Goal: Task Accomplishment & Management: Complete application form

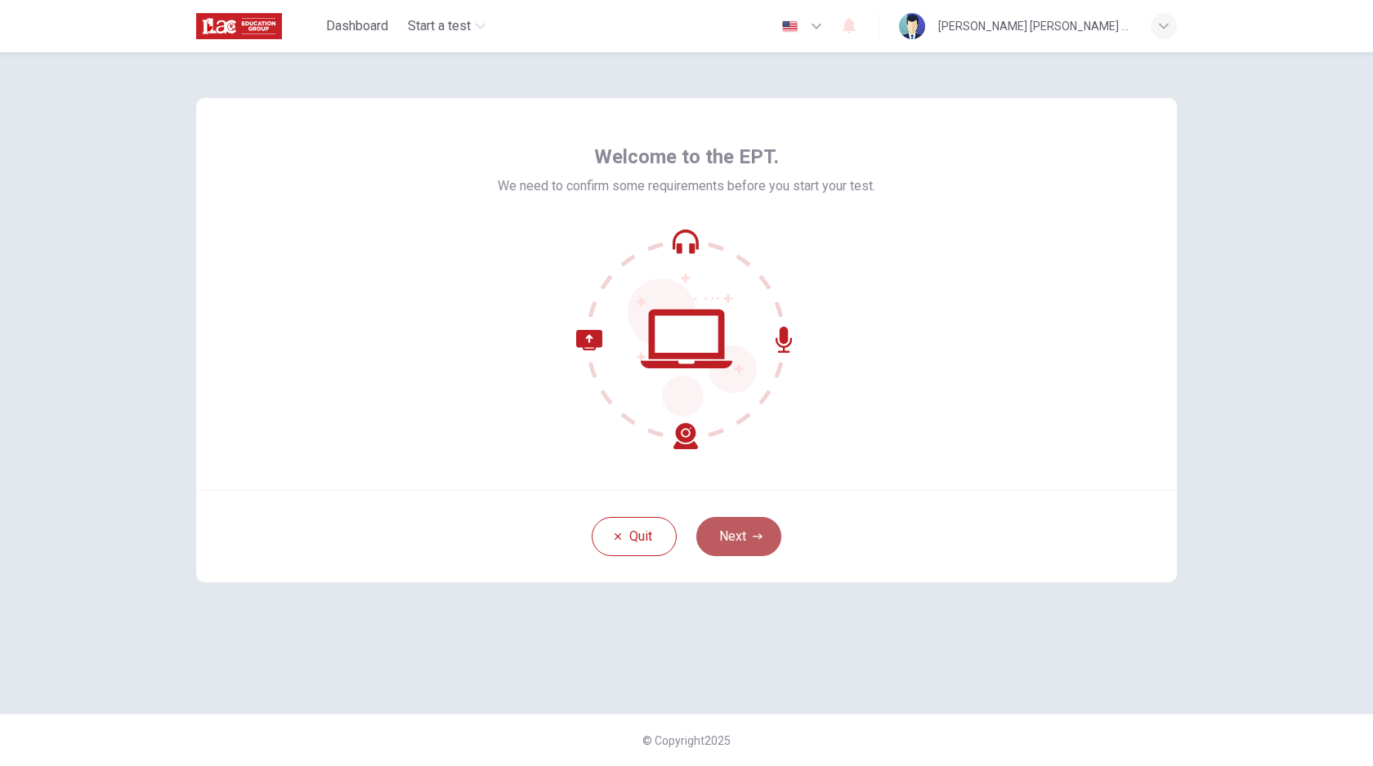
click at [740, 537] on button "Next" at bounding box center [738, 536] width 85 height 39
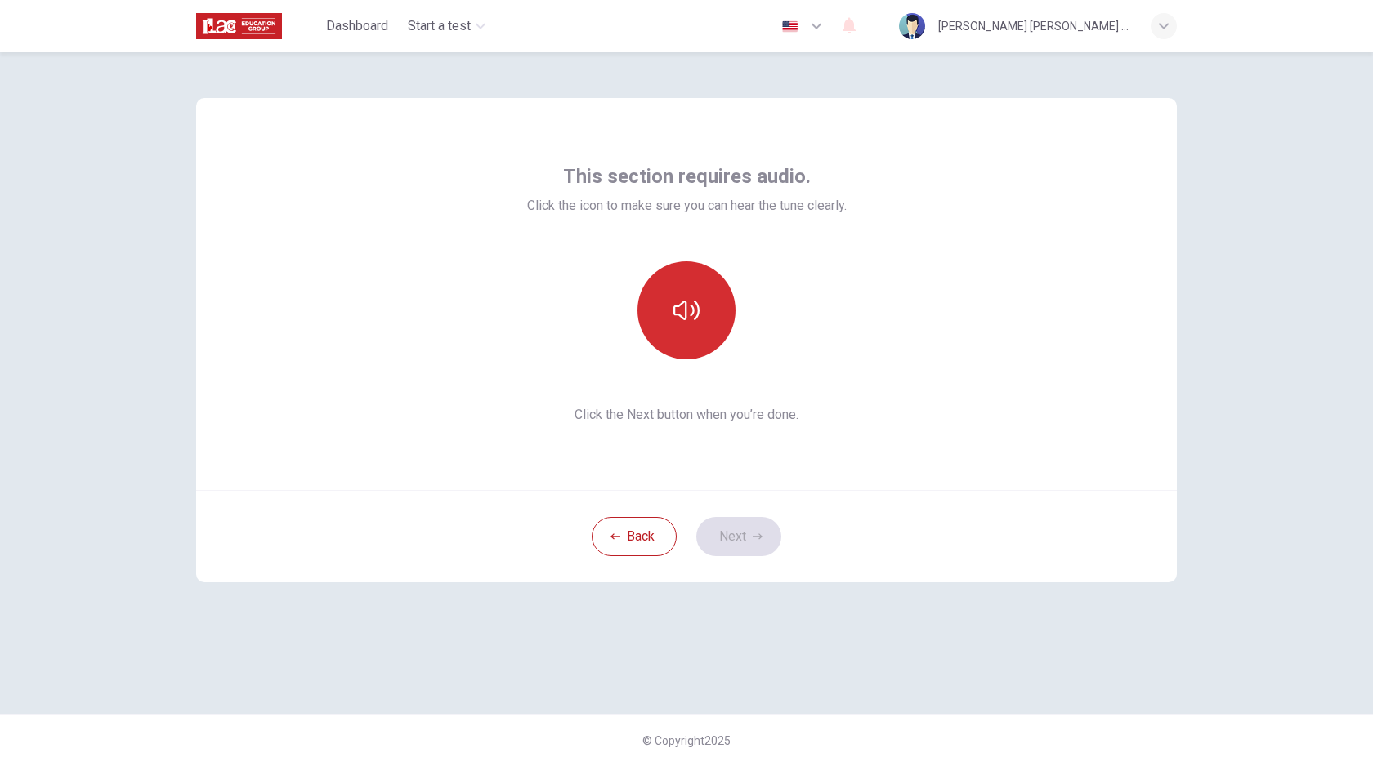
click at [686, 317] on icon "button" at bounding box center [686, 311] width 26 height 20
click at [740, 535] on button "Next" at bounding box center [738, 536] width 85 height 39
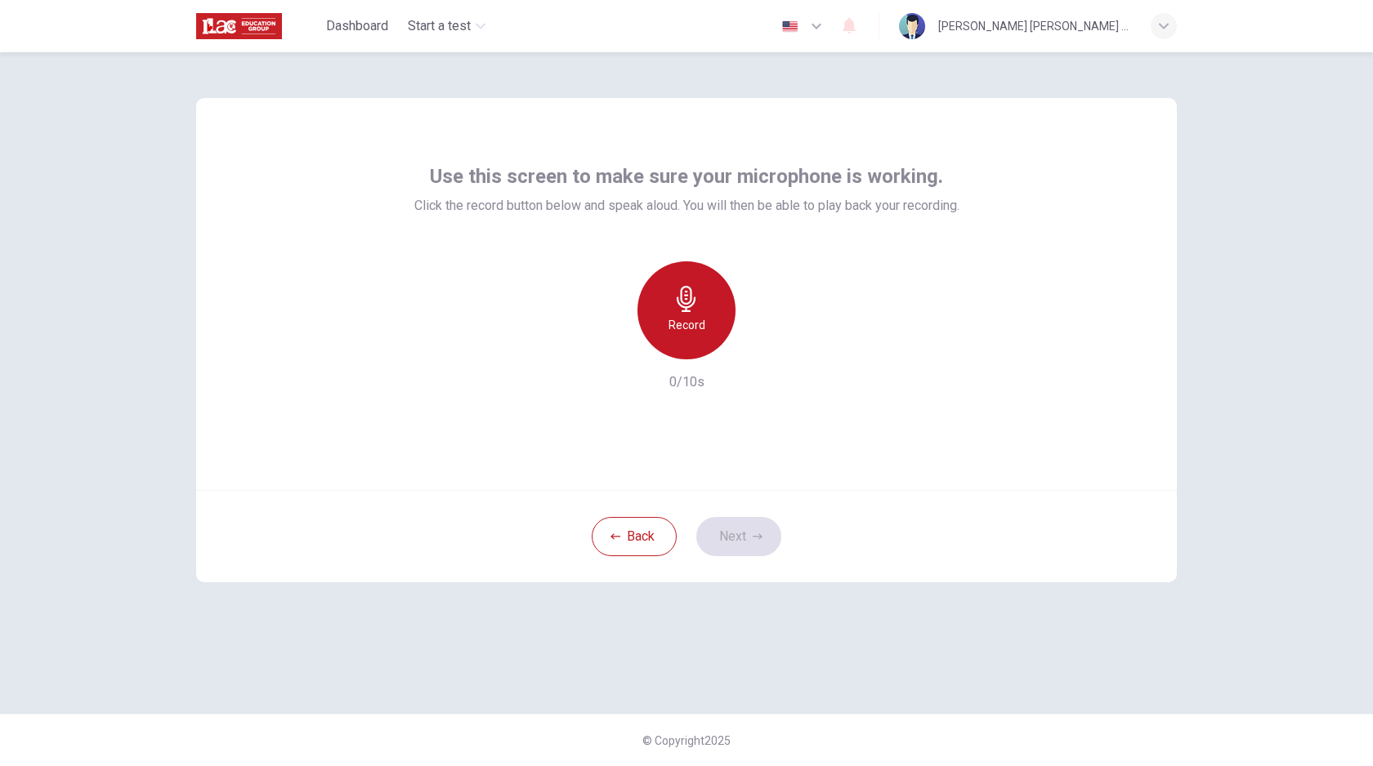
click at [697, 328] on h6 "Record" at bounding box center [686, 325] width 37 height 20
click at [696, 325] on h6 "Stop" at bounding box center [686, 325] width 25 height 20
click at [696, 325] on h6 "Record" at bounding box center [686, 325] width 37 height 20
click at [802, 445] on div "Use this screen to make sure your microphone is working. Click the record butto…" at bounding box center [686, 294] width 981 height 392
click at [704, 330] on div "Record" at bounding box center [686, 310] width 98 height 98
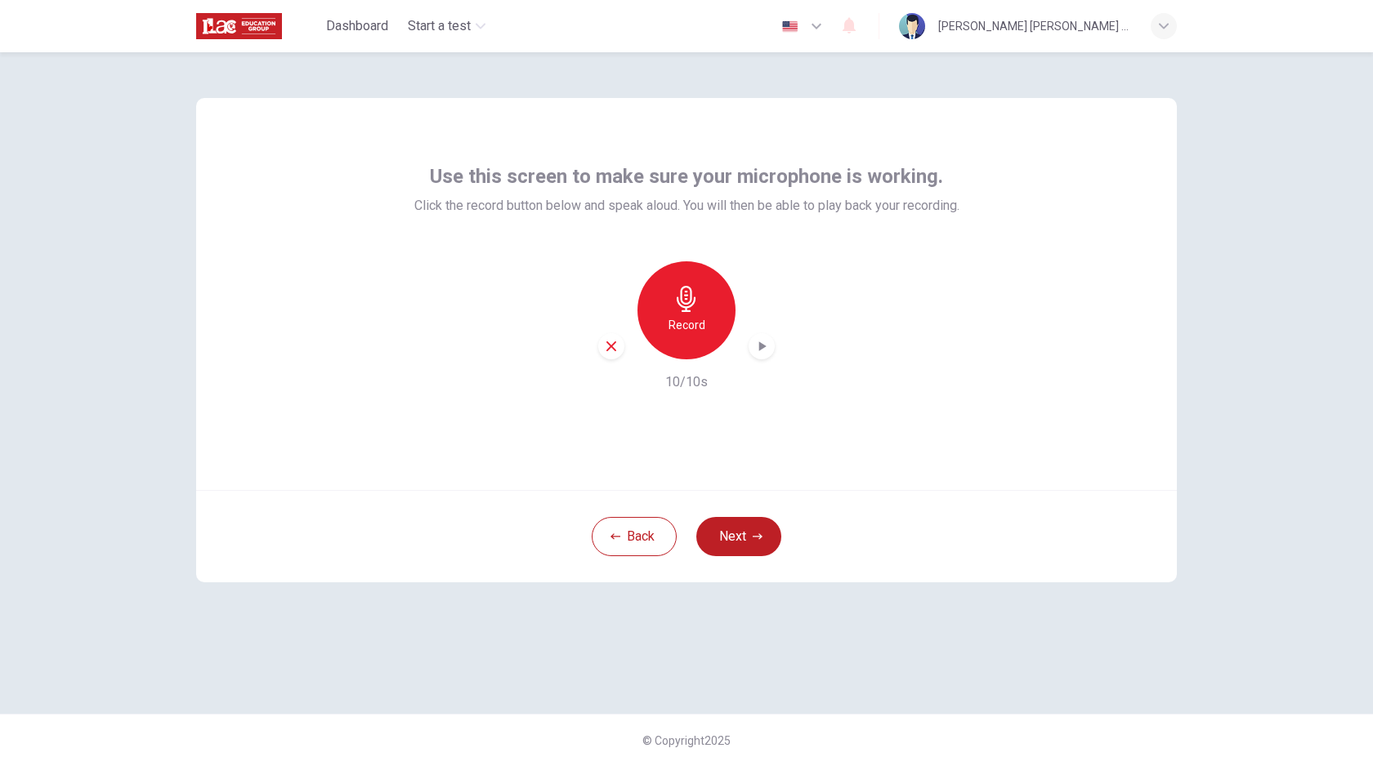
click at [686, 321] on h6 "Record" at bounding box center [686, 325] width 37 height 20
click at [691, 330] on h6 "Record" at bounding box center [686, 325] width 37 height 20
click at [614, 346] on div "Record" at bounding box center [686, 310] width 177 height 98
click at [612, 349] on div "Record" at bounding box center [686, 310] width 177 height 98
click at [676, 310] on icon "button" at bounding box center [686, 299] width 26 height 26
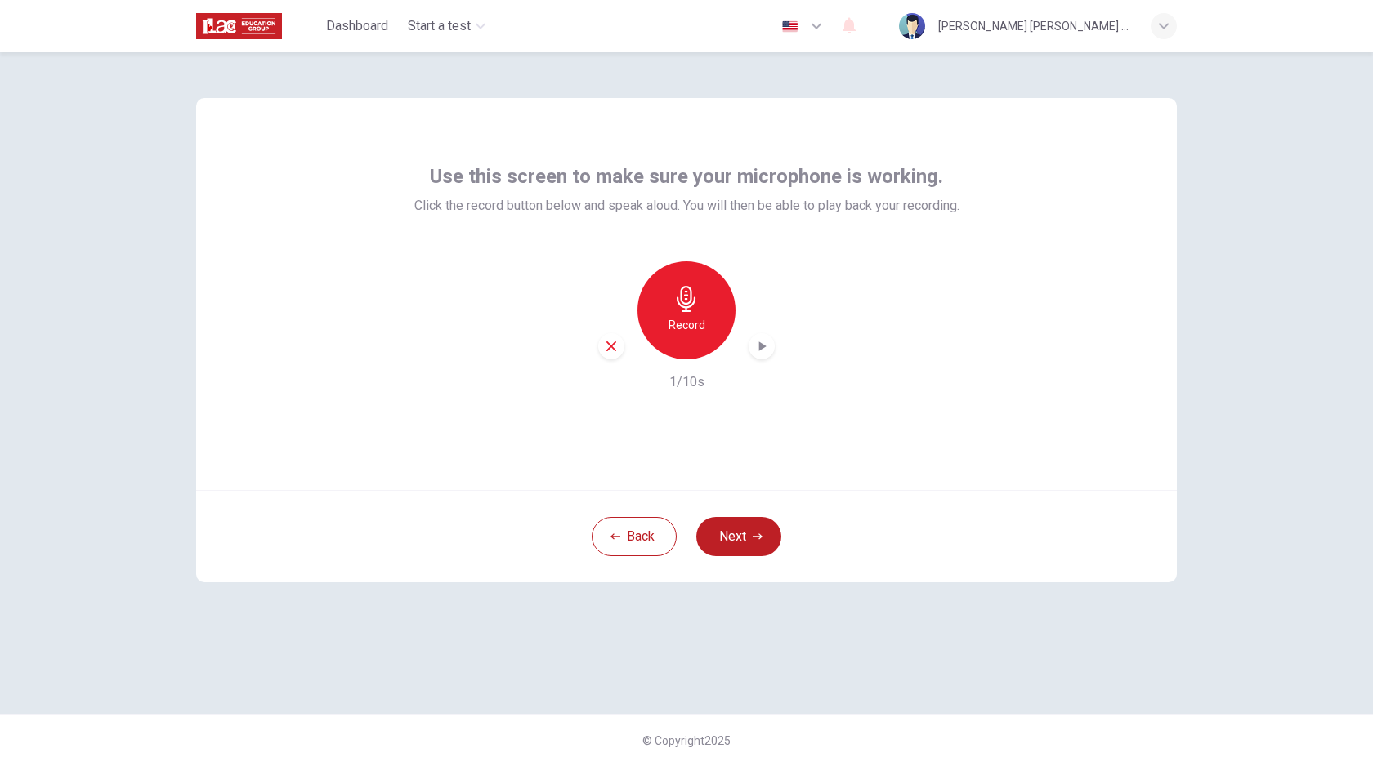
click at [692, 320] on h6 "Record" at bounding box center [686, 325] width 37 height 20
click at [697, 323] on h6 "Stop" at bounding box center [686, 325] width 25 height 20
click at [762, 351] on icon "button" at bounding box center [761, 346] width 16 height 16
click at [764, 348] on icon "button" at bounding box center [761, 346] width 16 height 16
click at [762, 347] on icon "button" at bounding box center [762, 347] width 7 height 10
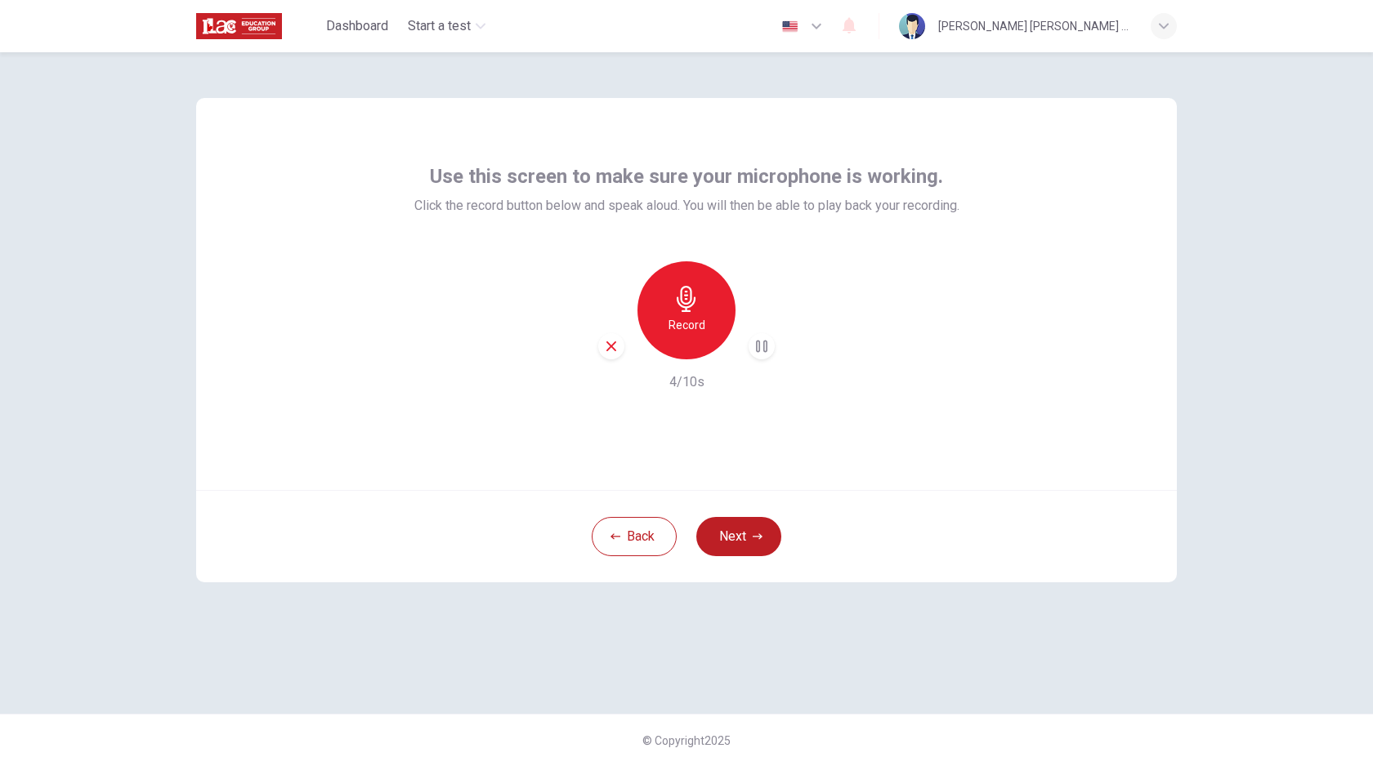
click at [686, 307] on icon "button" at bounding box center [686, 299] width 19 height 26
click at [689, 315] on h6 "Stop" at bounding box center [686, 325] width 25 height 20
click at [760, 350] on icon "button" at bounding box center [762, 347] width 7 height 10
click at [681, 309] on icon "button" at bounding box center [686, 299] width 26 height 26
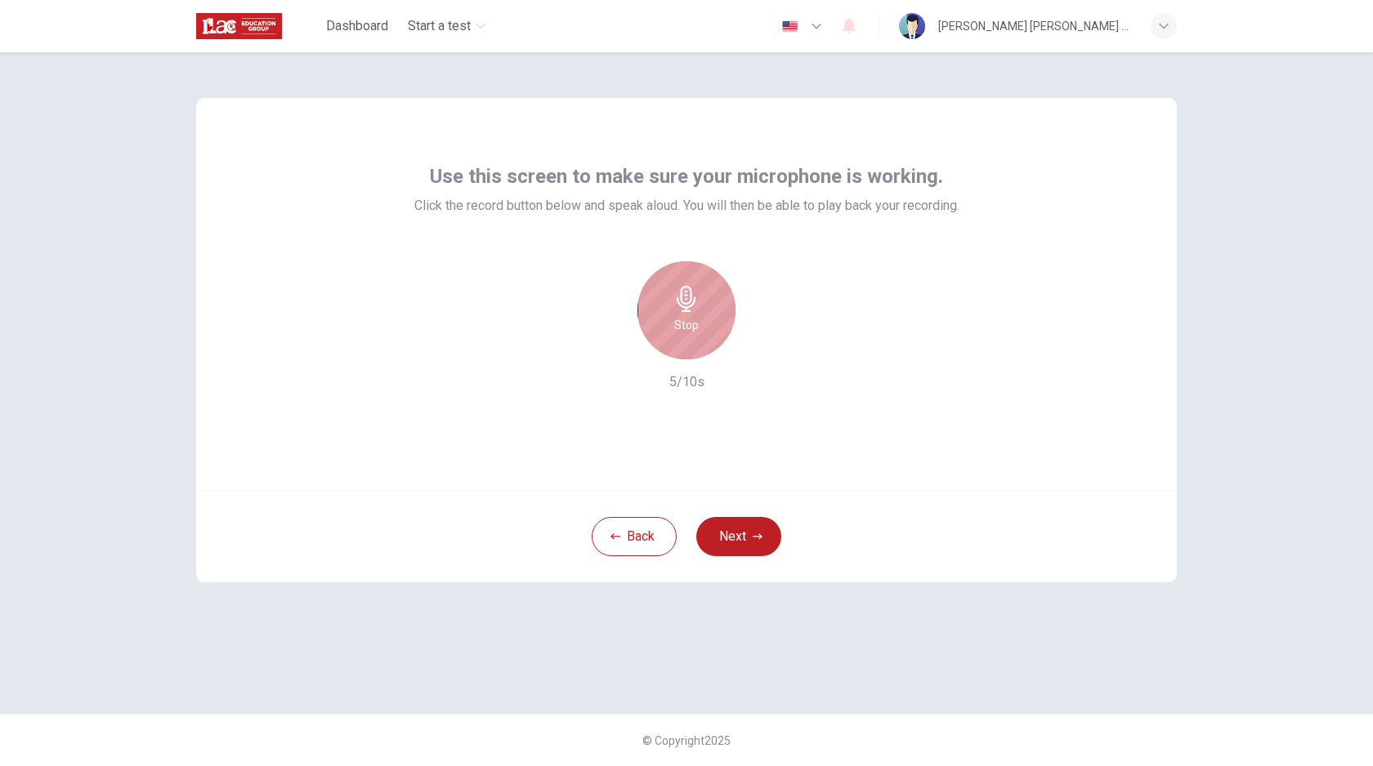
click at [681, 309] on icon "button" at bounding box center [686, 299] width 26 height 26
click at [769, 353] on icon "button" at bounding box center [761, 346] width 16 height 16
click at [763, 351] on icon "button" at bounding box center [761, 346] width 16 height 16
click at [691, 312] on div "Record" at bounding box center [686, 310] width 98 height 98
click at [771, 356] on div "Record" at bounding box center [686, 310] width 177 height 98
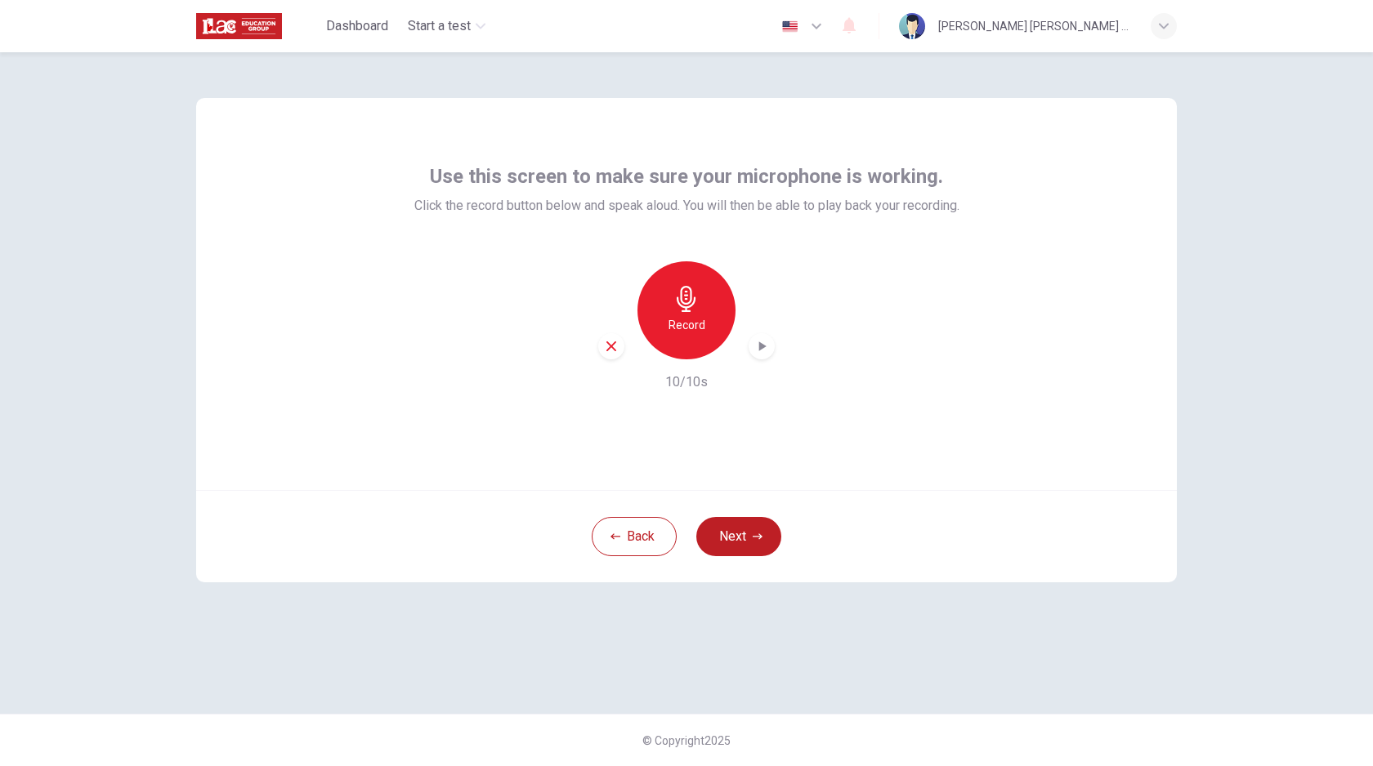
click at [767, 351] on icon "button" at bounding box center [761, 346] width 16 height 16
click at [682, 311] on icon "button" at bounding box center [686, 299] width 19 height 26
click at [704, 339] on div "Stop" at bounding box center [686, 310] width 98 height 98
click at [748, 534] on button "Next" at bounding box center [738, 536] width 85 height 39
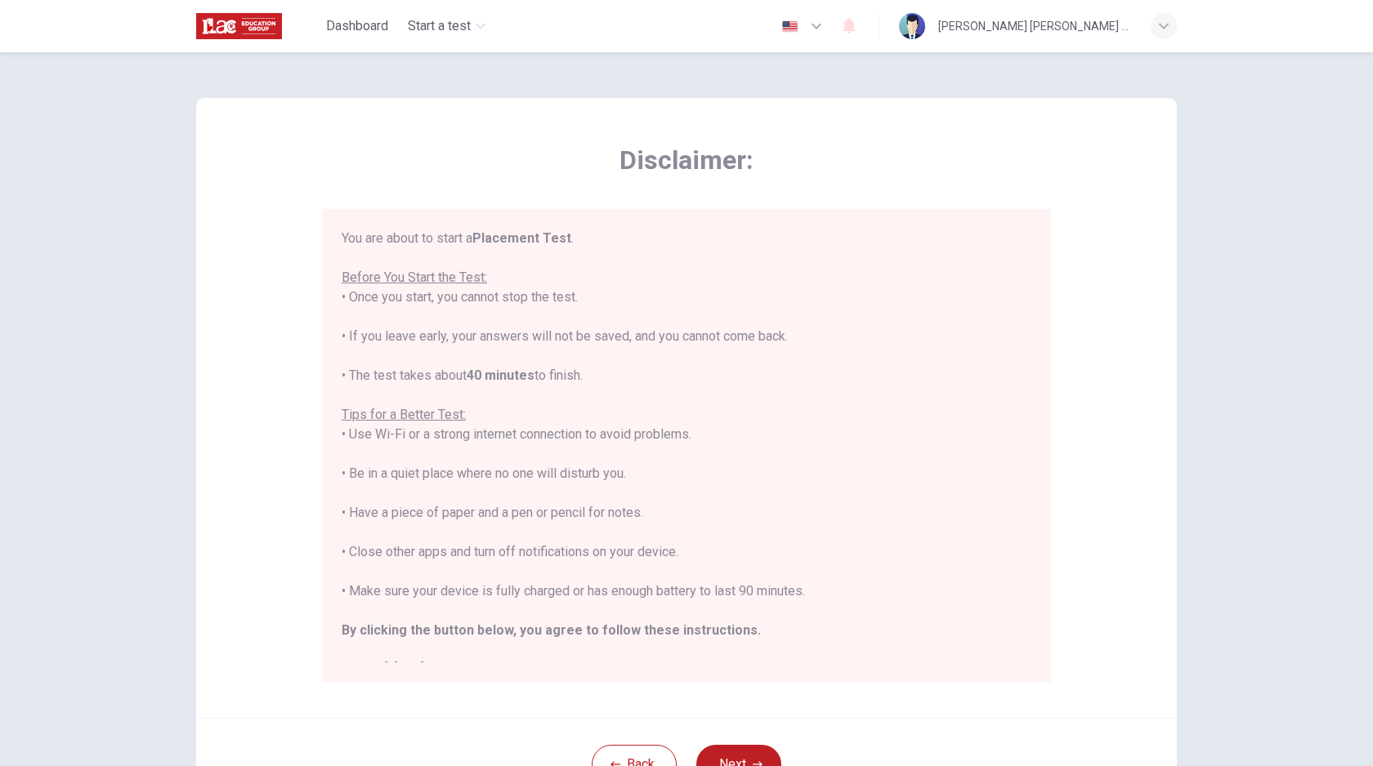
scroll to position [19, 0]
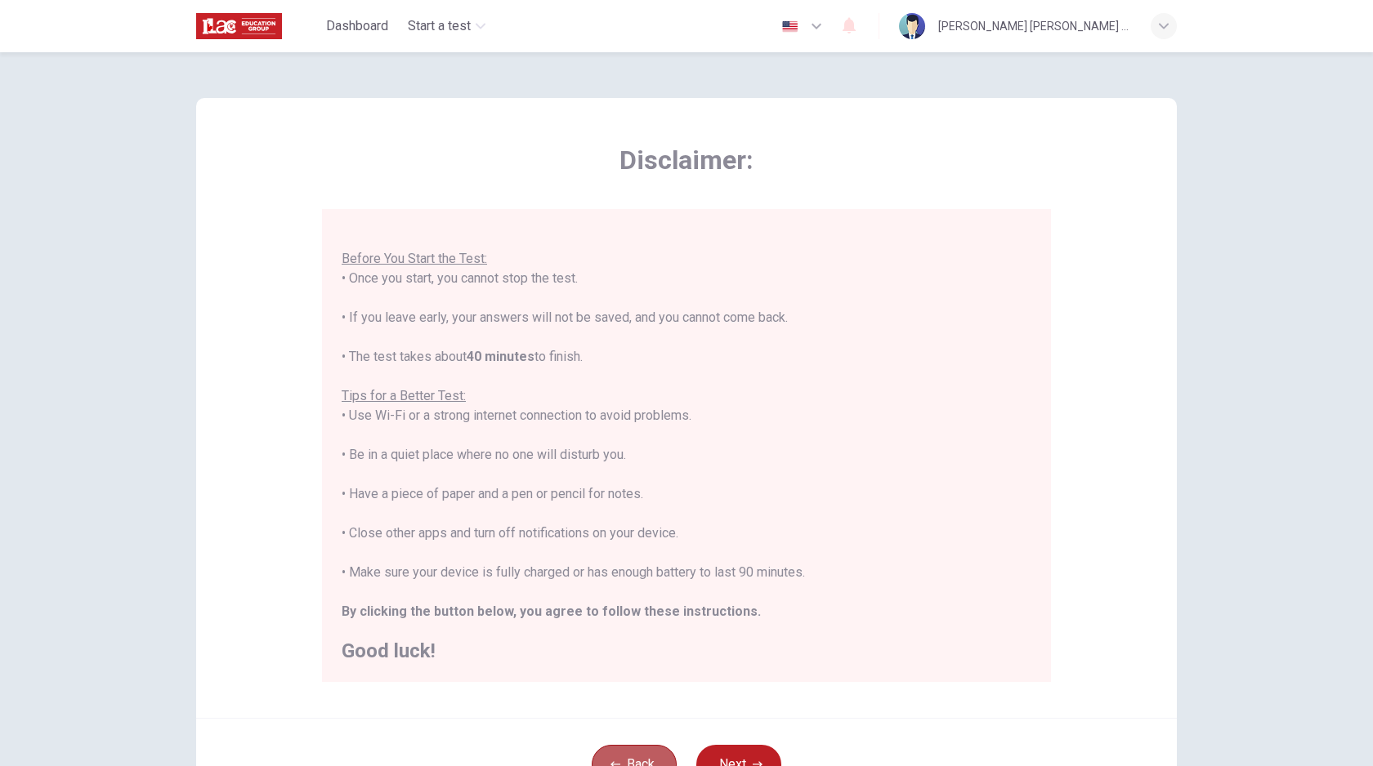
click at [630, 752] on button "Back" at bounding box center [634, 764] width 85 height 39
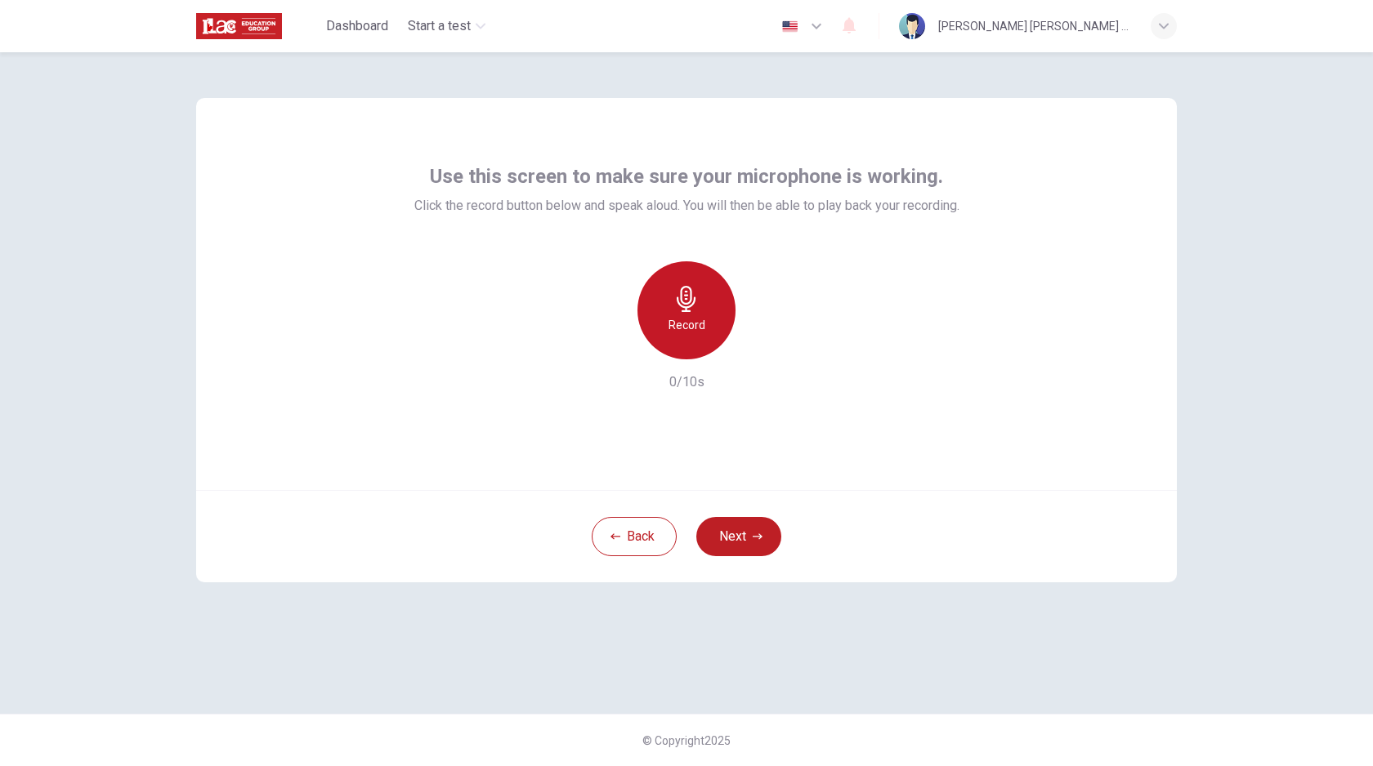
click at [689, 323] on h6 "Record" at bounding box center [686, 325] width 37 height 20
click at [764, 352] on icon "button" at bounding box center [761, 346] width 16 height 16
click at [826, 25] on icon "button" at bounding box center [817, 26] width 20 height 20
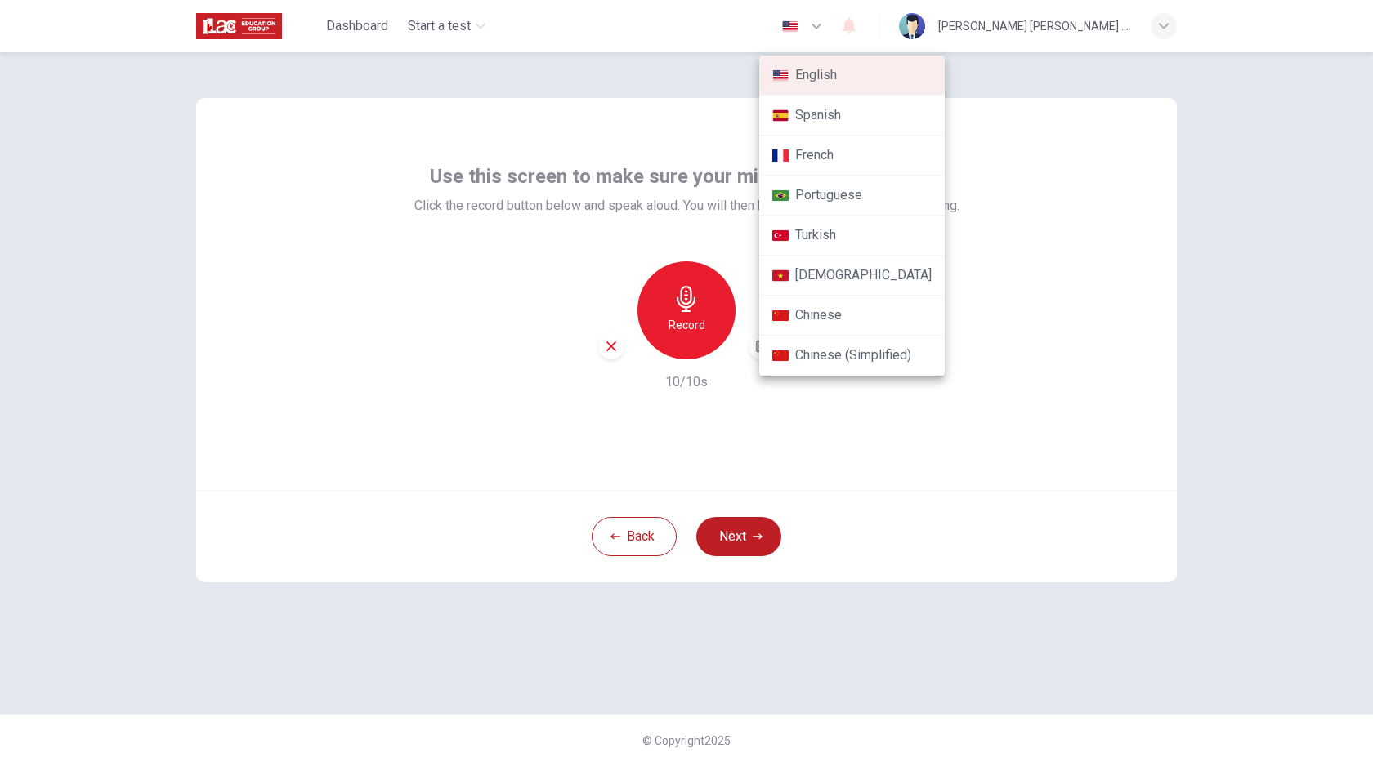
click at [859, 25] on div at bounding box center [686, 383] width 1373 height 766
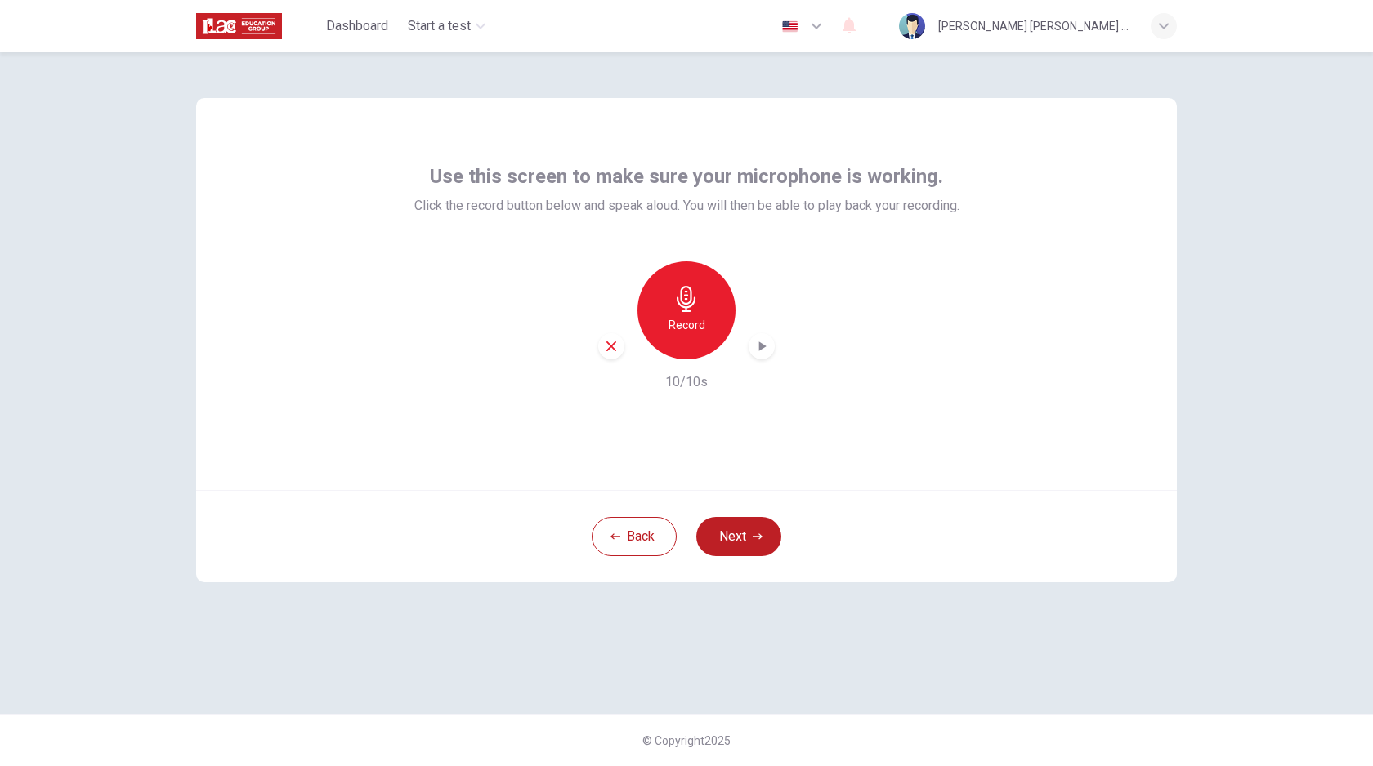
click at [821, 25] on icon "button" at bounding box center [816, 27] width 10 height 6
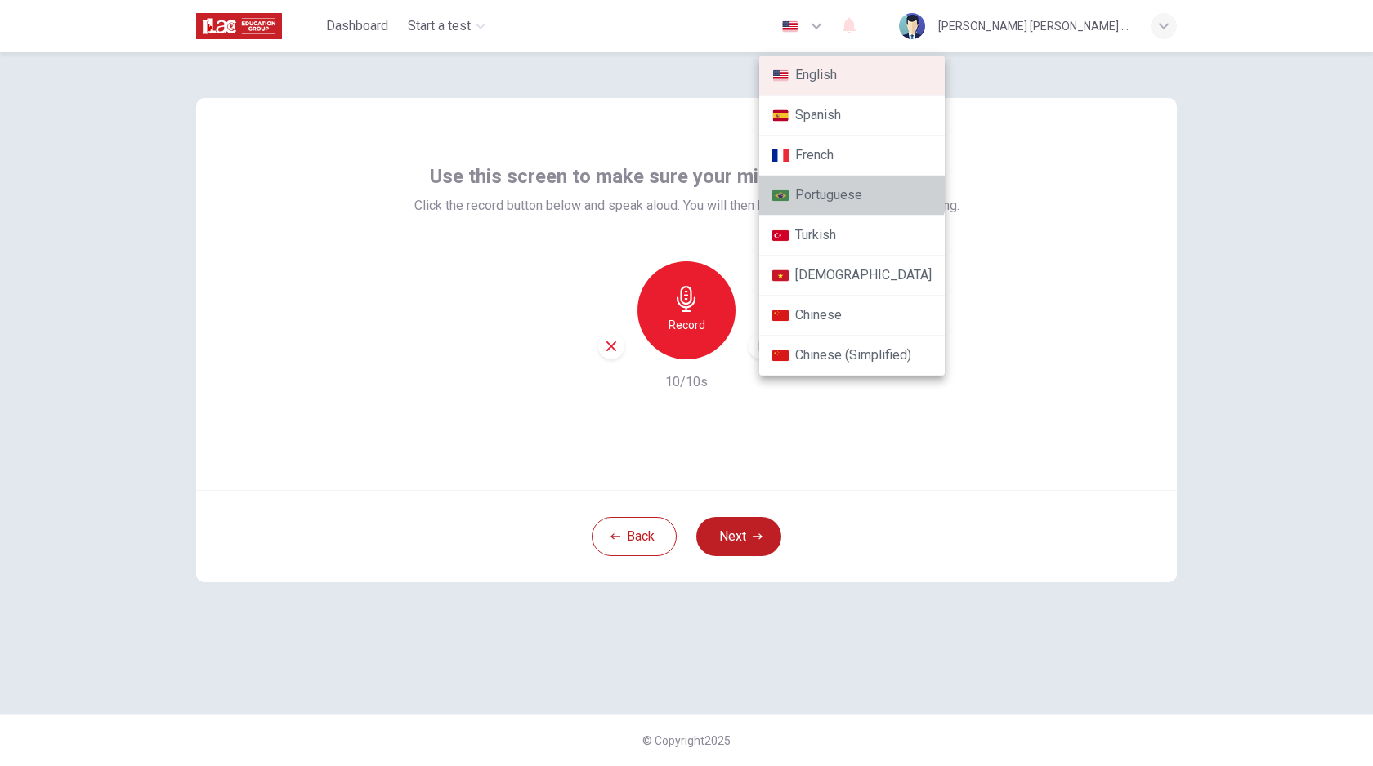
click at [851, 186] on li "Portuguese" at bounding box center [851, 196] width 185 height 40
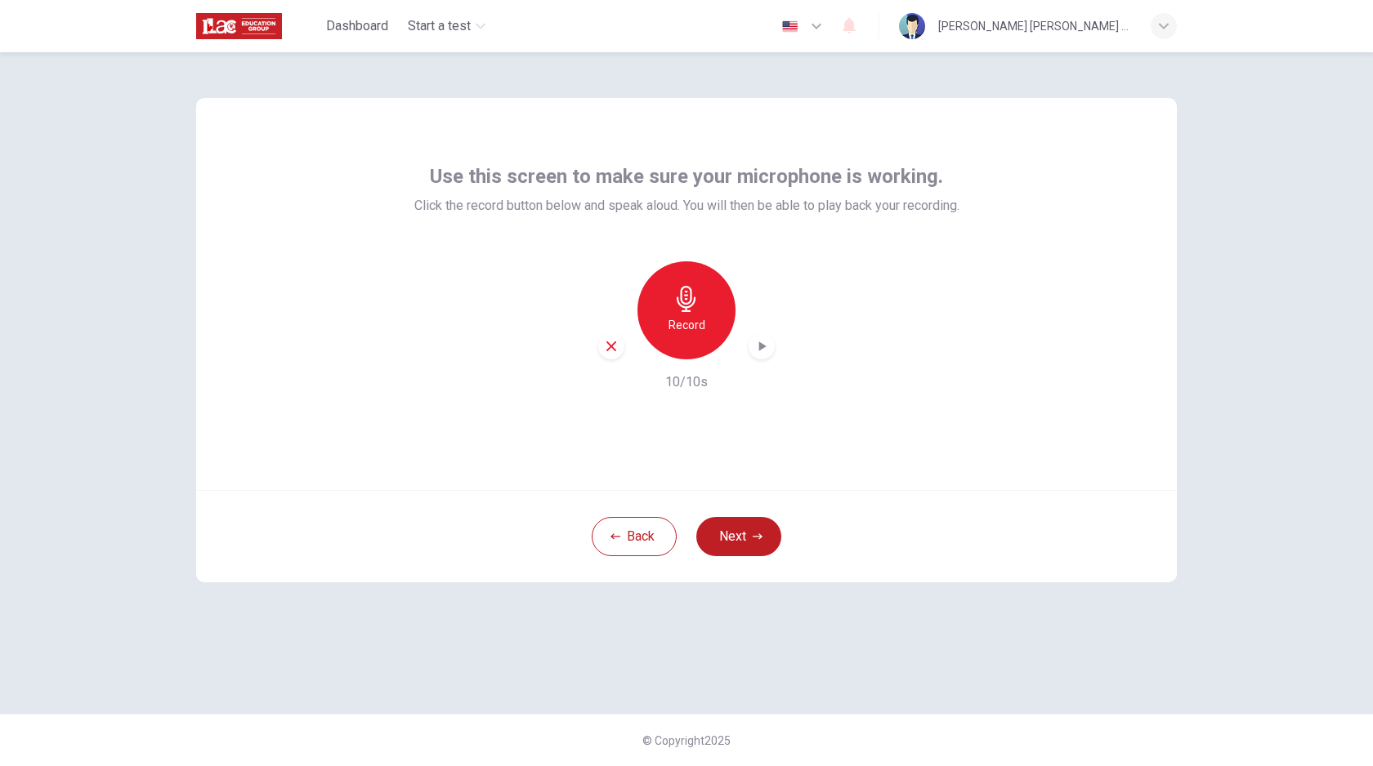
type input "pt"
click at [748, 526] on button "Próximo" at bounding box center [740, 536] width 101 height 39
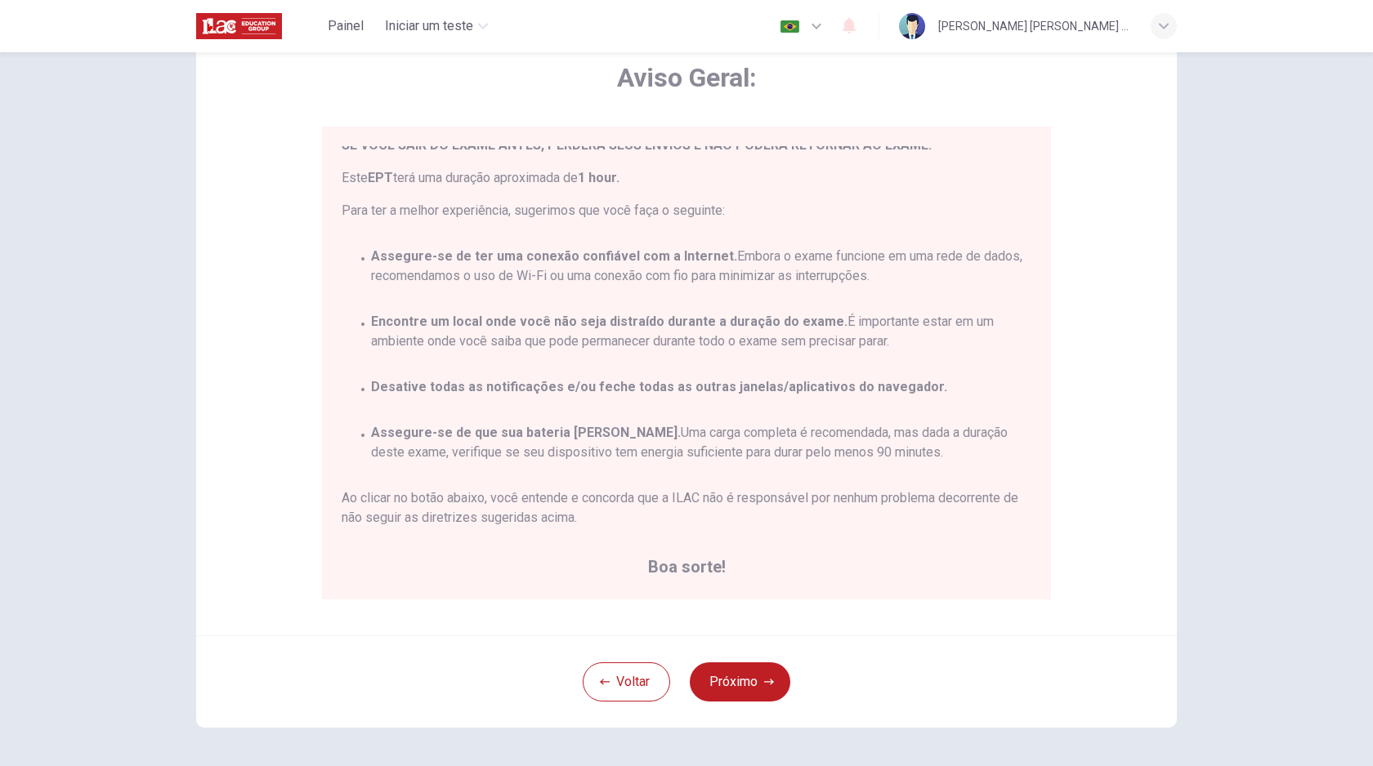
scroll to position [97, 0]
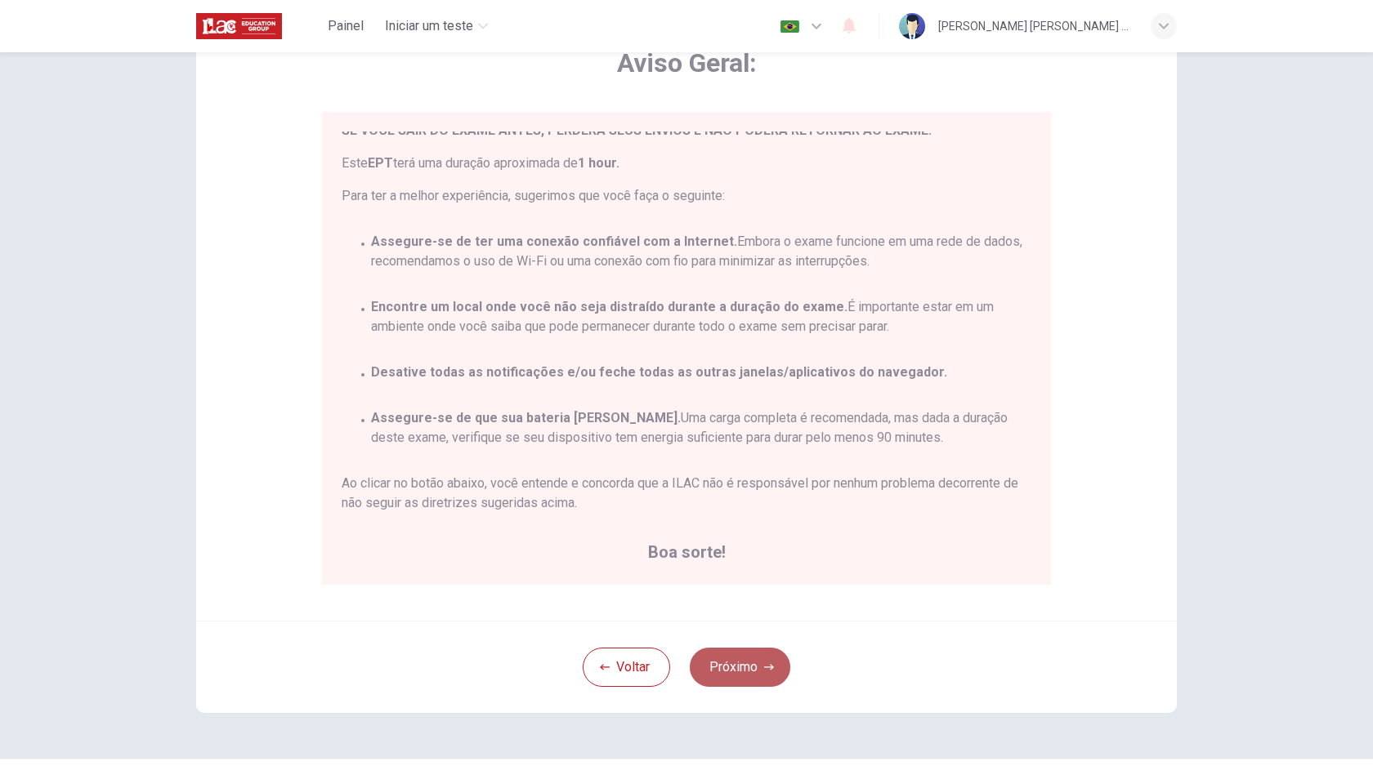
click at [745, 664] on button "Próximo" at bounding box center [740, 667] width 101 height 39
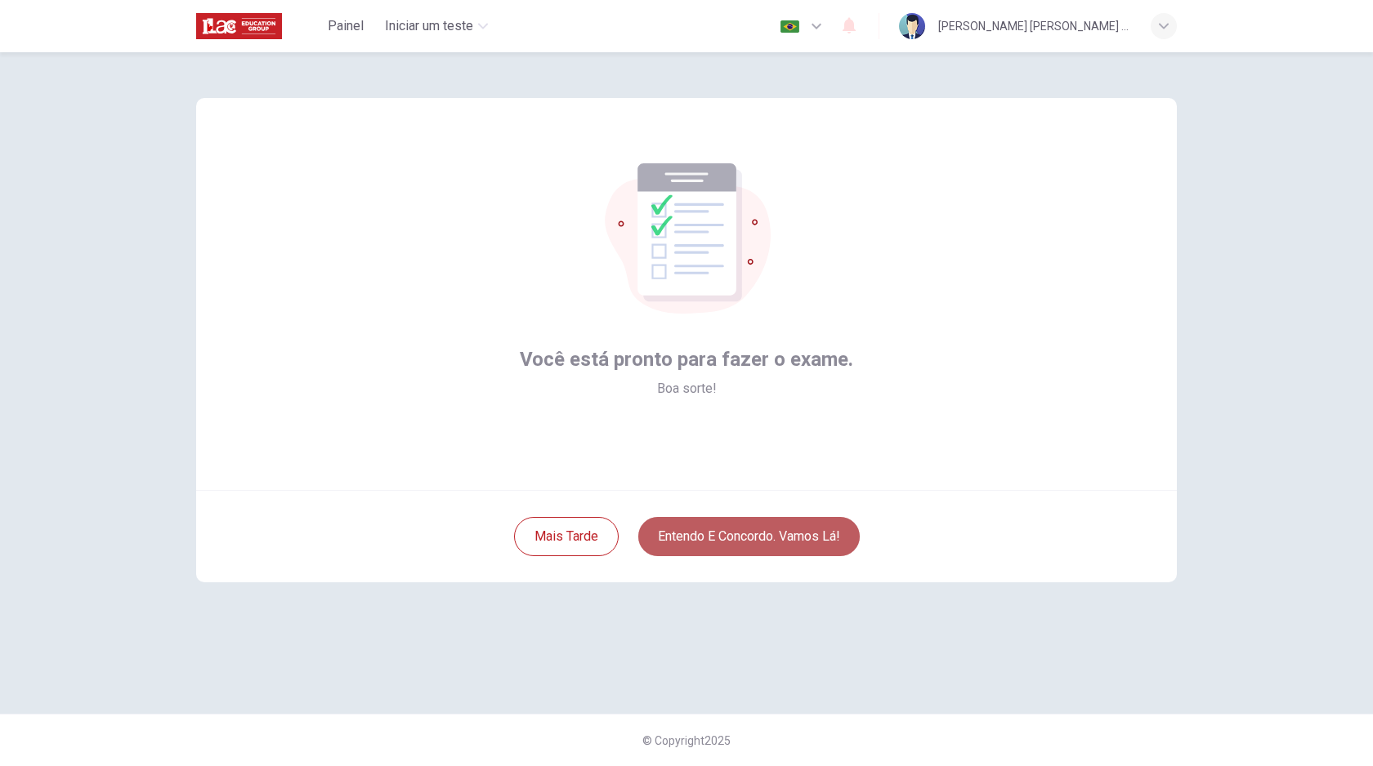
click at [720, 538] on button "Entendo e concordo. Vamos lá!" at bounding box center [748, 536] width 221 height 39
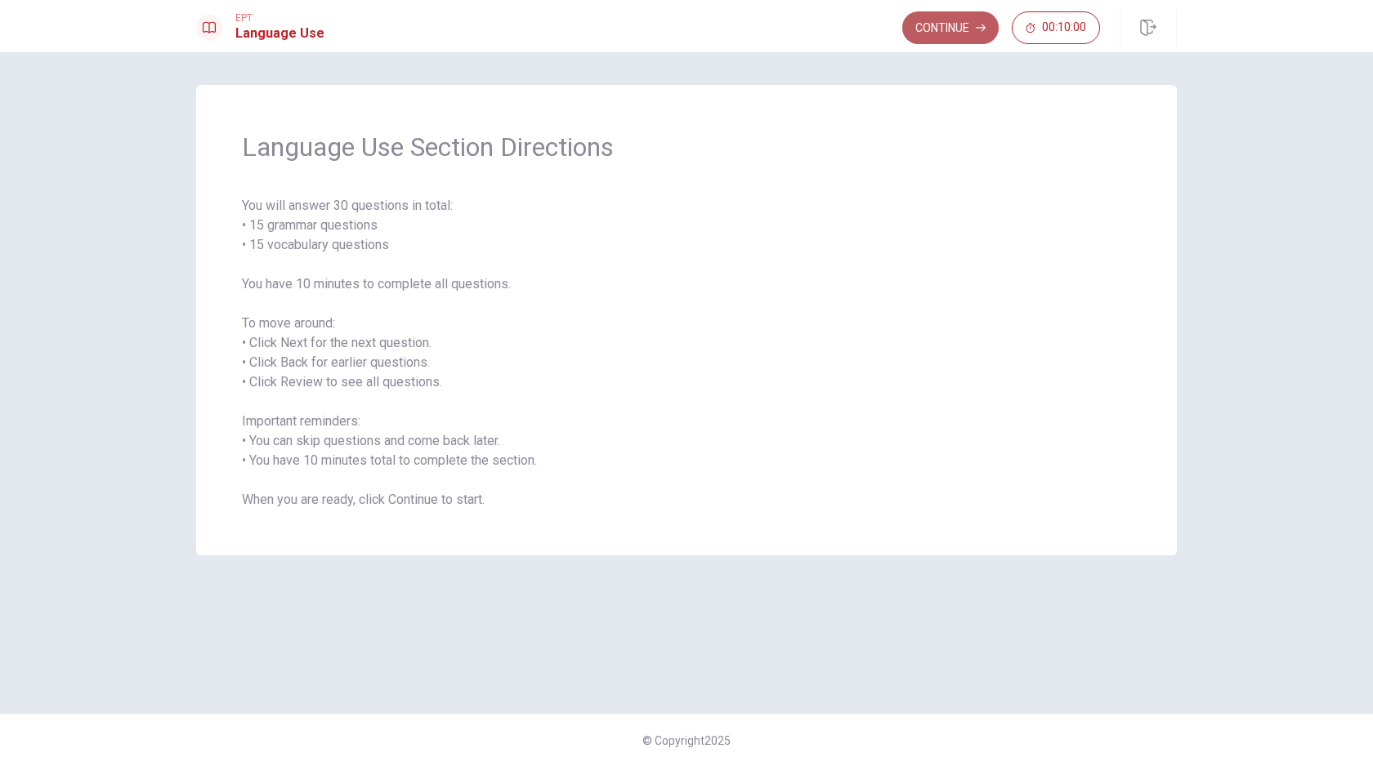
click at [949, 23] on button "Continue" at bounding box center [950, 27] width 96 height 33
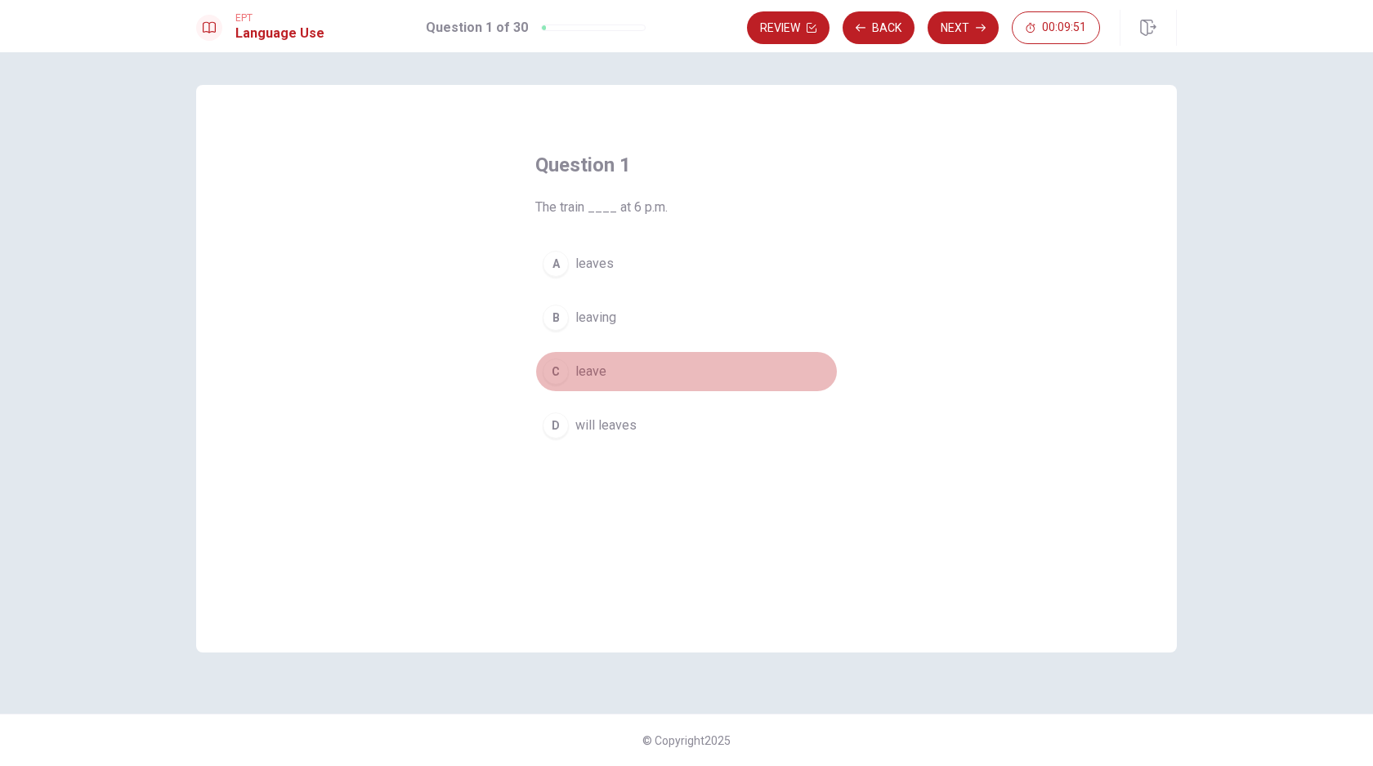
drag, startPoint x: 564, startPoint y: 373, endPoint x: 460, endPoint y: 362, distance: 104.3
click at [460, 362] on div "Question 1 The train ____ at 6 p.m. A leaves B leaving C leave D will leaves" at bounding box center [686, 369] width 981 height 568
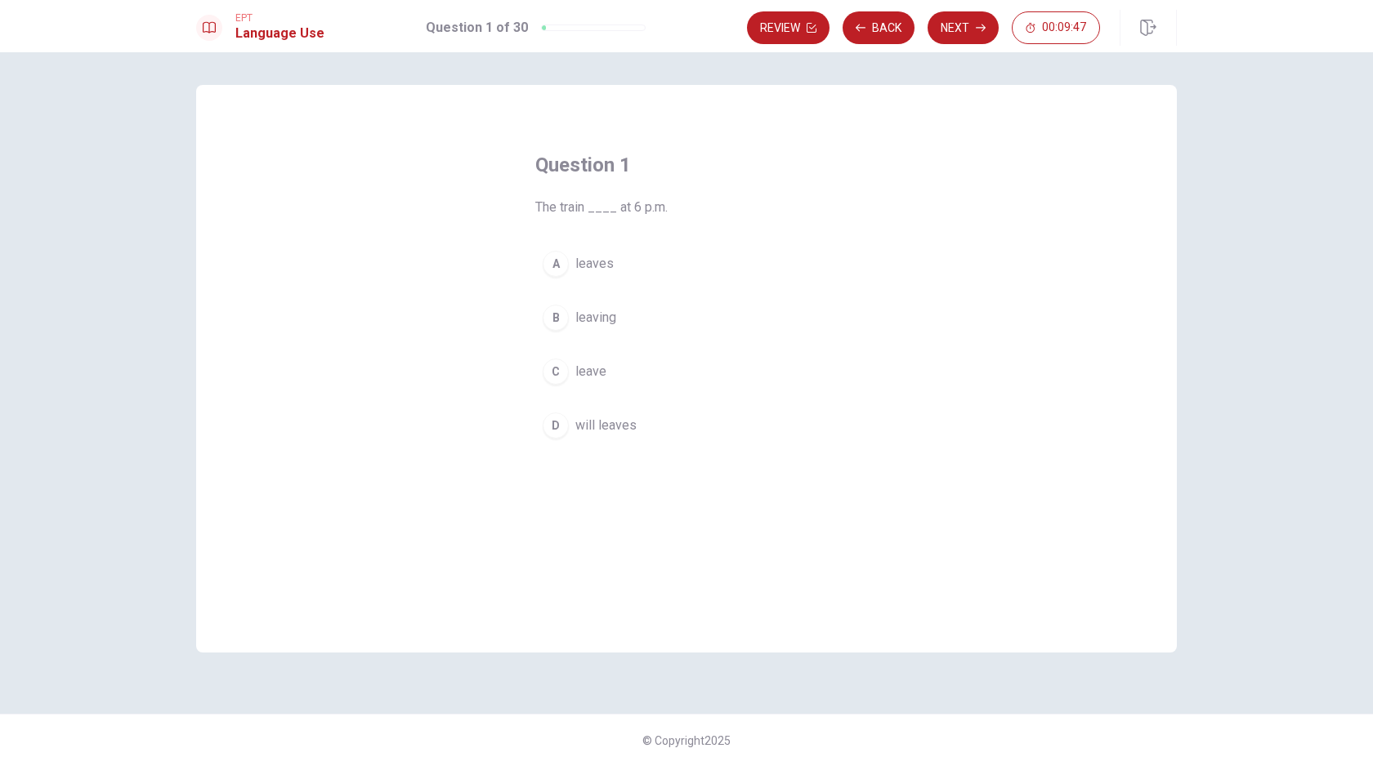
click at [557, 267] on div "A" at bounding box center [556, 264] width 26 height 26
click at [969, 29] on button "Next" at bounding box center [962, 27] width 71 height 33
click at [591, 373] on span "Did" at bounding box center [585, 372] width 20 height 20
click at [967, 28] on button "Next" at bounding box center [962, 27] width 71 height 33
click at [617, 263] on button "A have" at bounding box center [686, 264] width 302 height 41
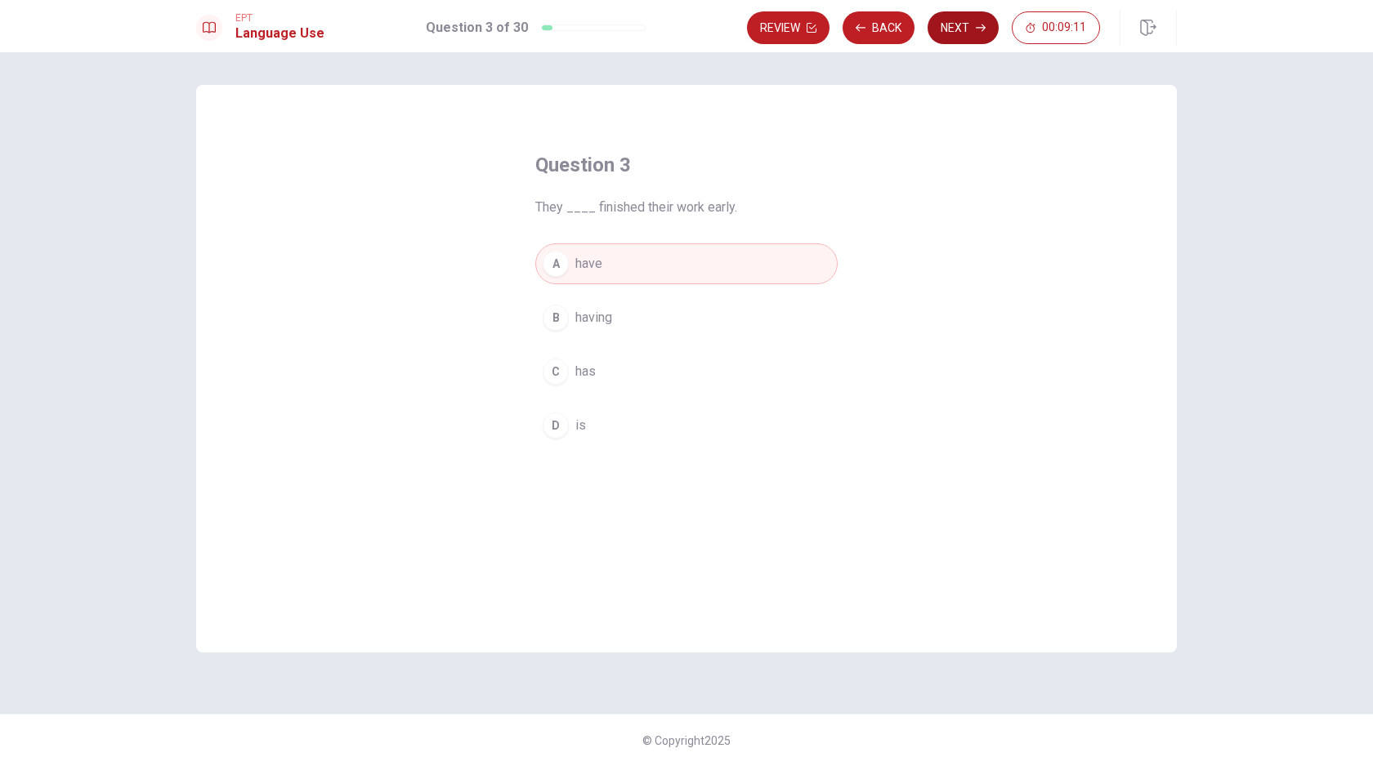
click at [969, 34] on button "Next" at bounding box center [962, 27] width 71 height 33
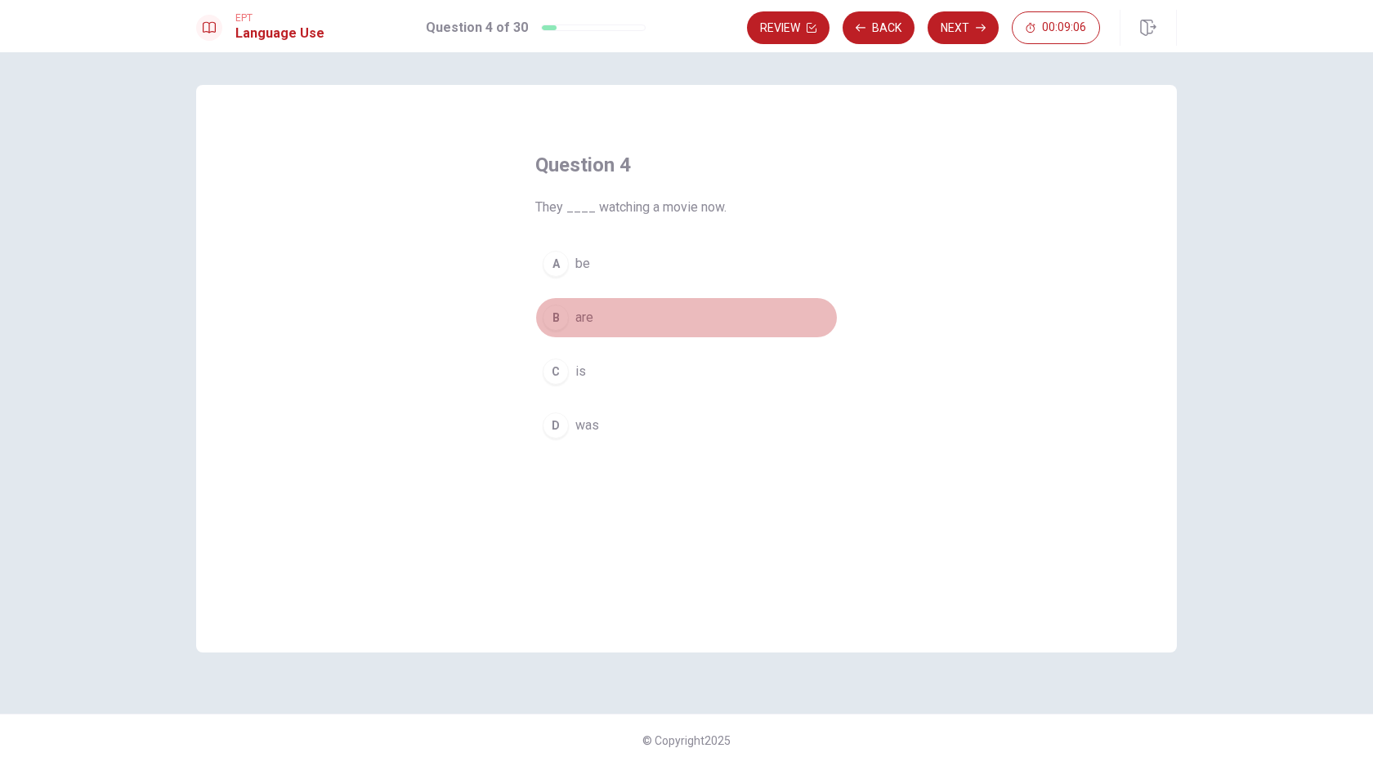
click at [608, 322] on button "B are" at bounding box center [686, 317] width 302 height 41
click at [963, 31] on button "Next" at bounding box center [962, 27] width 71 height 33
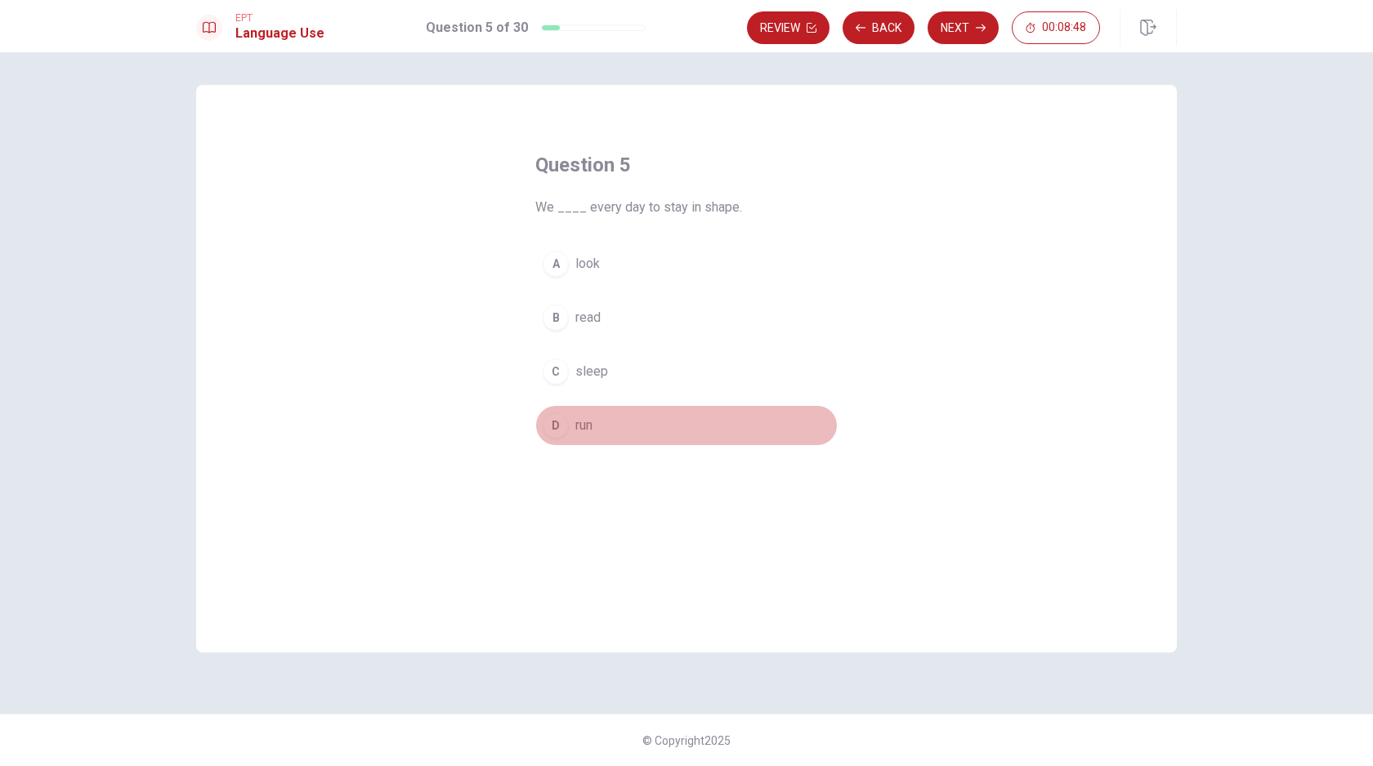
click at [623, 424] on button "D run" at bounding box center [686, 425] width 302 height 41
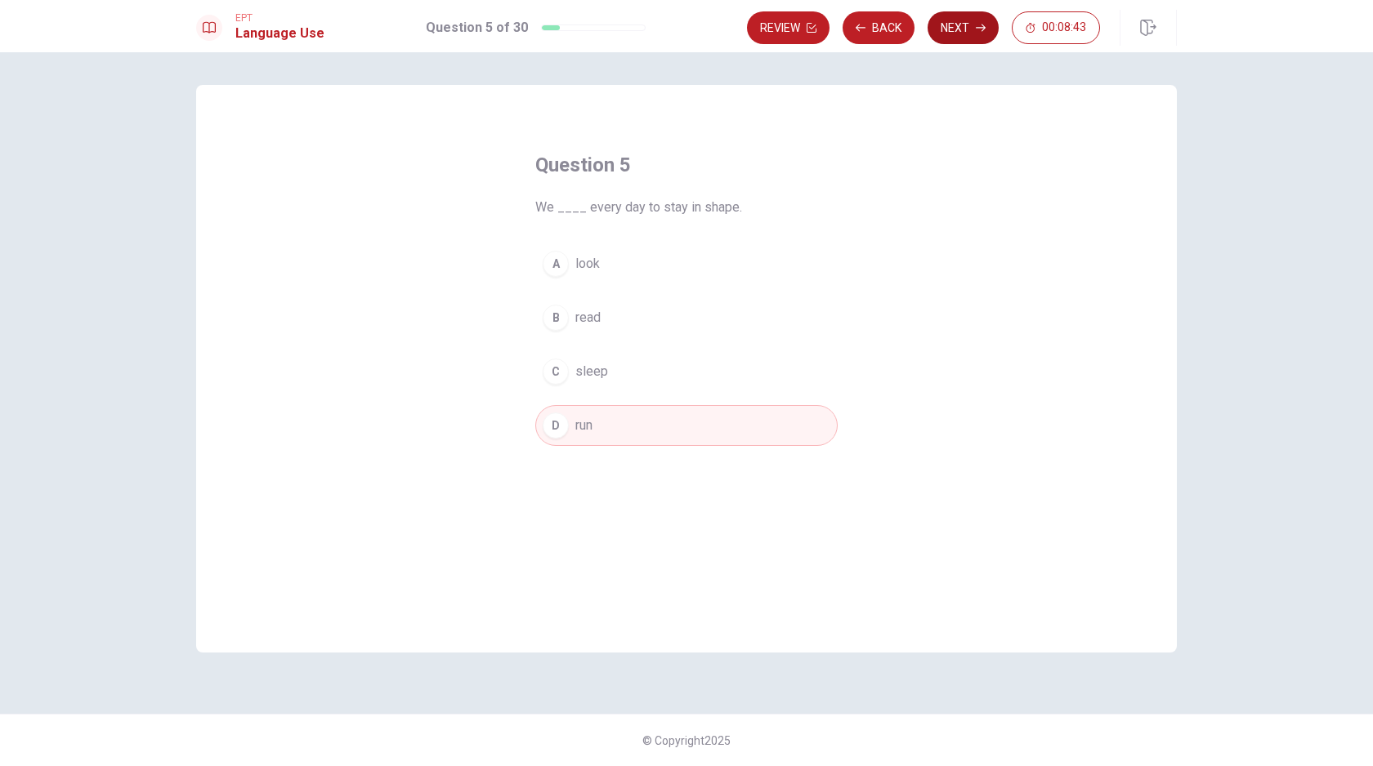
click at [963, 29] on button "Next" at bounding box center [962, 27] width 71 height 33
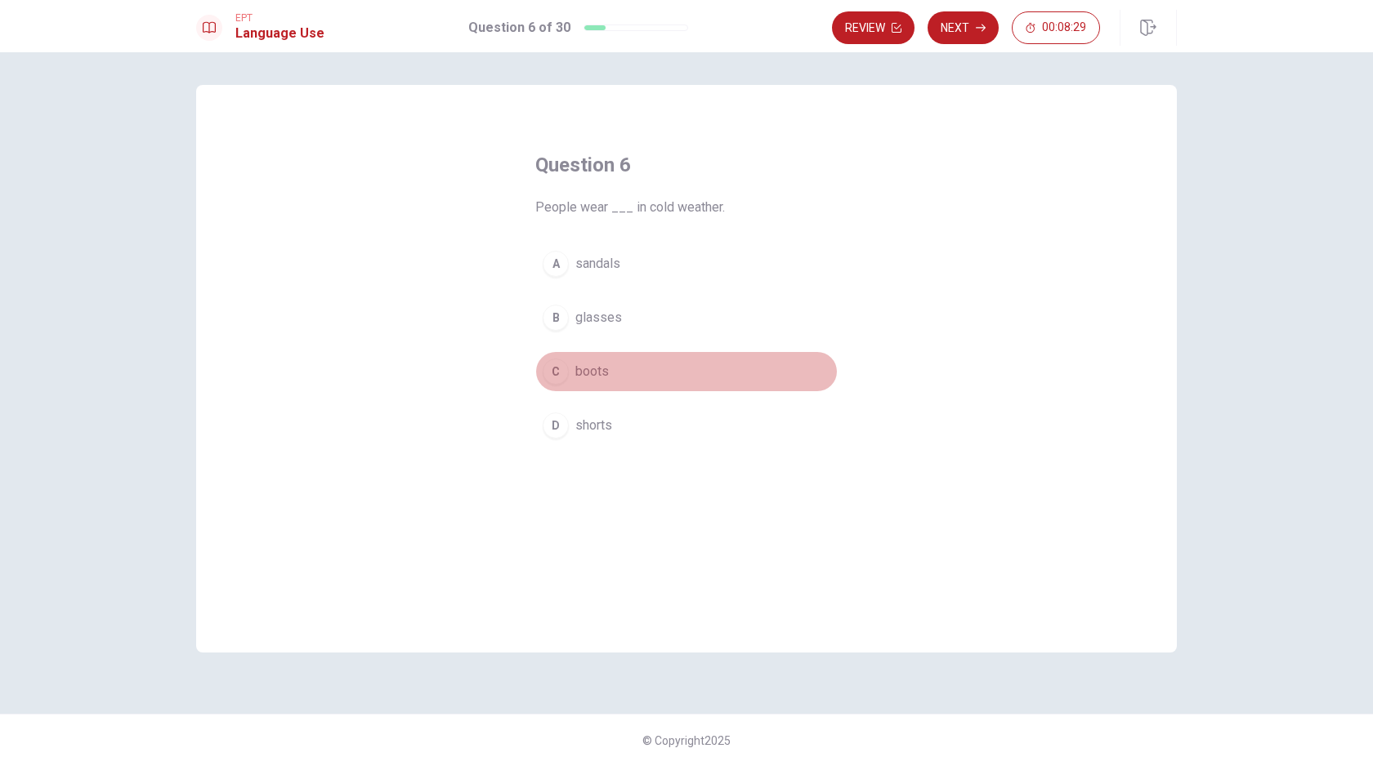
click at [623, 373] on button "C boots" at bounding box center [686, 371] width 302 height 41
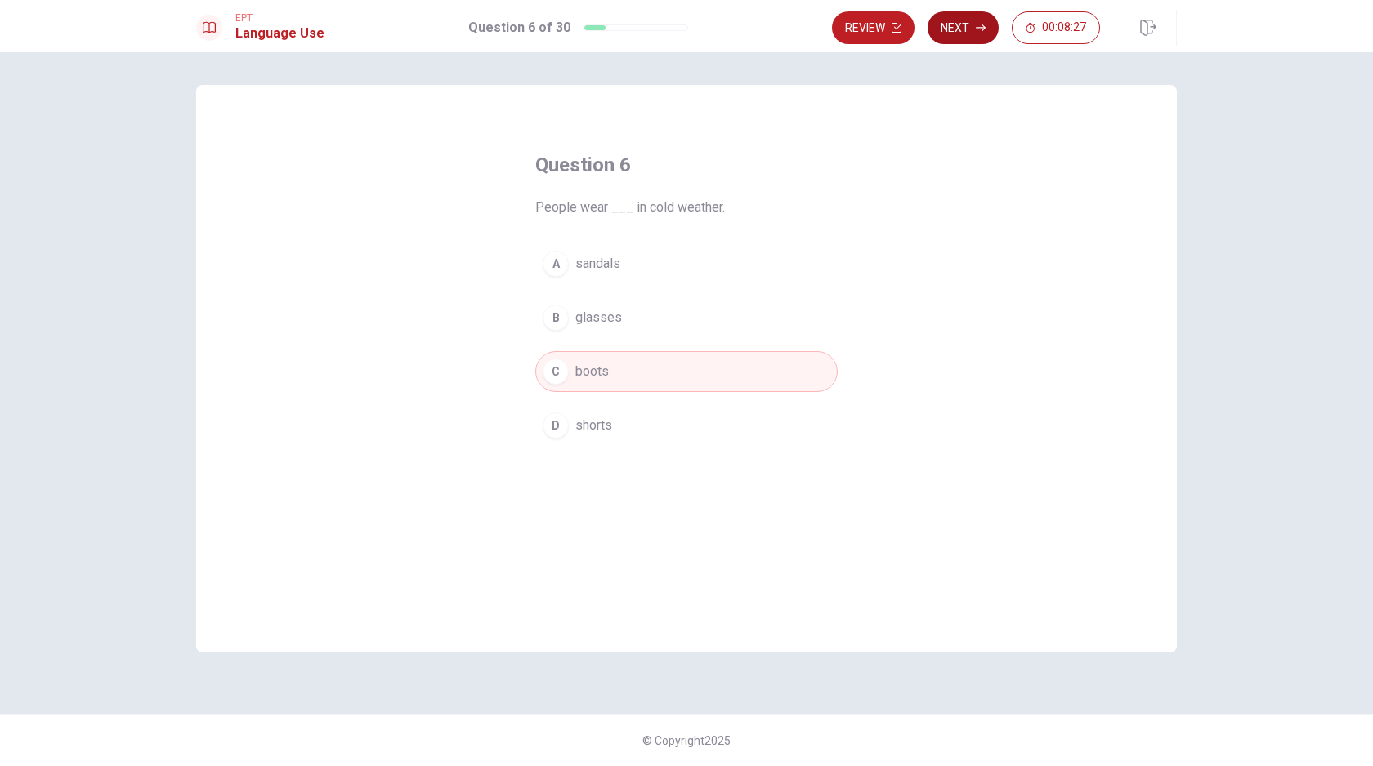
click at [959, 29] on button "Next" at bounding box center [962, 27] width 71 height 33
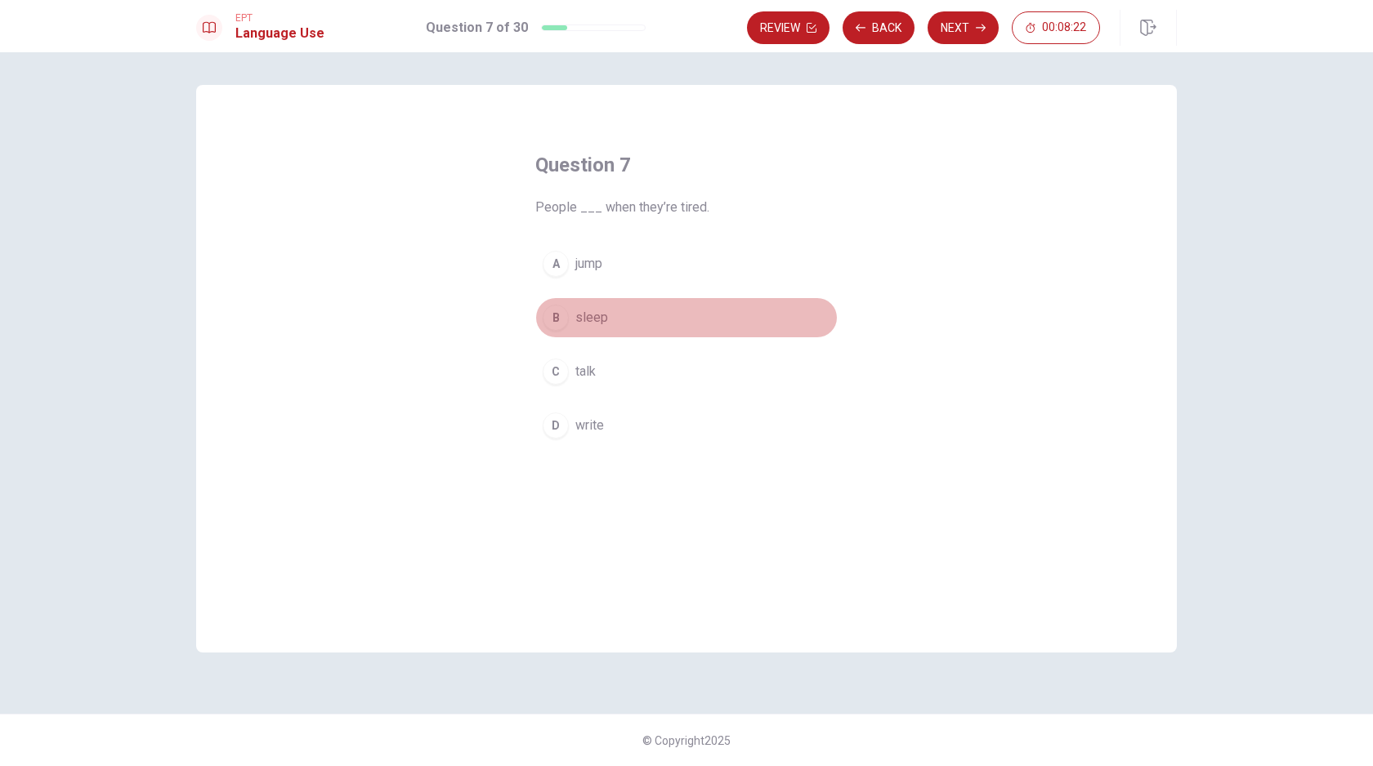
click at [634, 321] on button "B sleep" at bounding box center [686, 317] width 302 height 41
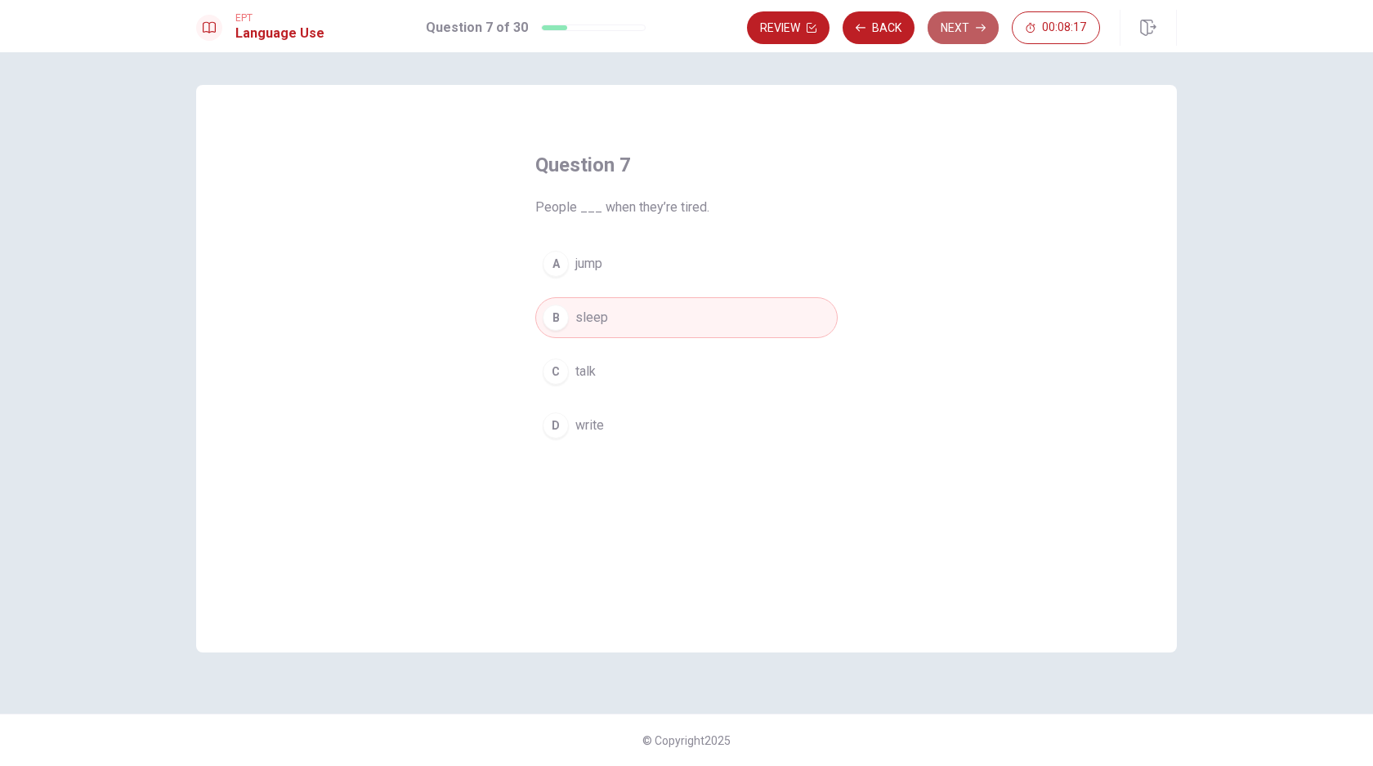
click at [959, 26] on button "Next" at bounding box center [962, 27] width 71 height 33
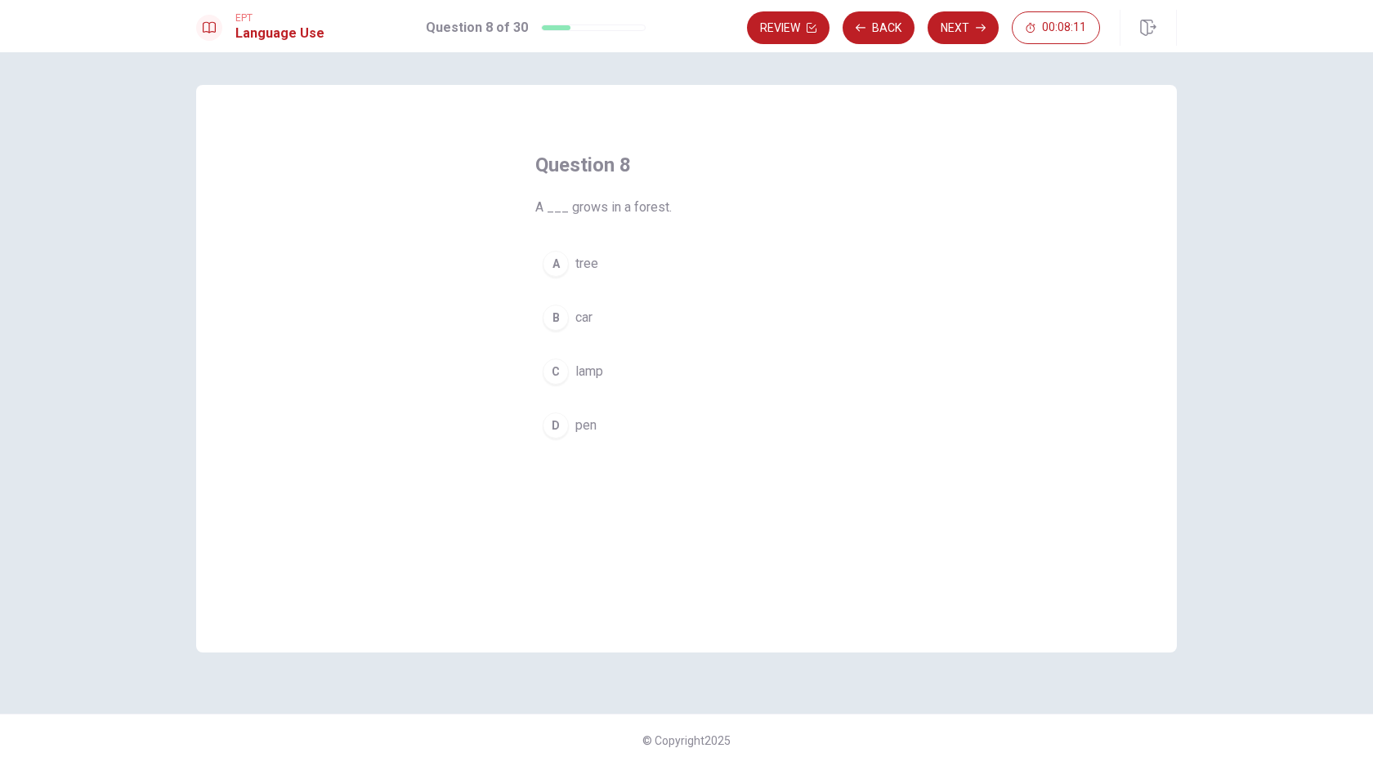
click at [613, 265] on button "A tree" at bounding box center [686, 264] width 302 height 41
click at [967, 33] on button "Next" at bounding box center [962, 27] width 71 height 33
click at [634, 271] on button "A cup" at bounding box center [686, 264] width 302 height 41
click at [971, 31] on button "Next" at bounding box center [962, 27] width 71 height 33
click at [623, 426] on button "D washed" at bounding box center [686, 425] width 302 height 41
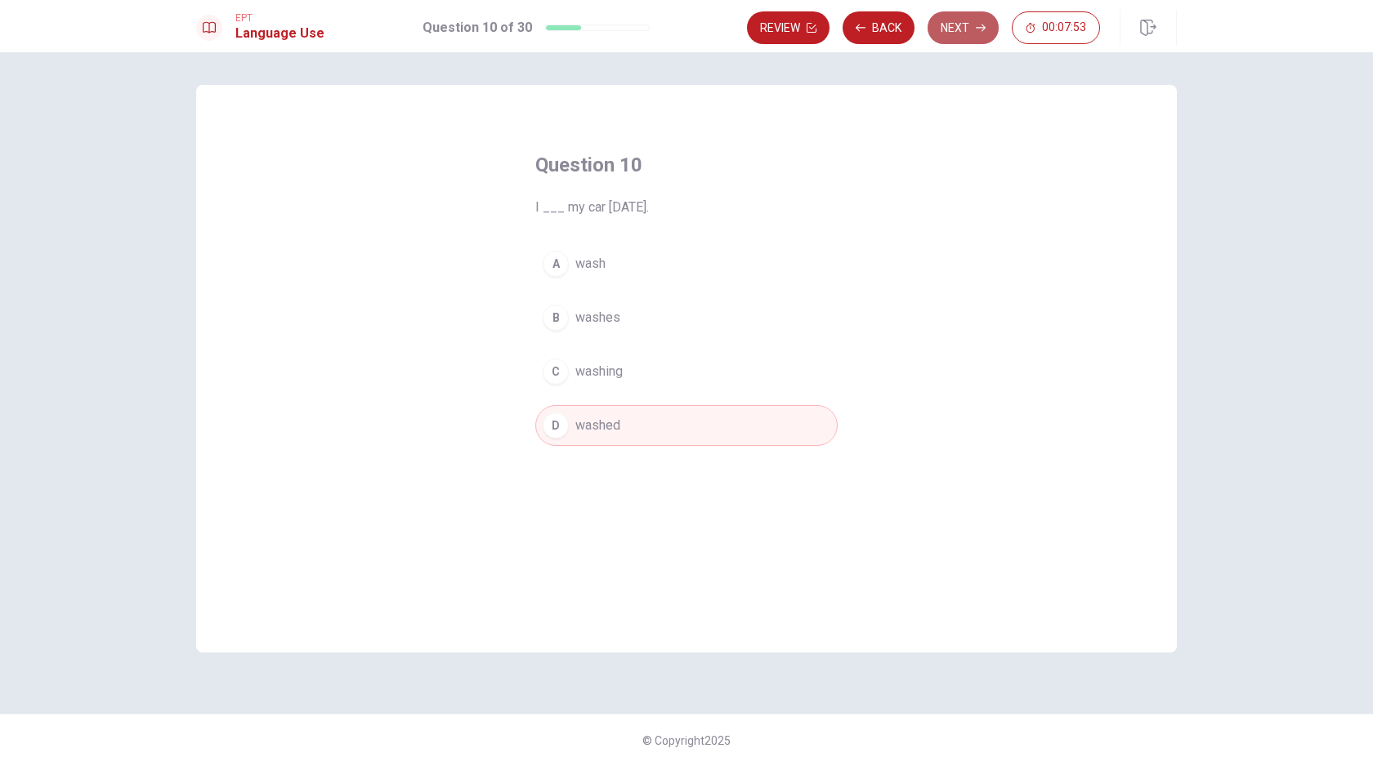
click at [965, 34] on button "Next" at bounding box center [962, 27] width 71 height 33
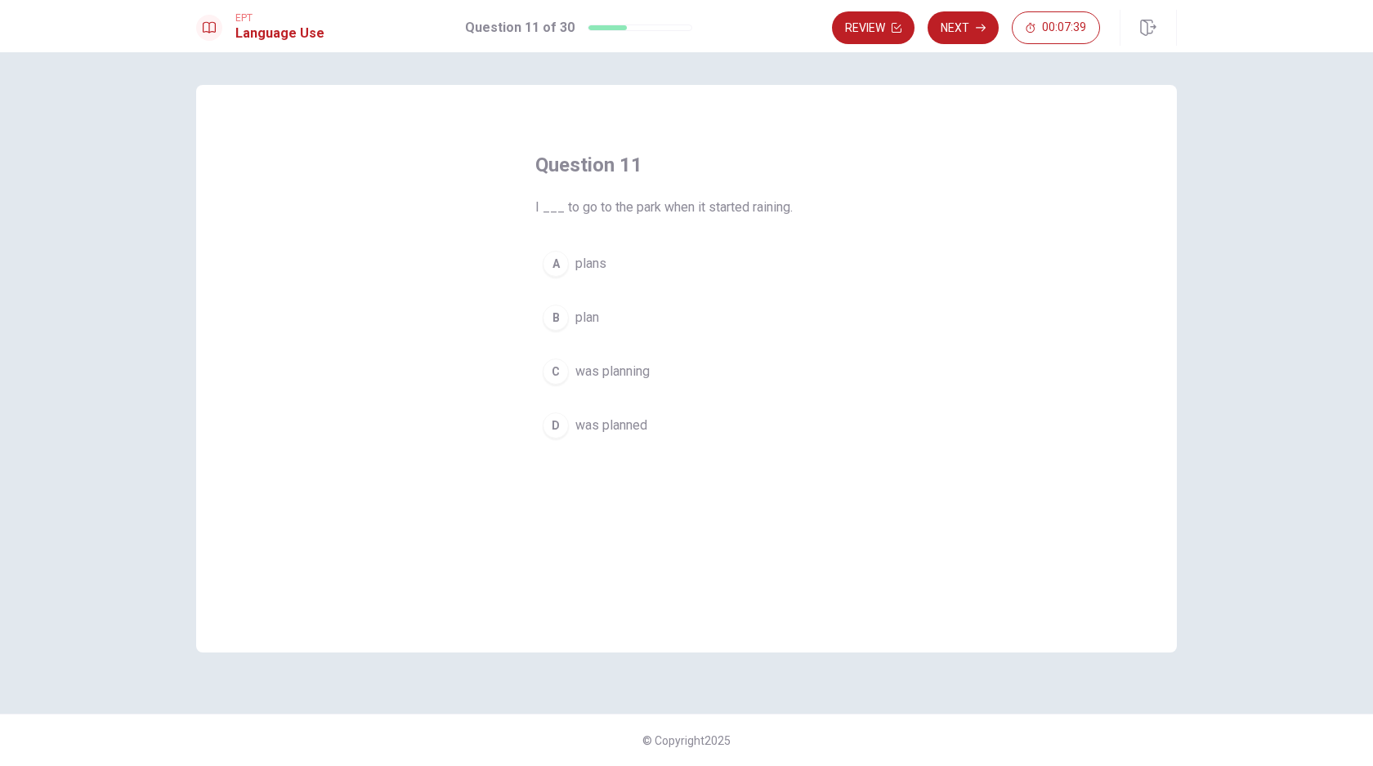
click at [656, 379] on button "C was planning" at bounding box center [686, 371] width 302 height 41
click at [962, 26] on button "Next" at bounding box center [962, 27] width 71 height 33
click at [634, 373] on button "C mustn’t" at bounding box center [686, 371] width 302 height 41
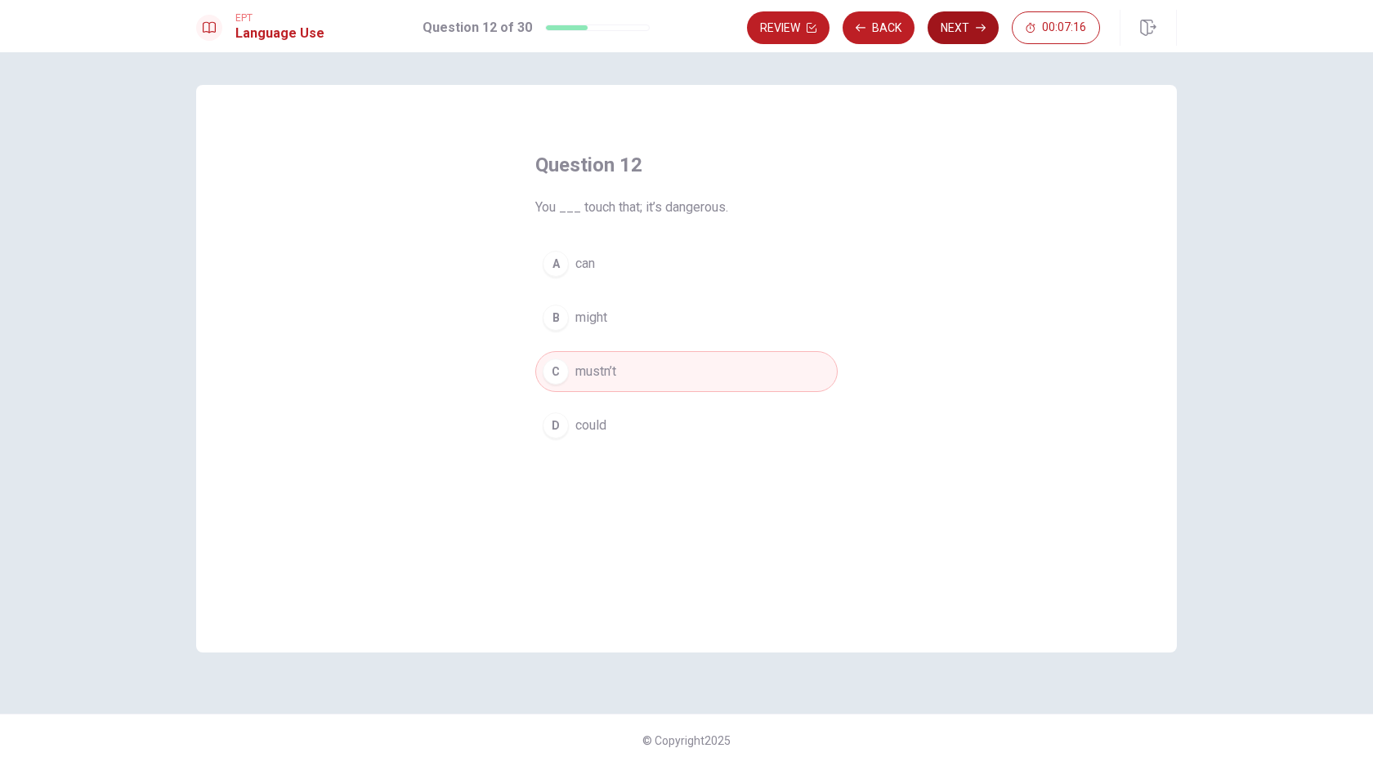
click at [970, 27] on button "Next" at bounding box center [962, 27] width 71 height 33
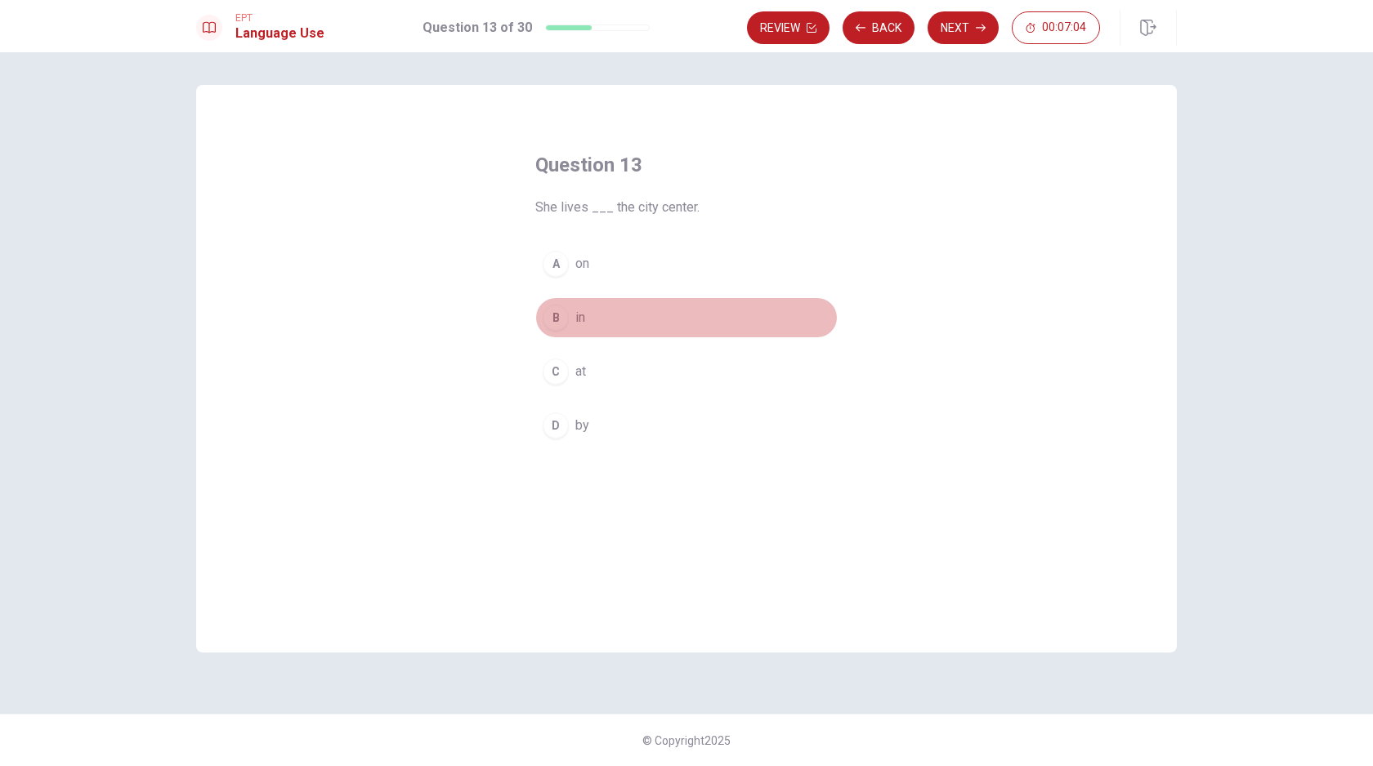
click at [597, 320] on button "B in" at bounding box center [686, 317] width 302 height 41
click at [962, 30] on button "Next" at bounding box center [962, 27] width 71 height 33
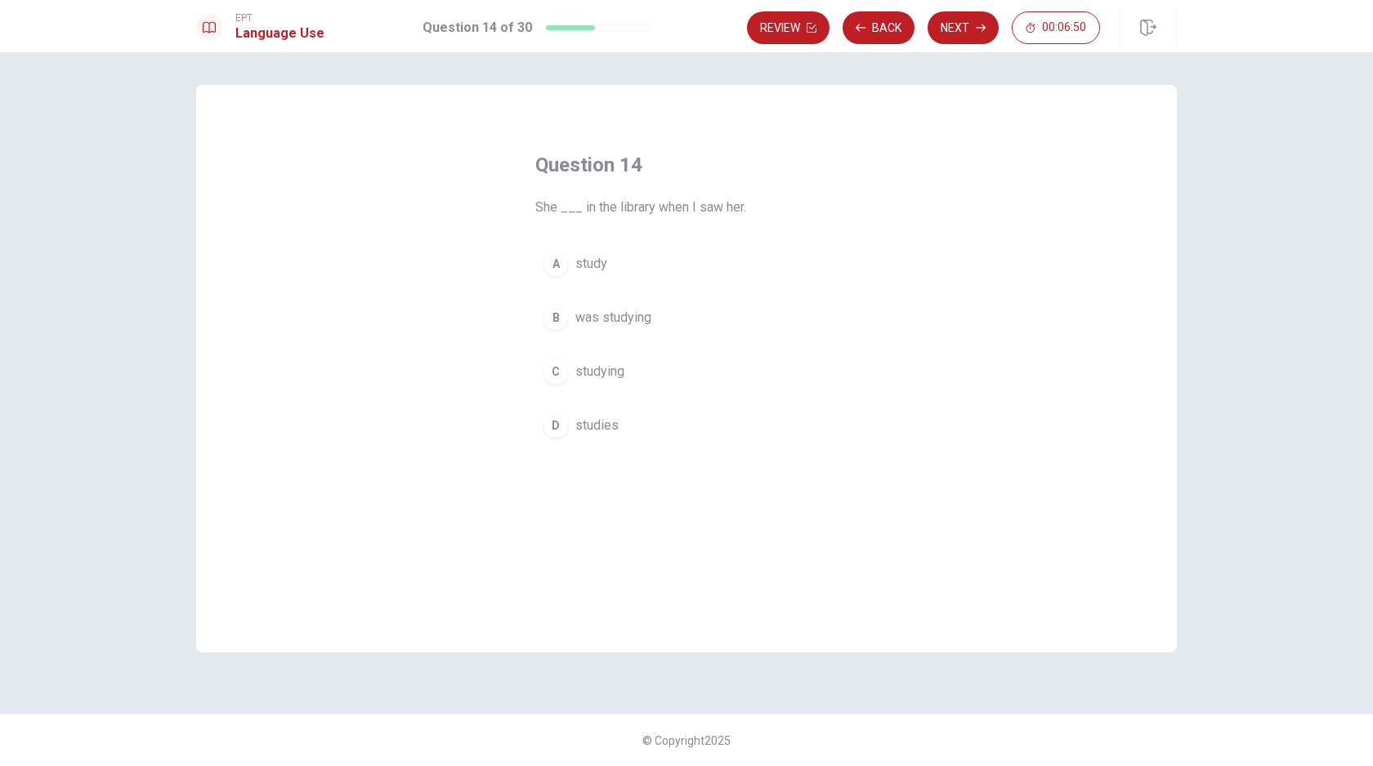
click at [636, 320] on span "was studying" at bounding box center [613, 318] width 76 height 20
click at [965, 29] on button "Next" at bounding box center [962, 27] width 71 height 33
click at [613, 375] on button "C Allow" at bounding box center [686, 371] width 302 height 41
click at [964, 33] on button "Next" at bounding box center [962, 27] width 71 height 33
click at [612, 377] on span "mouse" at bounding box center [594, 372] width 39 height 20
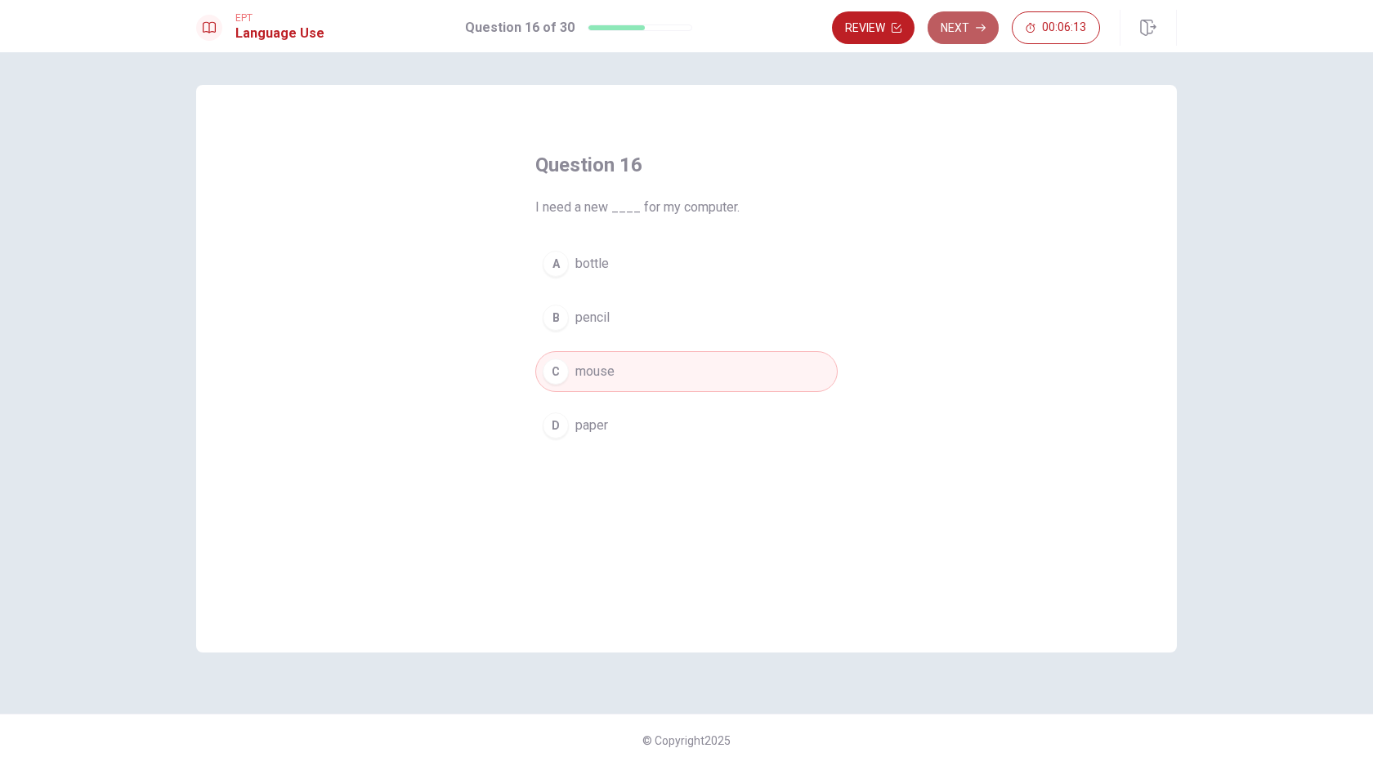
click at [954, 29] on button "Next" at bounding box center [962, 27] width 71 height 33
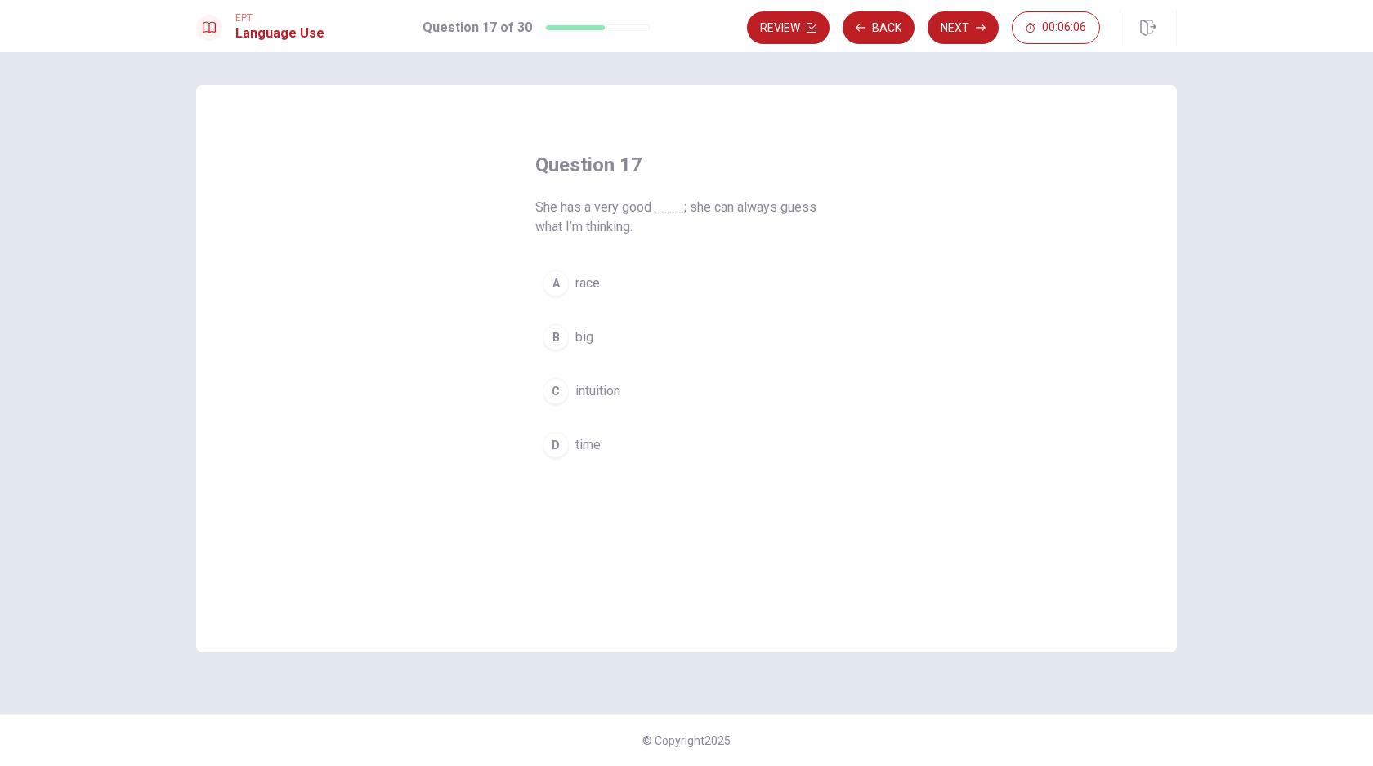
click at [662, 397] on button "C intuition" at bounding box center [686, 391] width 302 height 41
click at [968, 32] on button "Next" at bounding box center [962, 27] width 71 height 33
click at [638, 373] on button "C violent" at bounding box center [686, 371] width 302 height 41
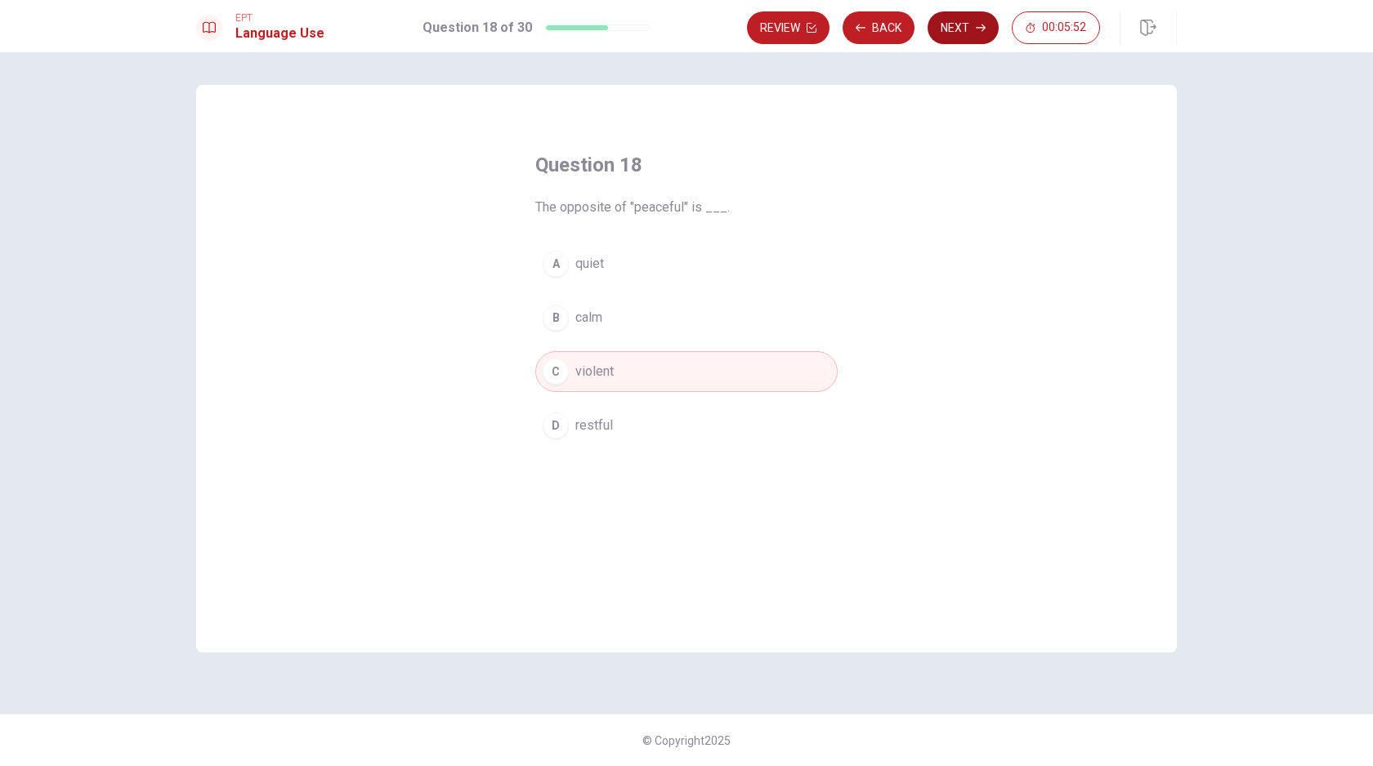
click at [958, 29] on button "Next" at bounding box center [962, 27] width 71 height 33
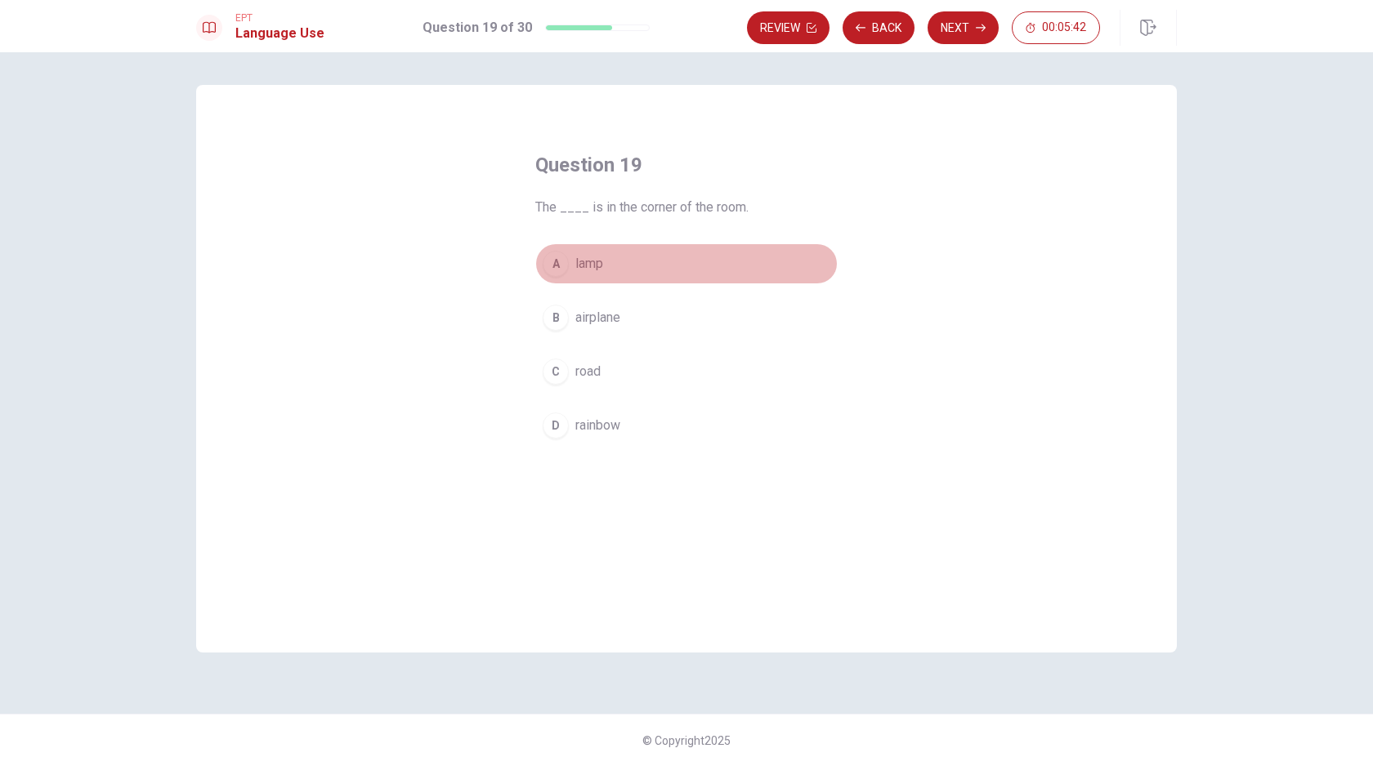
click at [640, 274] on button "A lamp" at bounding box center [686, 264] width 302 height 41
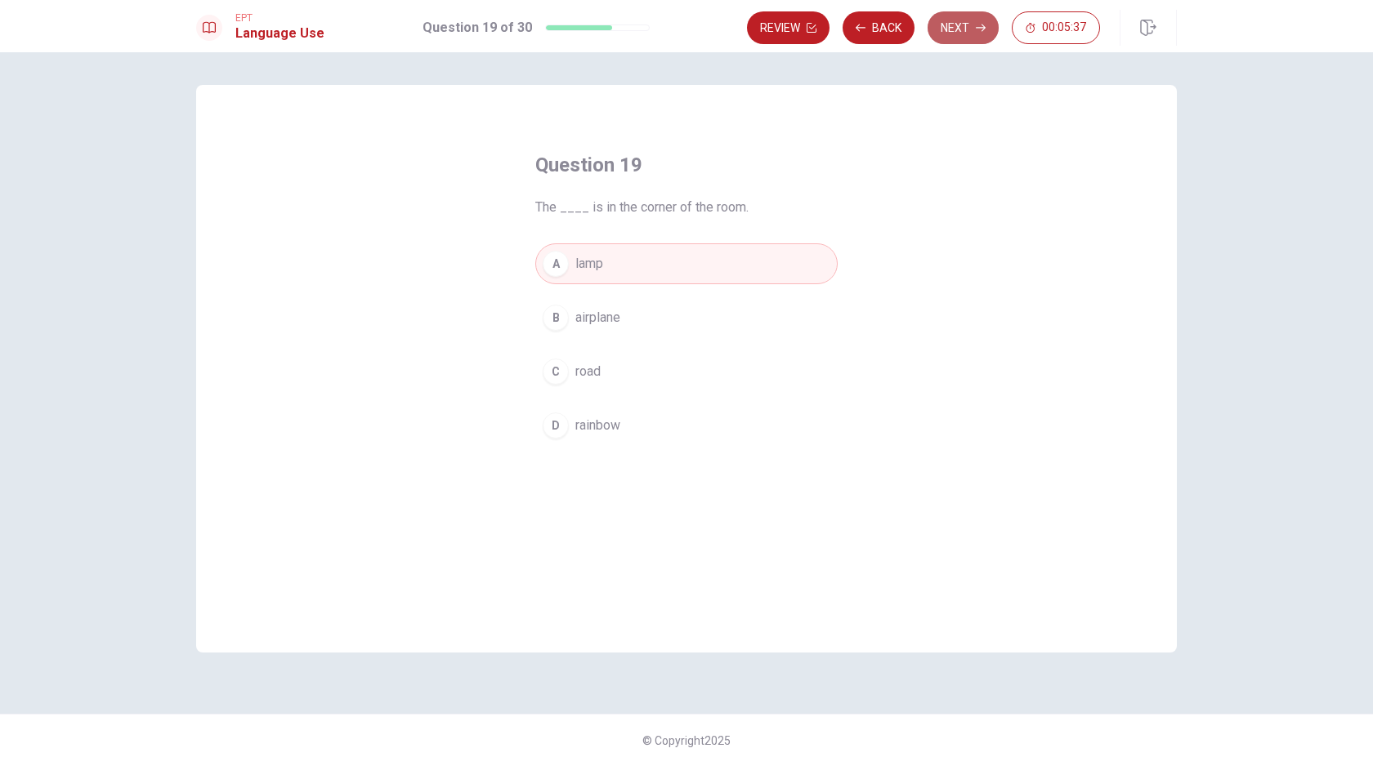
click at [952, 22] on button "Next" at bounding box center [962, 27] width 71 height 33
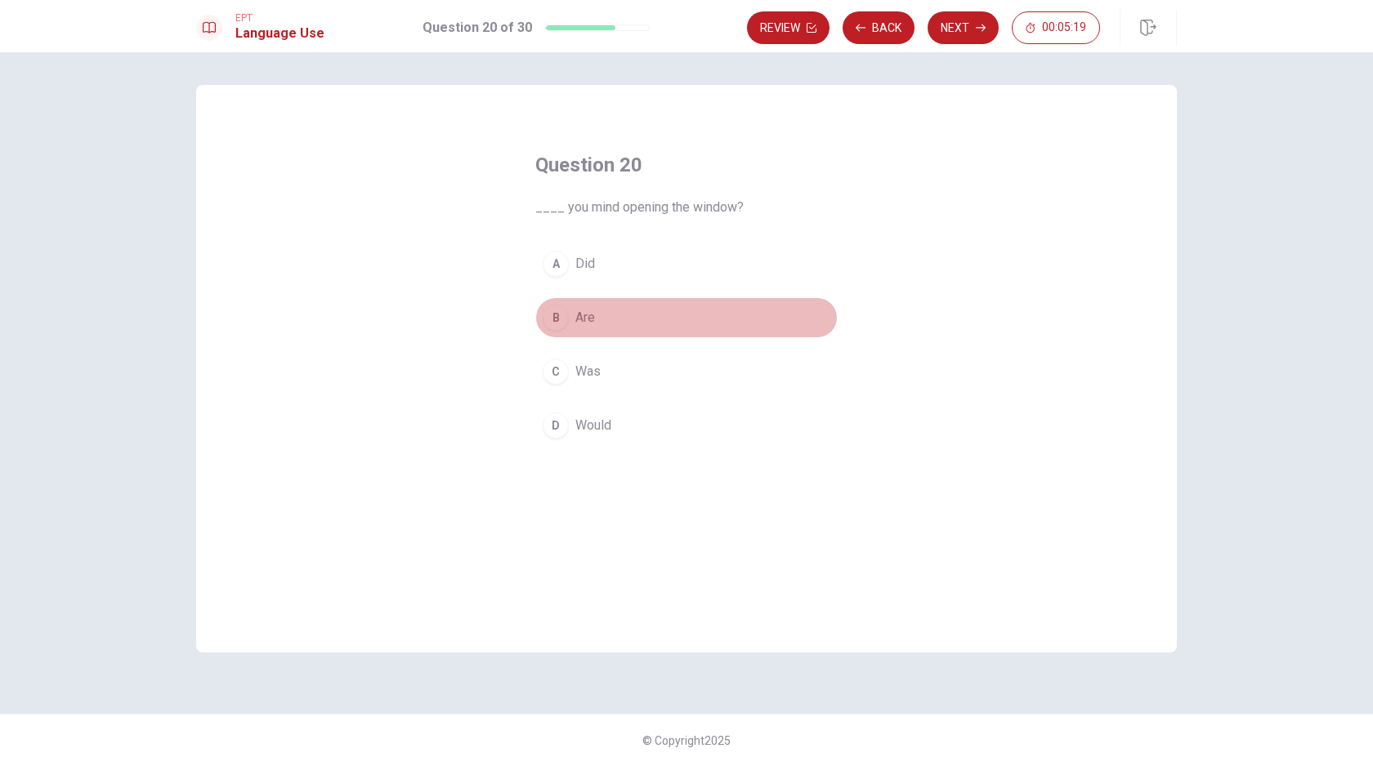
click at [611, 320] on button "B Are" at bounding box center [686, 317] width 302 height 41
click at [963, 34] on button "Next" at bounding box center [962, 27] width 71 height 33
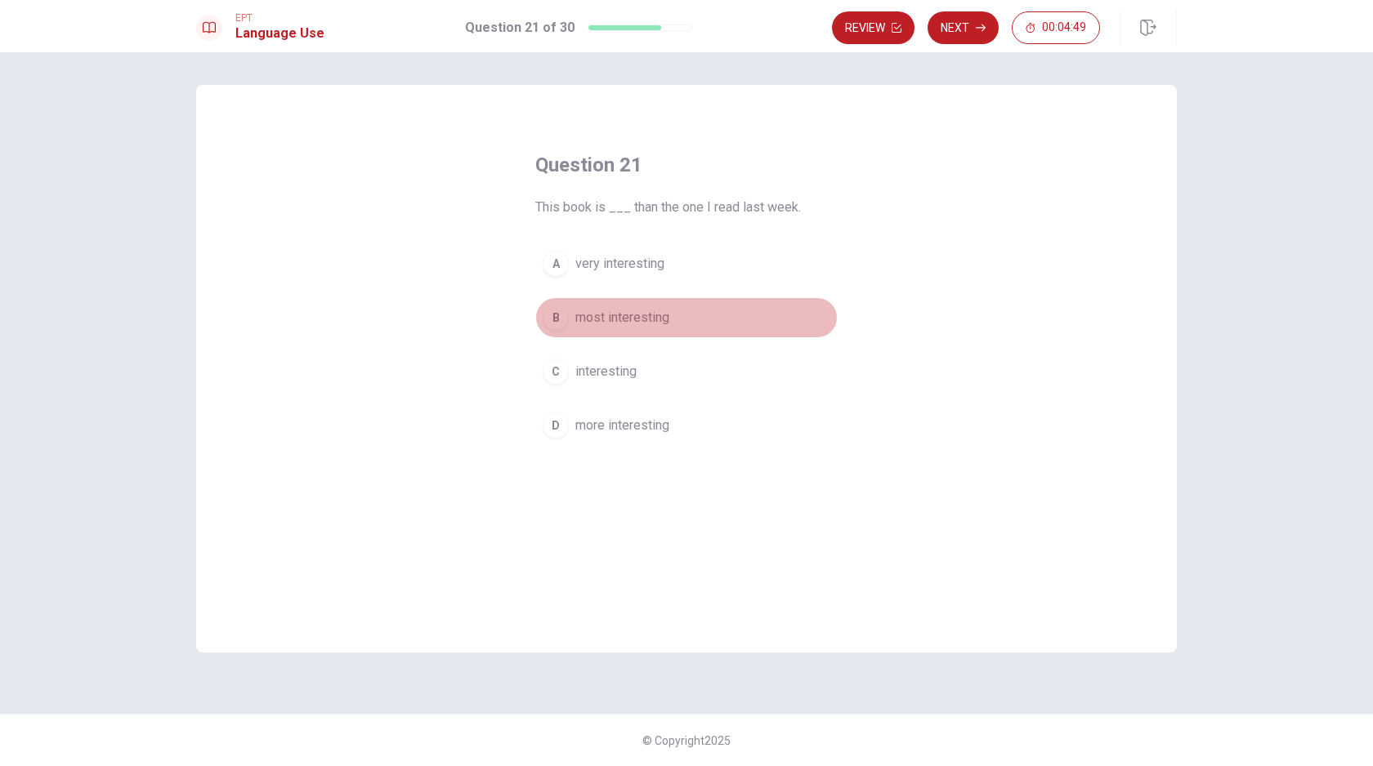
click at [672, 321] on button "B most interesting" at bounding box center [686, 317] width 302 height 41
click at [976, 29] on icon "button" at bounding box center [981, 28] width 10 height 10
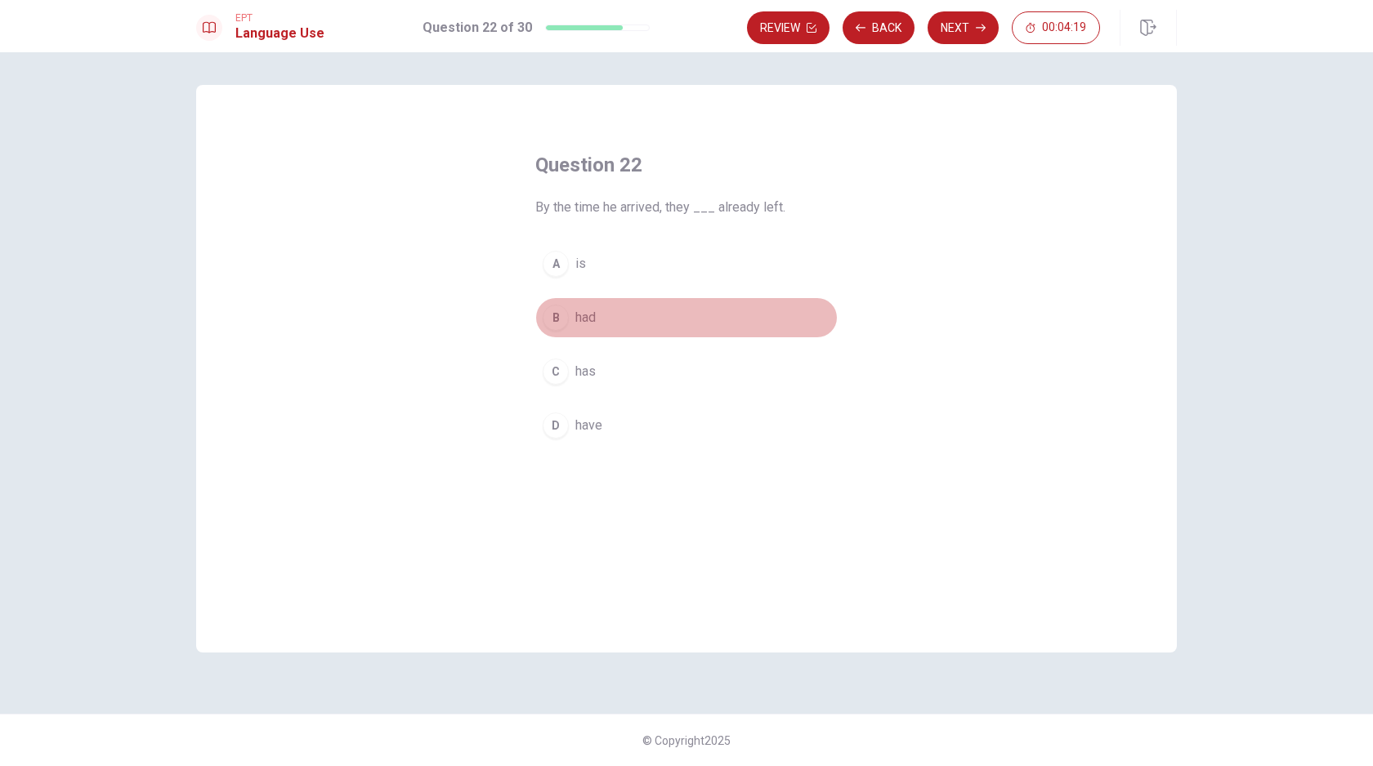
click at [621, 318] on button "B had" at bounding box center [686, 317] width 302 height 41
click at [974, 33] on button "Next" at bounding box center [962, 27] width 71 height 33
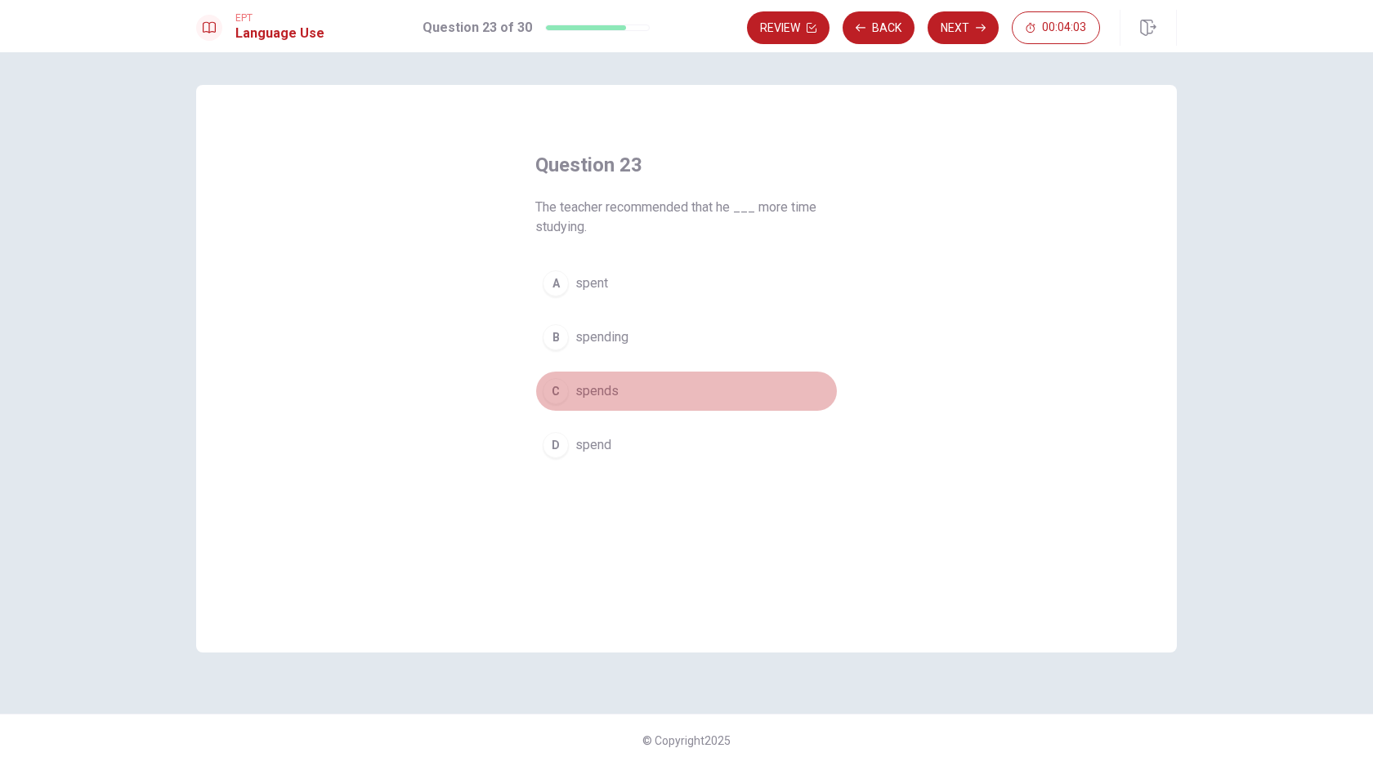
click at [636, 392] on button "C spends" at bounding box center [686, 391] width 302 height 41
click at [968, 30] on button "Next" at bounding box center [962, 27] width 71 height 33
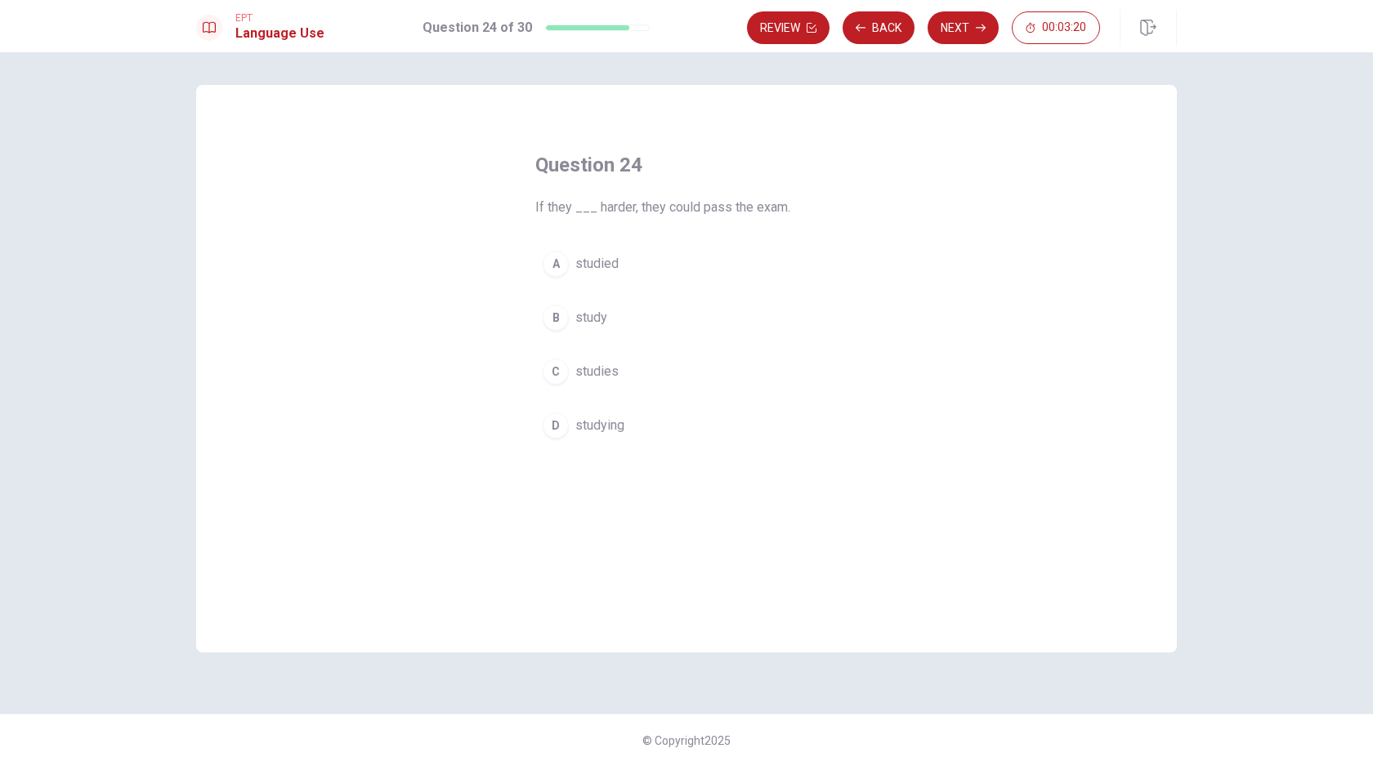
click at [627, 316] on button "B study" at bounding box center [686, 317] width 302 height 41
click at [974, 31] on button "Next" at bounding box center [962, 27] width 71 height 33
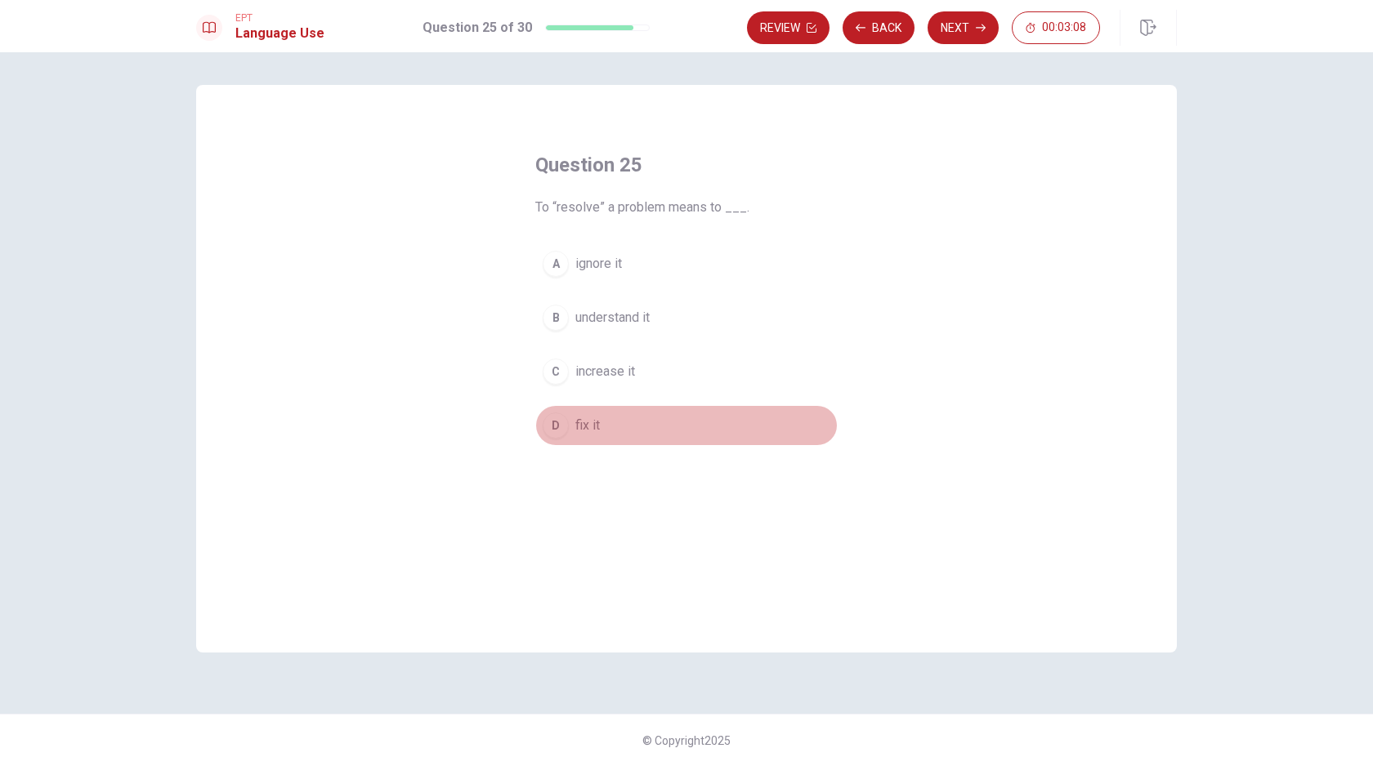
click at [604, 423] on button "D fix it" at bounding box center [686, 425] width 302 height 41
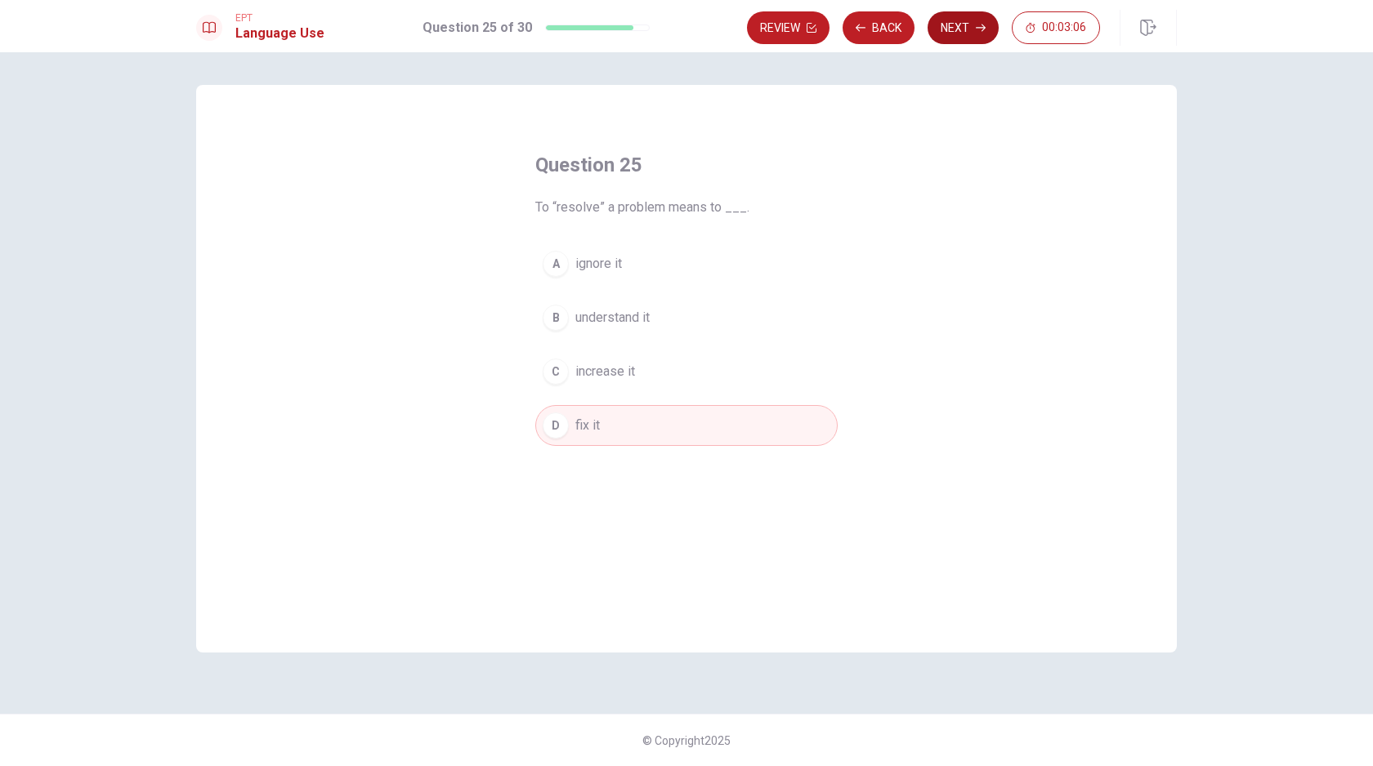
click at [962, 29] on button "Next" at bounding box center [962, 27] width 71 height 33
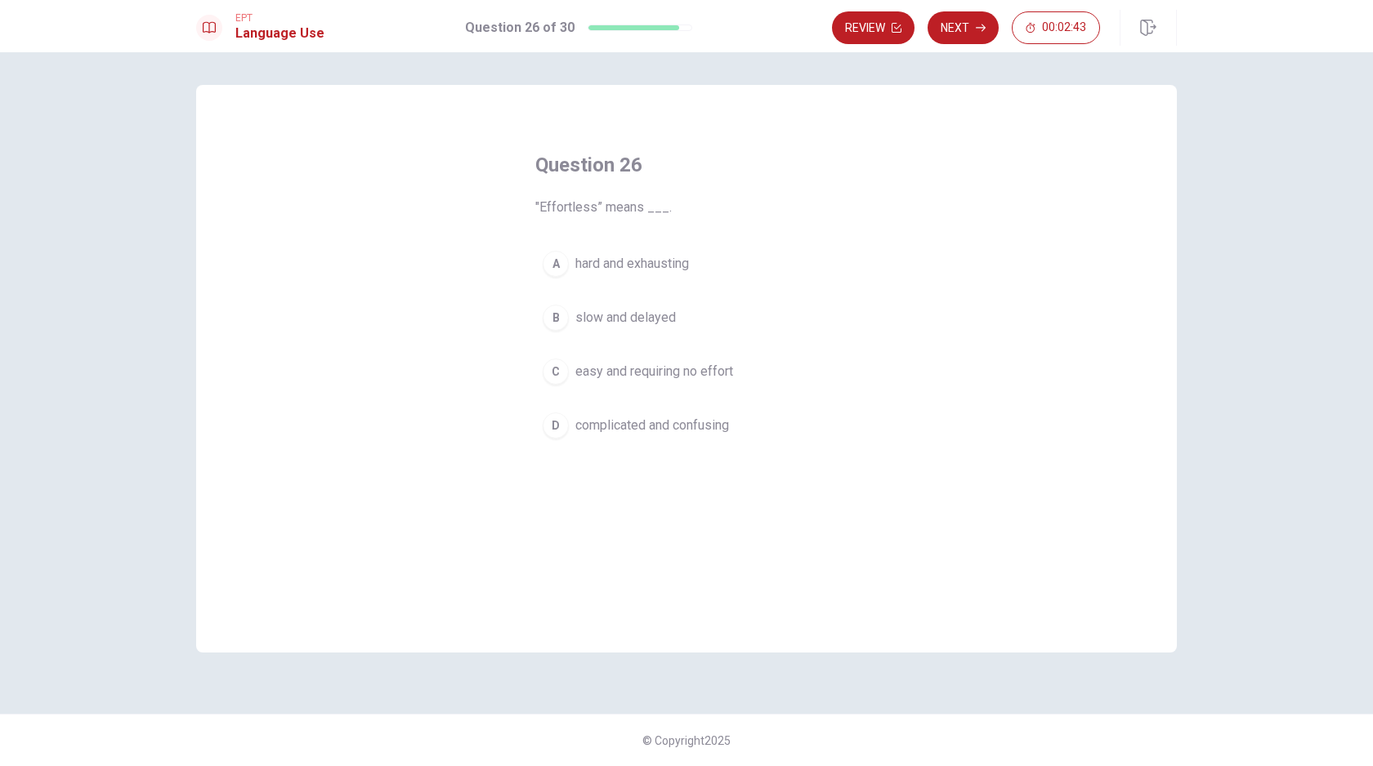
click at [647, 378] on span "easy and requiring no effort" at bounding box center [654, 372] width 158 height 20
click at [975, 23] on button "Next" at bounding box center [962, 27] width 71 height 33
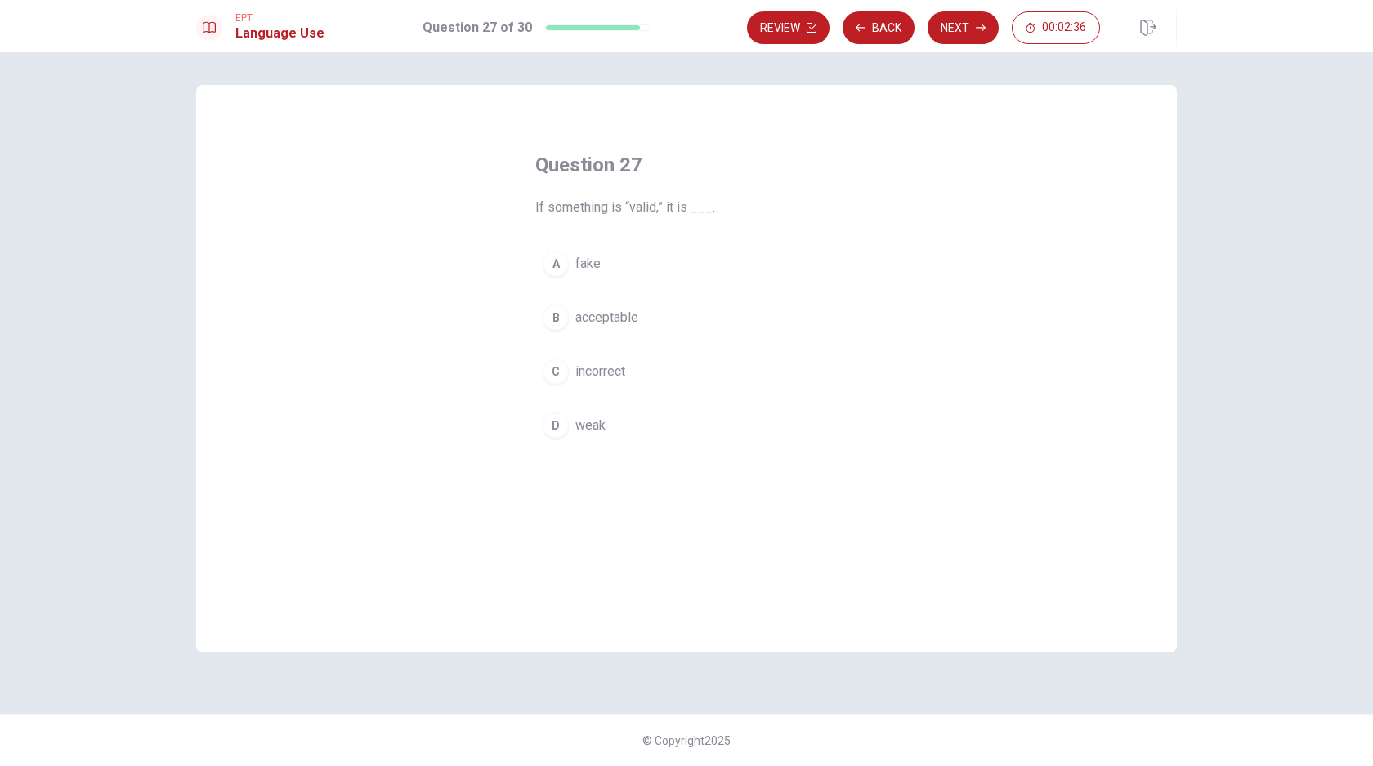
click at [657, 320] on button "B acceptable" at bounding box center [686, 317] width 302 height 41
click at [968, 32] on button "Next" at bounding box center [962, 27] width 71 height 33
click at [639, 253] on button "A deny" at bounding box center [686, 264] width 302 height 41
click at [967, 33] on button "Next" at bounding box center [962, 27] width 71 height 33
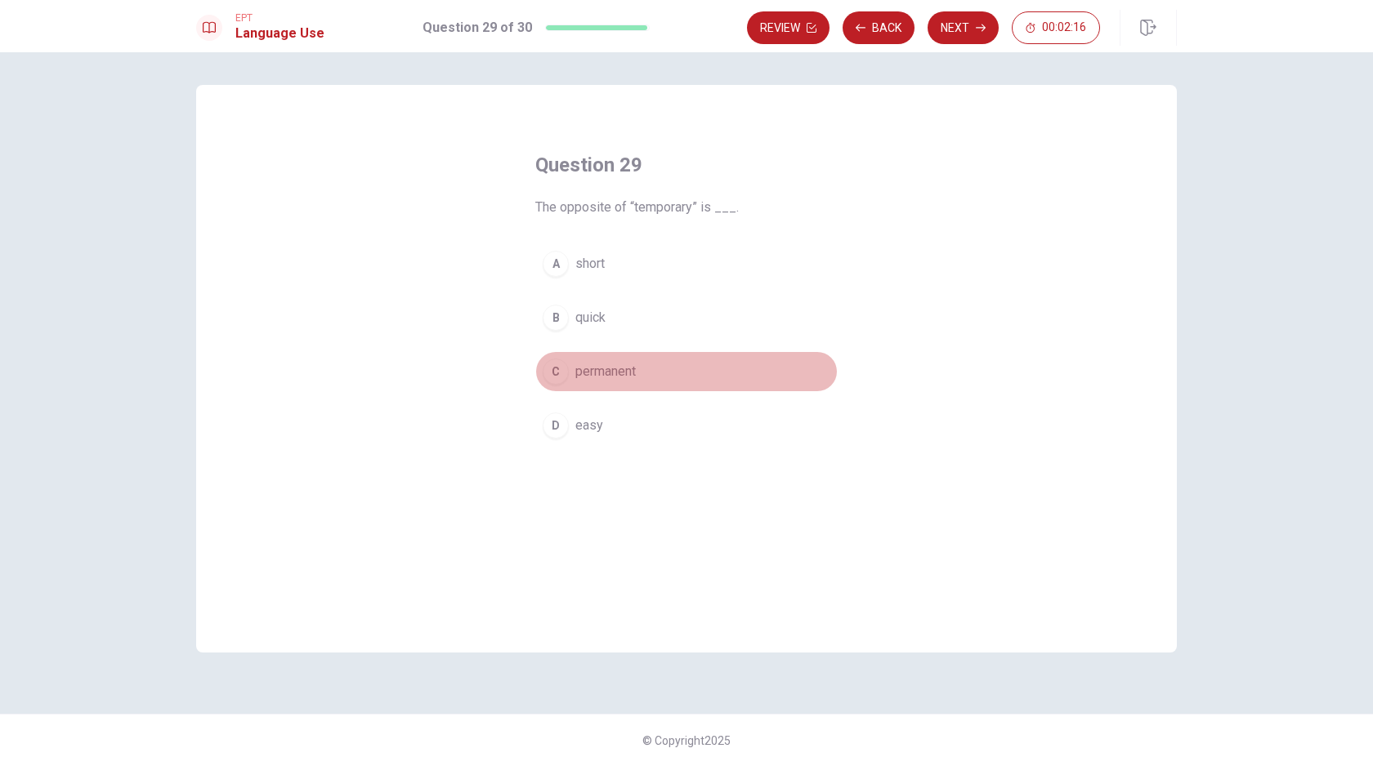
click at [628, 369] on span "permanent" at bounding box center [605, 372] width 60 height 20
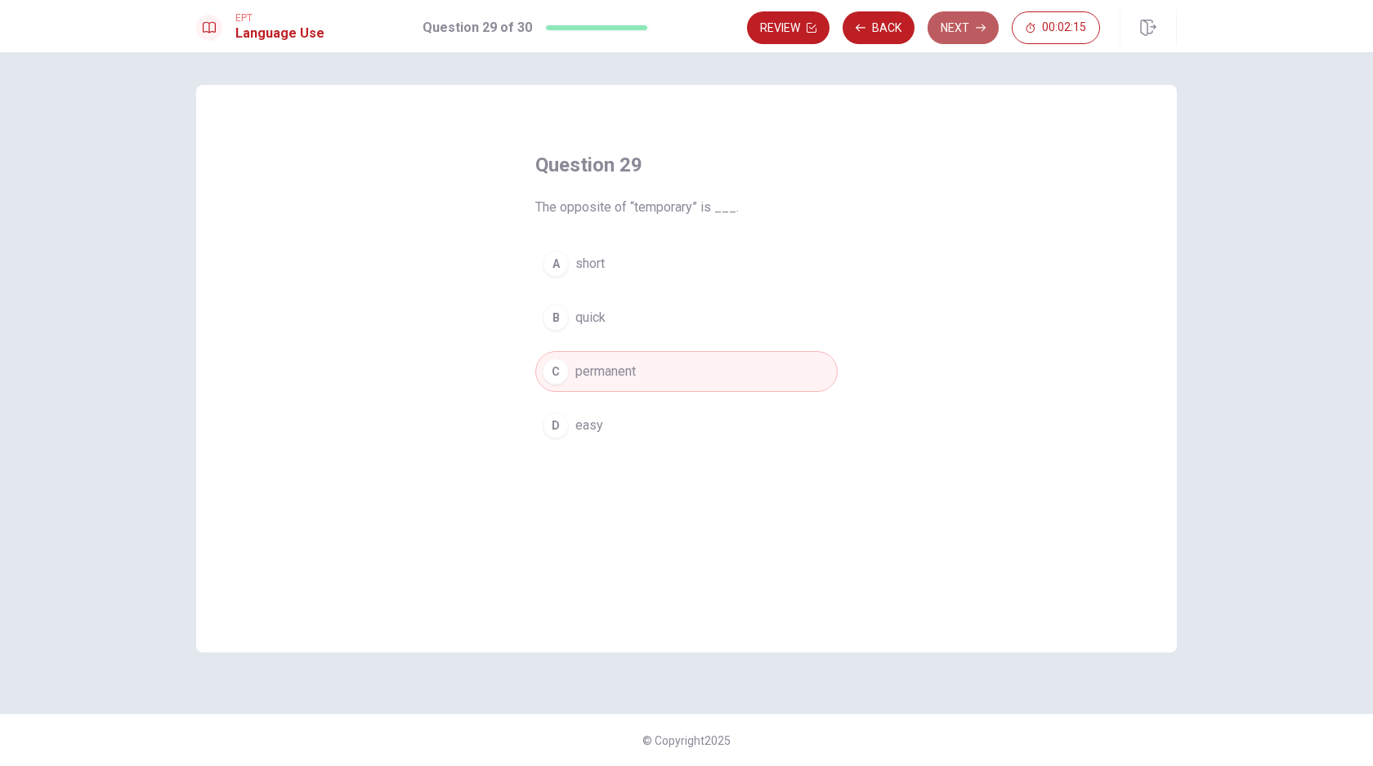
click at [976, 32] on icon "button" at bounding box center [981, 28] width 10 height 10
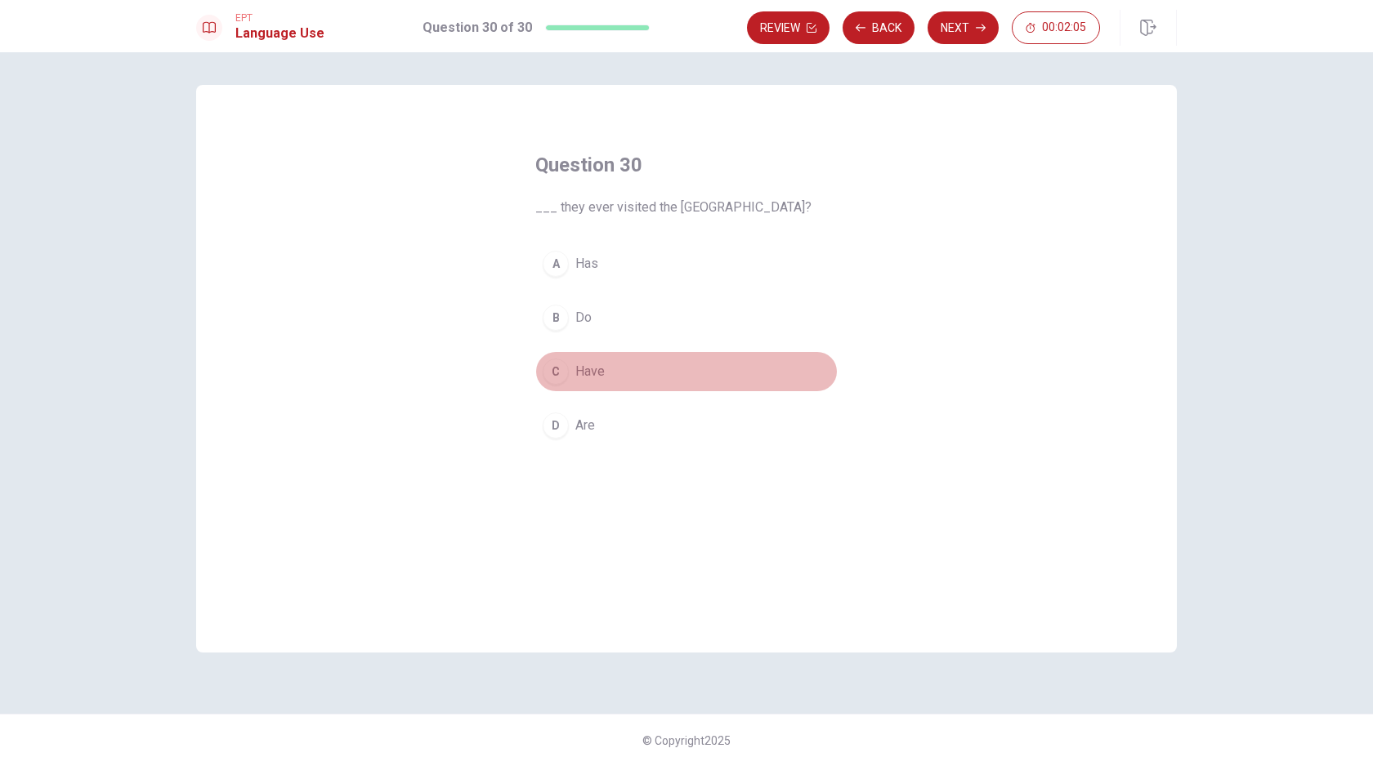
click at [617, 372] on button "C Have" at bounding box center [686, 371] width 302 height 41
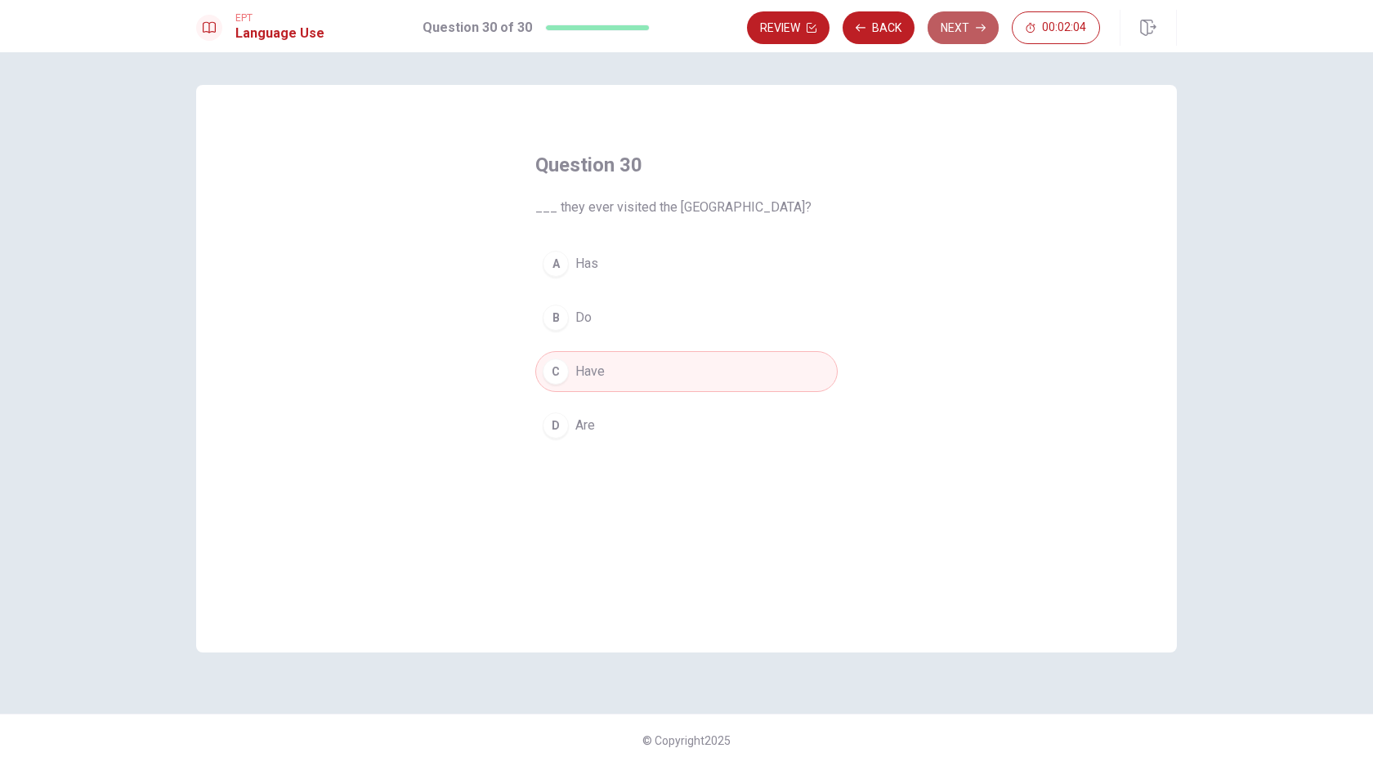
click at [960, 35] on button "Next" at bounding box center [962, 27] width 71 height 33
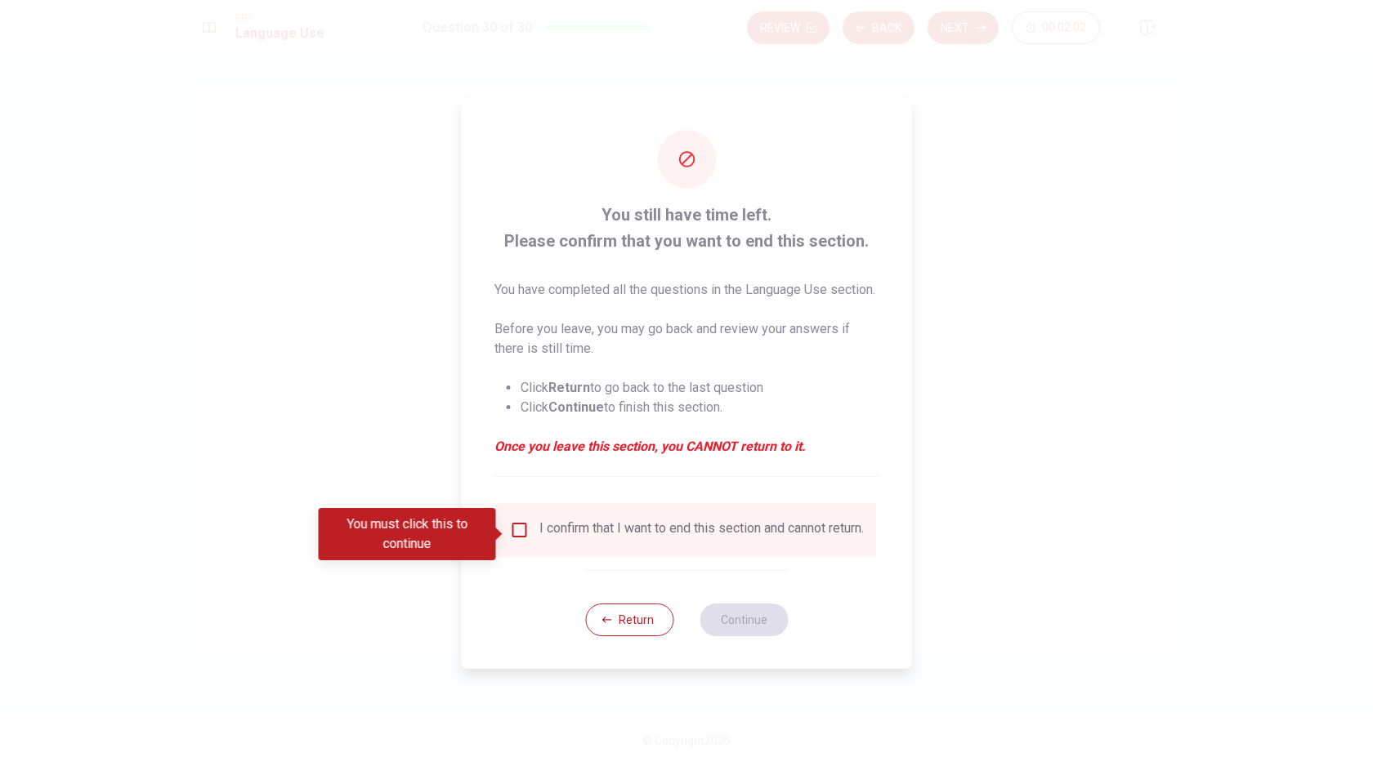
click at [517, 538] on input "You must click this to continue" at bounding box center [520, 531] width 20 height 20
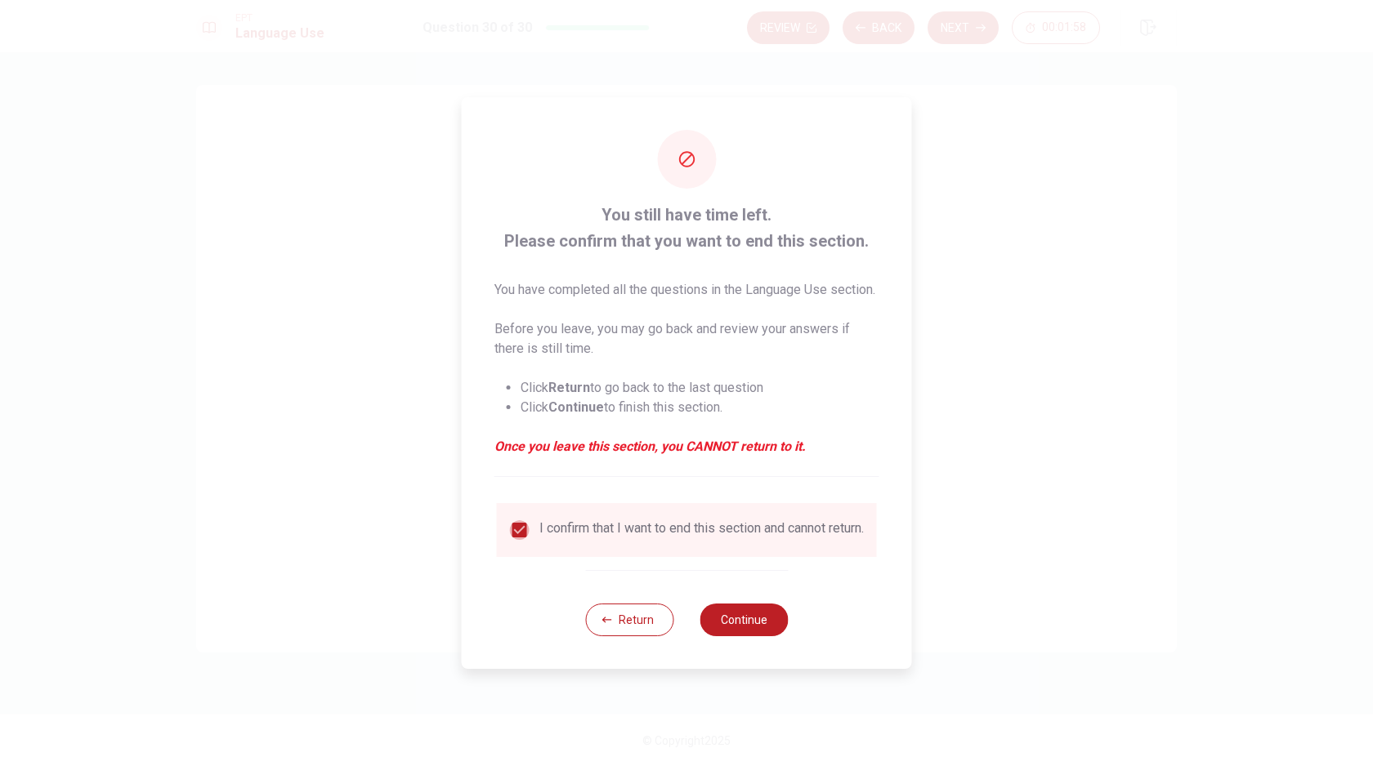
click at [517, 526] on input "checkbox" at bounding box center [520, 531] width 20 height 20
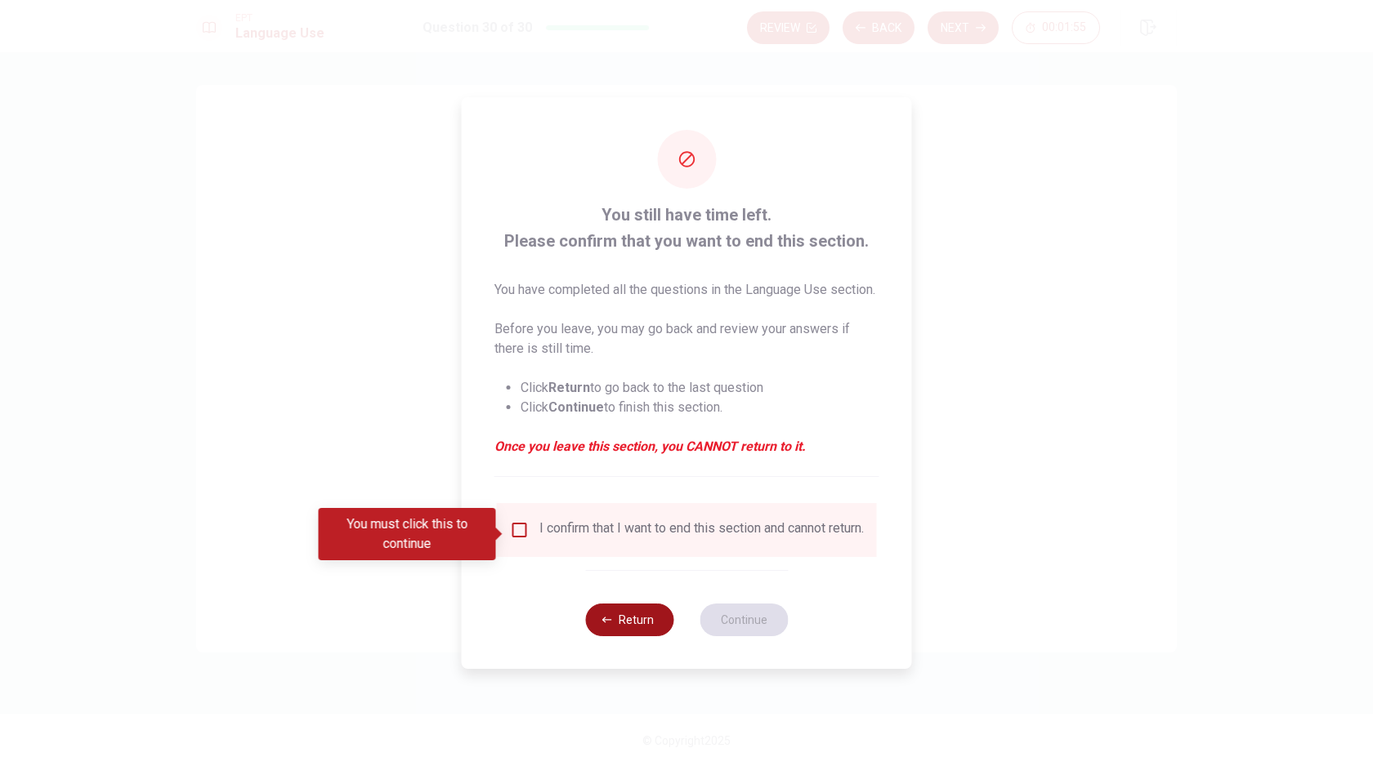
click at [617, 631] on button "Return" at bounding box center [629, 620] width 88 height 33
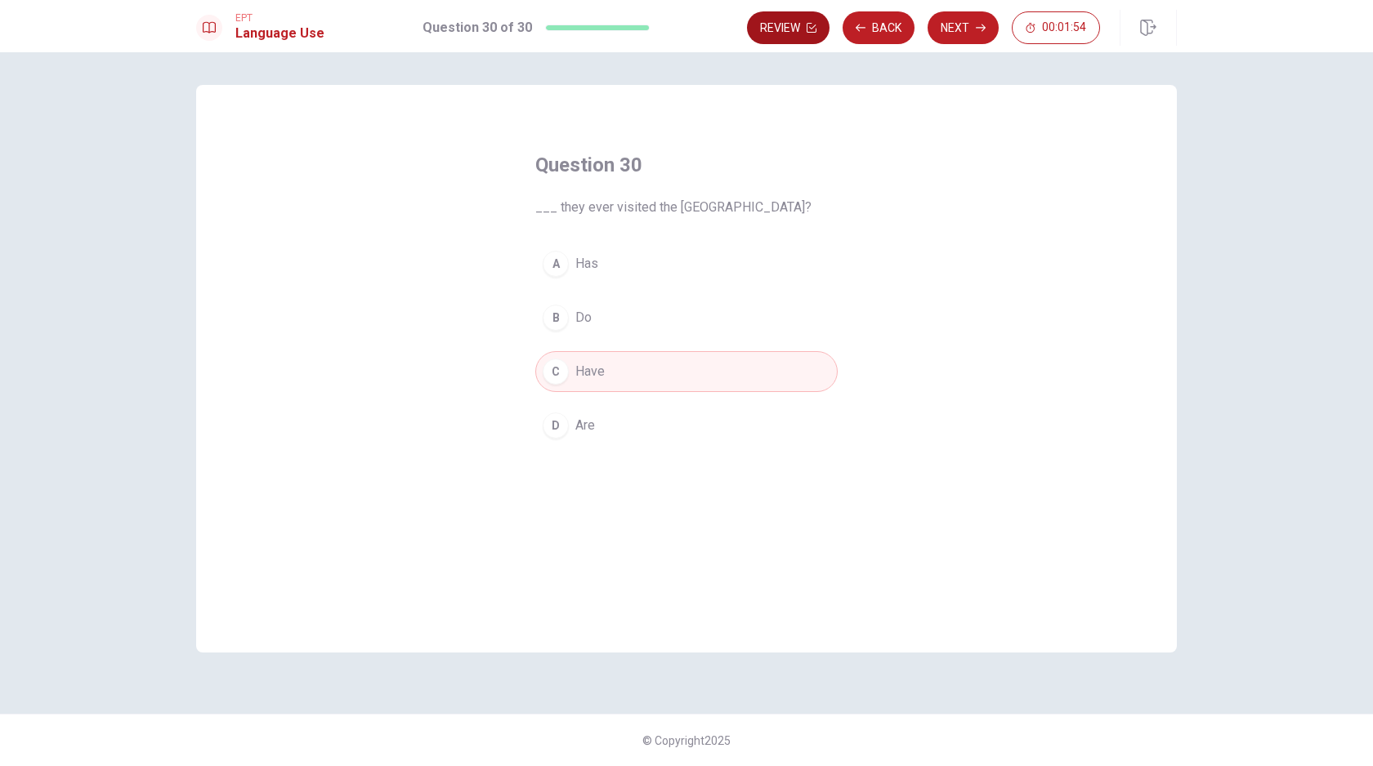
click at [811, 29] on icon "button" at bounding box center [812, 28] width 10 height 10
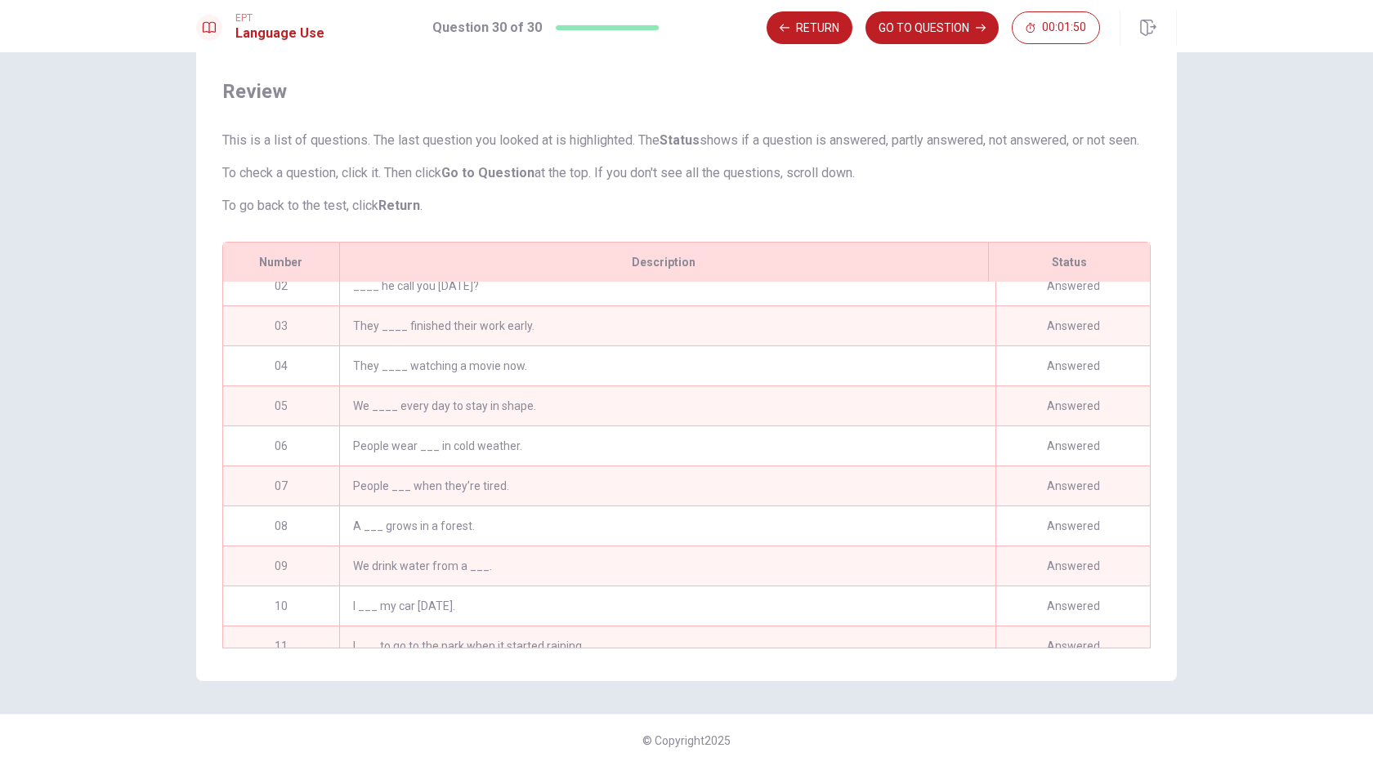
scroll to position [834, 0]
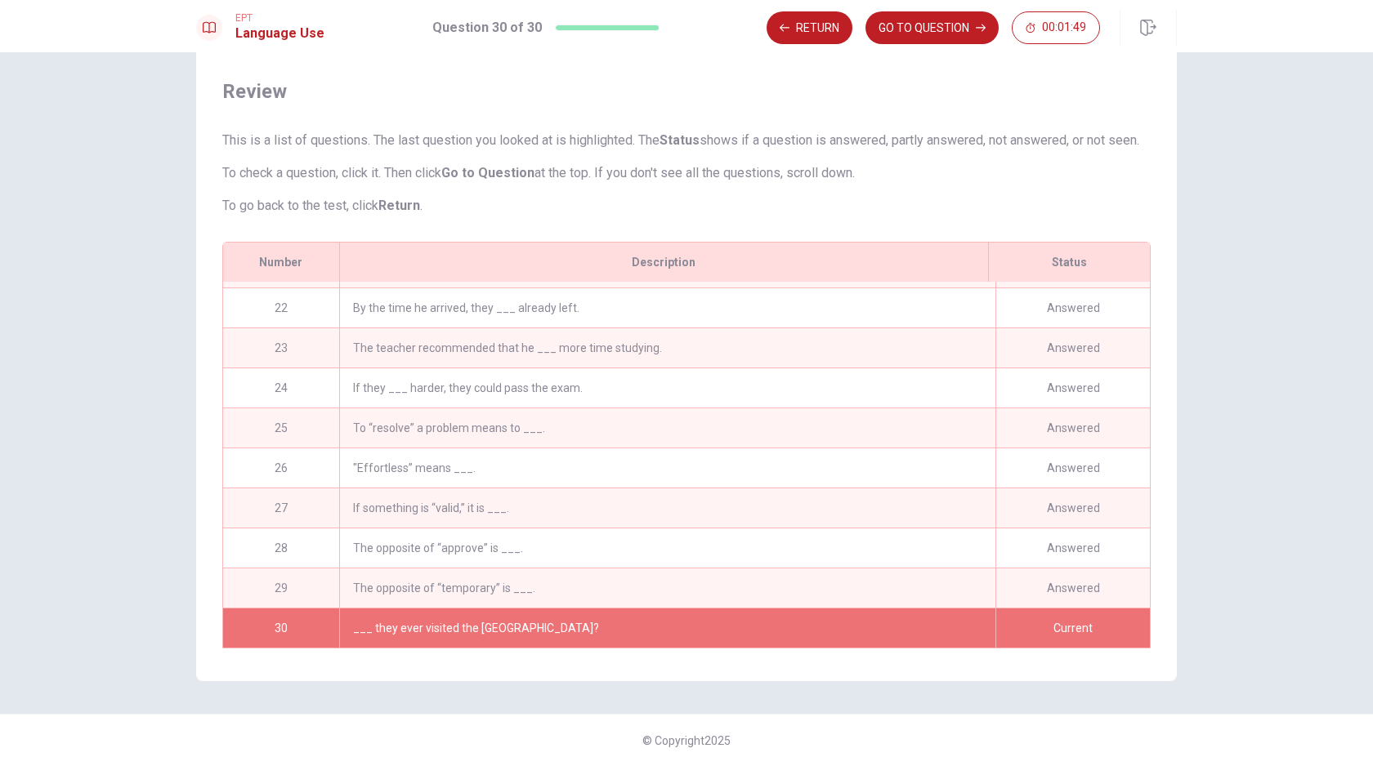
click at [512, 631] on div "___ they ever visited the [GEOGRAPHIC_DATA]?" at bounding box center [667, 628] width 656 height 39
click at [1045, 624] on div "Current" at bounding box center [1072, 628] width 154 height 39
click at [932, 34] on button "GO TO QUESTION" at bounding box center [931, 27] width 133 height 33
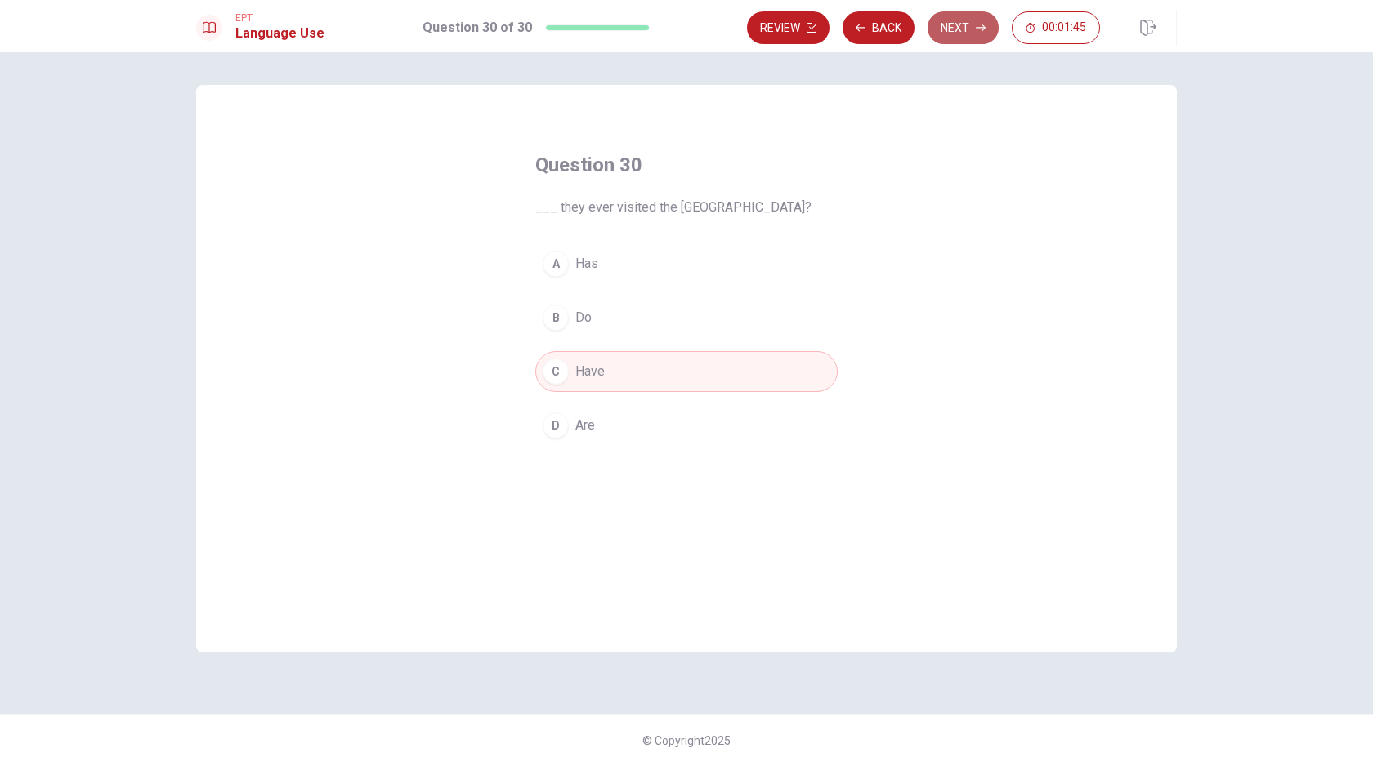
click at [975, 31] on button "Next" at bounding box center [962, 27] width 71 height 33
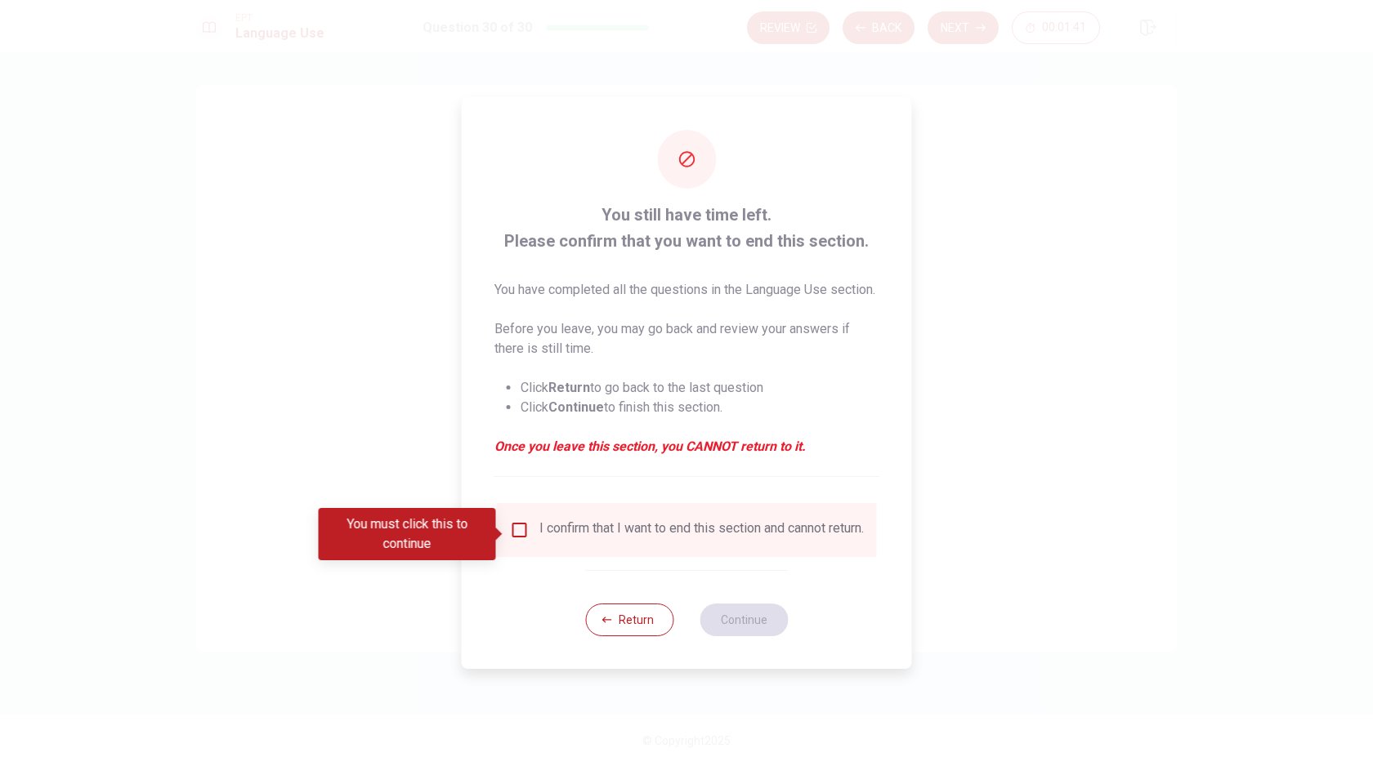
click at [521, 534] on input "You must click this to continue" at bounding box center [520, 531] width 20 height 20
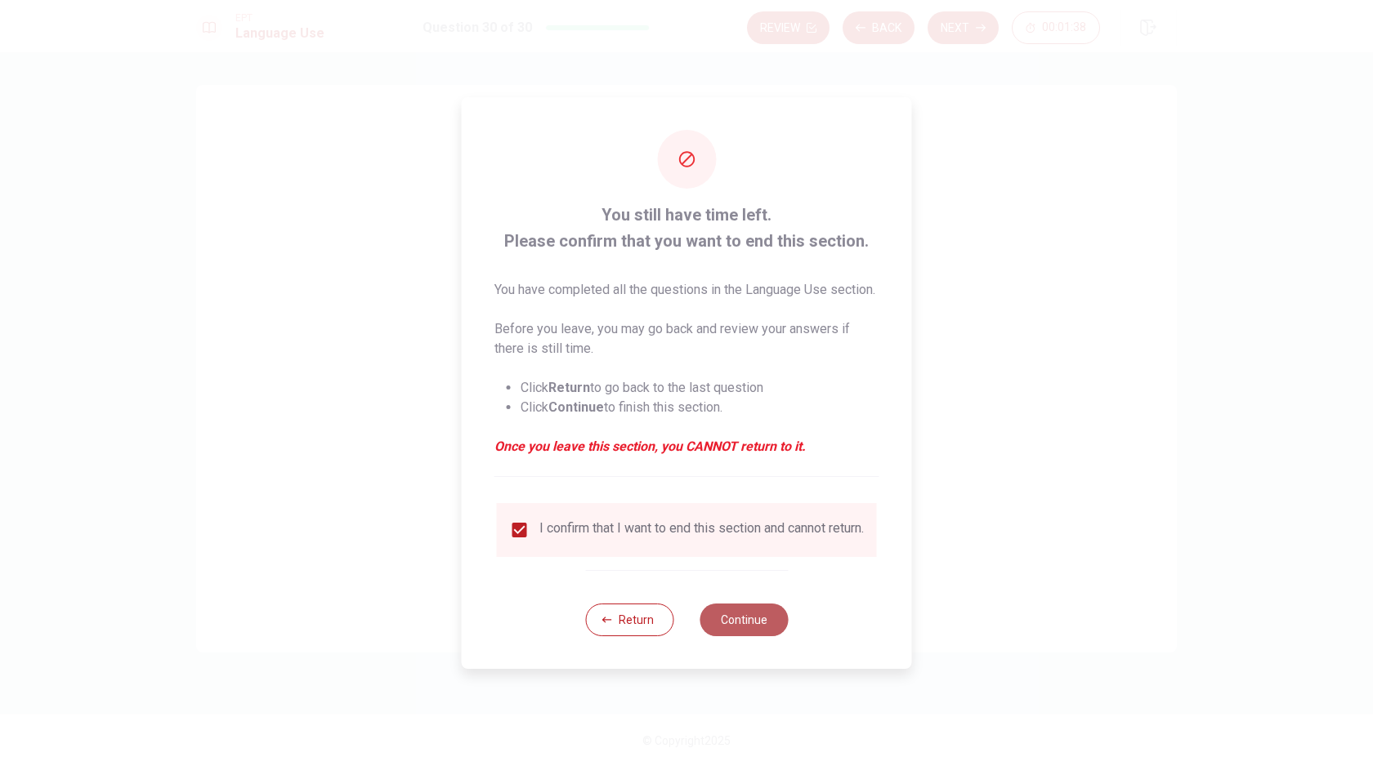
click at [742, 634] on button "Continue" at bounding box center [743, 620] width 88 height 33
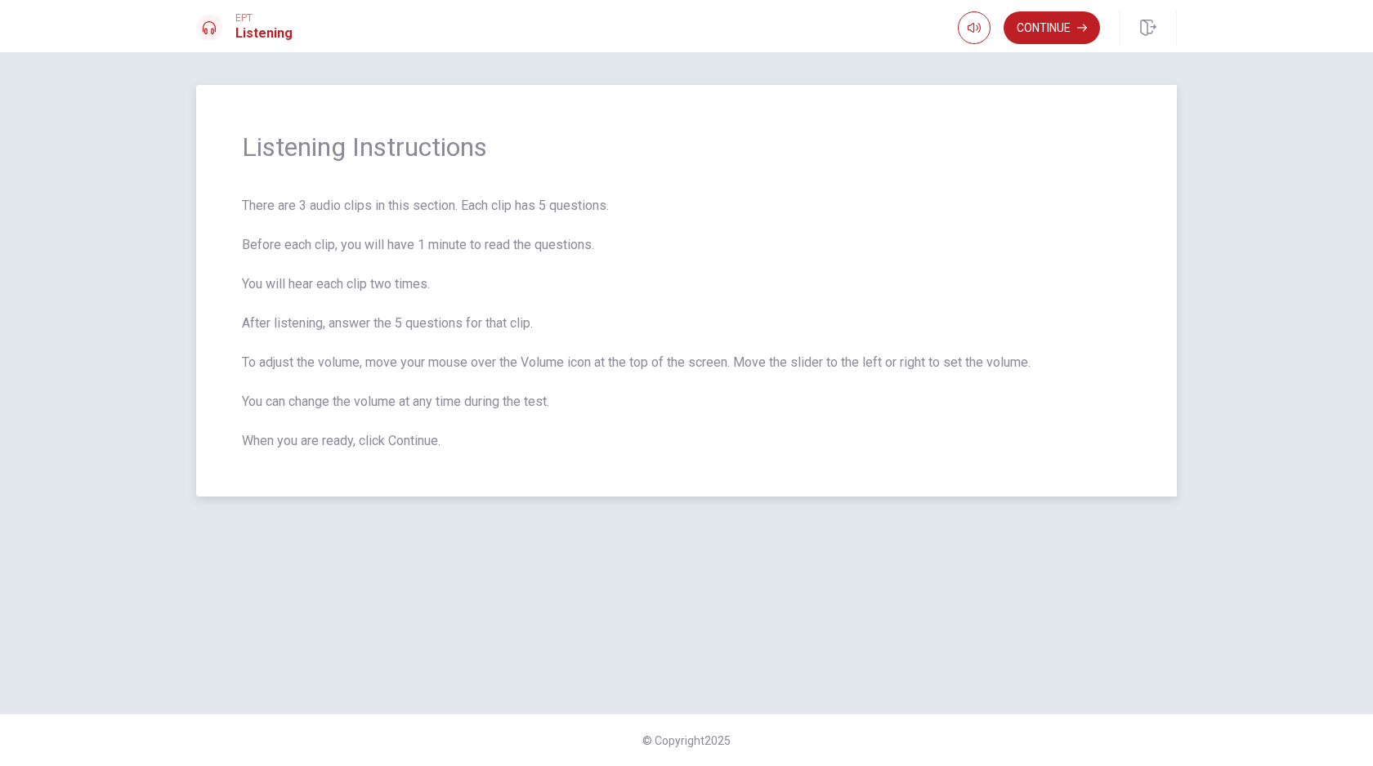
drag, startPoint x: 244, startPoint y: 208, endPoint x: 326, endPoint y: 208, distance: 81.7
click at [326, 208] on span "There are 3 audio clips in this section. Each clip has 5 questions. Before each…" at bounding box center [686, 323] width 889 height 255
click at [1056, 35] on button "Continue" at bounding box center [1051, 27] width 96 height 33
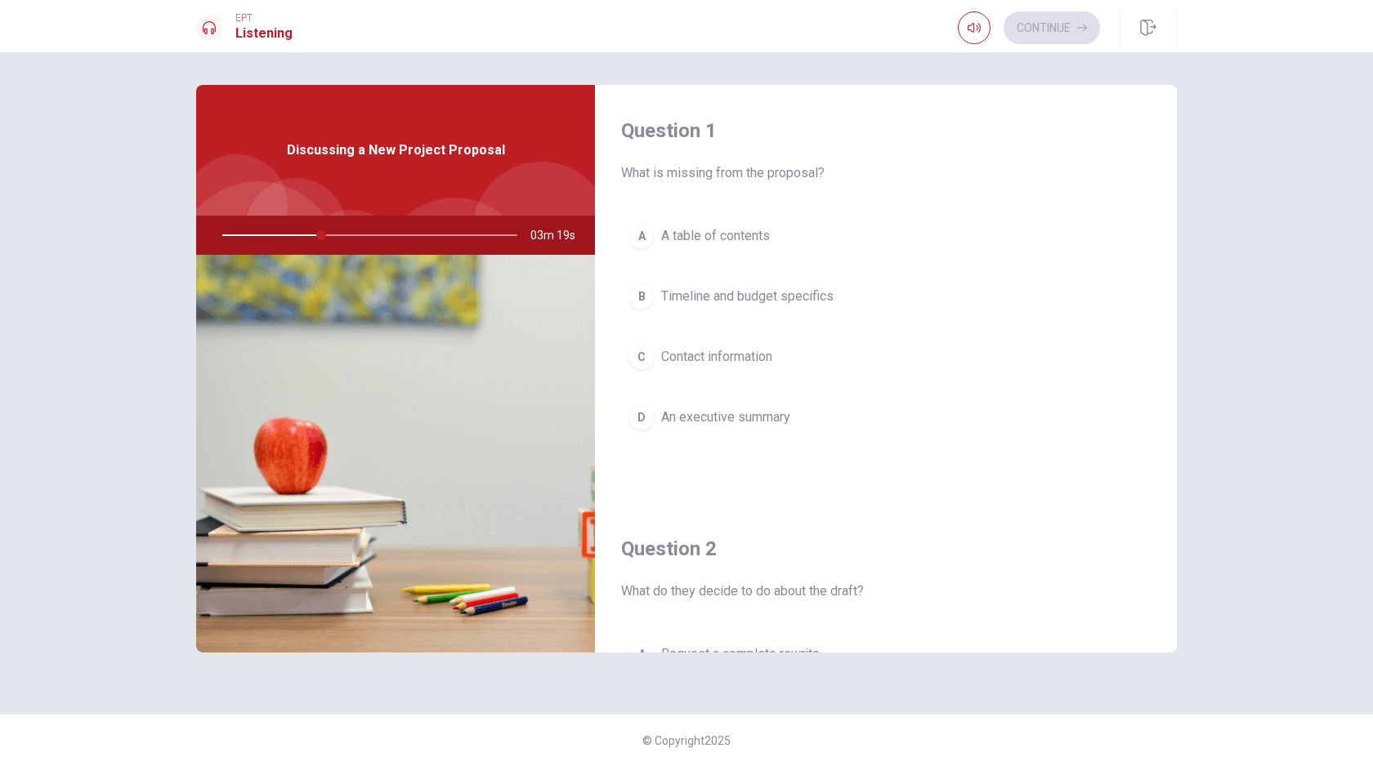
click at [757, 302] on span "Timeline and budget specifics" at bounding box center [747, 297] width 172 height 20
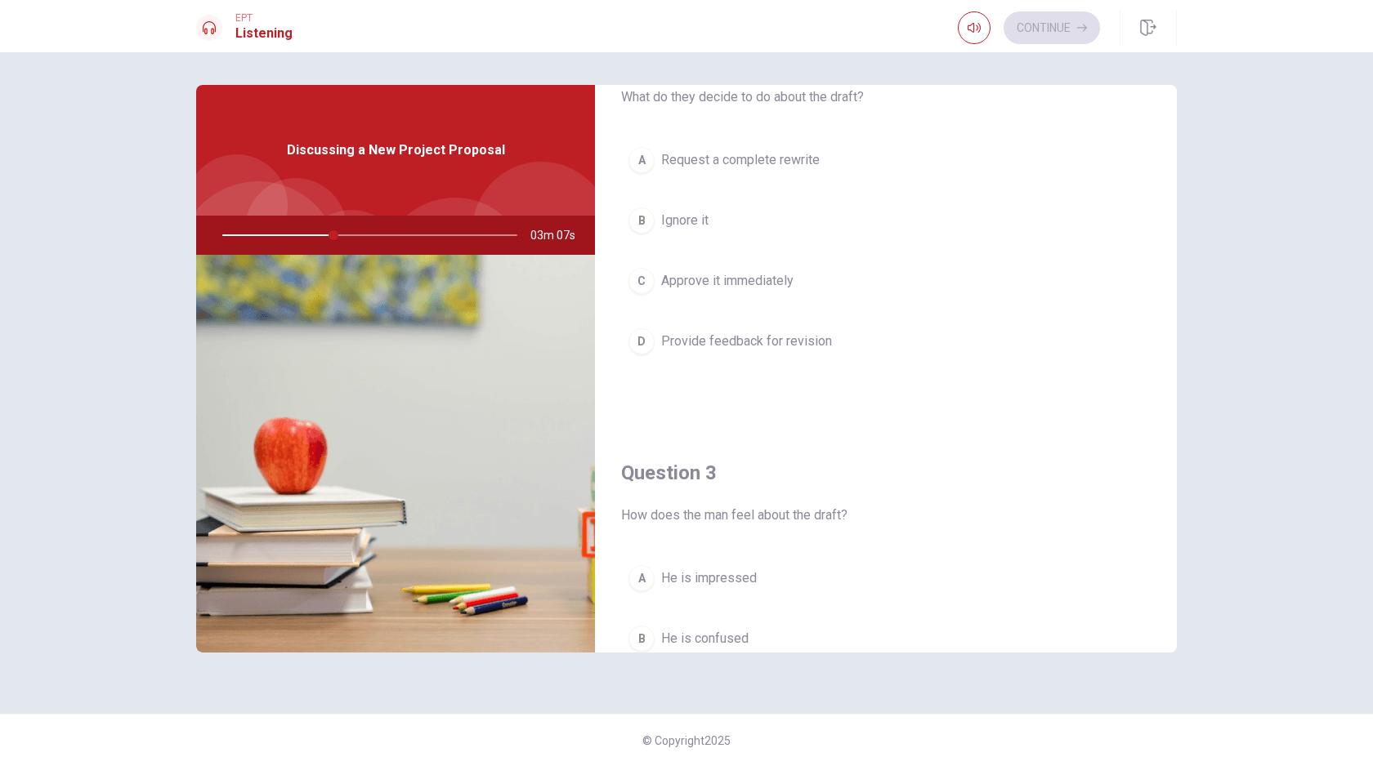
scroll to position [504, 0]
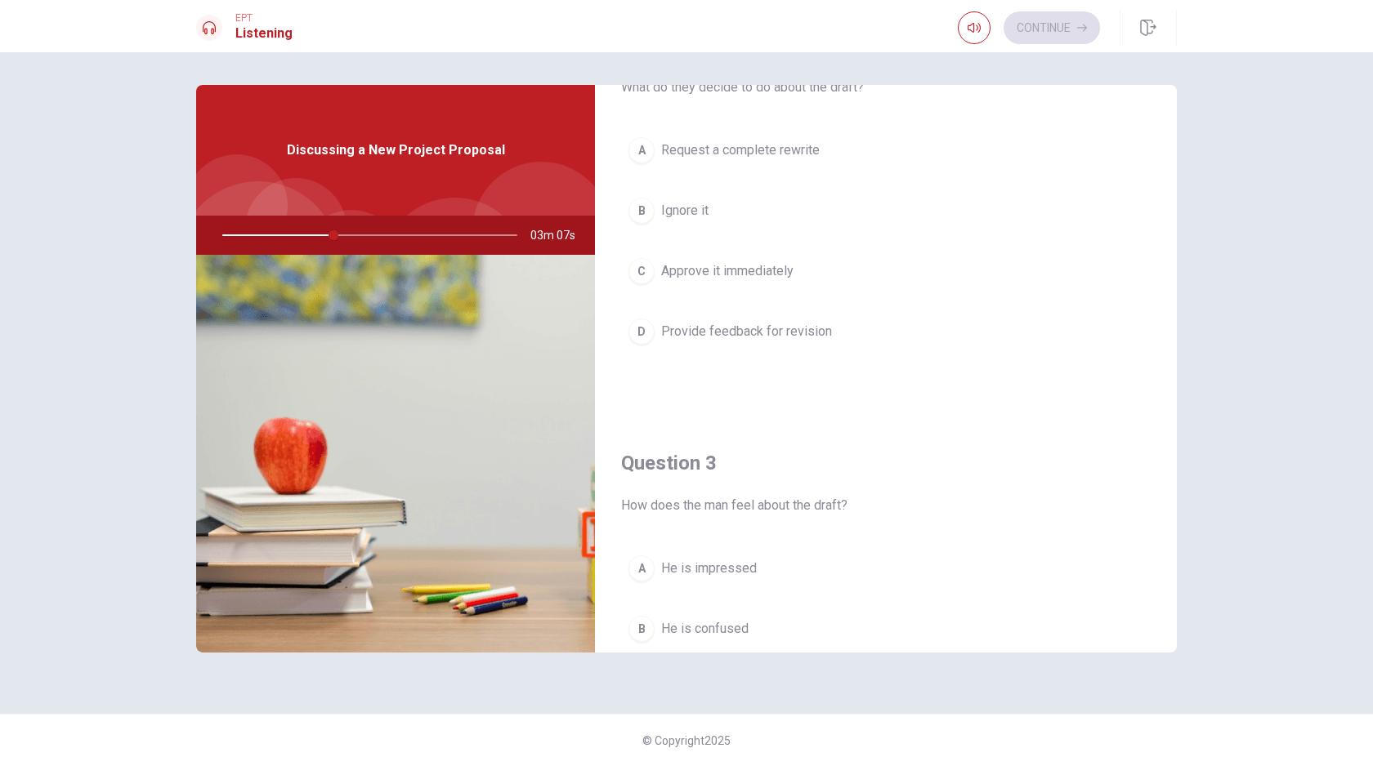
click at [786, 337] on span "Provide feedback for revision" at bounding box center [746, 332] width 171 height 20
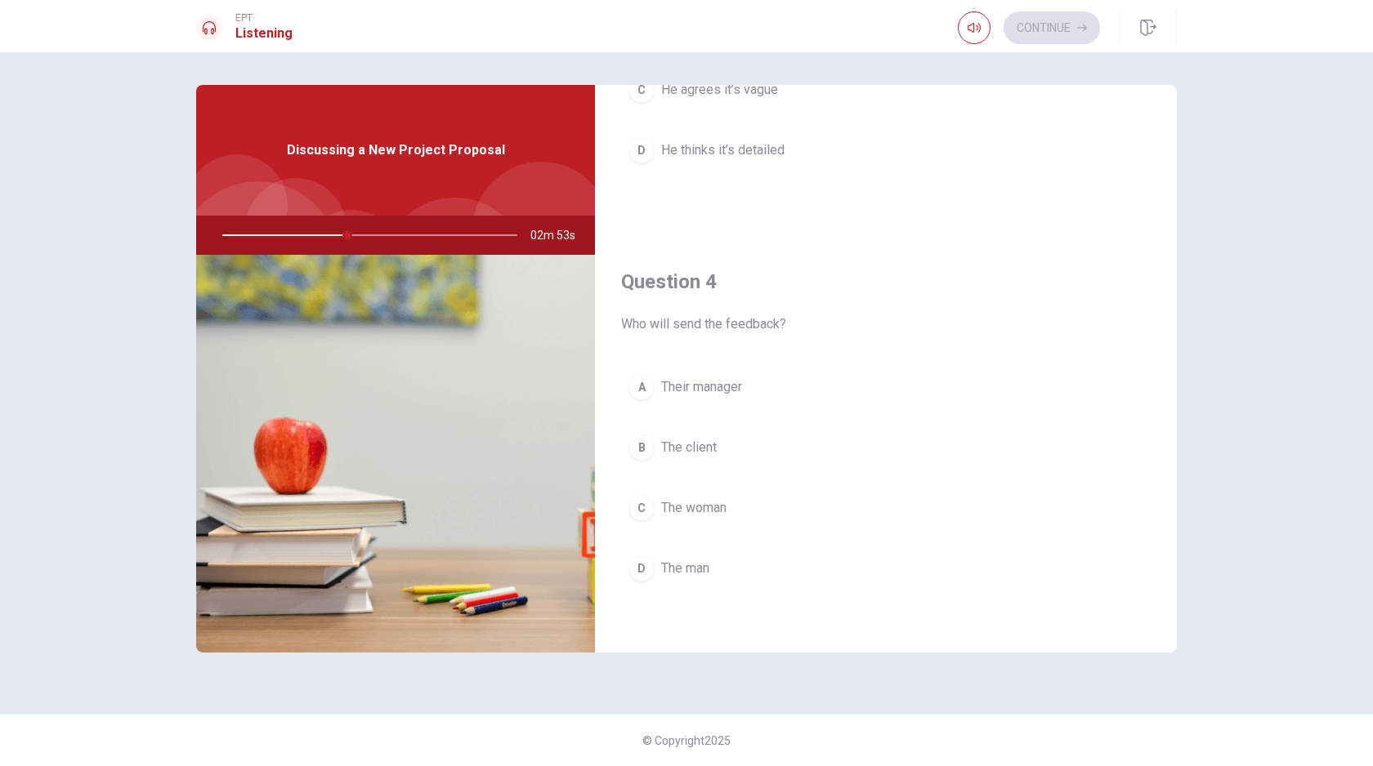
scroll to position [1112, 0]
click at [762, 501] on button "C The woman" at bounding box center [886, 500] width 530 height 41
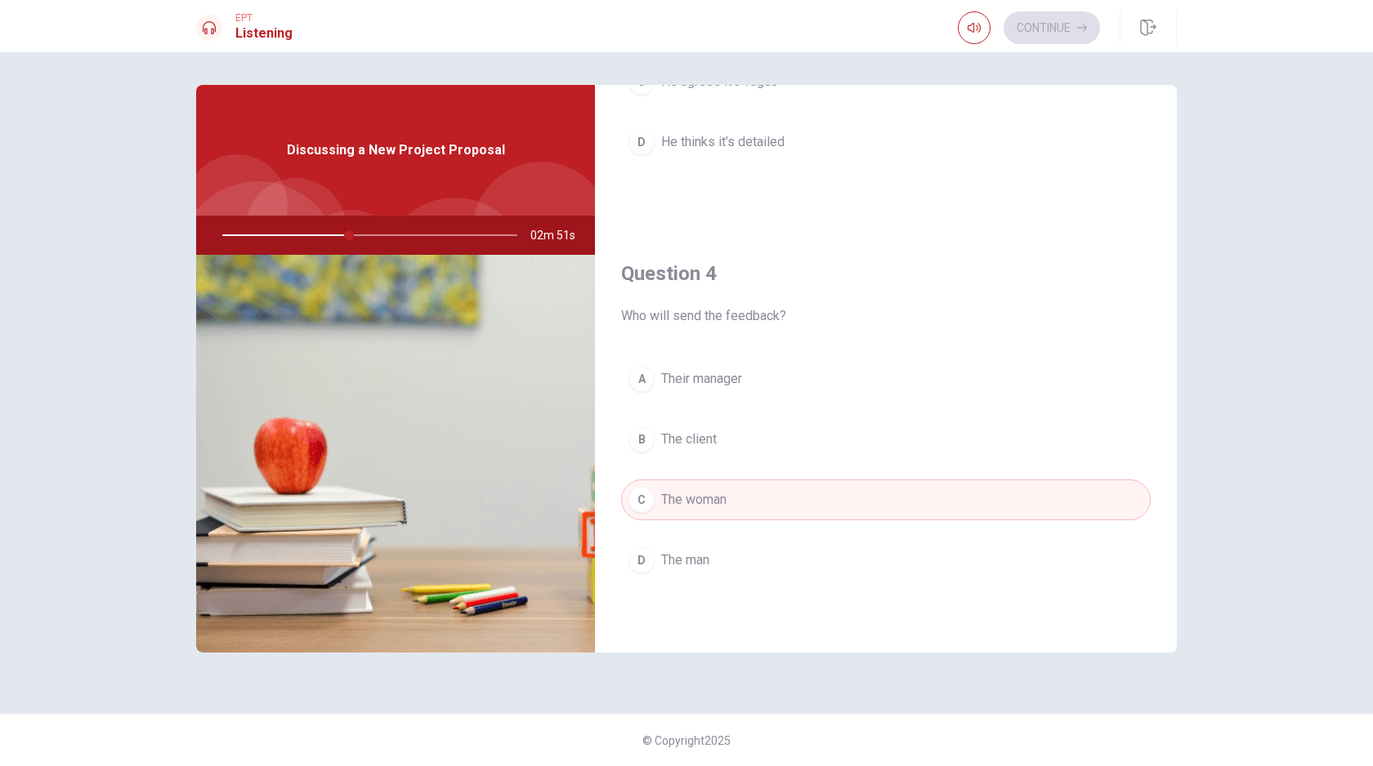
click at [735, 568] on button "D The man" at bounding box center [886, 560] width 530 height 41
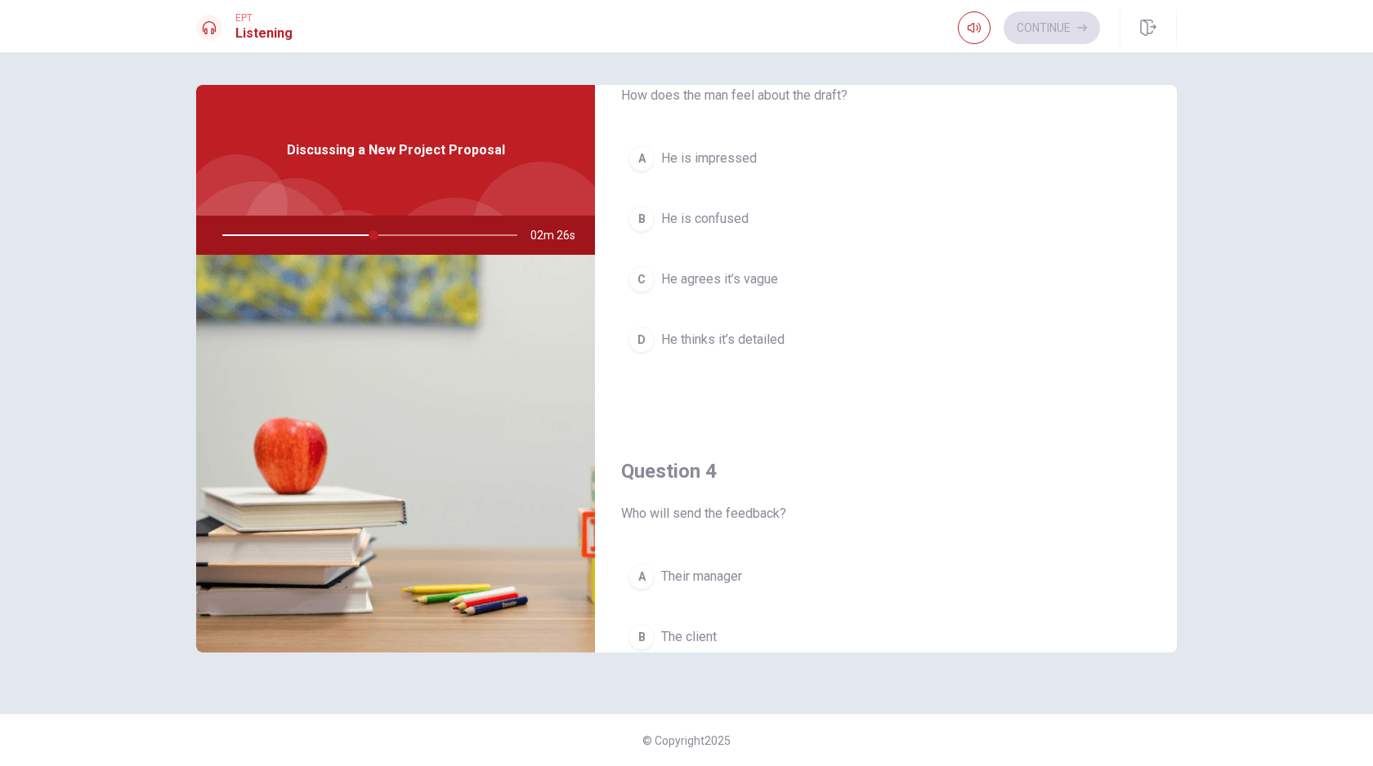
scroll to position [905, 0]
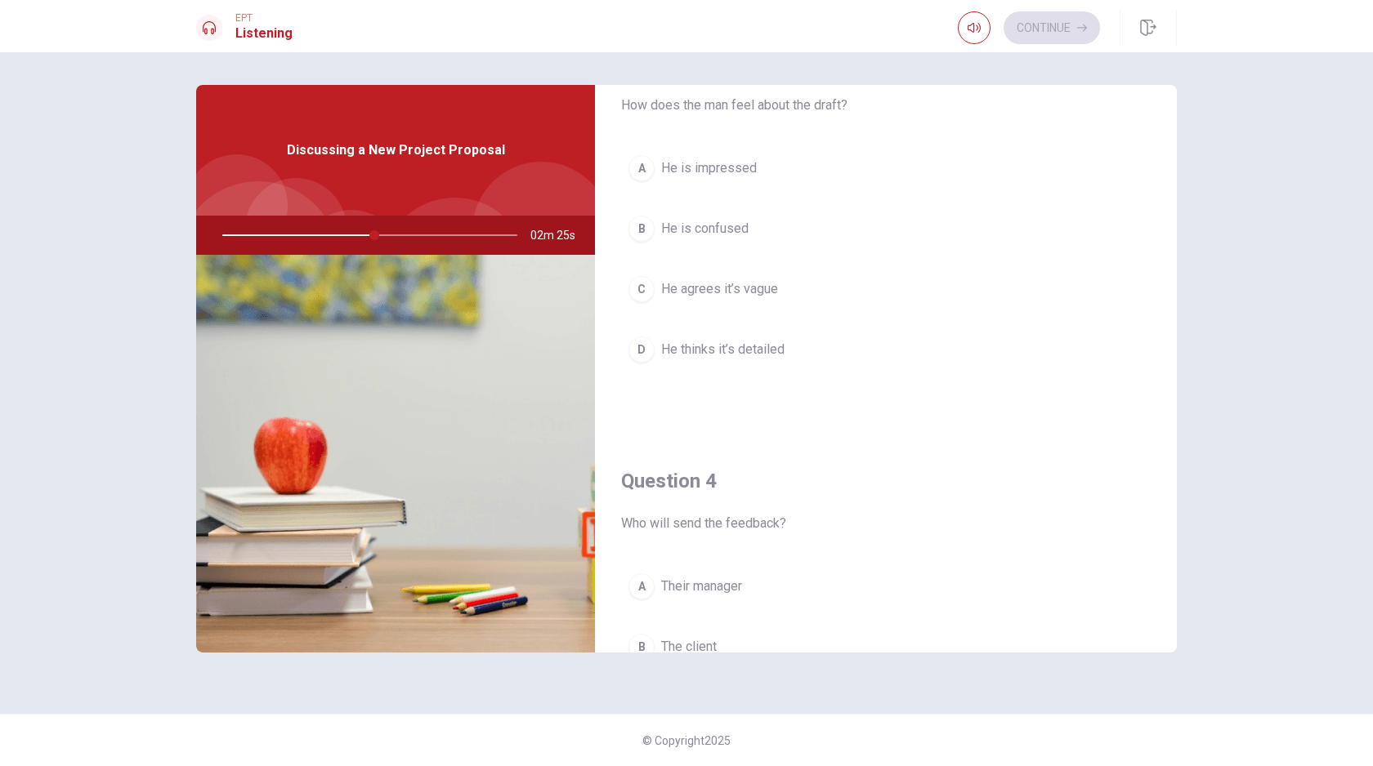
click at [783, 287] on button "C He agrees it’s vague" at bounding box center [886, 289] width 530 height 41
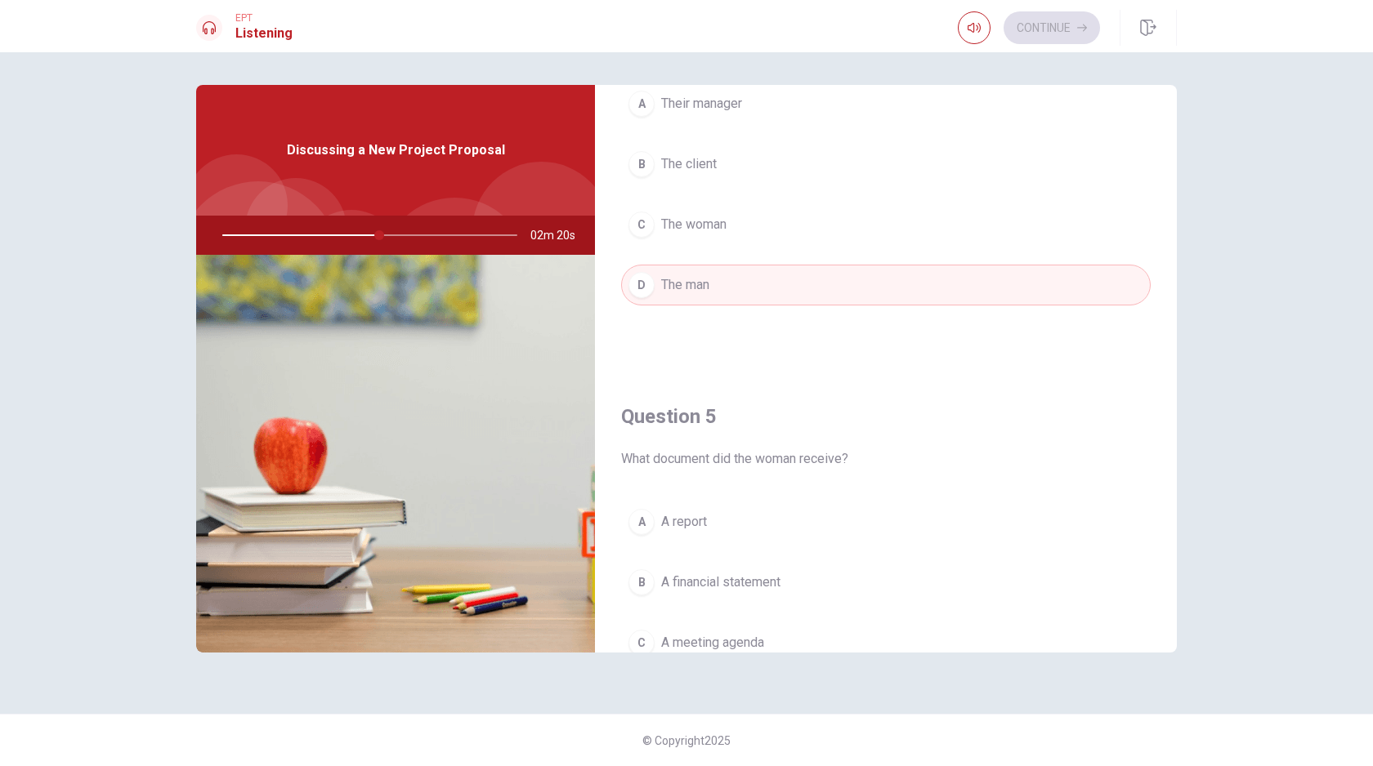
scroll to position [1524, 0]
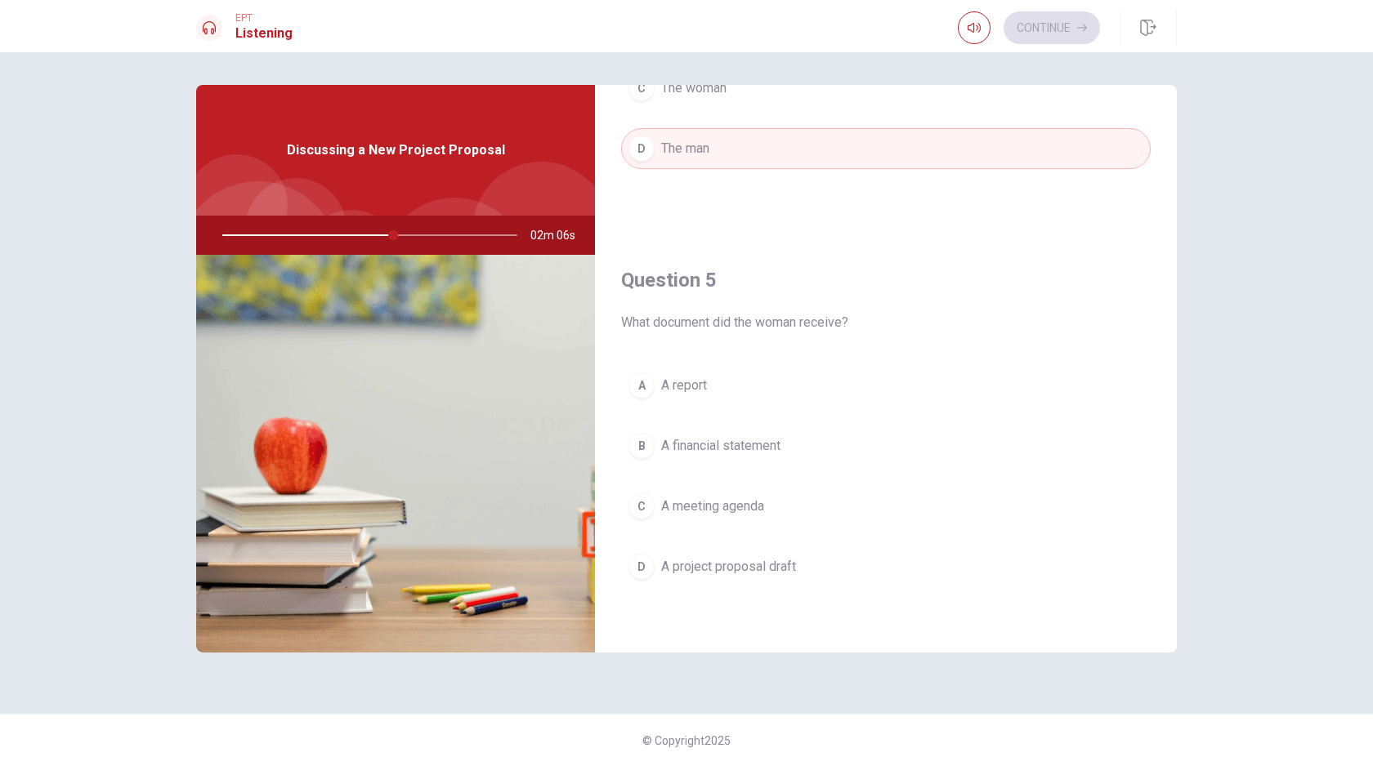
click at [752, 572] on span "A project proposal draft" at bounding box center [728, 567] width 135 height 20
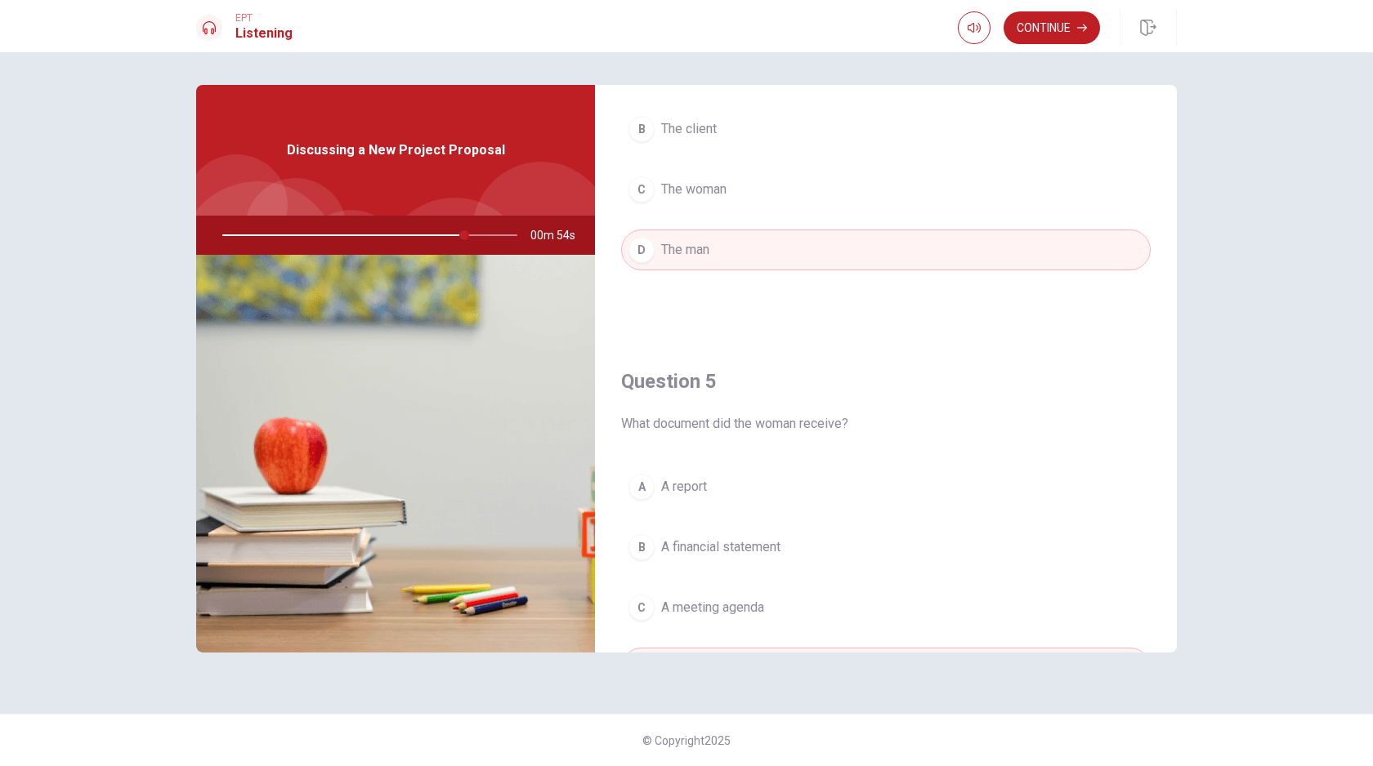
scroll to position [1422, 0]
click at [1044, 25] on button "Continue" at bounding box center [1051, 27] width 96 height 33
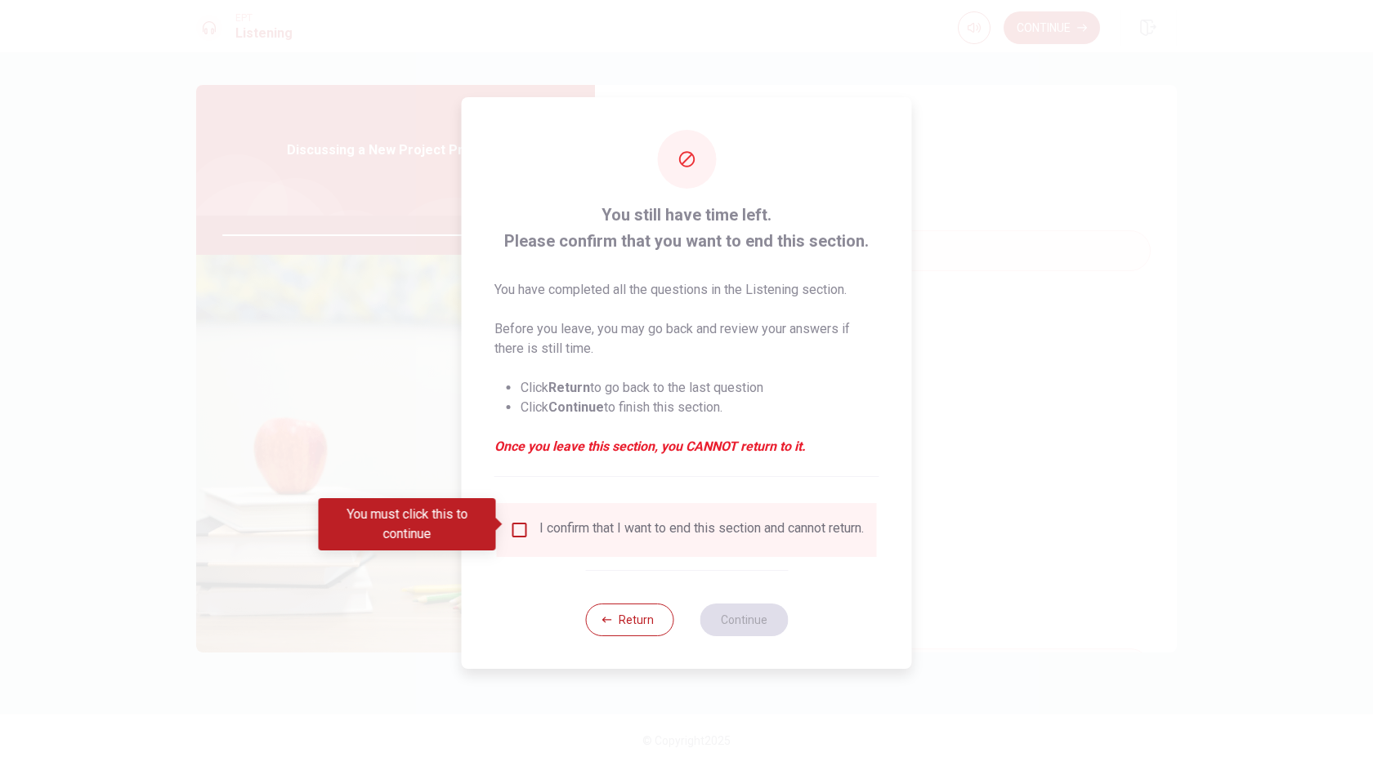
click at [528, 524] on div "I confirm that I want to end this section and cannot return." at bounding box center [687, 531] width 354 height 20
click at [519, 524] on input "You must click this to continue" at bounding box center [520, 531] width 20 height 20
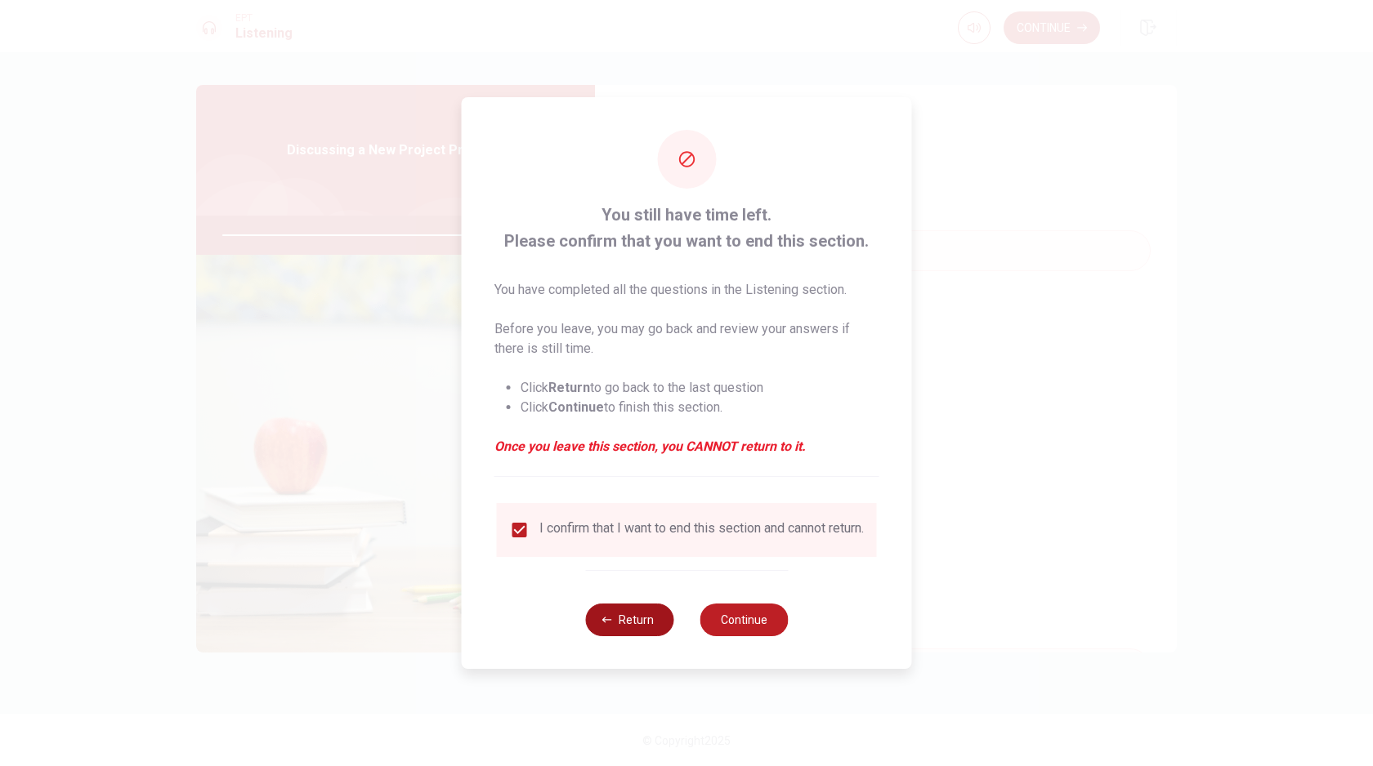
click at [623, 622] on button "Return" at bounding box center [629, 620] width 88 height 33
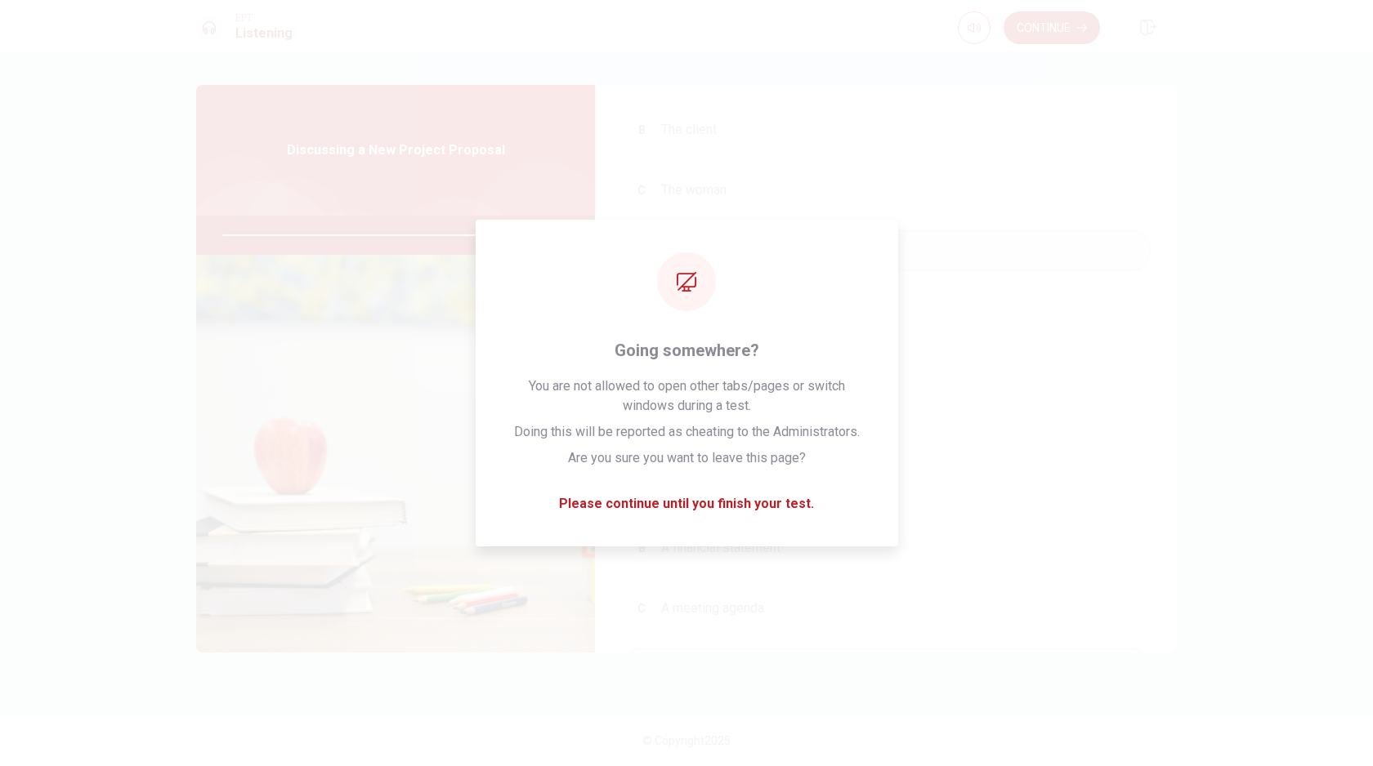
type input "0"
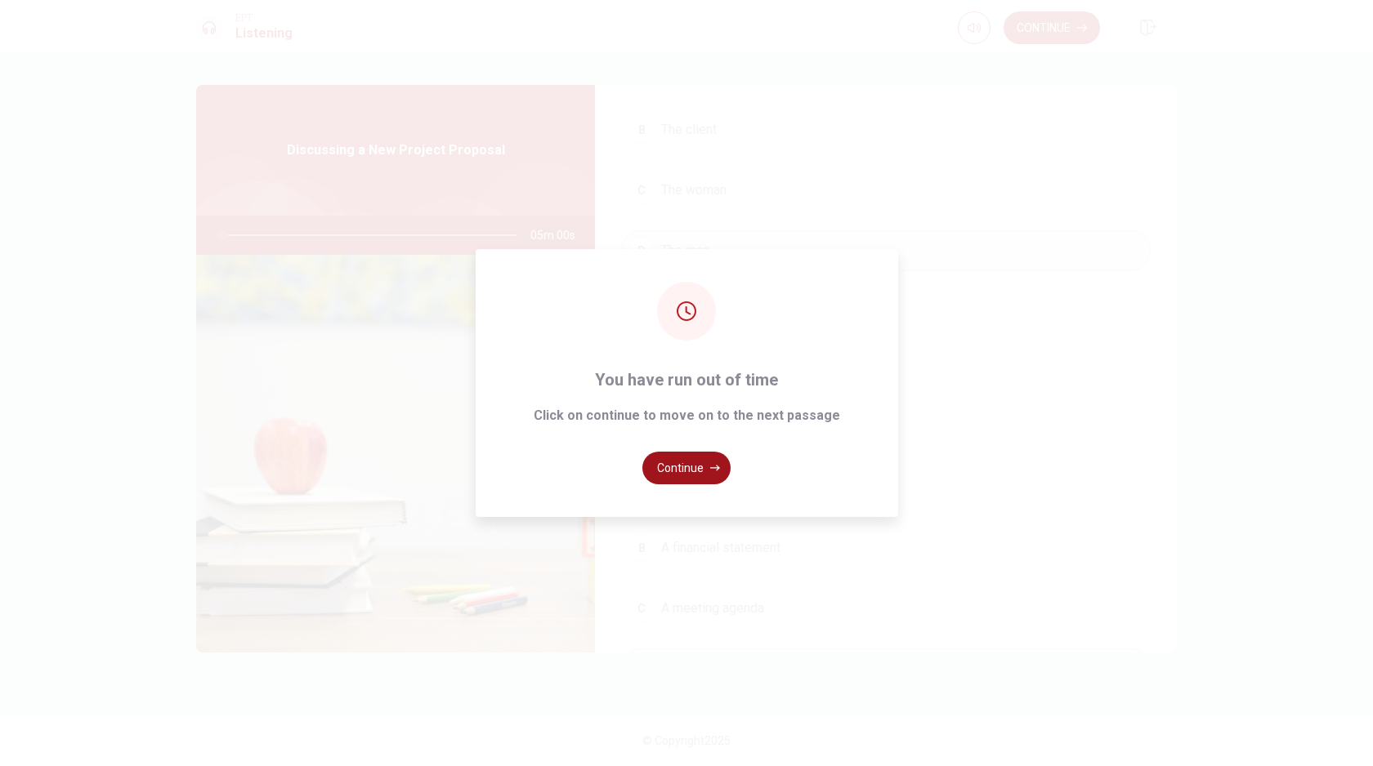
click at [684, 469] on button "Continue" at bounding box center [686, 468] width 88 height 33
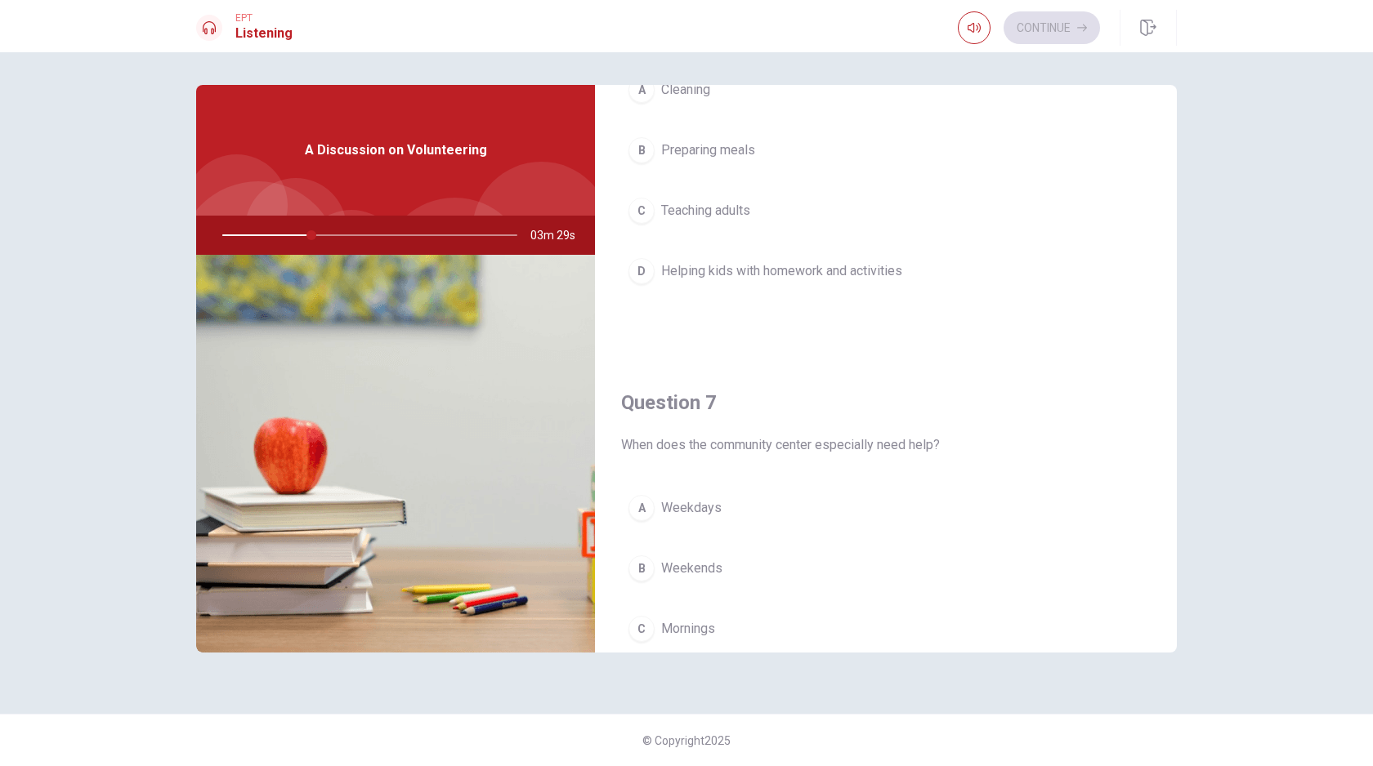
scroll to position [151, 0]
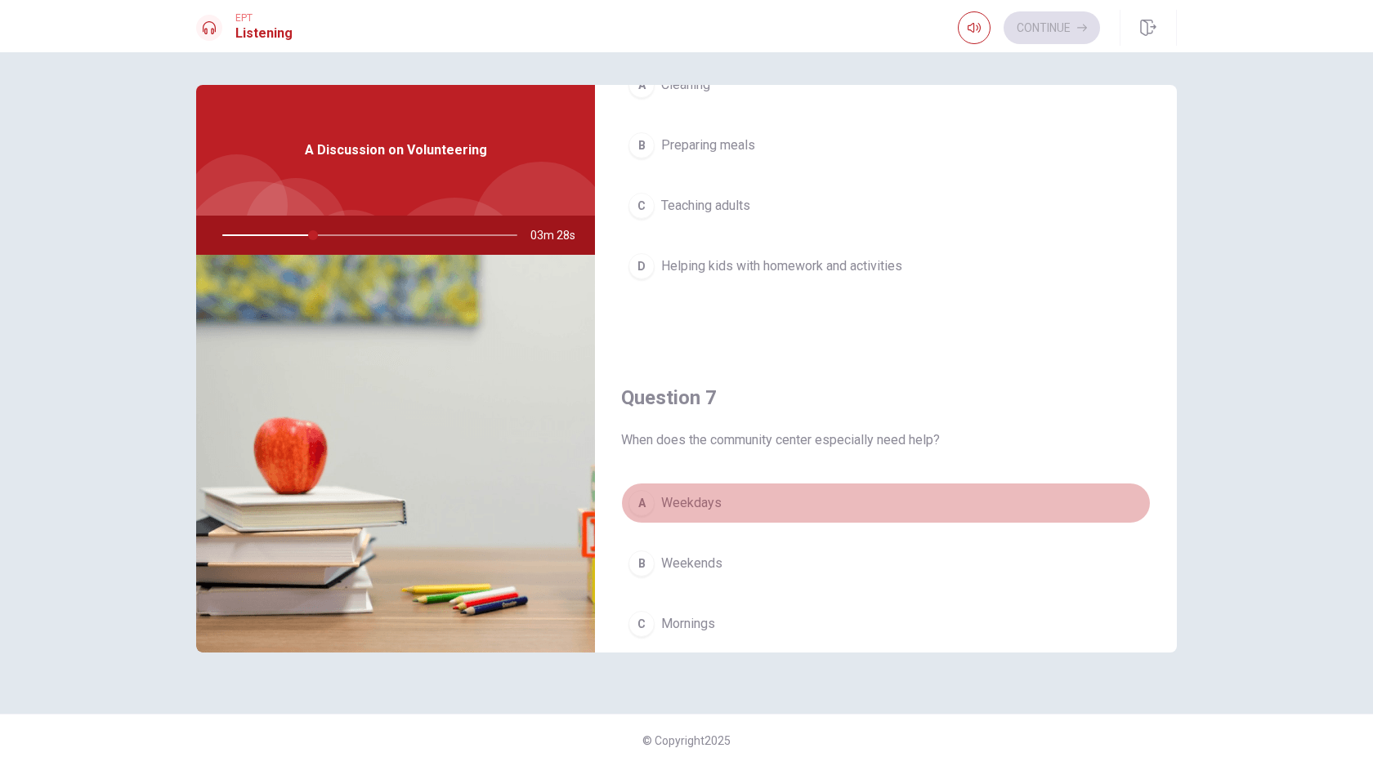
click at [693, 504] on span "Weekdays" at bounding box center [691, 504] width 60 height 20
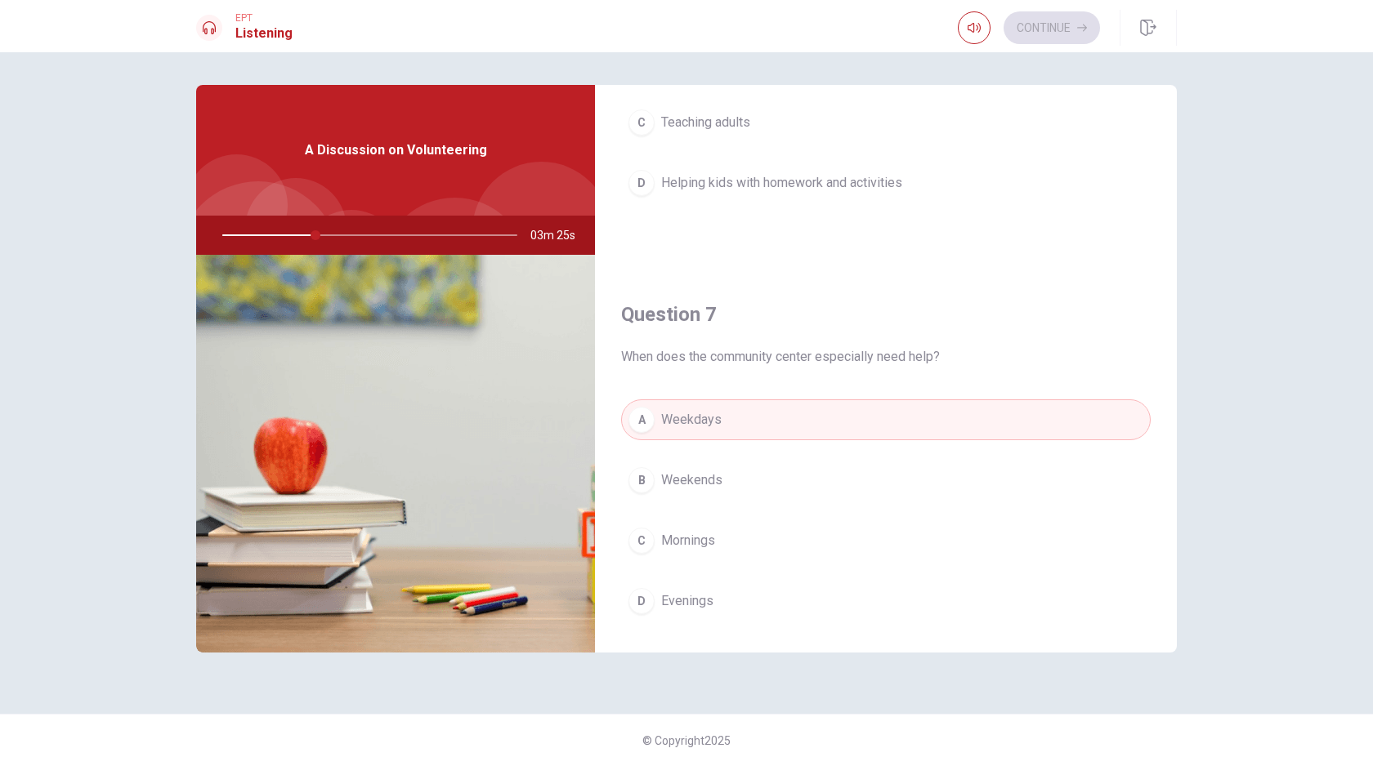
scroll to position [239, 0]
click at [733, 477] on button "B Weekends" at bounding box center [886, 476] width 530 height 41
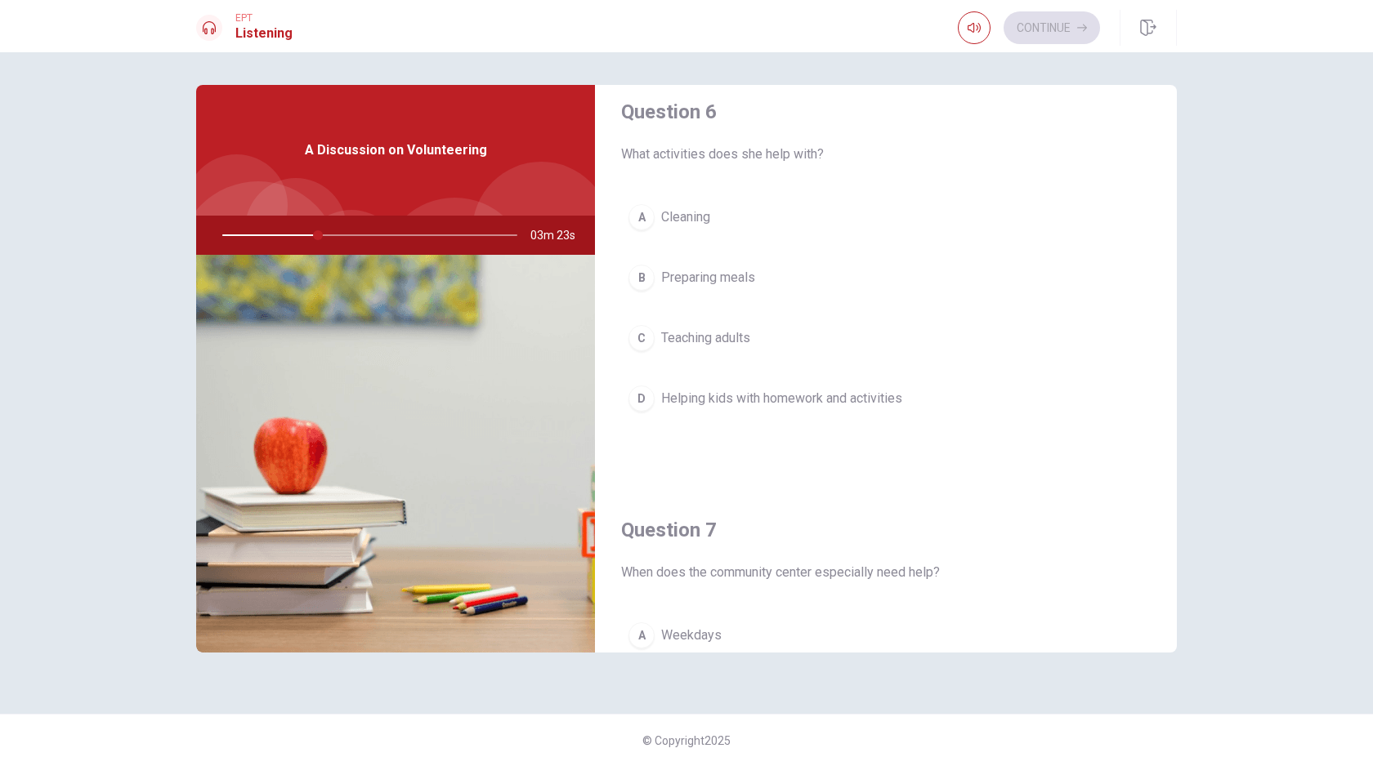
scroll to position [0, 0]
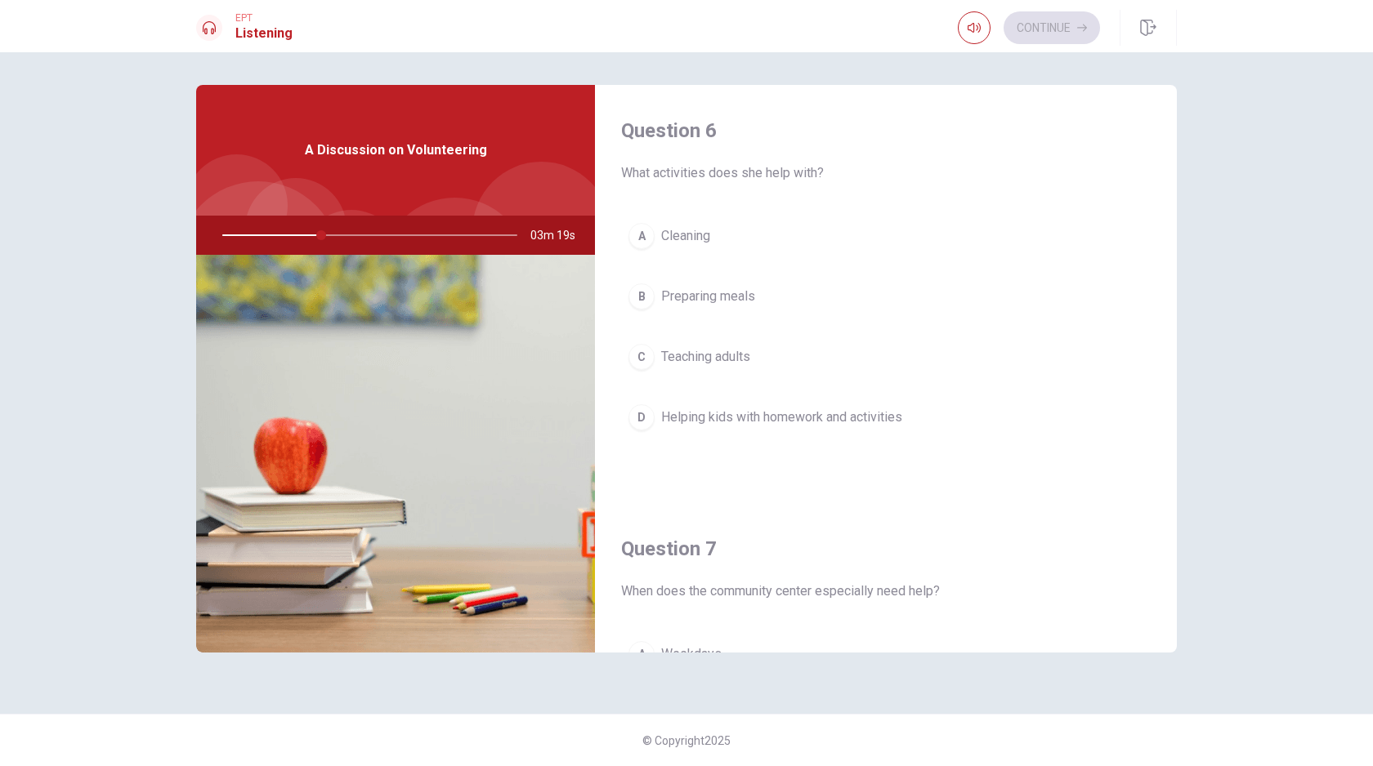
click at [728, 422] on span "Helping kids with homework and activities" at bounding box center [781, 418] width 241 height 20
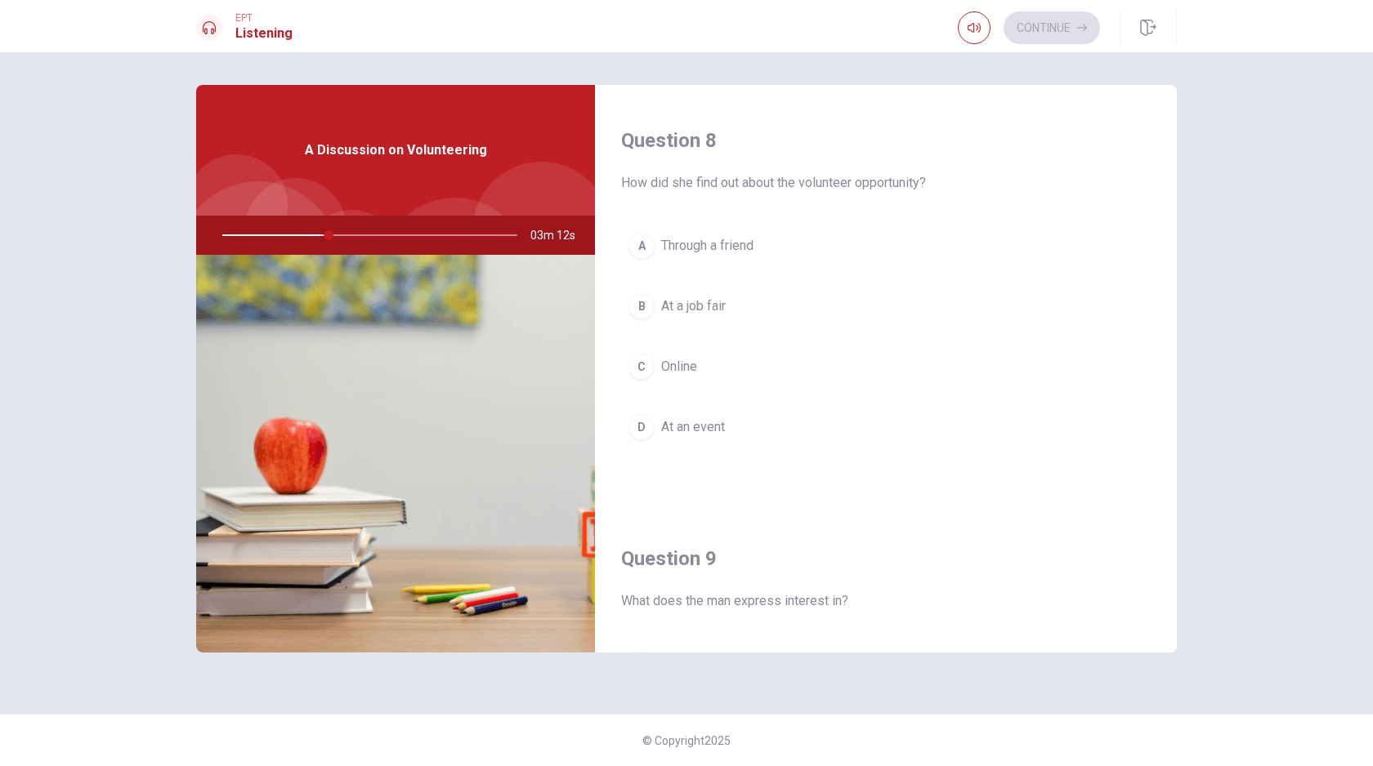
scroll to position [846, 0]
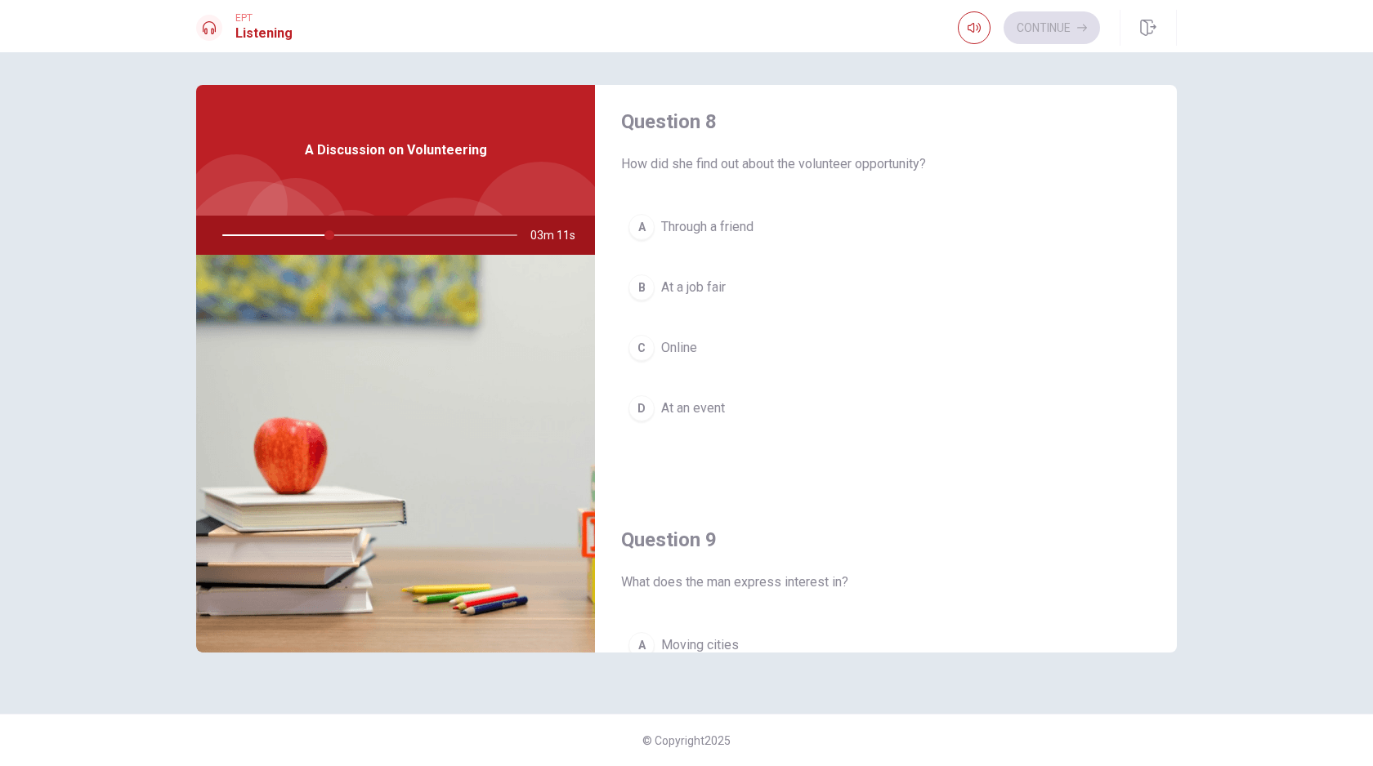
click at [713, 349] on button "C Online" at bounding box center [886, 348] width 530 height 41
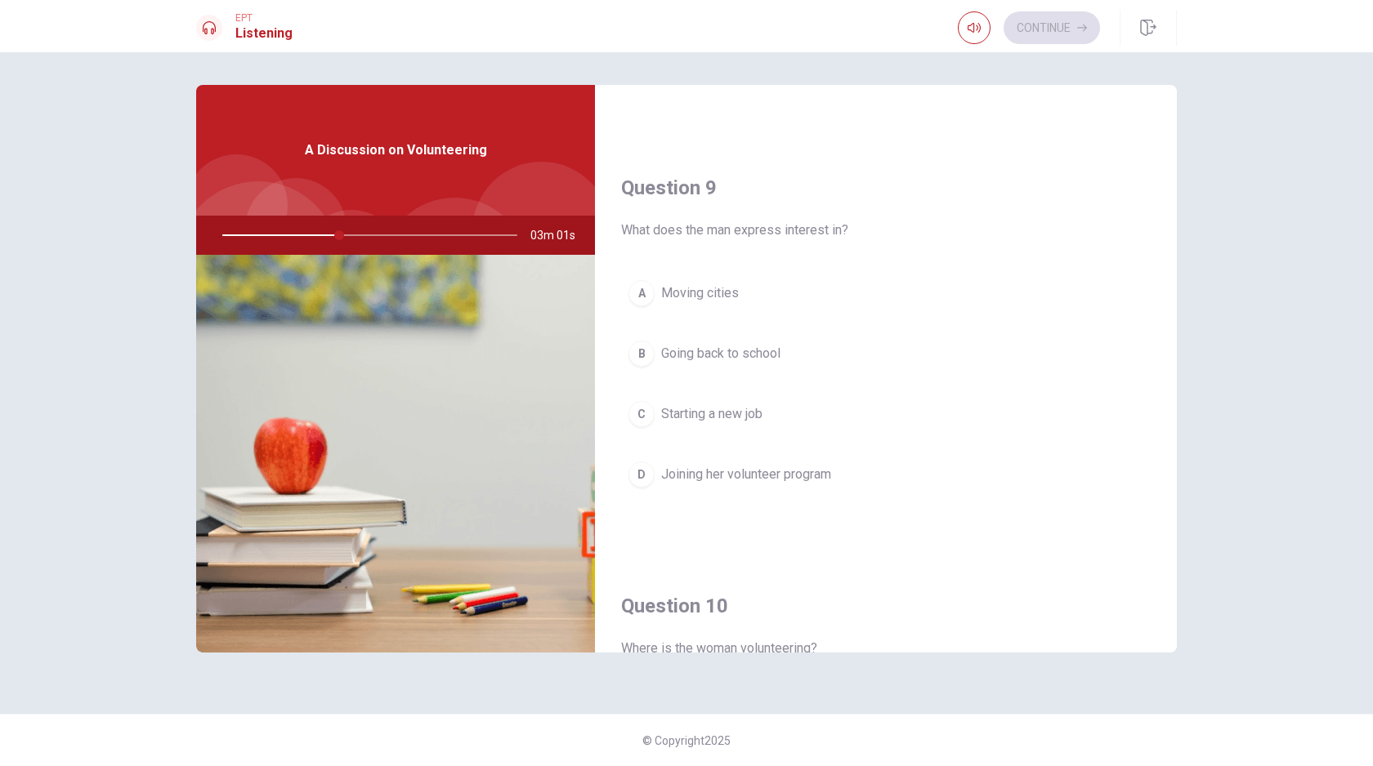
scroll to position [1197, 0]
click at [745, 484] on span "Joining her volunteer program" at bounding box center [746, 476] width 170 height 20
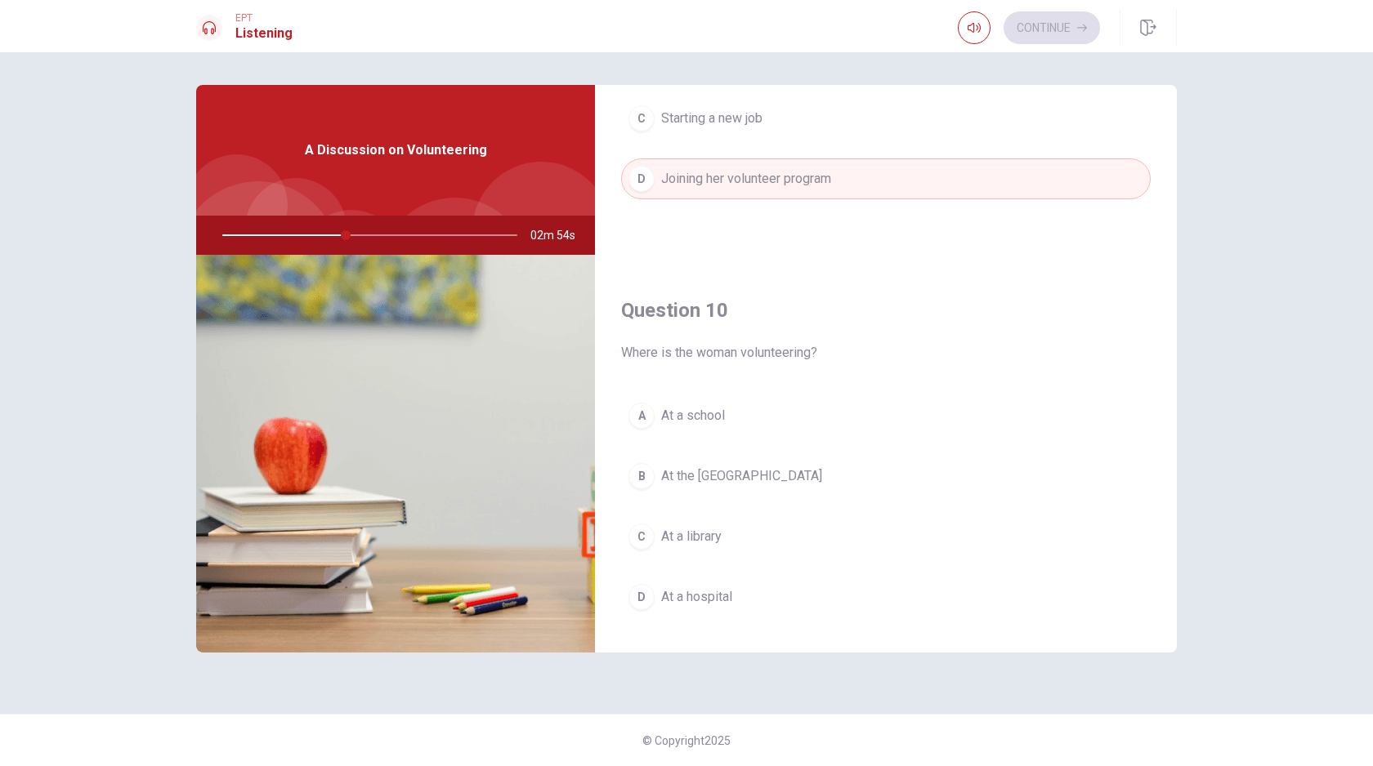
scroll to position [1524, 0]
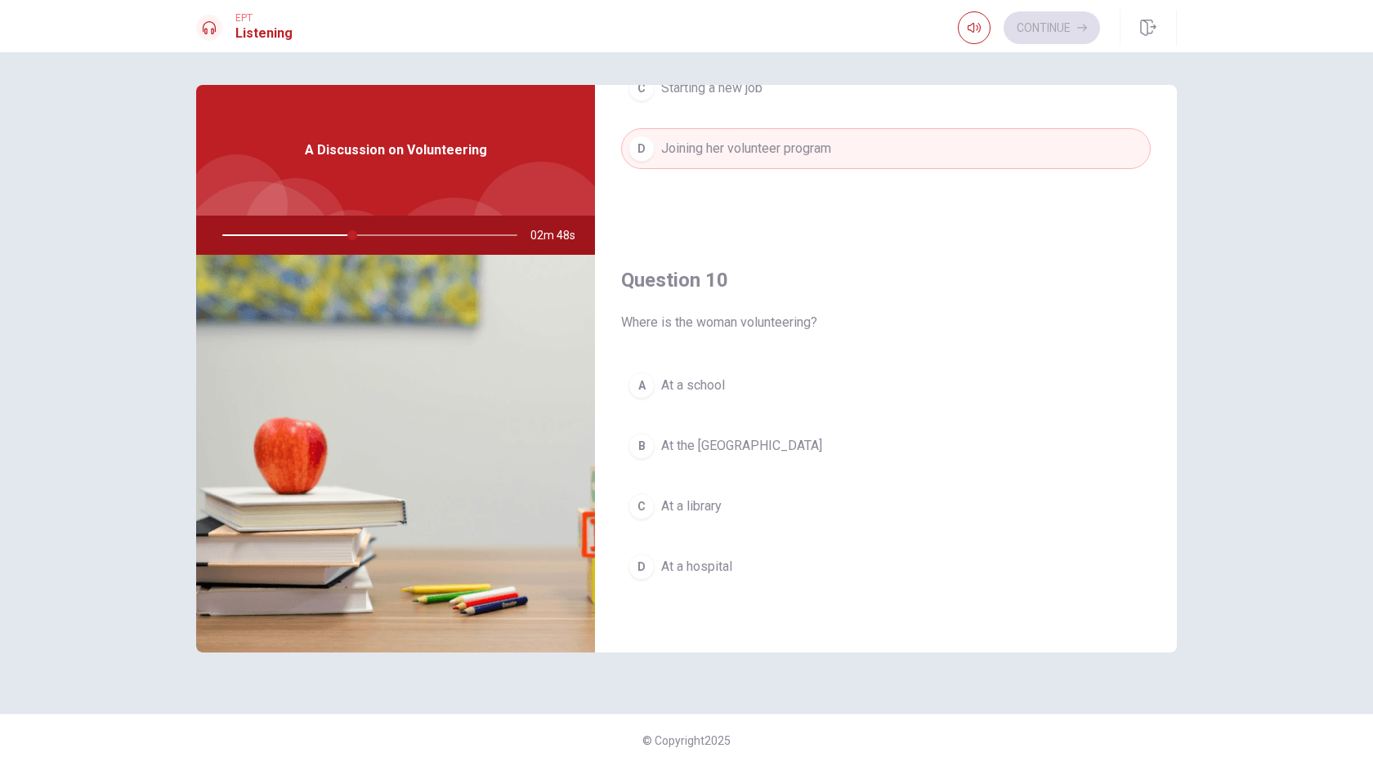
click at [798, 449] on span "At the [GEOGRAPHIC_DATA]" at bounding box center [741, 446] width 161 height 20
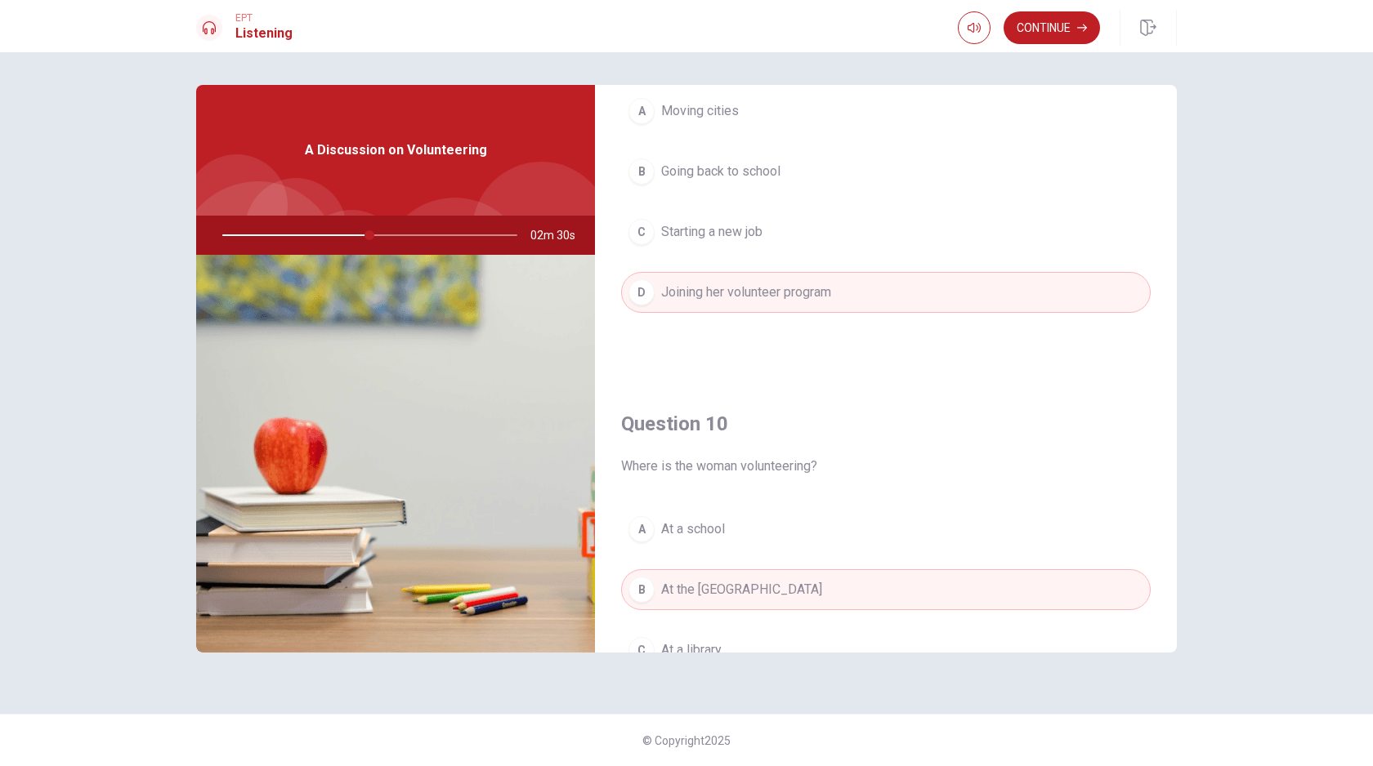
scroll to position [1387, 0]
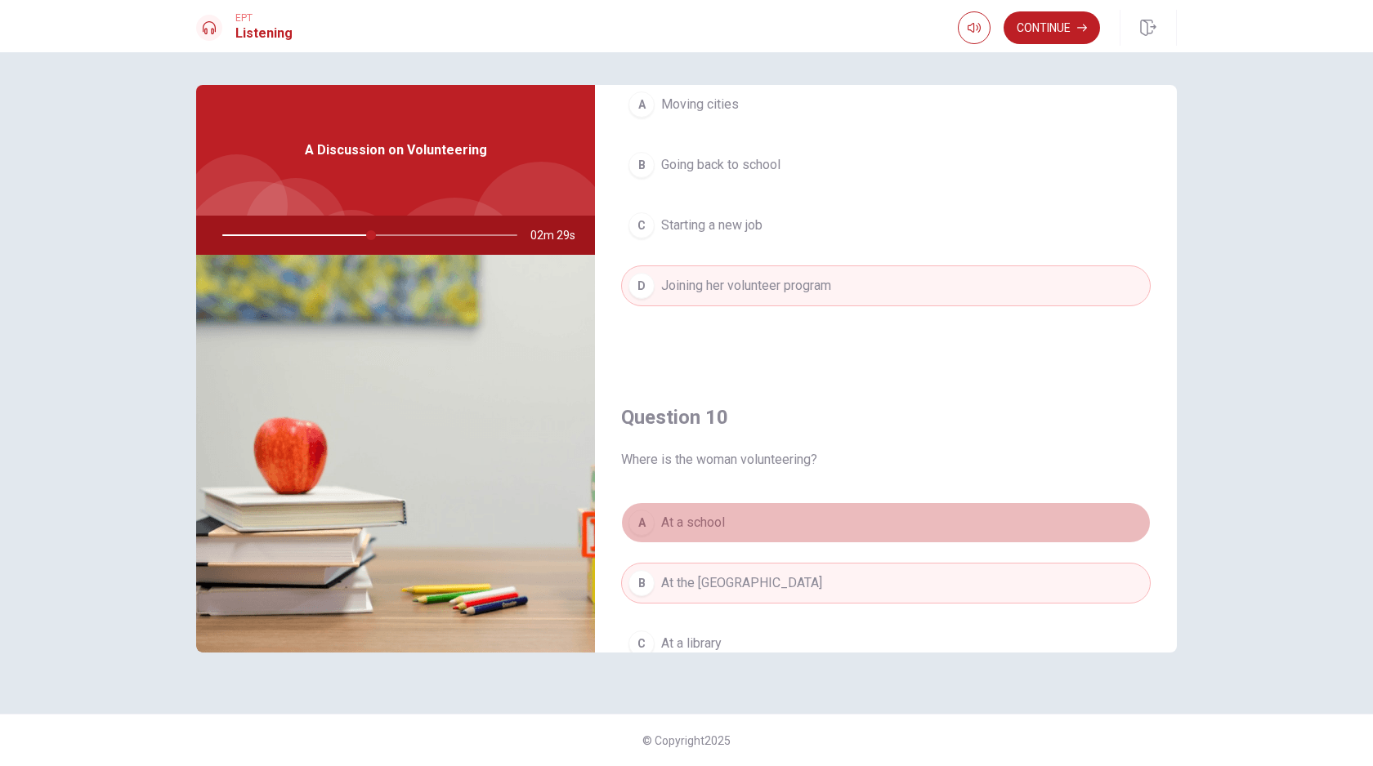
click at [750, 514] on button "A At a school" at bounding box center [886, 523] width 530 height 41
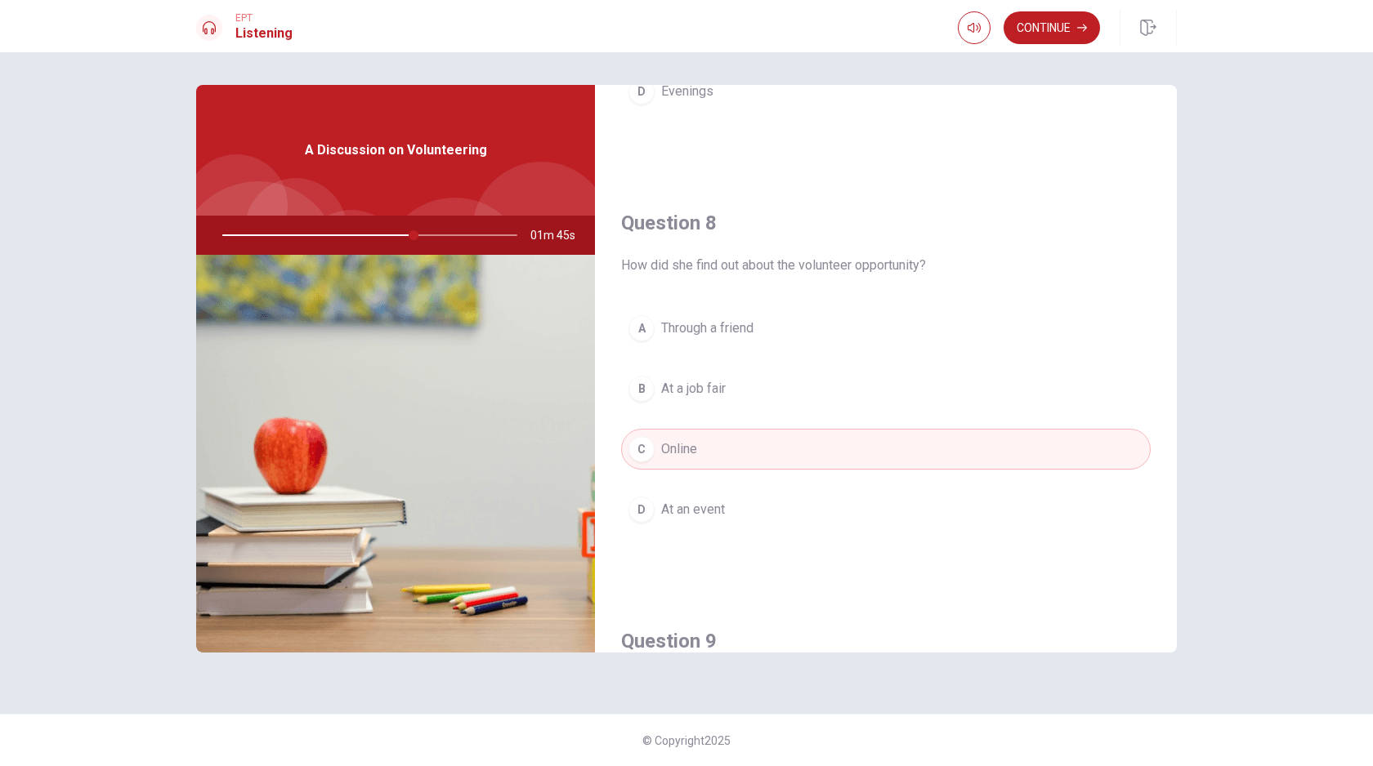
scroll to position [746, 0]
click at [1036, 31] on button "Continue" at bounding box center [1051, 27] width 96 height 33
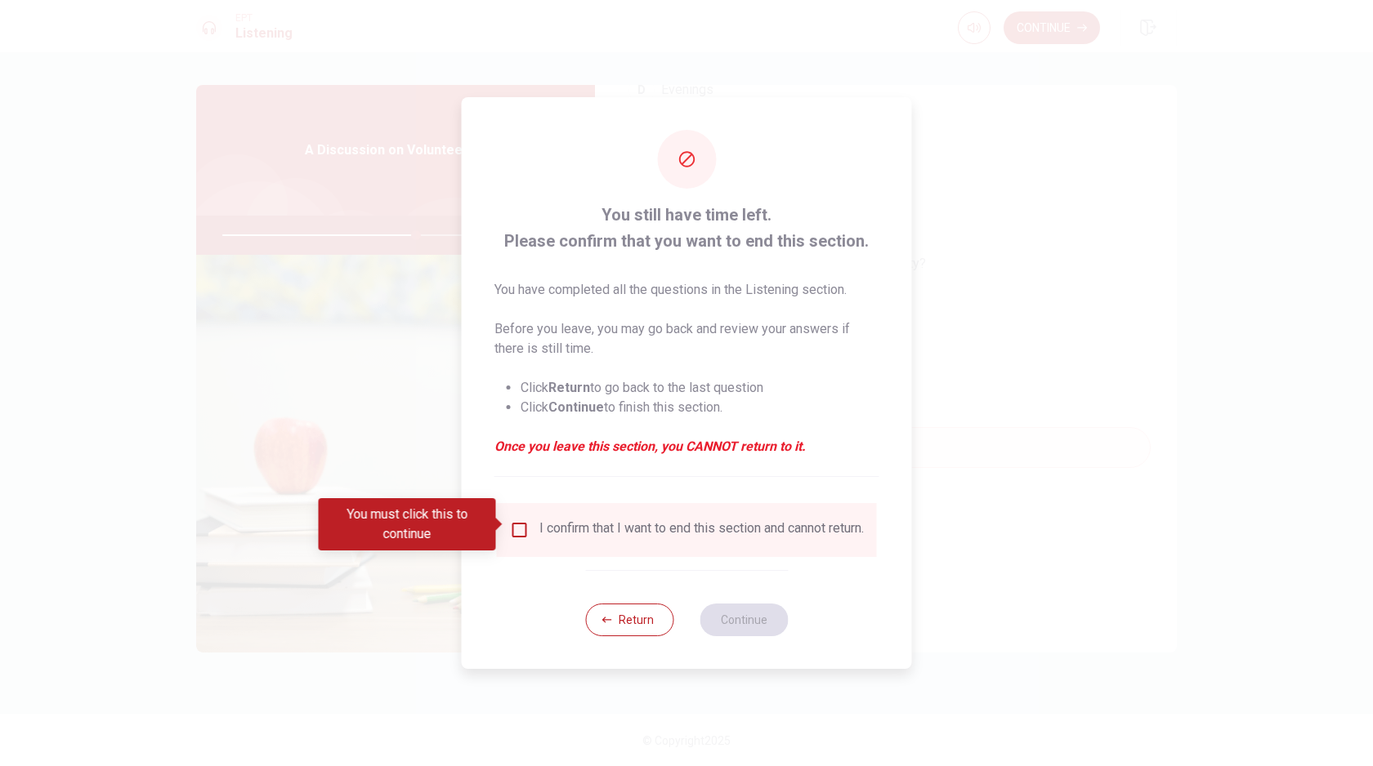
click at [510, 530] on input "You must click this to continue" at bounding box center [520, 531] width 20 height 20
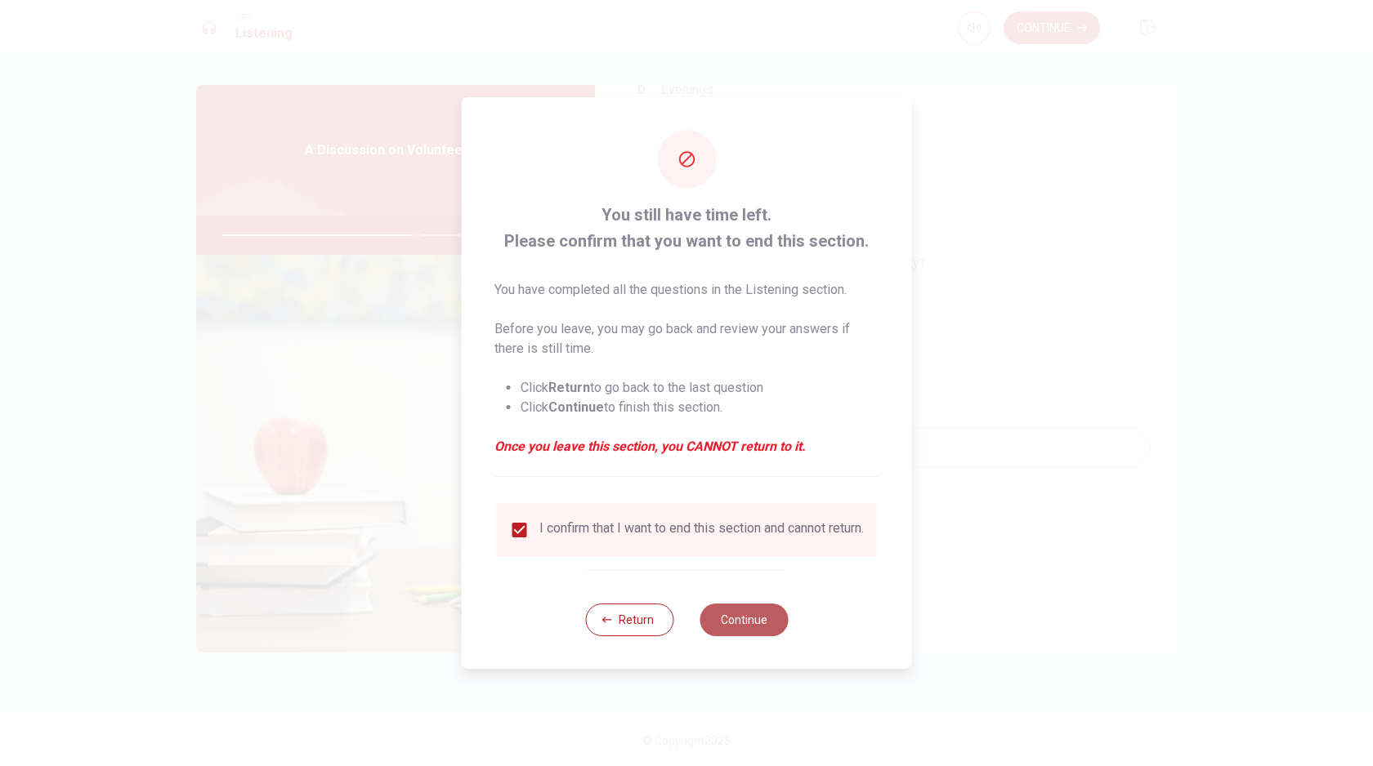
click at [737, 619] on button "Continue" at bounding box center [743, 620] width 88 height 33
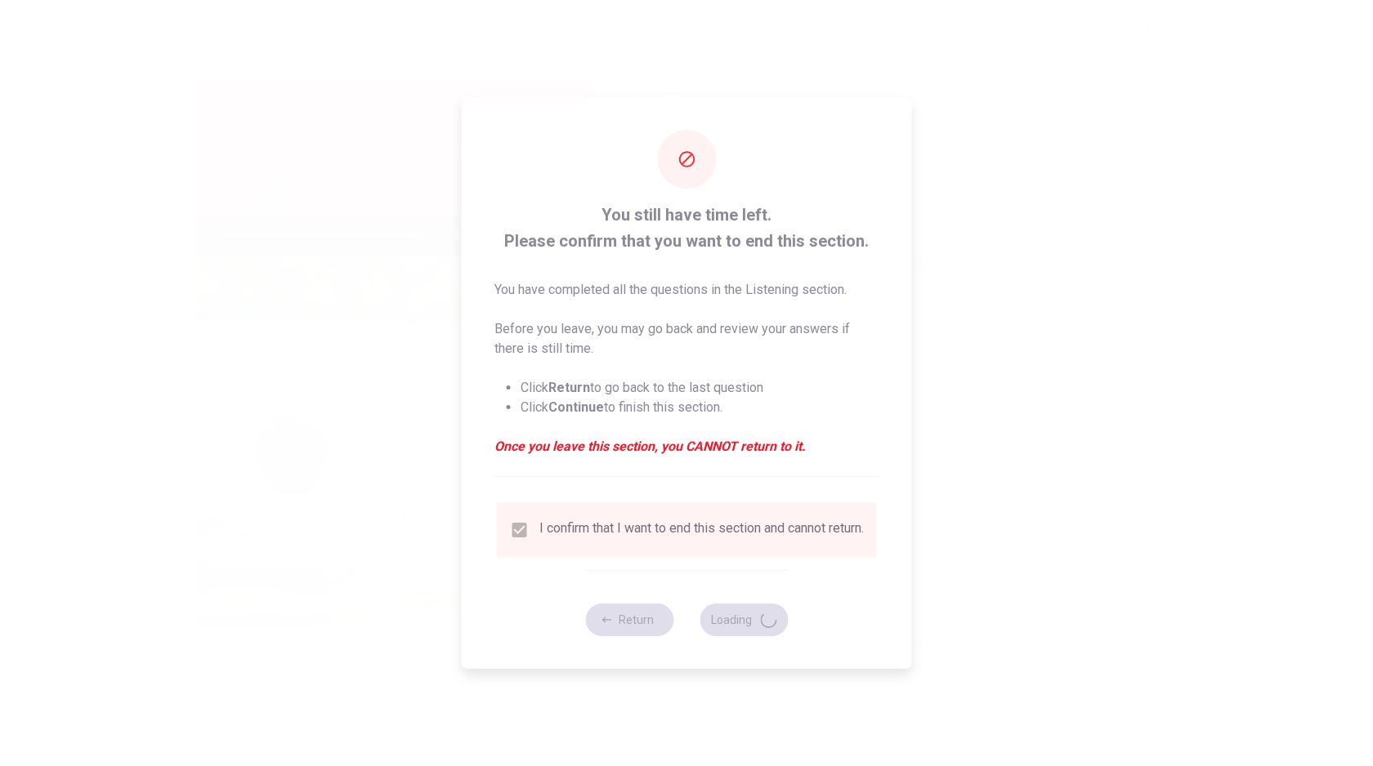
type input "67"
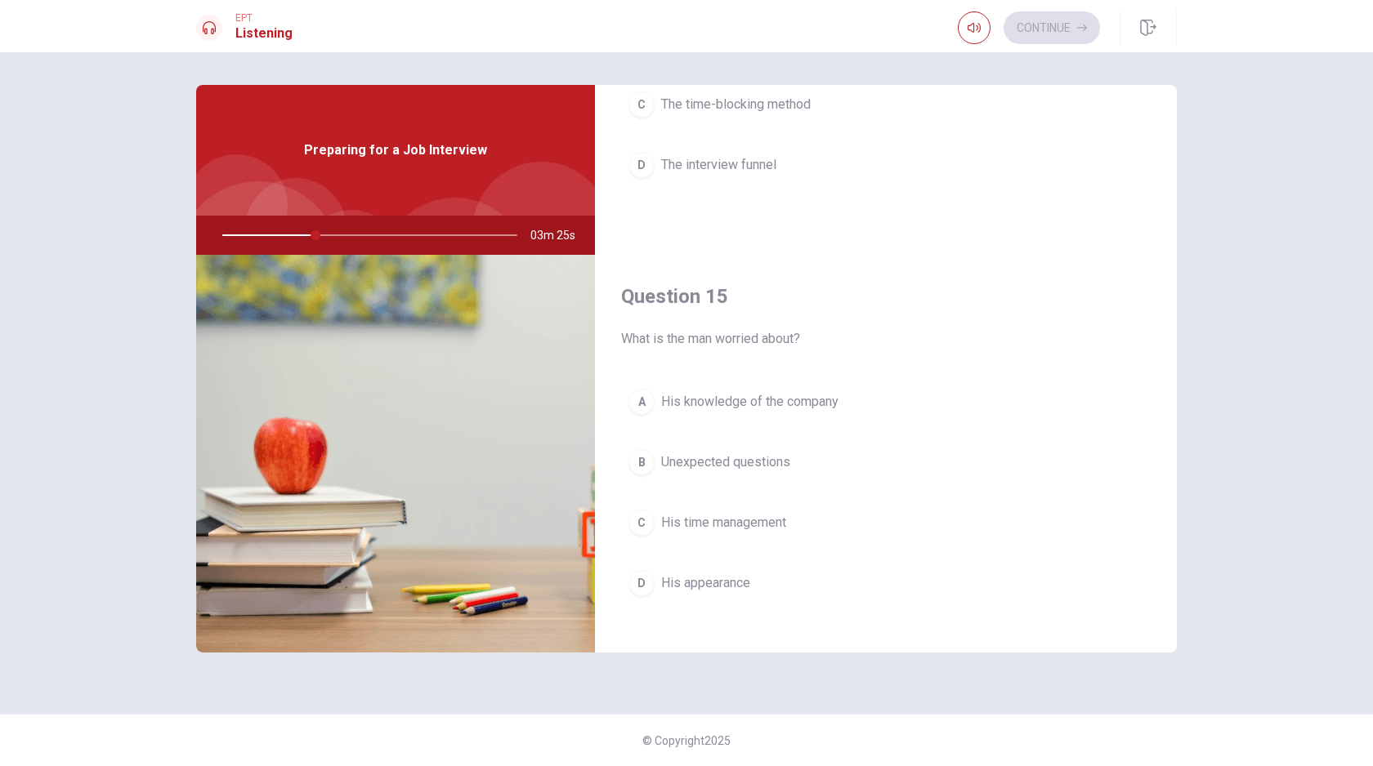
scroll to position [1524, 0]
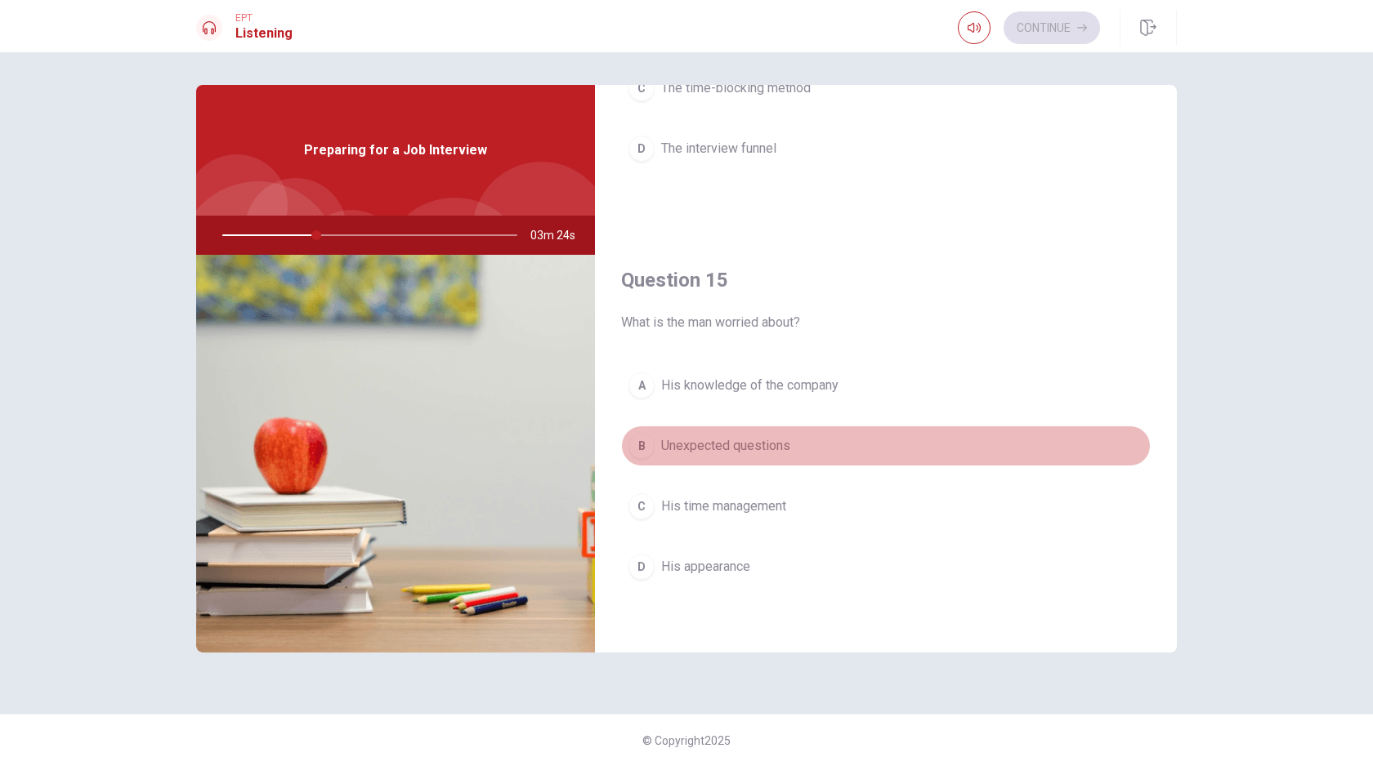
click at [717, 448] on span "Unexpected questions" at bounding box center [725, 446] width 129 height 20
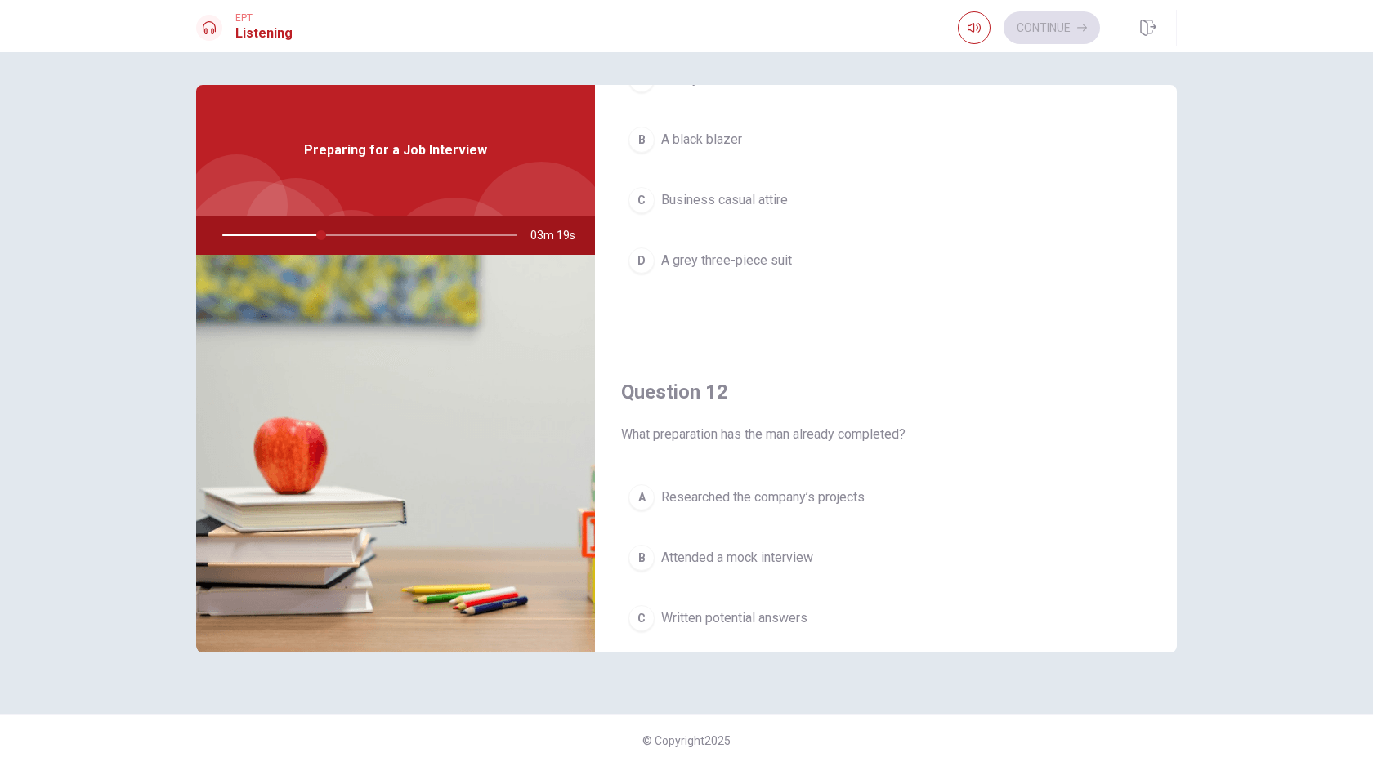
scroll to position [148, 0]
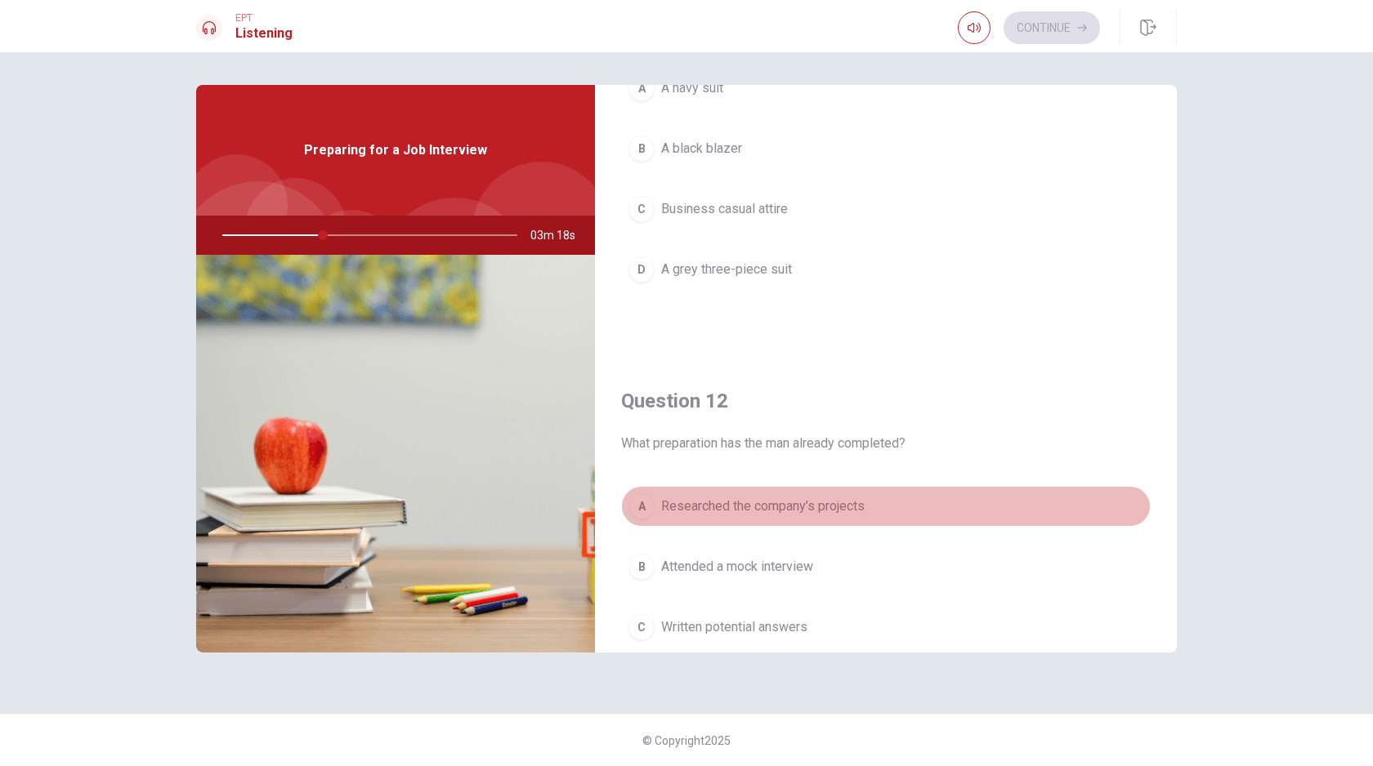
click at [723, 503] on span "Researched the company’s projects" at bounding box center [762, 507] width 203 height 20
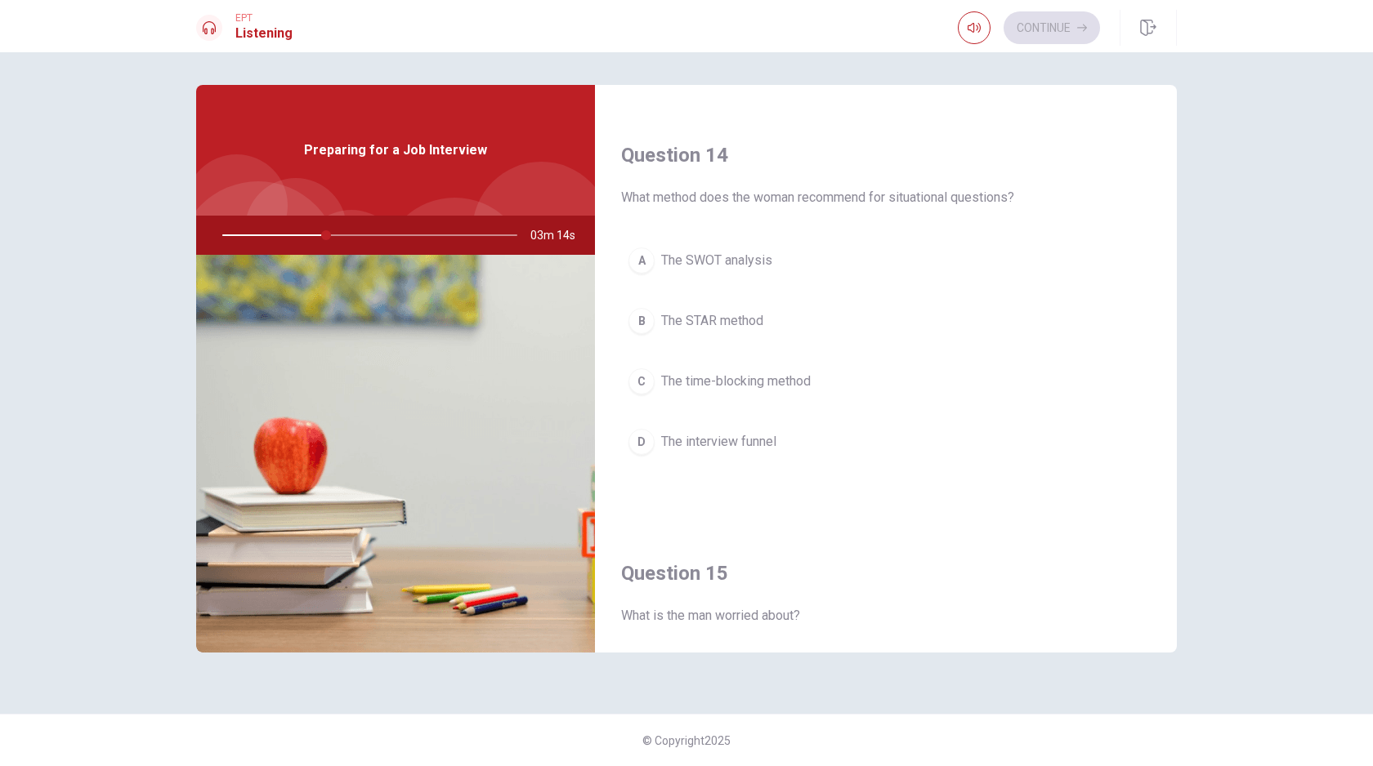
scroll to position [1235, 0]
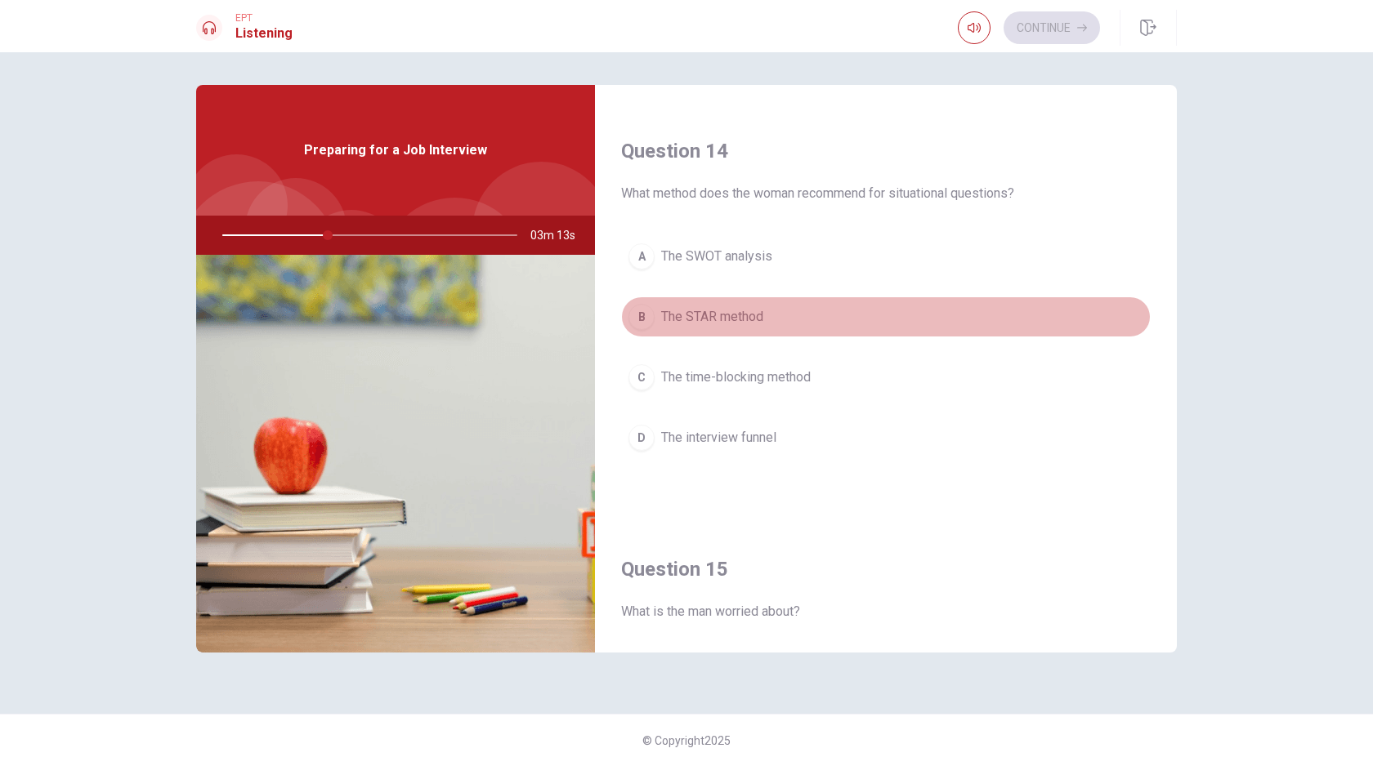
click at [727, 319] on span "The STAR method" at bounding box center [712, 317] width 102 height 20
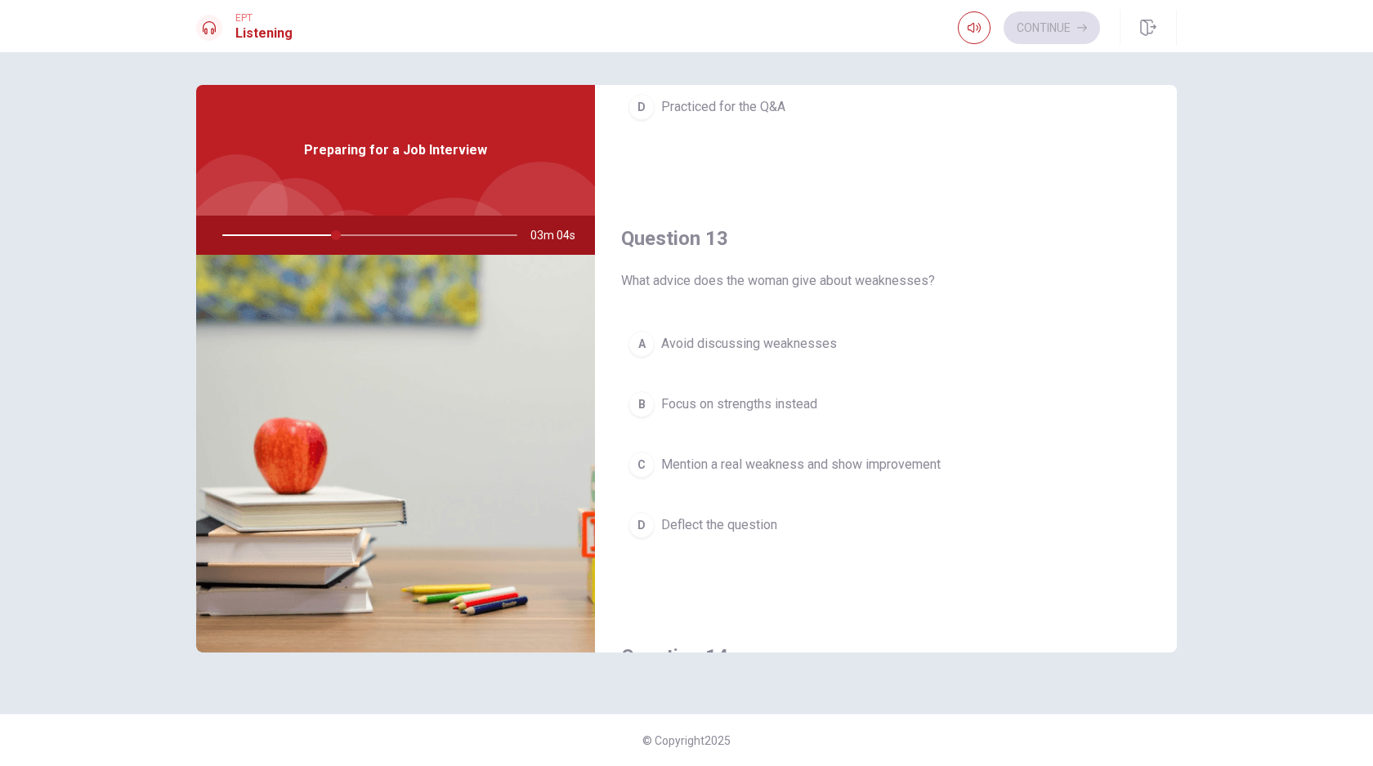
scroll to position [717, 0]
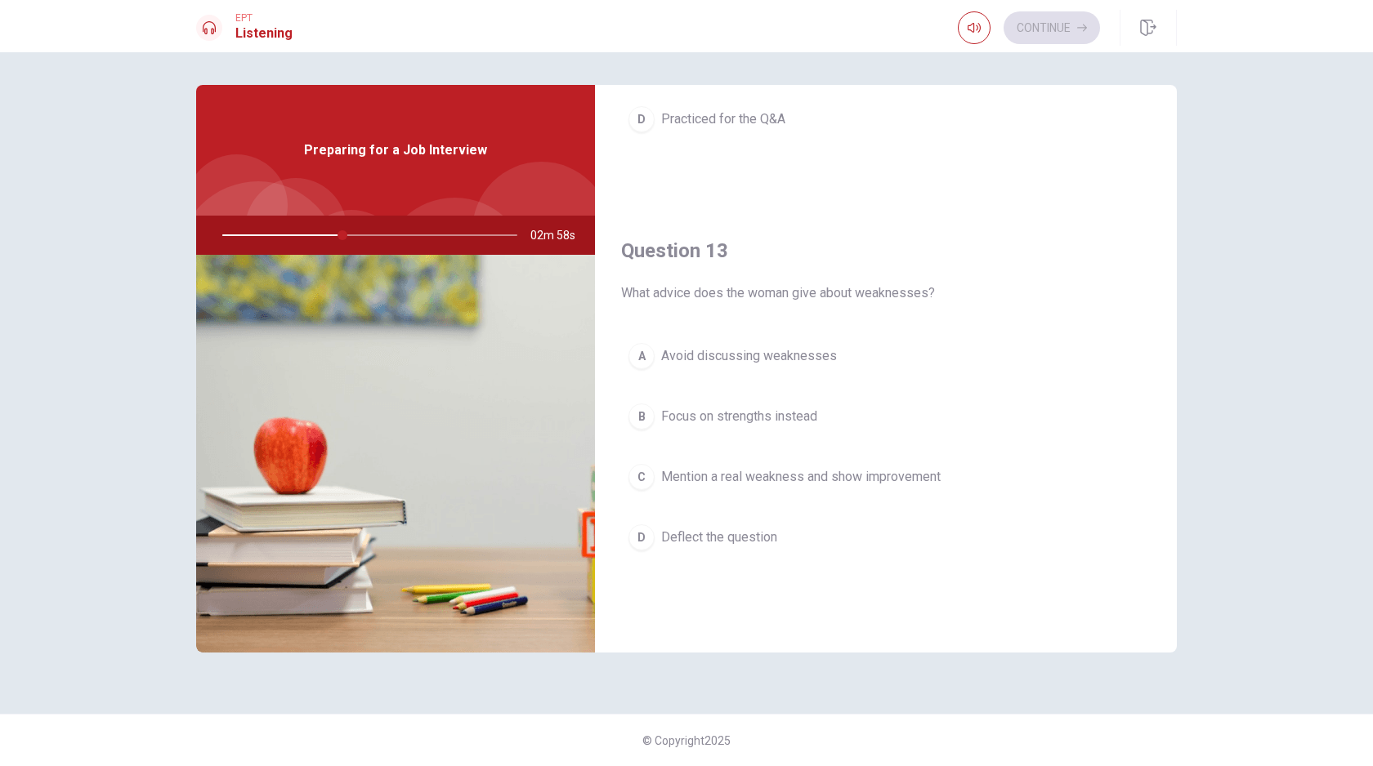
click at [768, 490] on button "C Mention a real weakness and show improvement" at bounding box center [886, 477] width 530 height 41
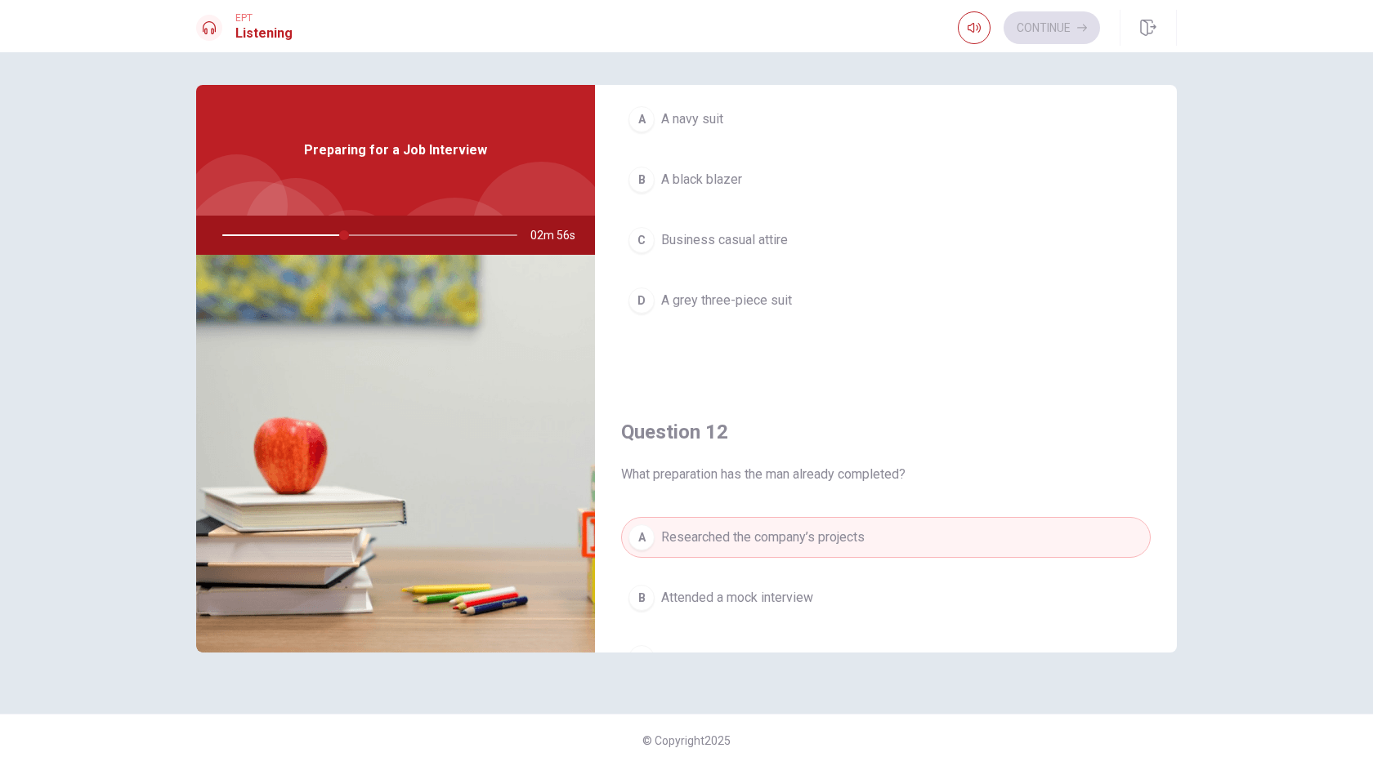
scroll to position [0, 0]
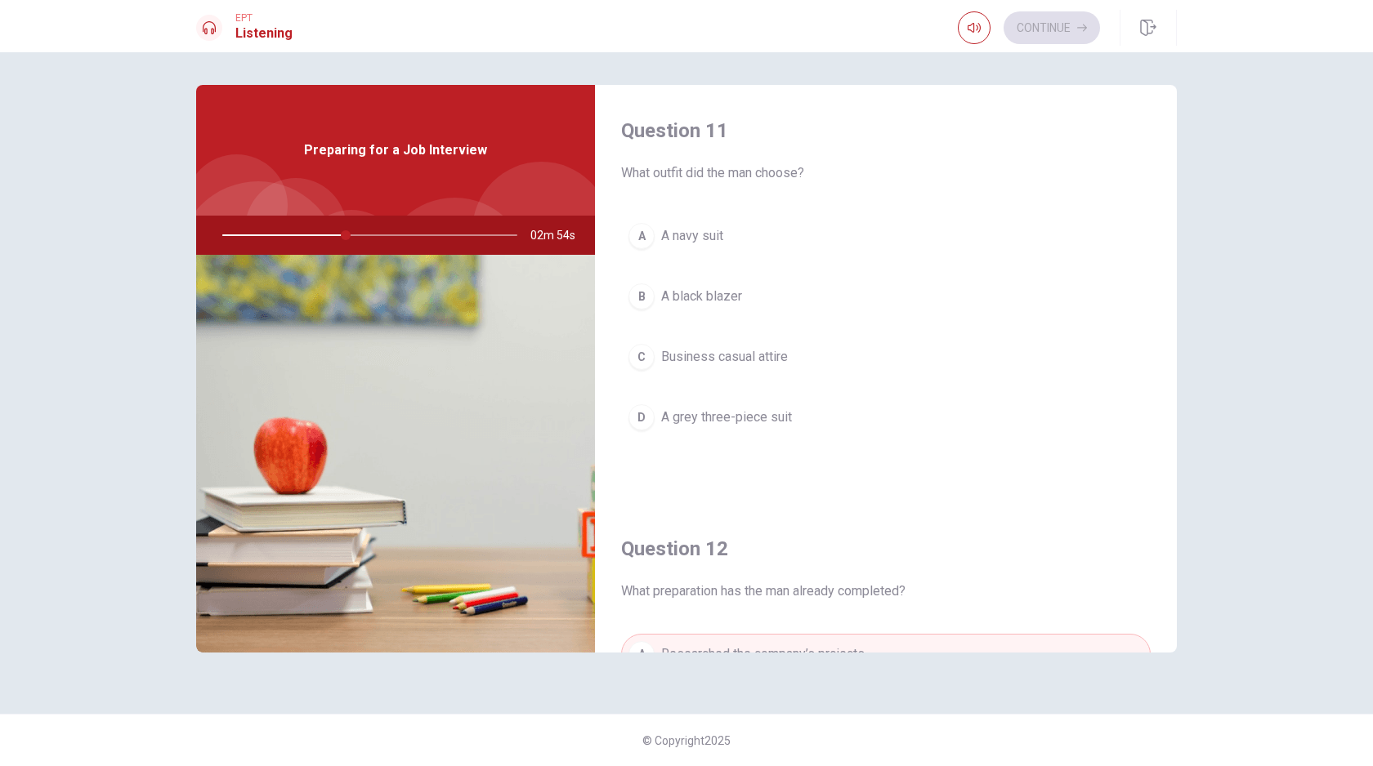
click at [731, 241] on button "A A navy suit" at bounding box center [886, 236] width 530 height 41
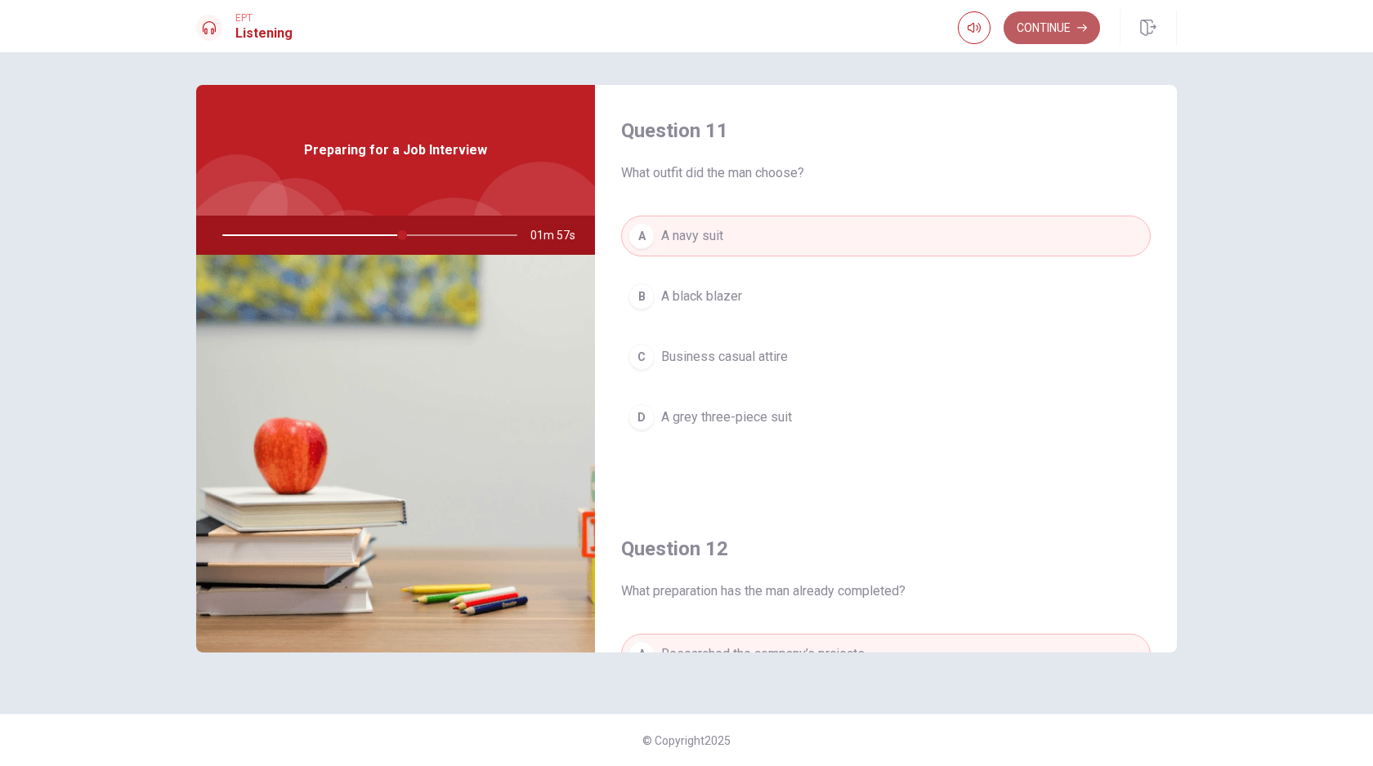
click at [1045, 28] on button "Continue" at bounding box center [1051, 27] width 96 height 33
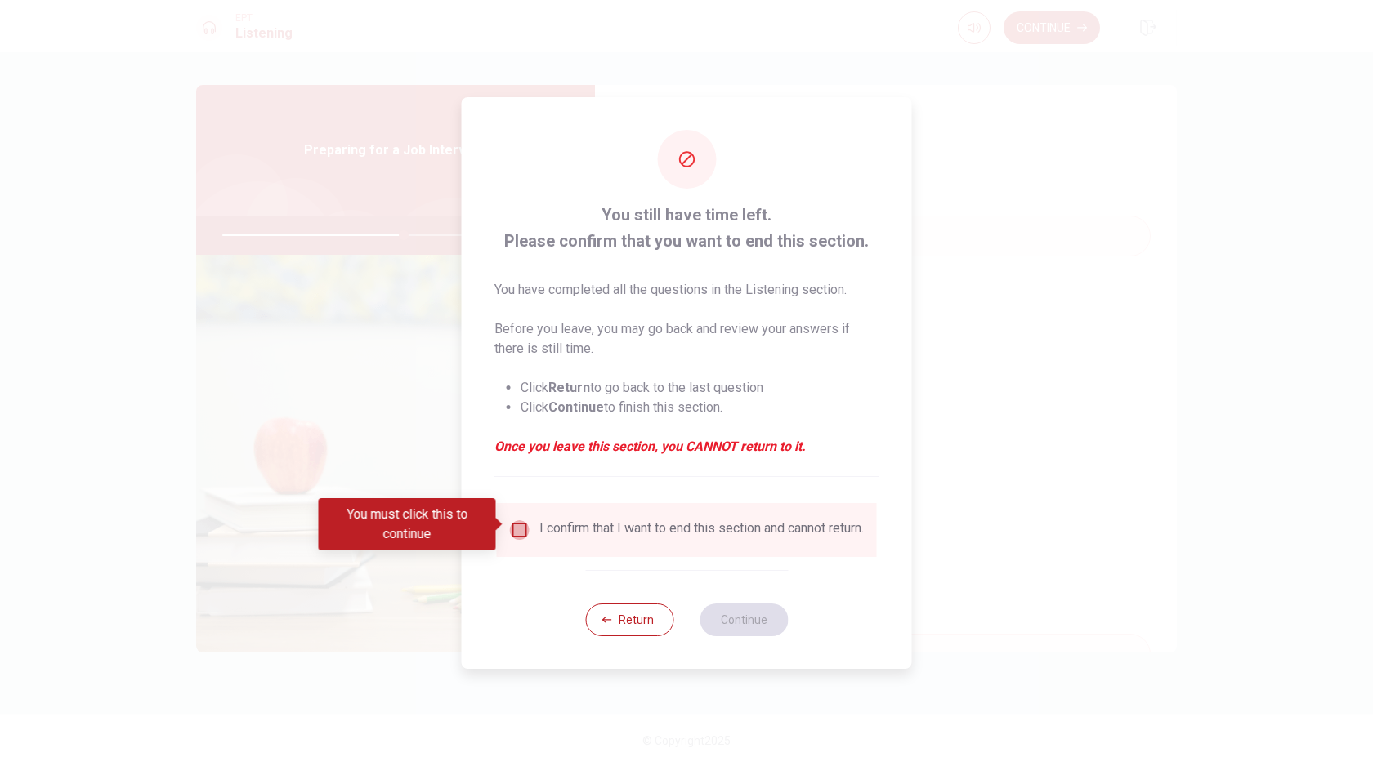
click at [519, 525] on input "You must click this to continue" at bounding box center [520, 531] width 20 height 20
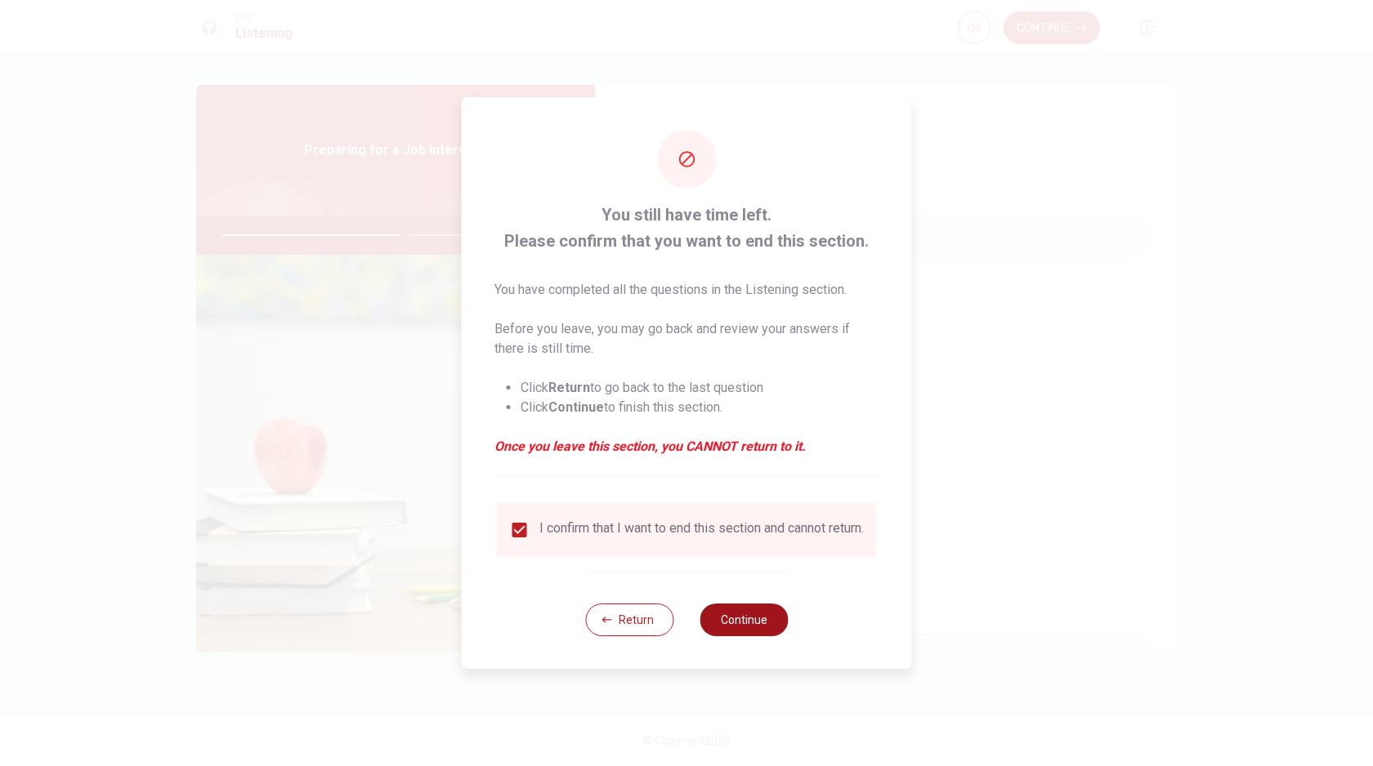
click at [731, 623] on button "Continue" at bounding box center [743, 620] width 88 height 33
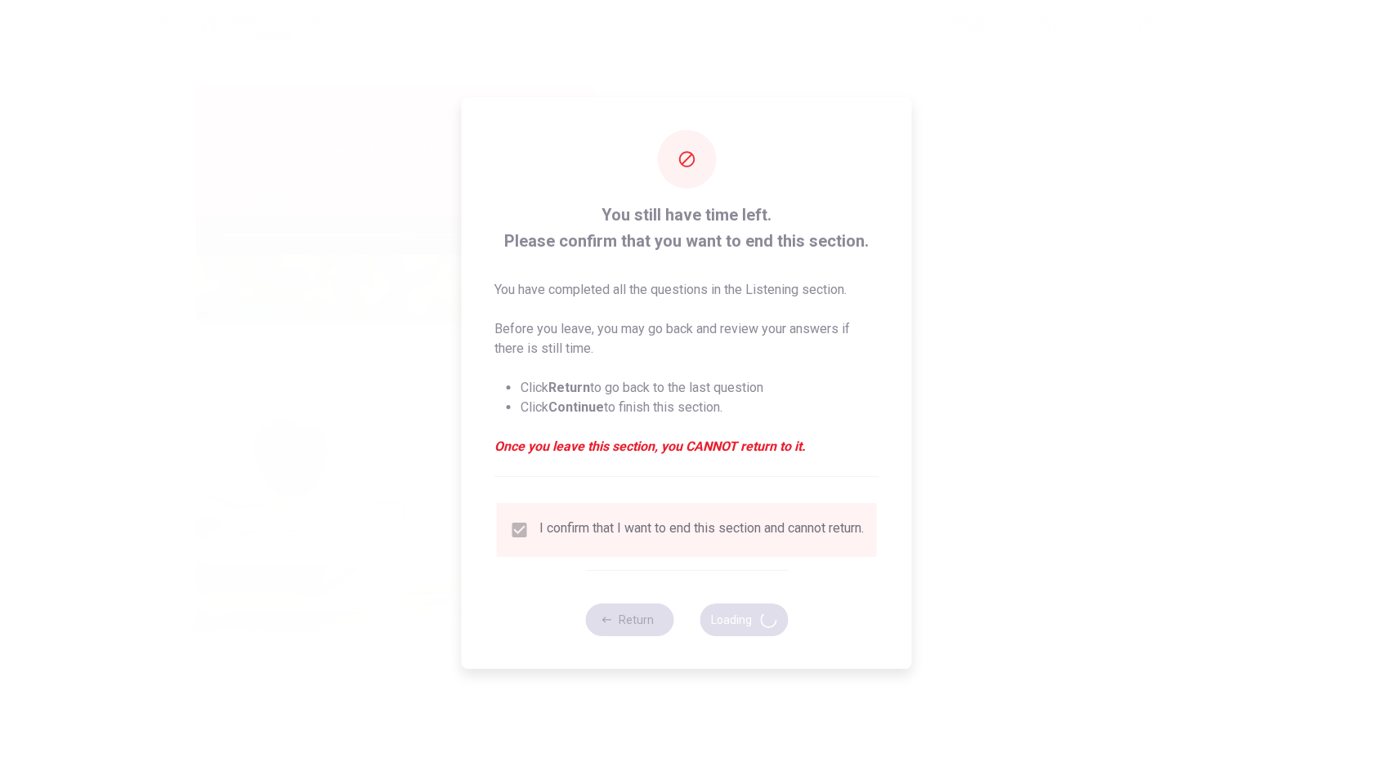
type input "63"
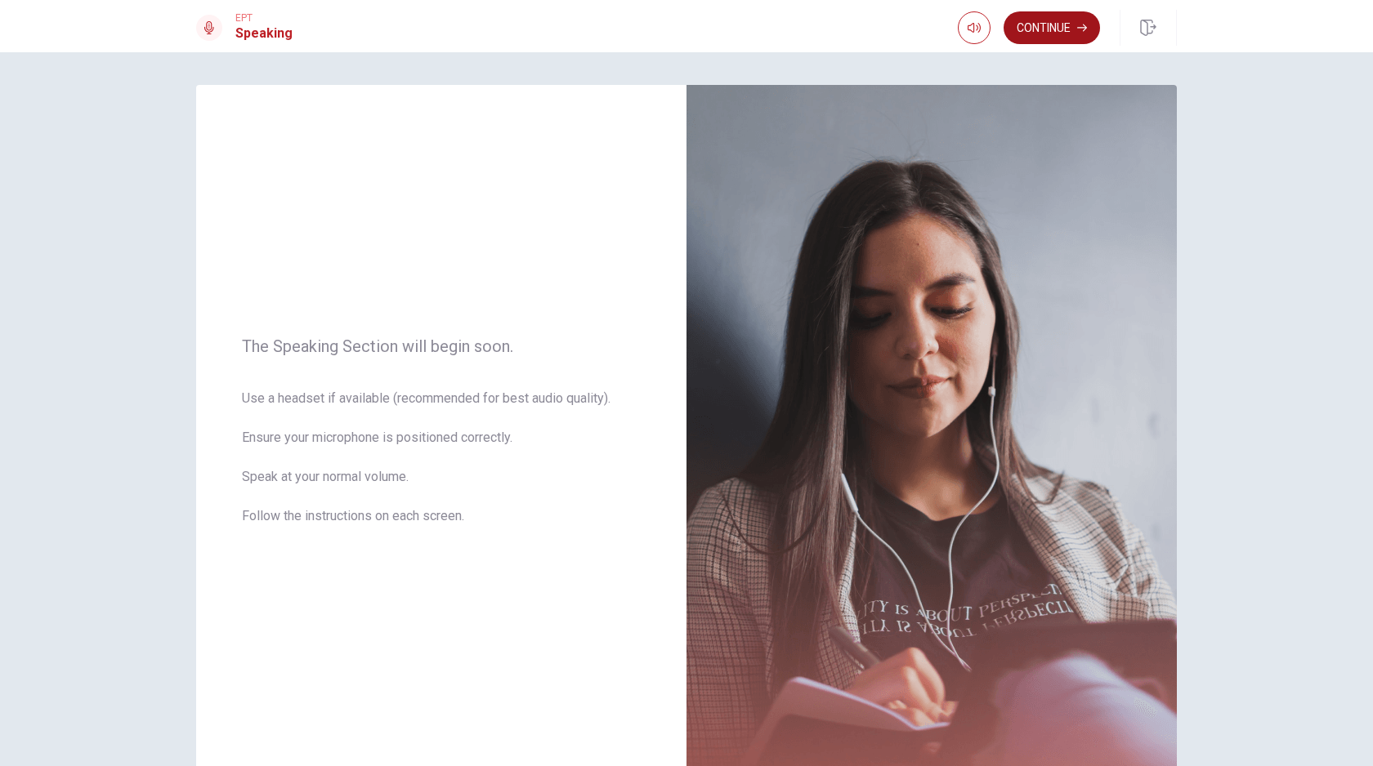
click at [1063, 25] on button "Continue" at bounding box center [1051, 27] width 96 height 33
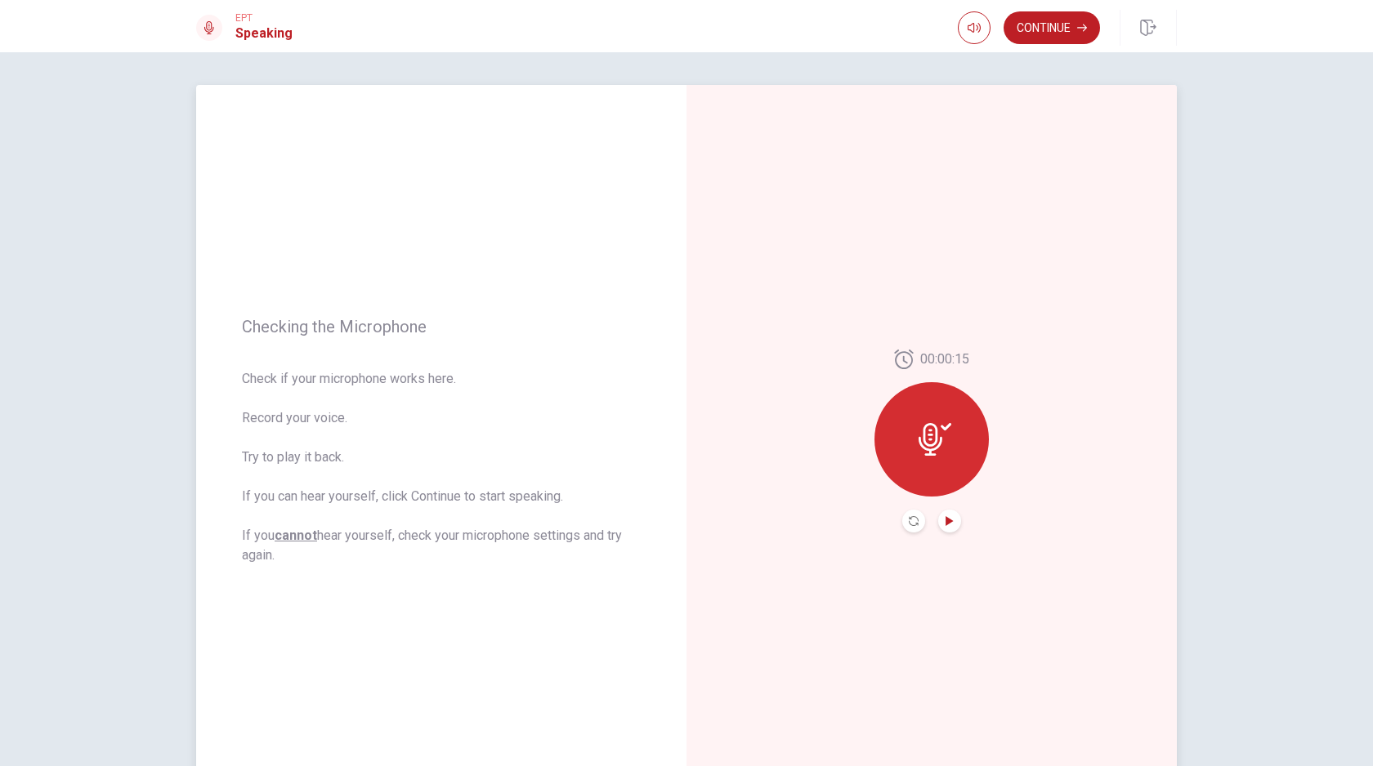
click at [952, 517] on icon "Play Audio" at bounding box center [950, 521] width 10 height 10
click at [1061, 38] on button "Continue" at bounding box center [1051, 27] width 96 height 33
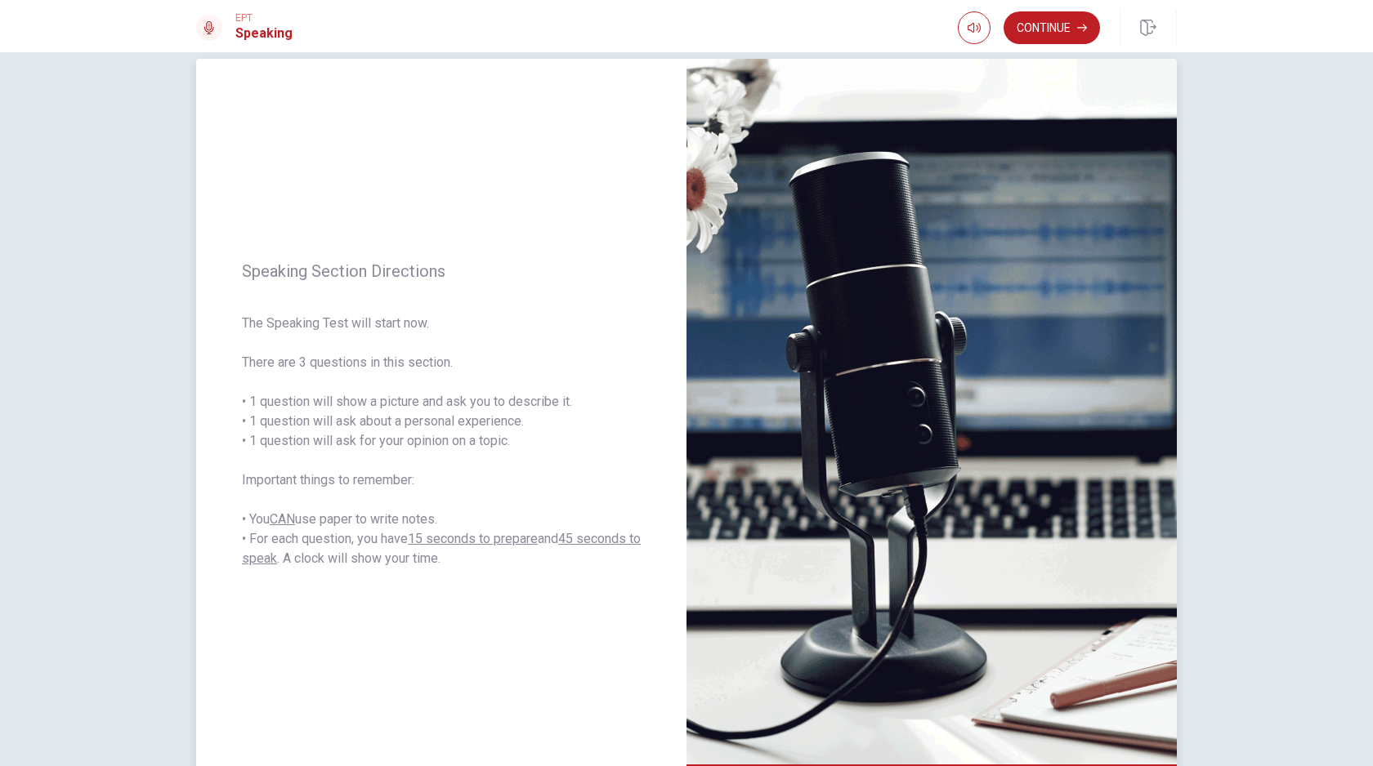
scroll to position [11, 0]
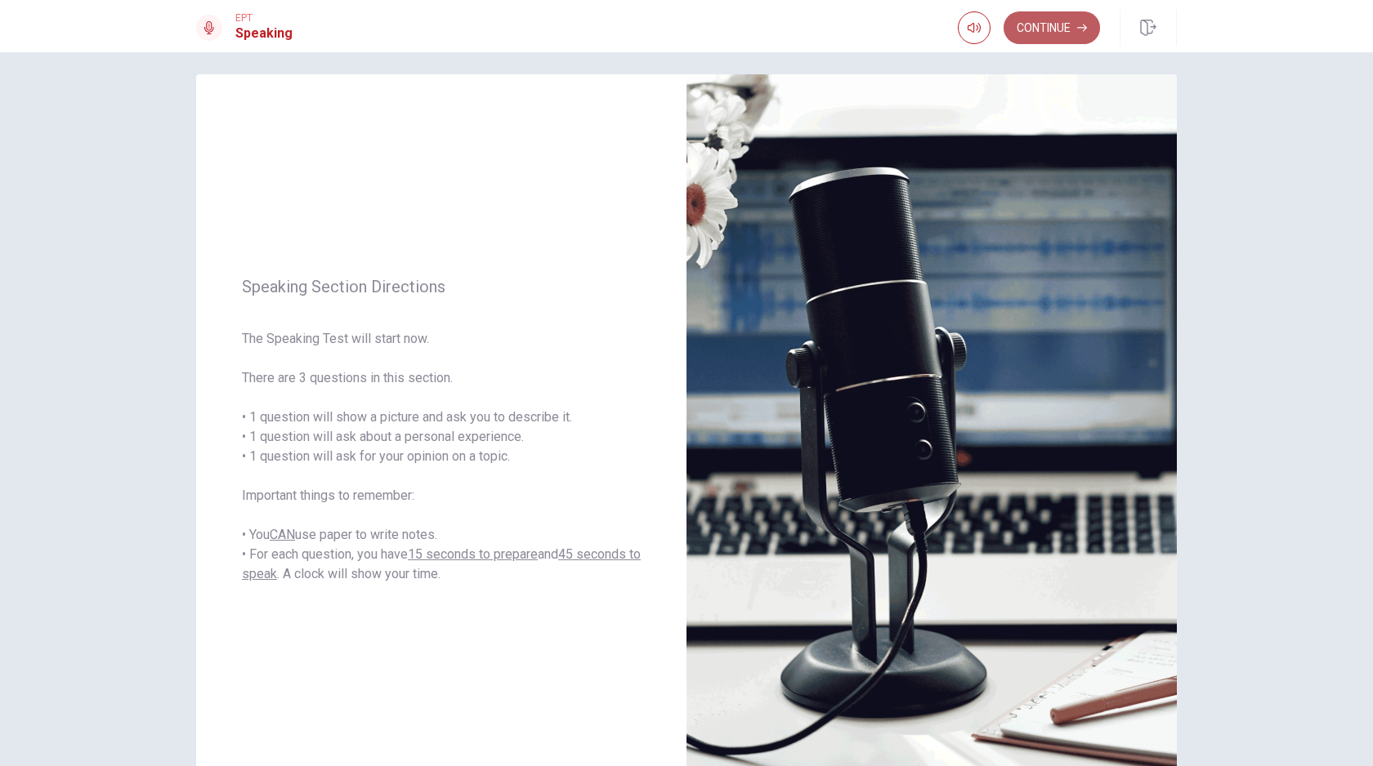
click at [1047, 24] on button "Continue" at bounding box center [1051, 27] width 96 height 33
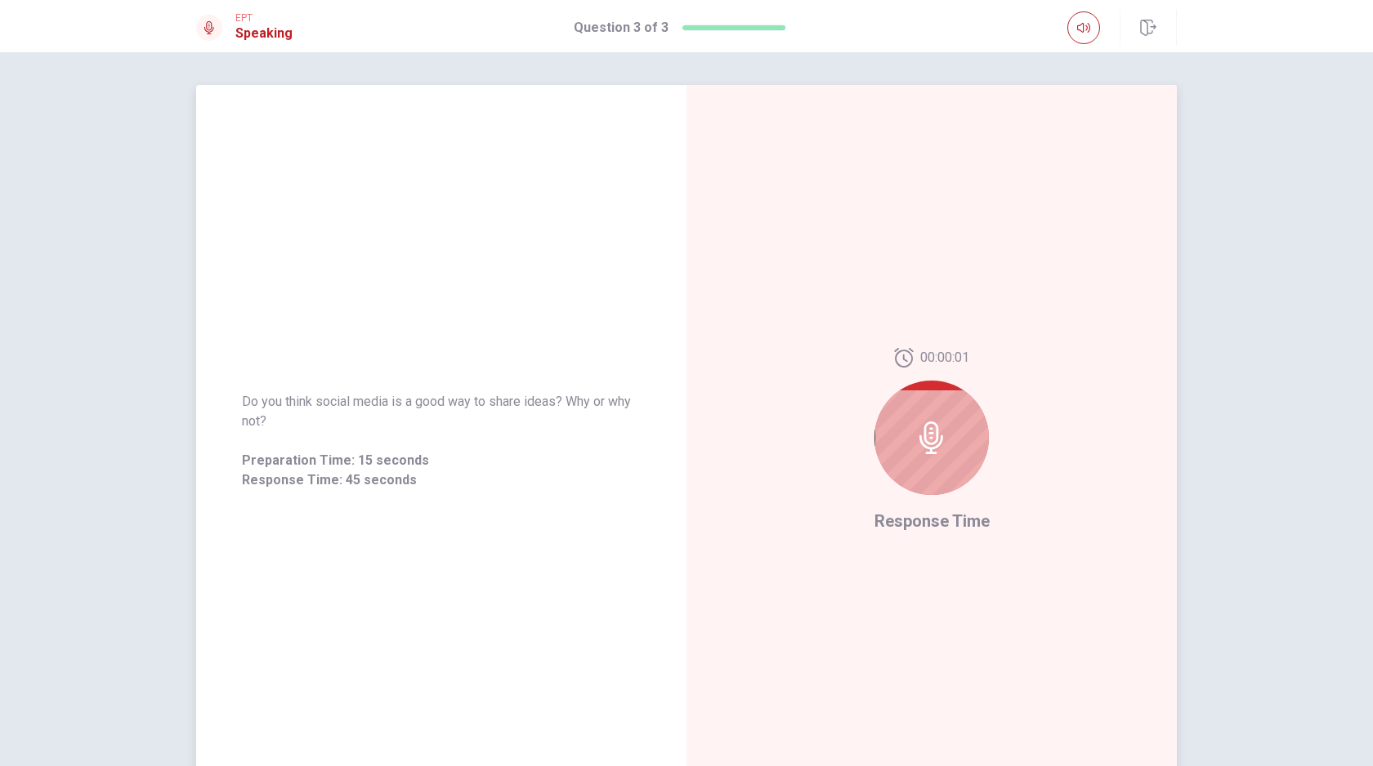
click at [945, 396] on div at bounding box center [931, 438] width 114 height 114
click at [931, 424] on icon at bounding box center [931, 438] width 33 height 33
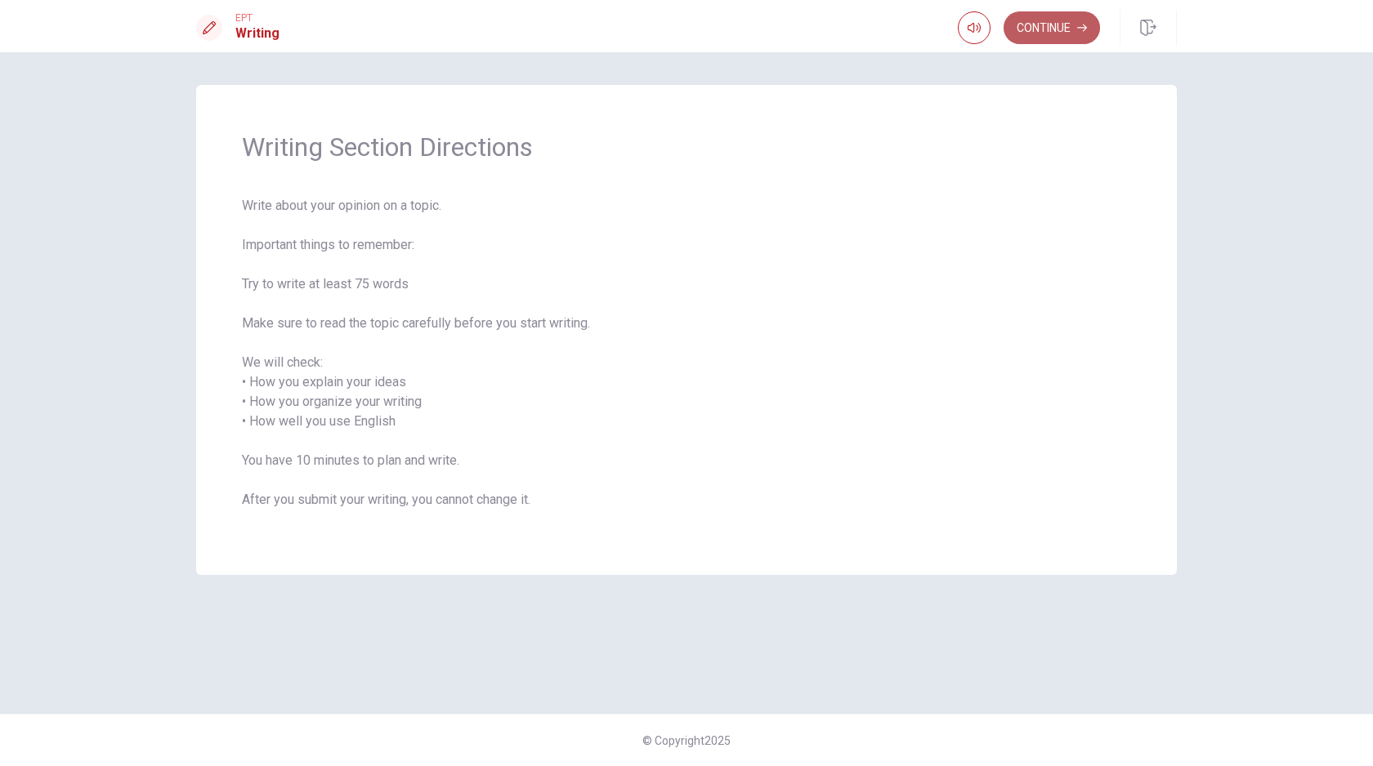
click at [1053, 31] on button "Continue" at bounding box center [1051, 27] width 96 height 33
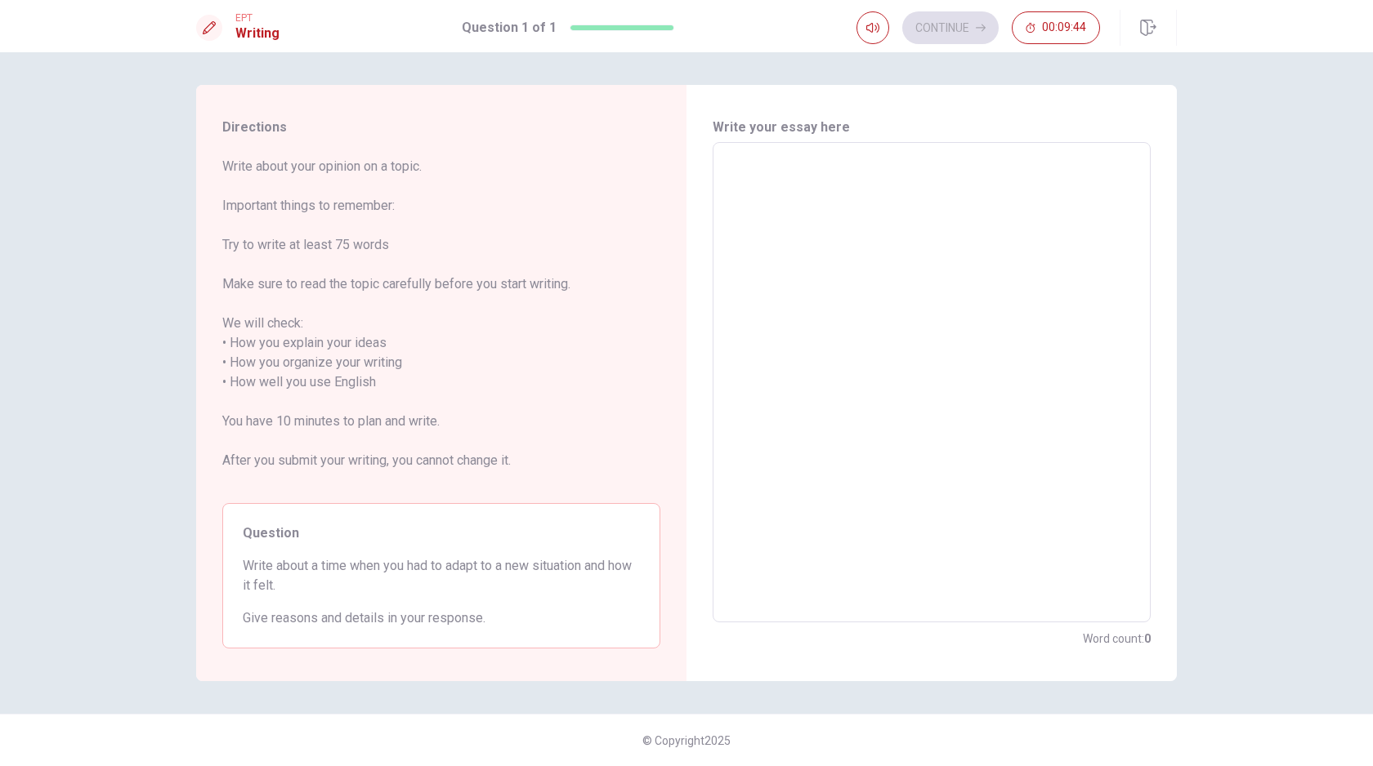
click at [803, 368] on textarea at bounding box center [931, 383] width 415 height 454
type textarea "I"
type textarea "x"
type textarea "I"
type textarea "x"
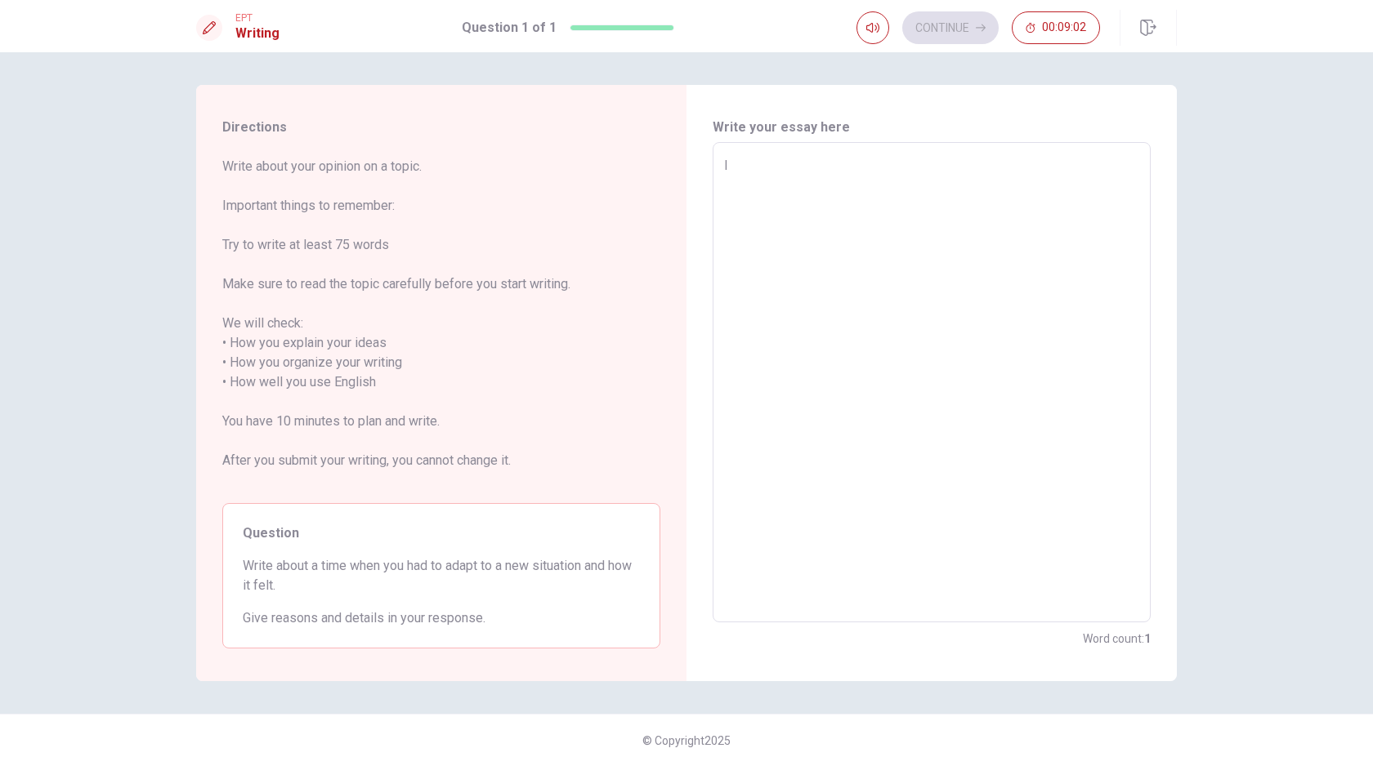
type textarea "I h"
type textarea "x"
type textarea "I ha"
type textarea "x"
type textarea "I hav"
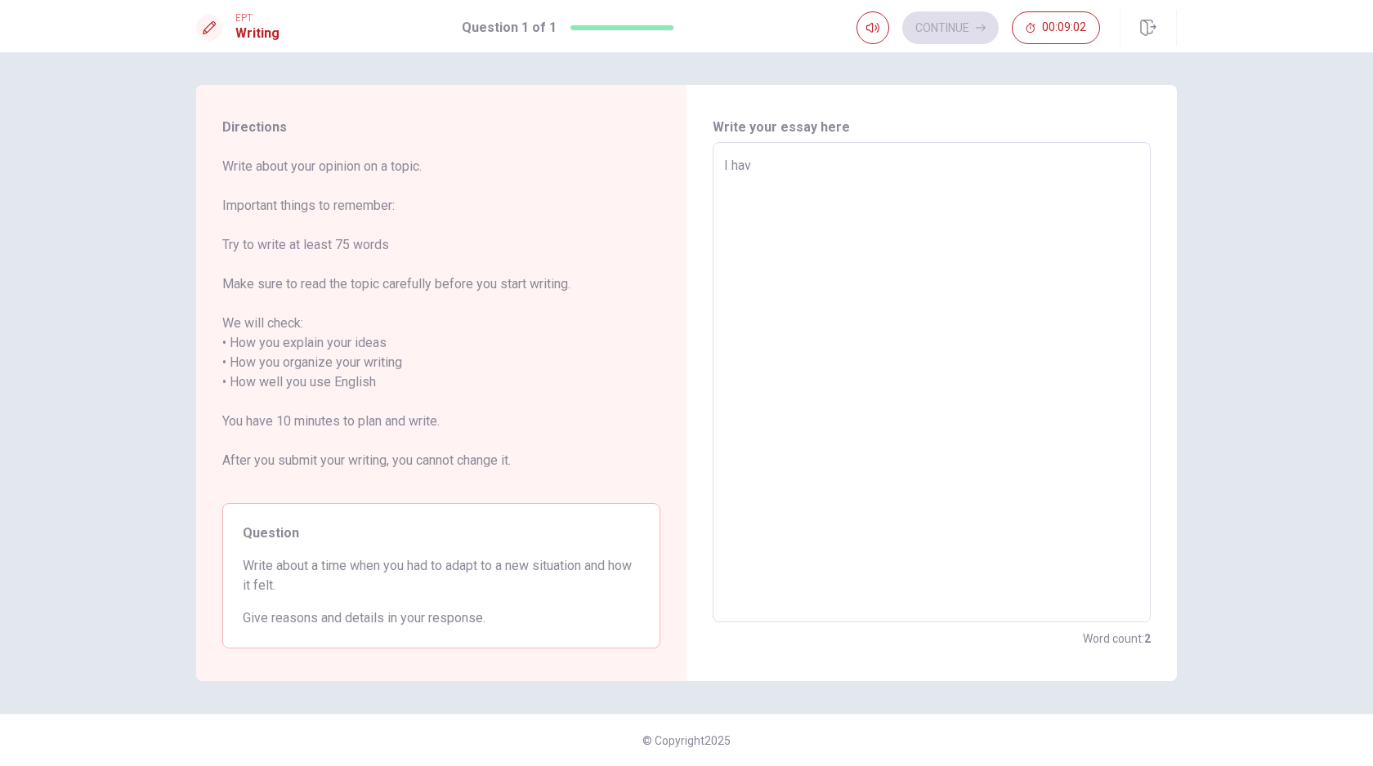
type textarea "x"
type textarea "I have"
type textarea "x"
type textarea "I have"
type textarea "x"
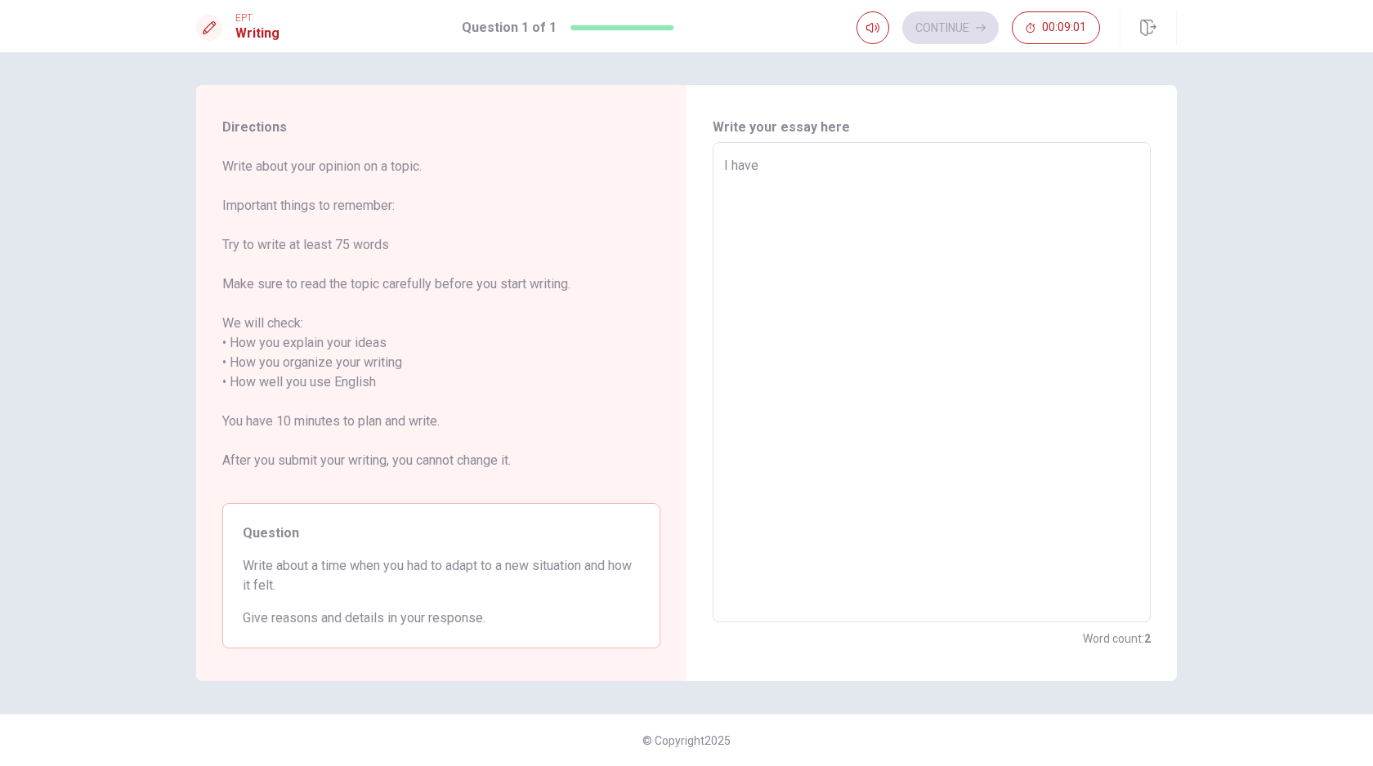
type textarea "I have a"
type textarea "x"
type textarea "I have"
type textarea "x"
type textarea "I have"
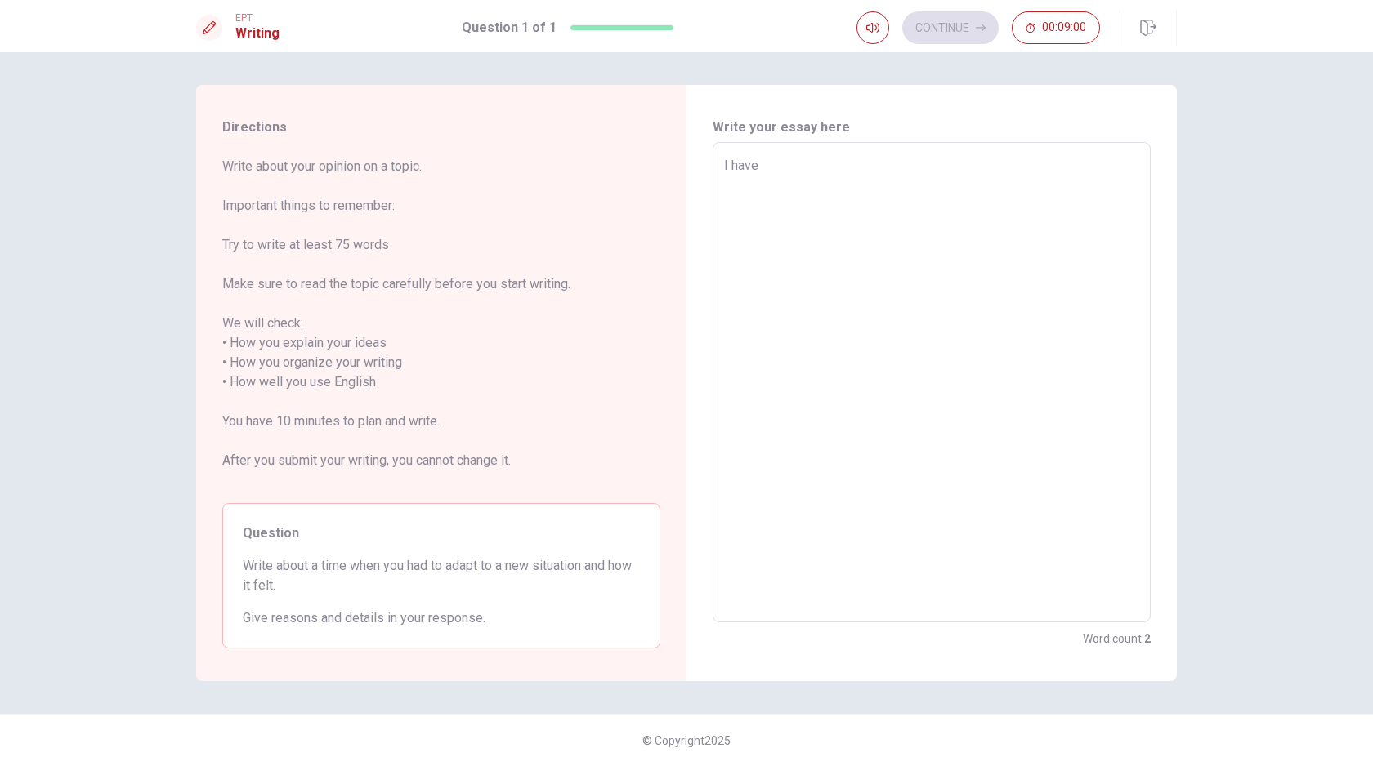
type textarea "x"
type textarea "I have"
type textarea "x"
type textarea "I have t"
type textarea "x"
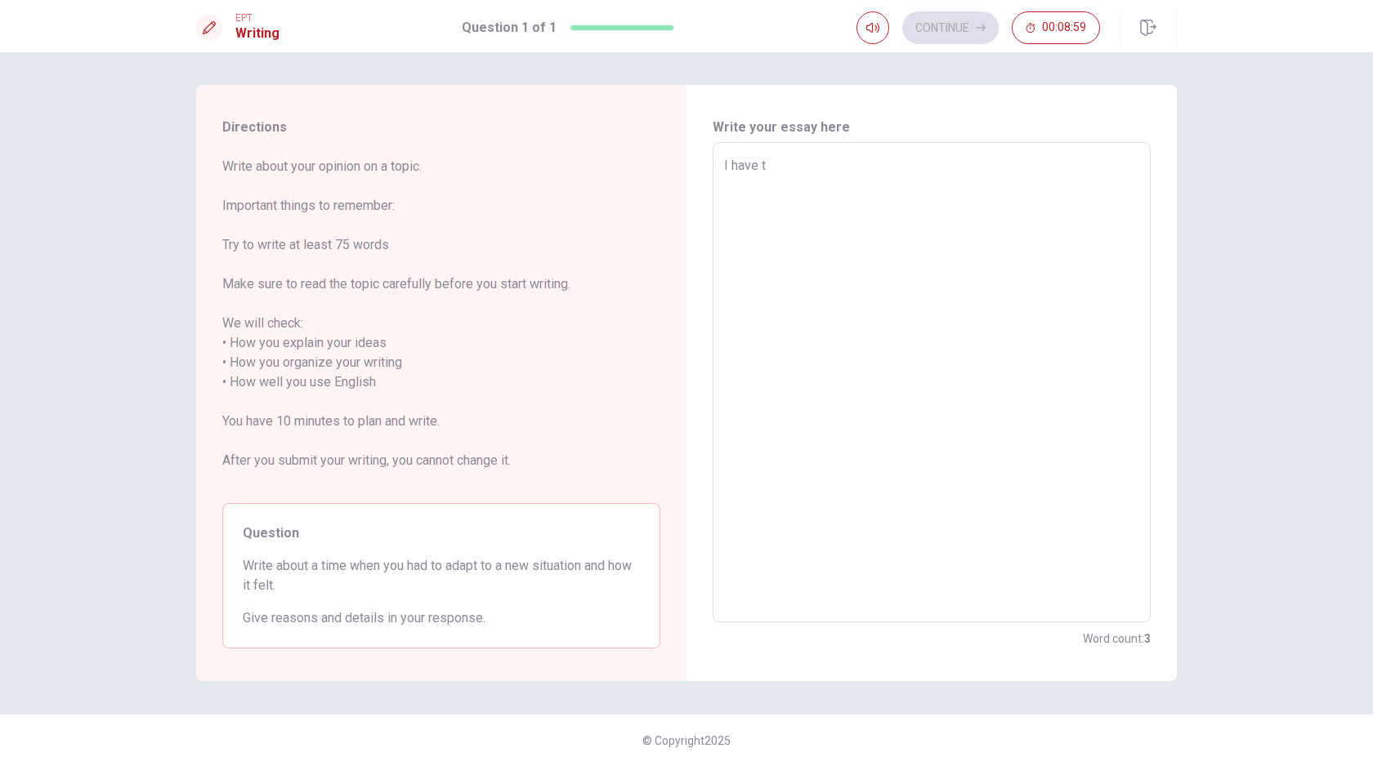
type textarea "I have to"
type textarea "x"
type textarea "I have to"
type textarea "x"
type textarea "I have to a"
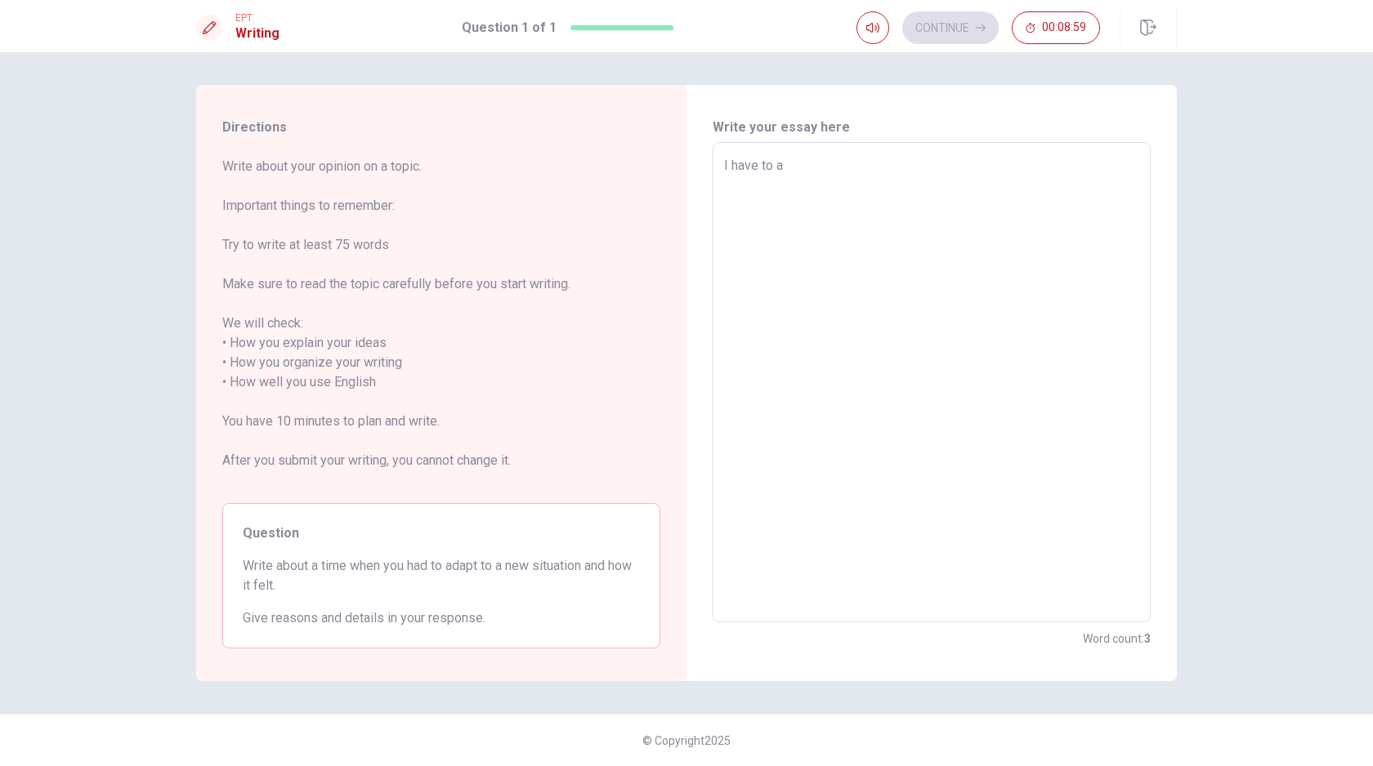
type textarea "x"
type textarea "I have to ad"
type textarea "x"
type textarea "I have to ada"
type textarea "x"
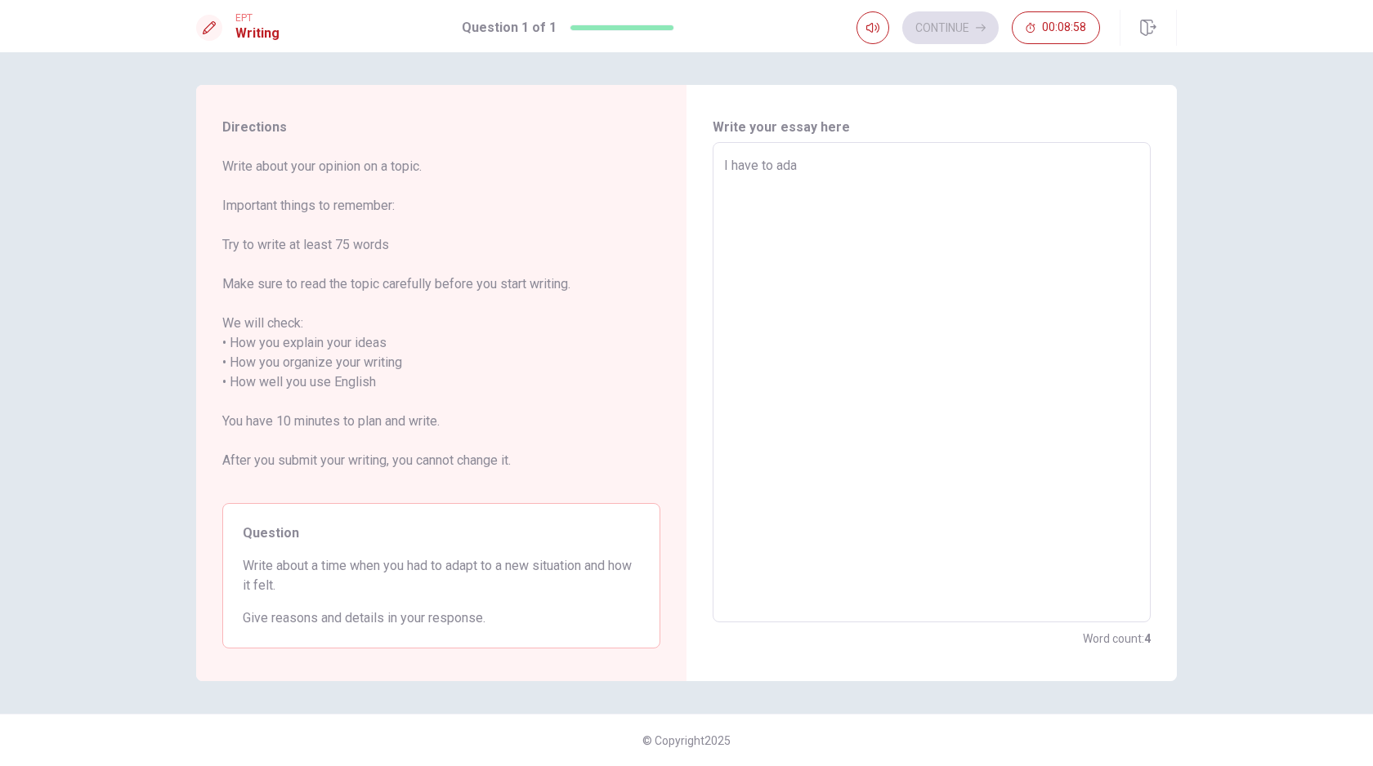
type textarea "I have to adap"
type textarea "x"
type textarea "I have to adapt"
type textarea "x"
type textarea "I have to adapt"
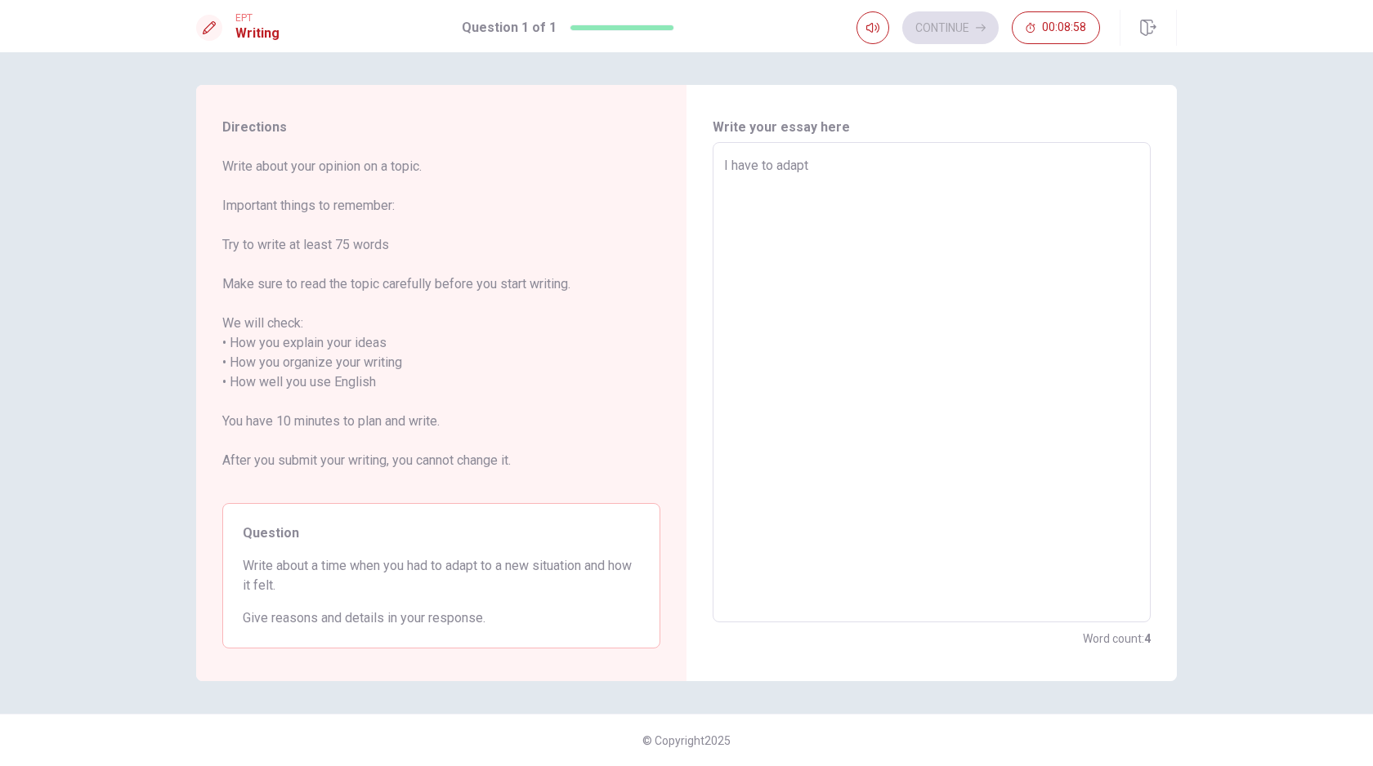
type textarea "x"
type textarea "I have to adapt r"
type textarea "x"
type textarea "I have to adapt re"
type textarea "x"
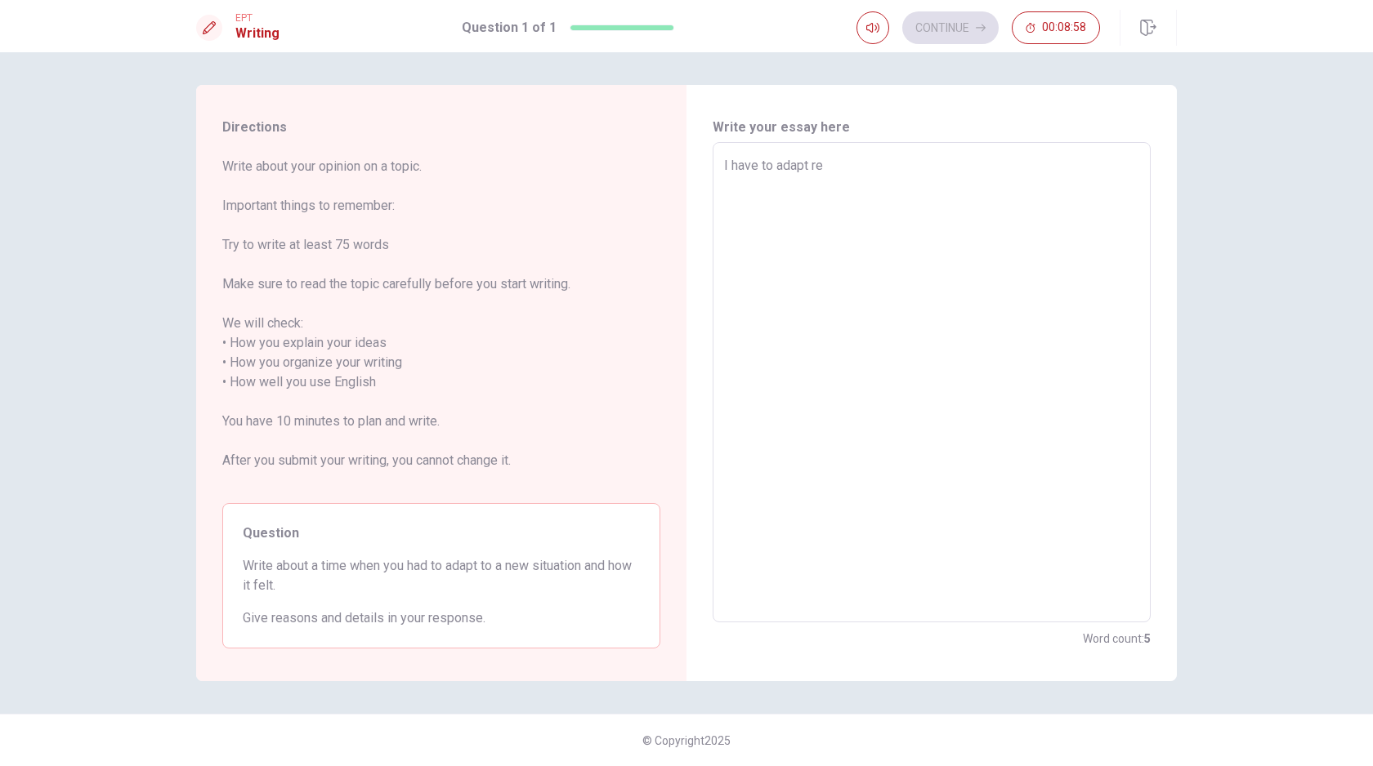
type textarea "I have to adapt rea"
type textarea "x"
type textarea "I have to adapt real"
type textarea "x"
type textarea "I have to adapt reali"
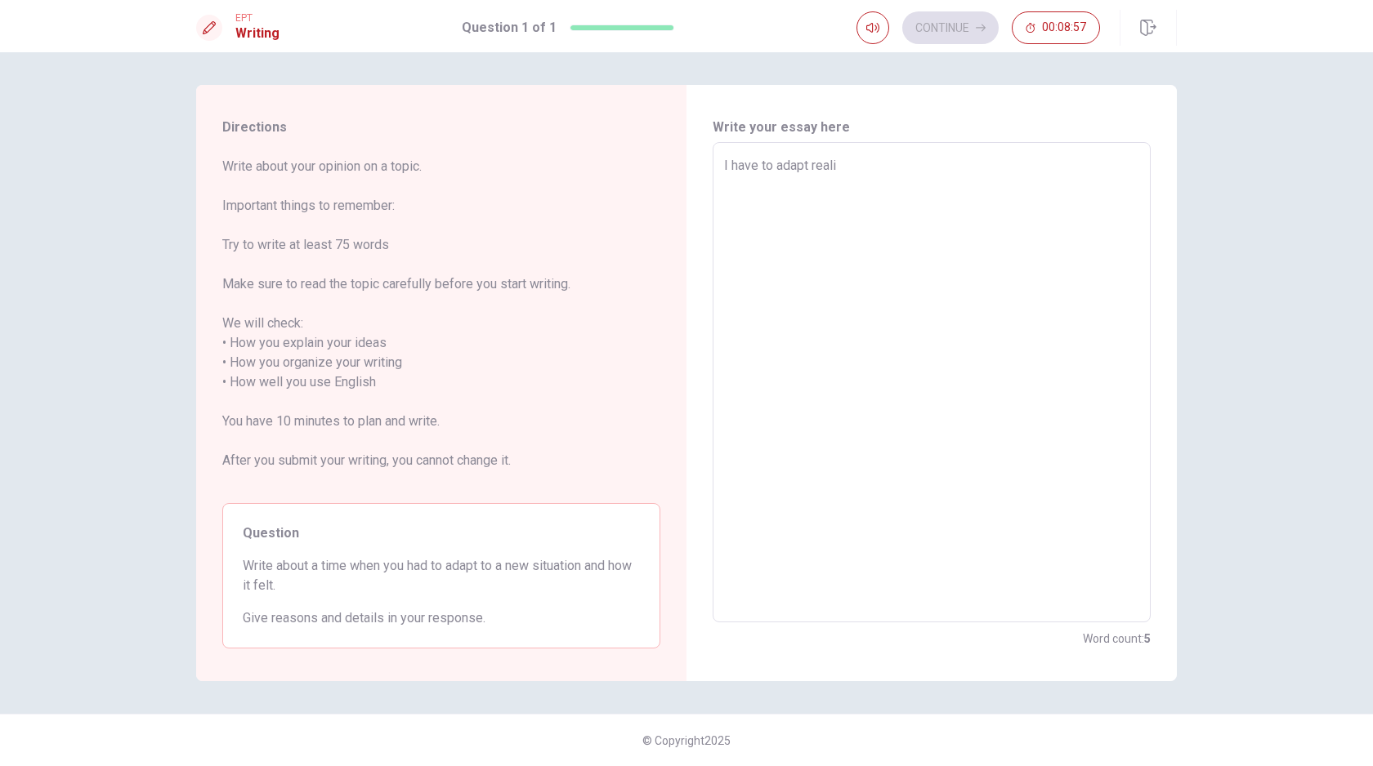
type textarea "x"
type textarea "I have to adapt real"
type textarea "x"
type textarea "I have to adapt rea"
type textarea "x"
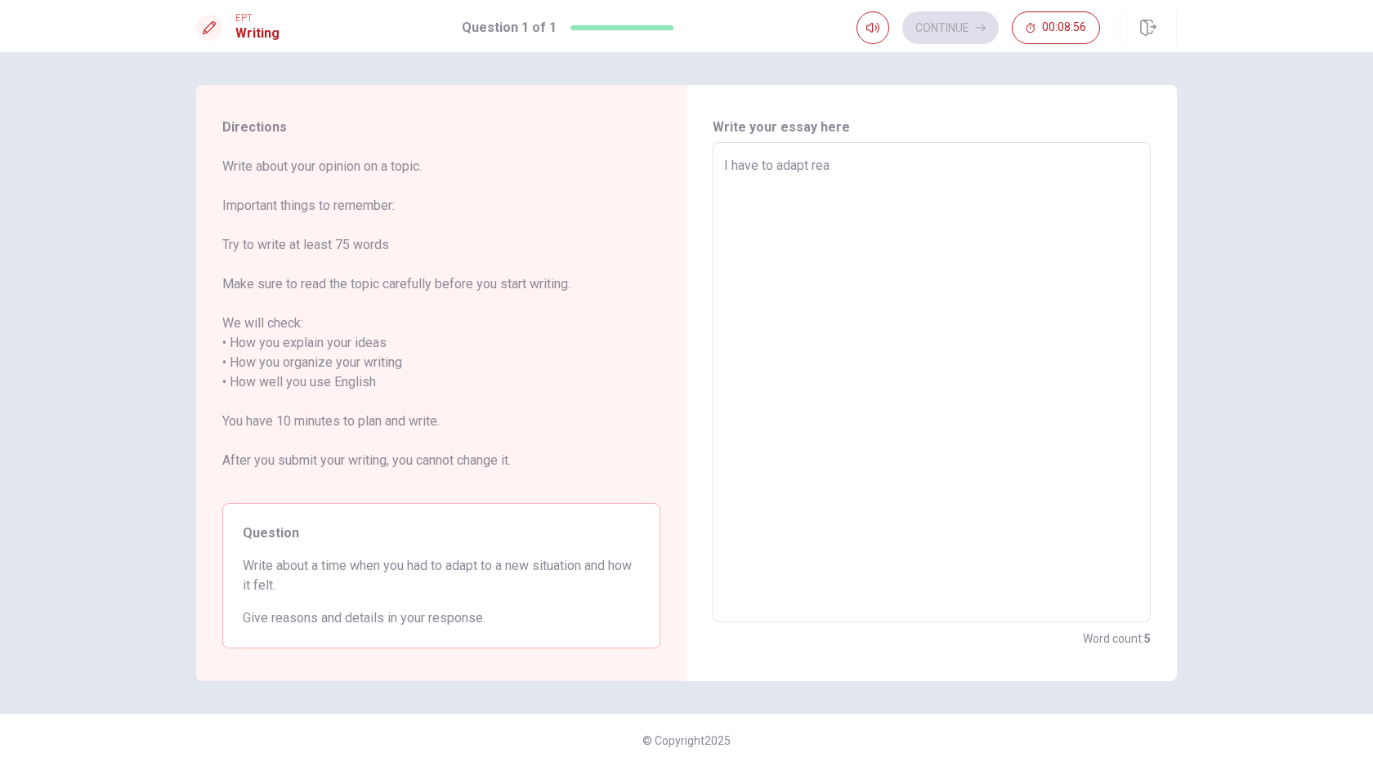
type textarea "I have to adapt re"
type textarea "x"
type textarea "I have to adapt rel"
type textarea "x"
type textarea "I have to adapt rell"
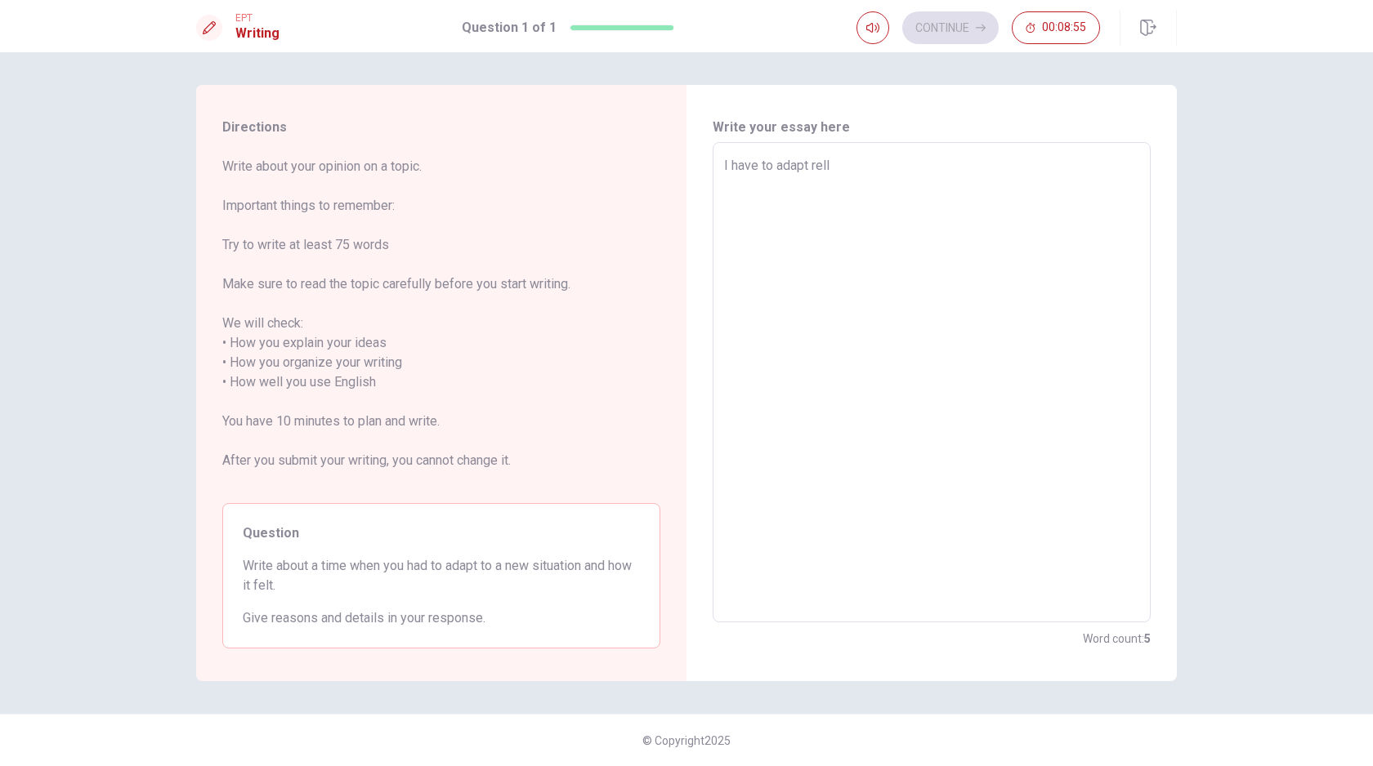
type textarea "x"
type textarea "I have to adapt relle"
type textarea "x"
type textarea "I have to adapt rell"
type textarea "x"
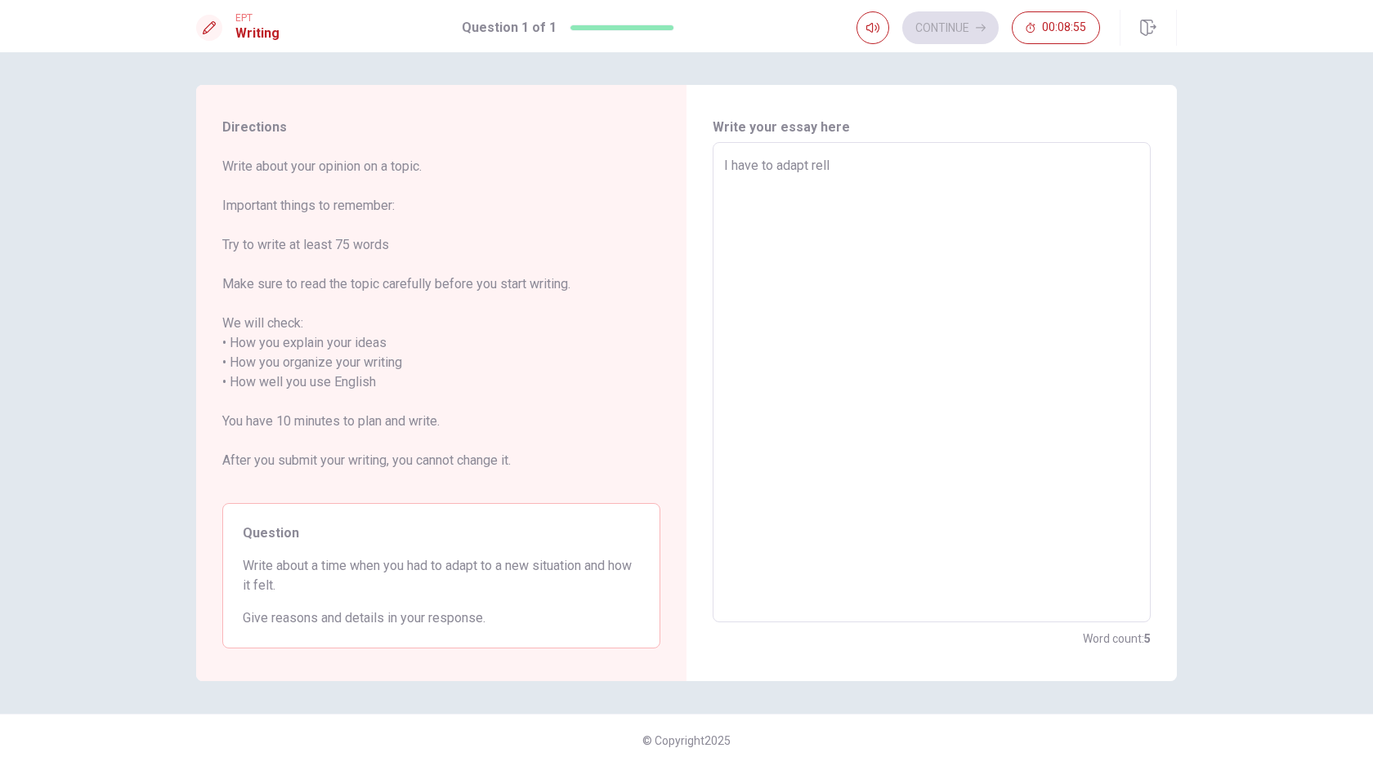
type textarea "I have to adapt relly"
type textarea "x"
type textarea "I have to adapt rell"
type textarea "x"
type textarea "I have to adapt rel"
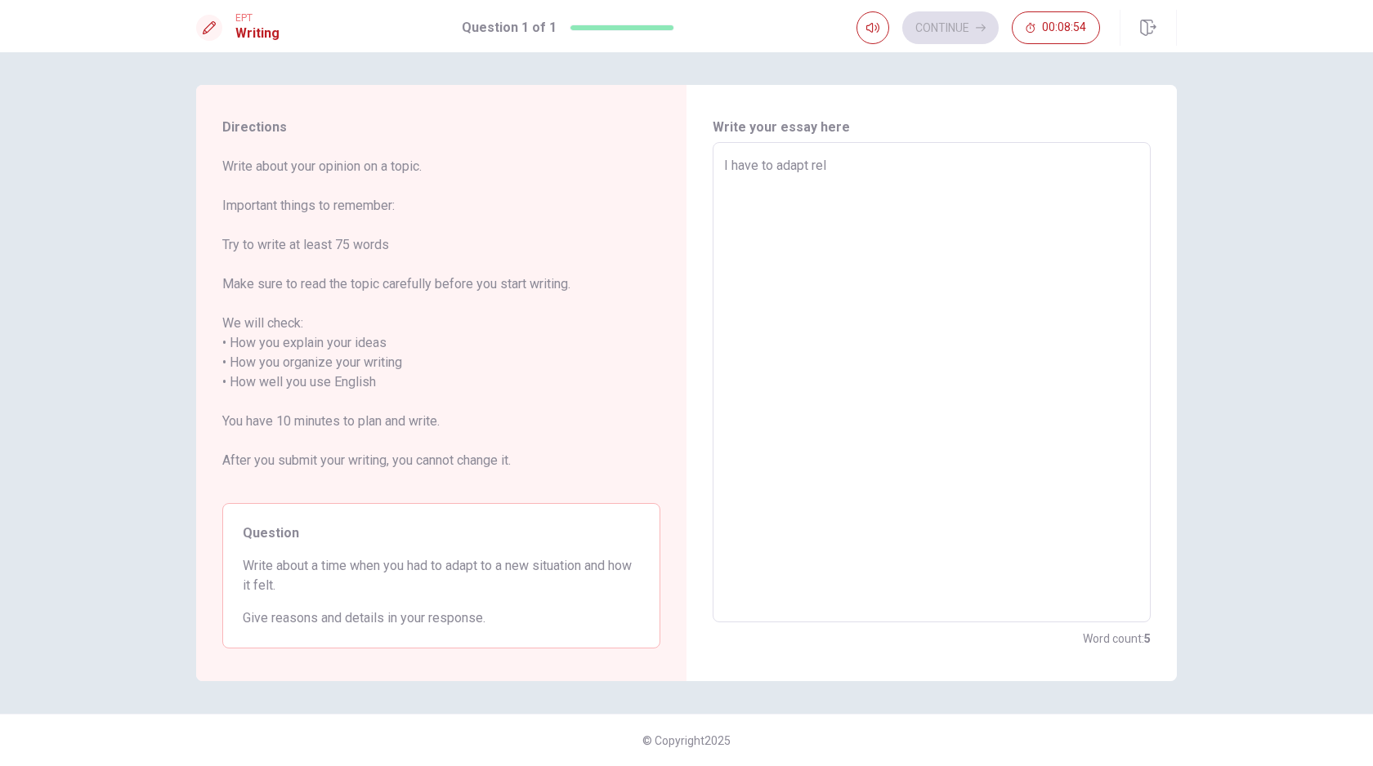
type textarea "x"
type textarea "I have to adapt re"
type textarea "x"
type textarea "I have to adapt rea"
type textarea "x"
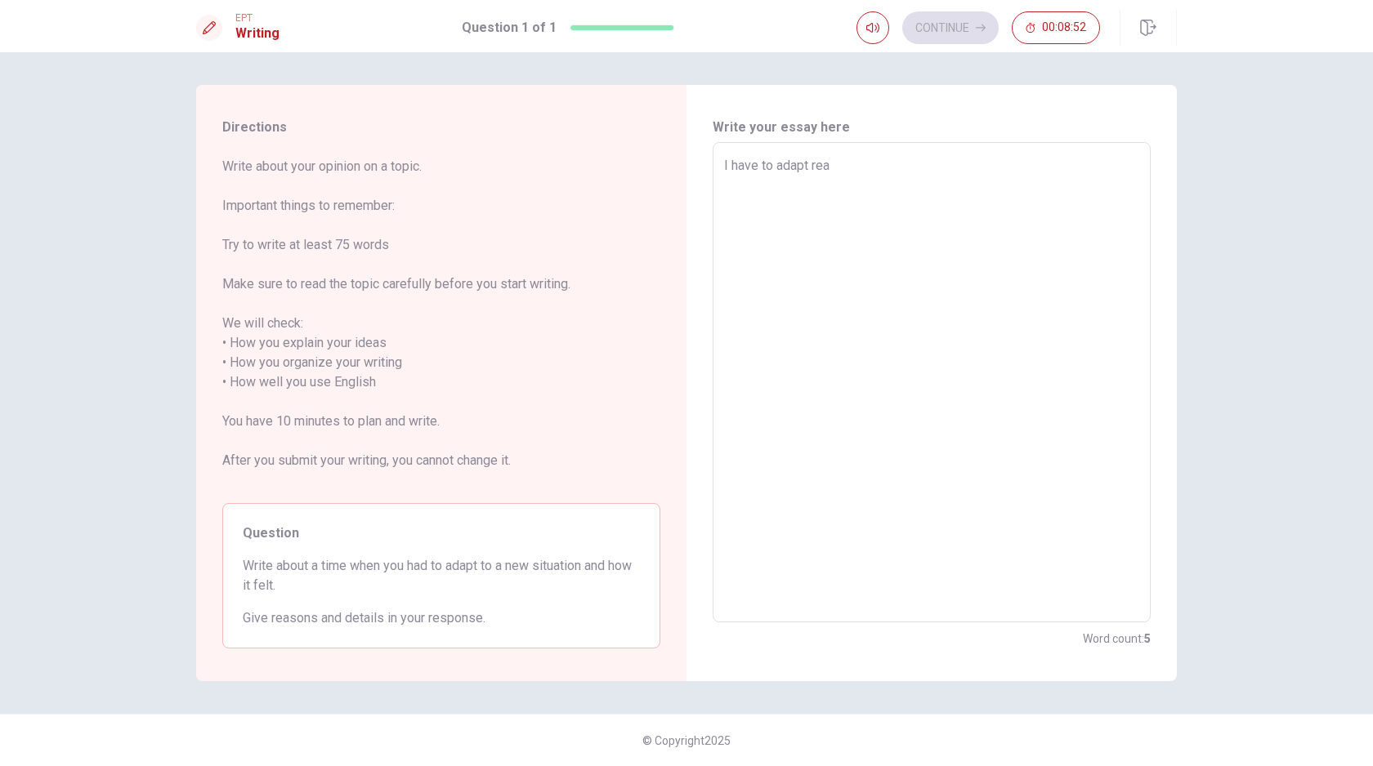
type textarea "I have to adapt real"
type textarea "x"
type textarea "I have to adapt reall"
type textarea "x"
type textarea "I have to adapt really"
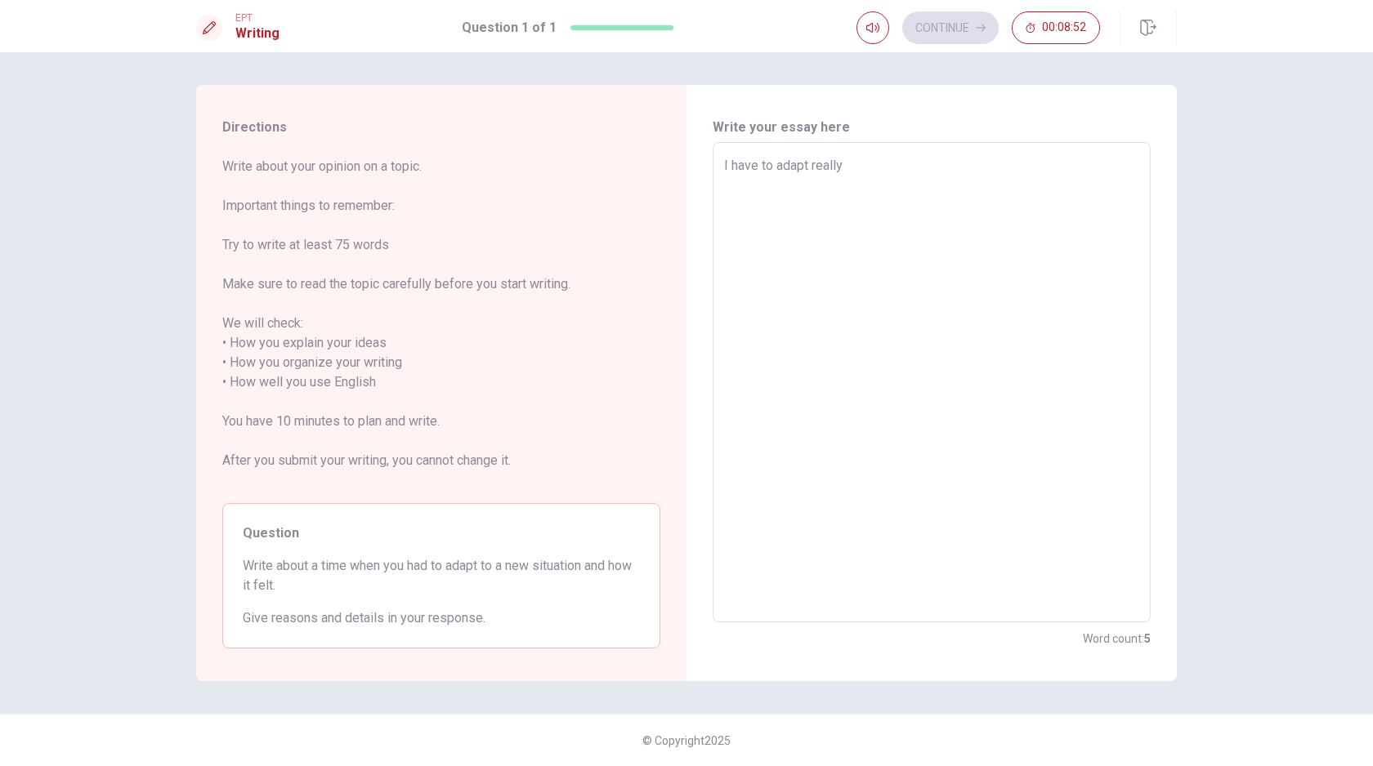
type textarea "x"
type textarea "I have to adapt really"
type textarea "x"
type textarea "I have to adapt really f"
type textarea "x"
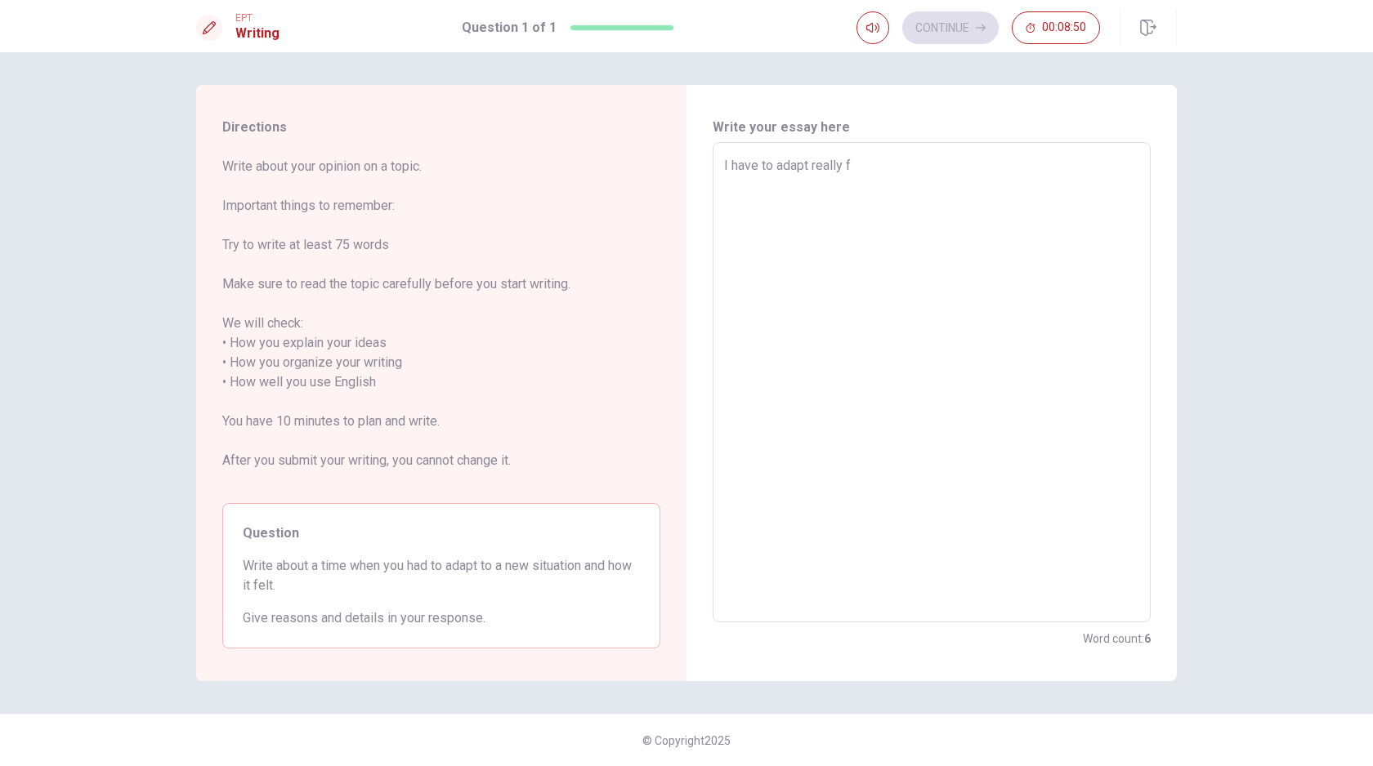
type textarea "I have to adapt really fa"
type textarea "x"
type textarea "I have to adapt really fas"
type textarea "x"
type textarea "I have to adapt really fast"
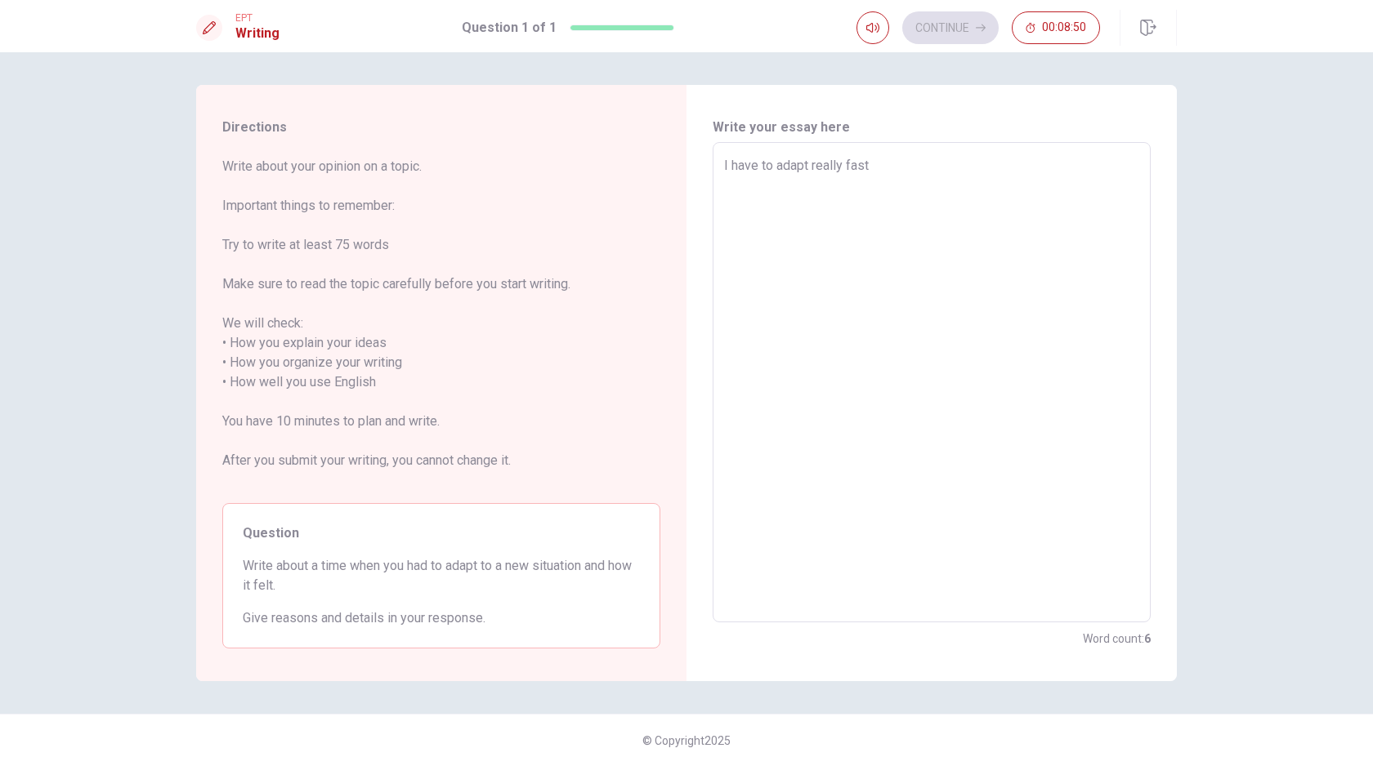
type textarea "x"
type textarea "I have to adapt really fast"
type textarea "x"
type textarea "I have to adapt really fast f"
type textarea "x"
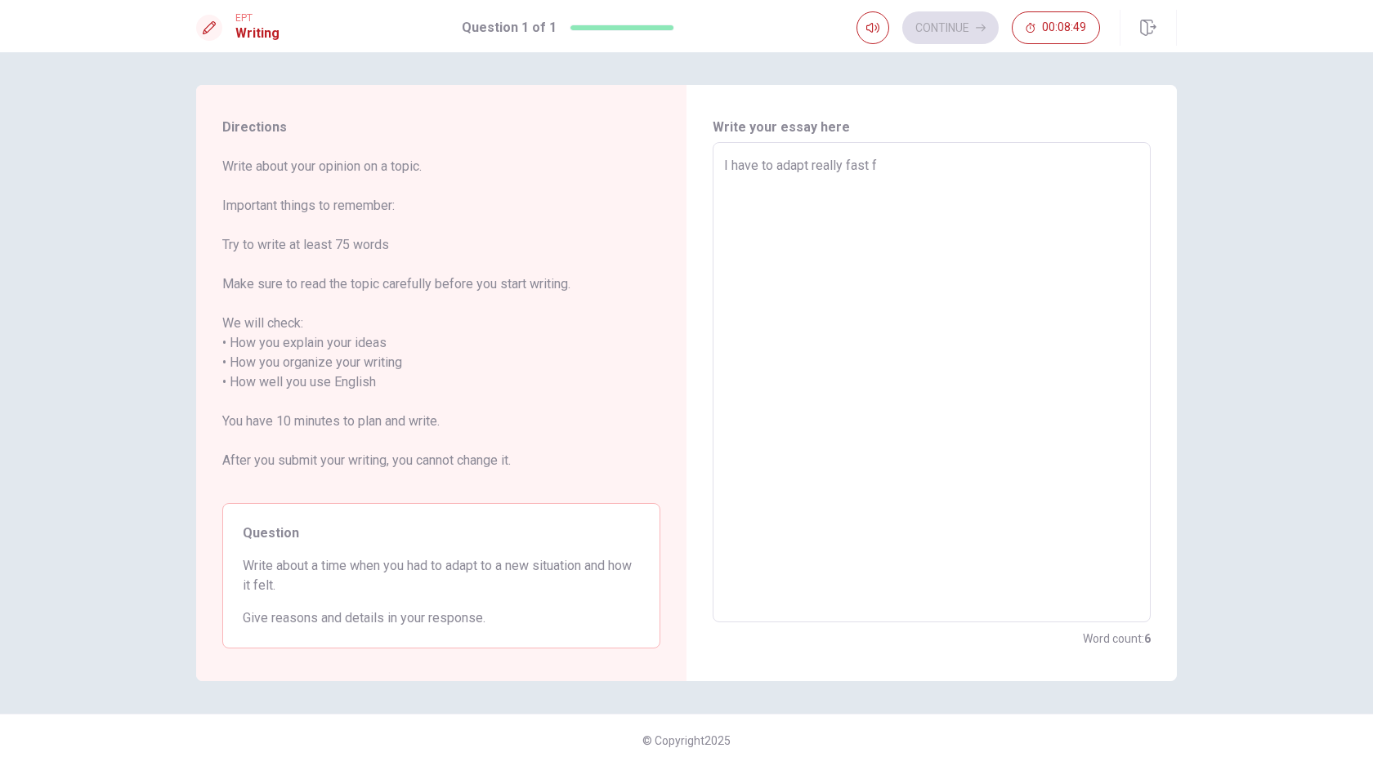
type textarea "I have to adapt really fast fo"
type textarea "x"
type textarea "I have to adapt really fast for"
type textarea "x"
type textarea "I have to adapt really fast for"
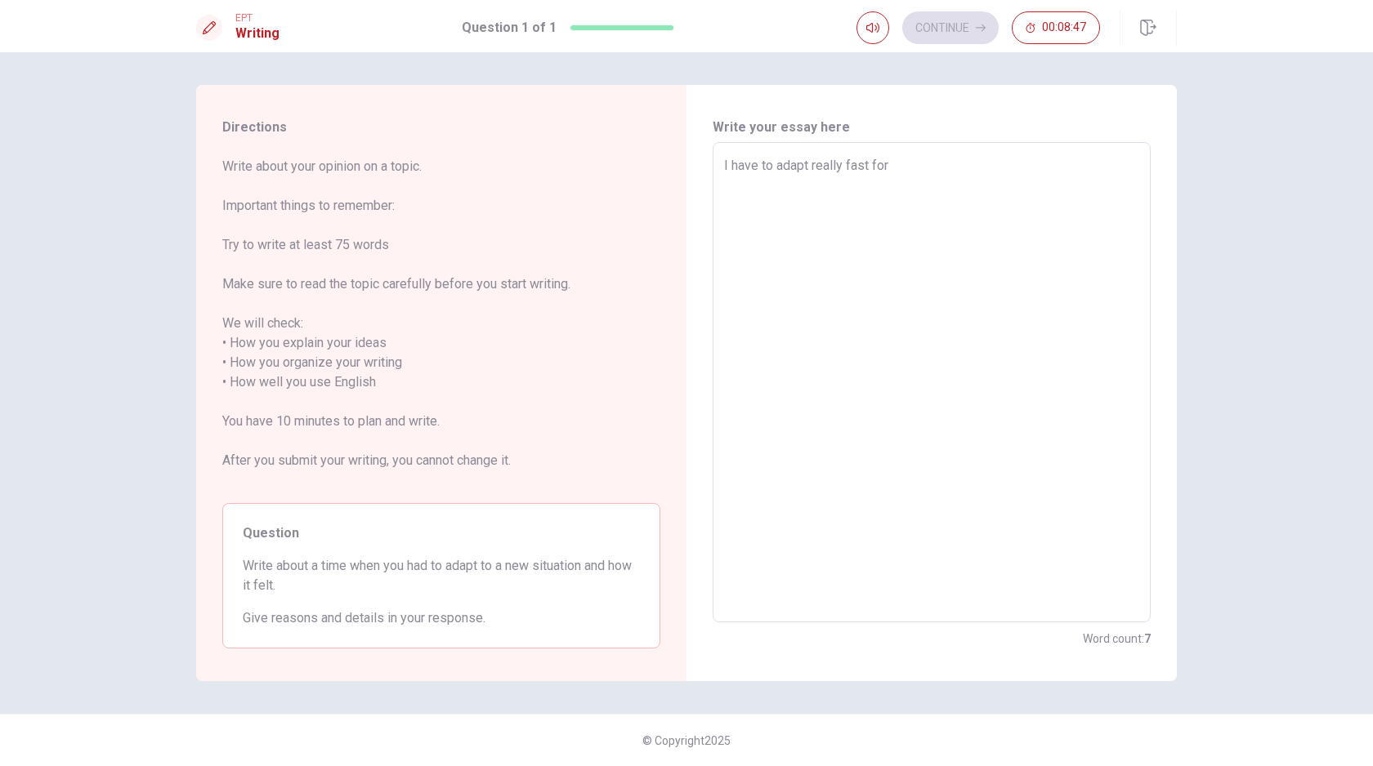
type textarea "x"
type textarea "I have to adapt really fast for n"
type textarea "x"
type textarea "I have to adapt really fast for ne"
type textarea "x"
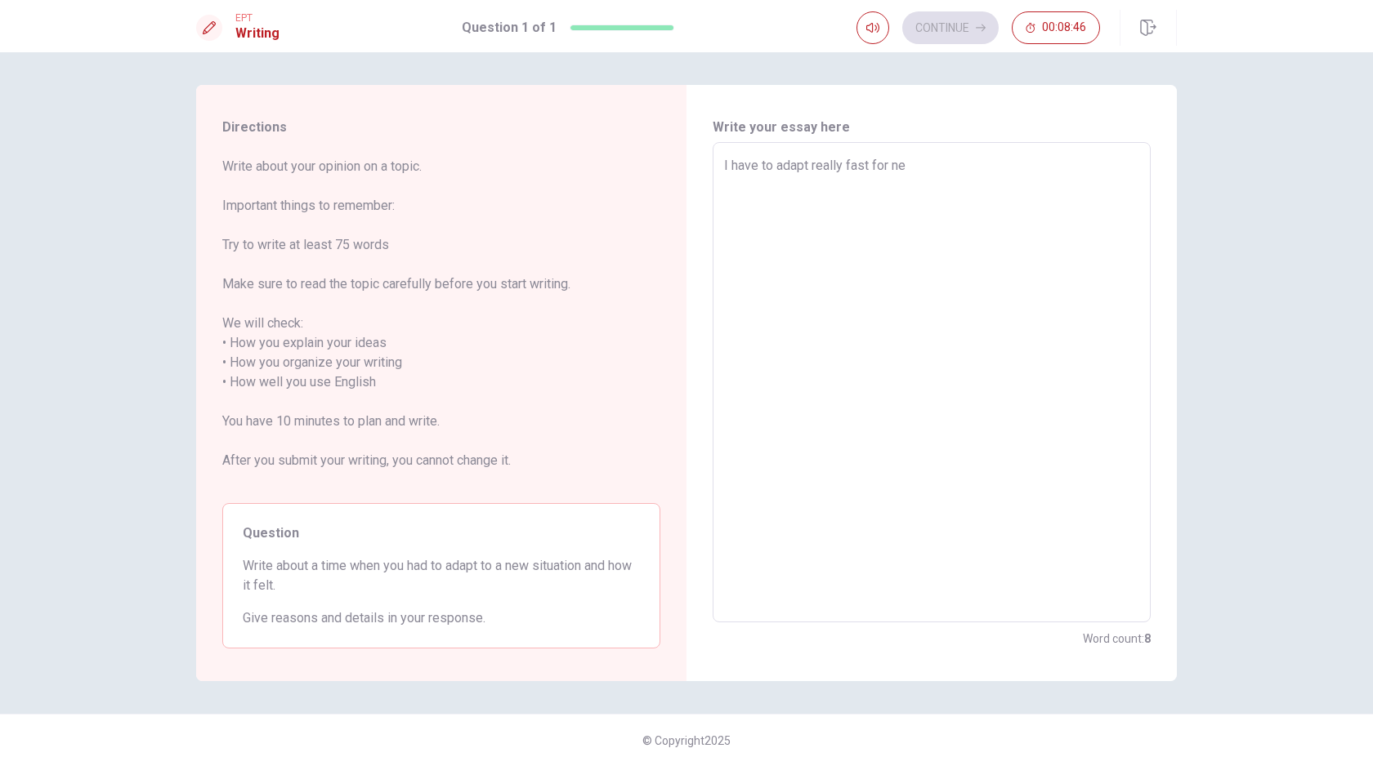
type textarea "I have to adapt really fast for new"
type textarea "x"
type textarea "I have to adapt really fast for new"
type textarea "x"
type textarea "I have to adapt really fast for new s"
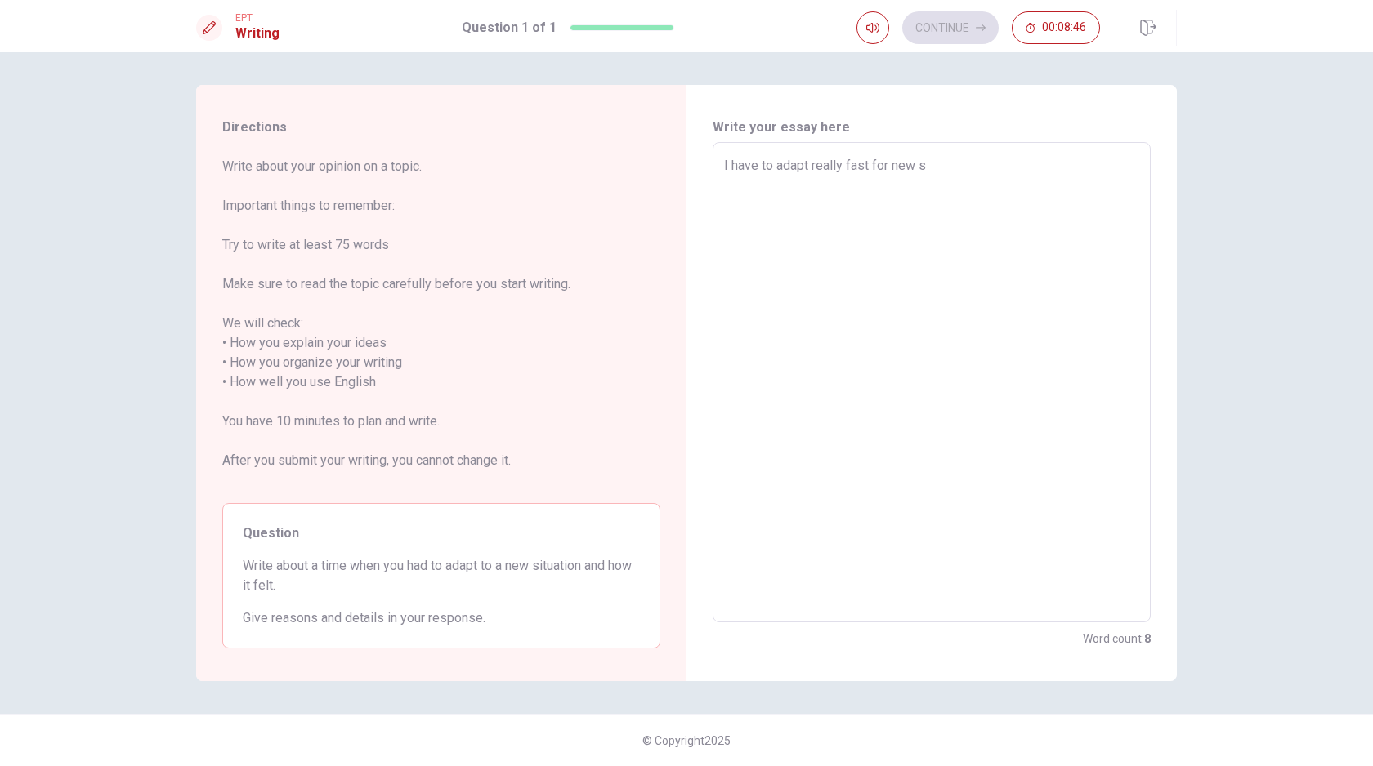
type textarea "x"
type textarea "I have to adapt really fast for new si"
type textarea "x"
type textarea "I have to adapt really fast for new sit"
type textarea "x"
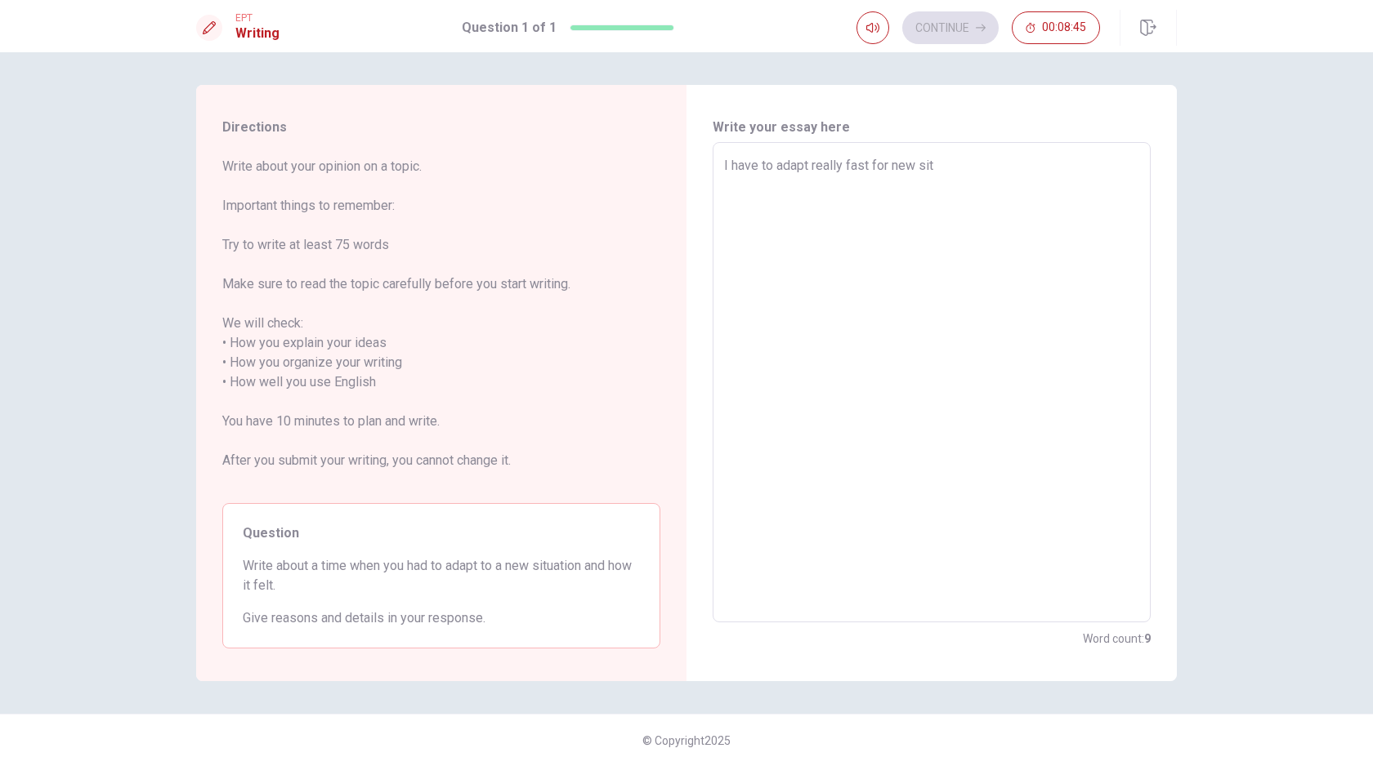
type textarea "I have to adapt really fast for new situ"
type textarea "x"
type textarea "I have to adapt really fast for new situa"
type textarea "x"
type textarea "I have to adapt really fast for new situat"
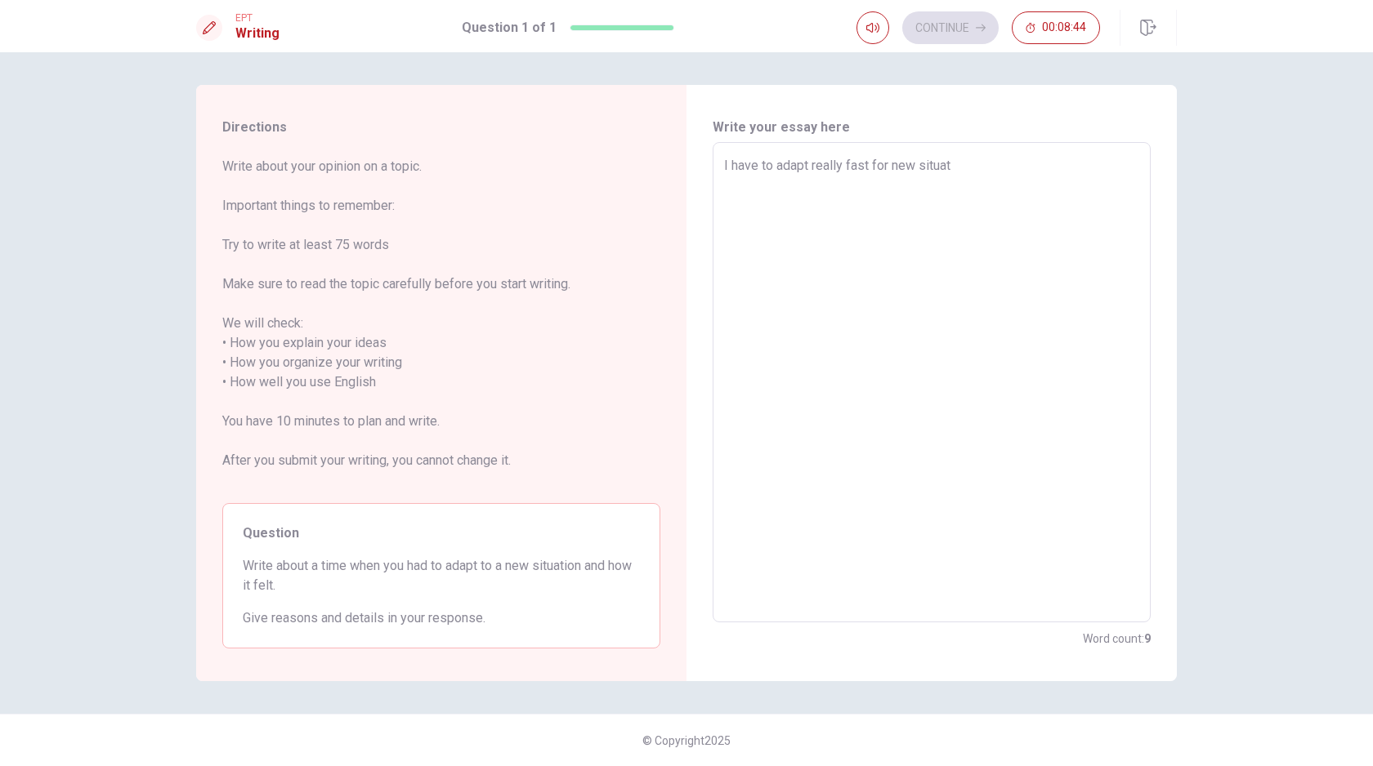
type textarea "x"
type textarea "I have to adapt really fast for new situati"
type textarea "x"
type textarea "I have to adapt really fast for new situatio"
type textarea "x"
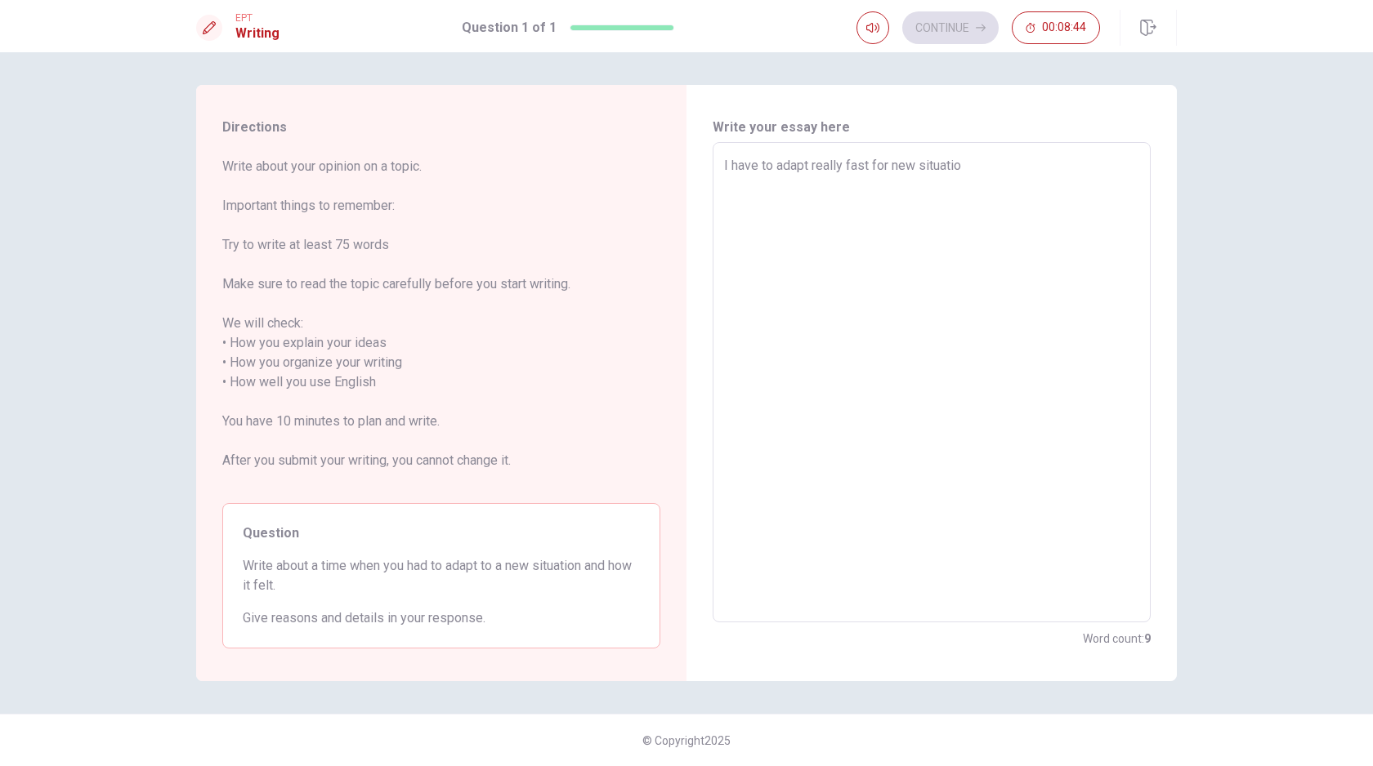
type textarea "I have to adapt really fast for new situation"
type textarea "x"
type textarea "I have to adapt really fast for new situation"
type textarea "x"
type textarea "I have to adapt really fast for new situation"
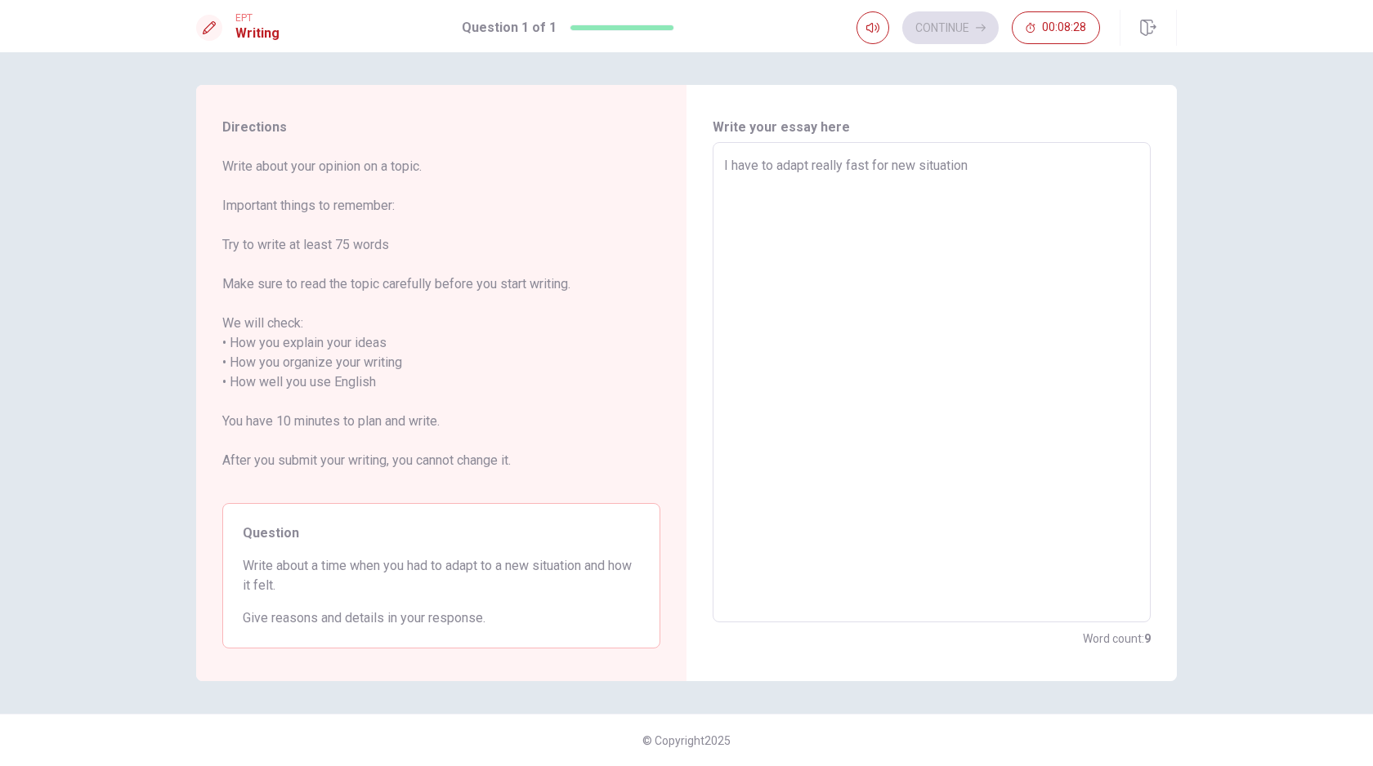
type textarea "x"
type textarea "I have to adapt really fast for new situation"
type textarea "x"
type textarea "I have to adapt really fast for new situation"
type textarea "x"
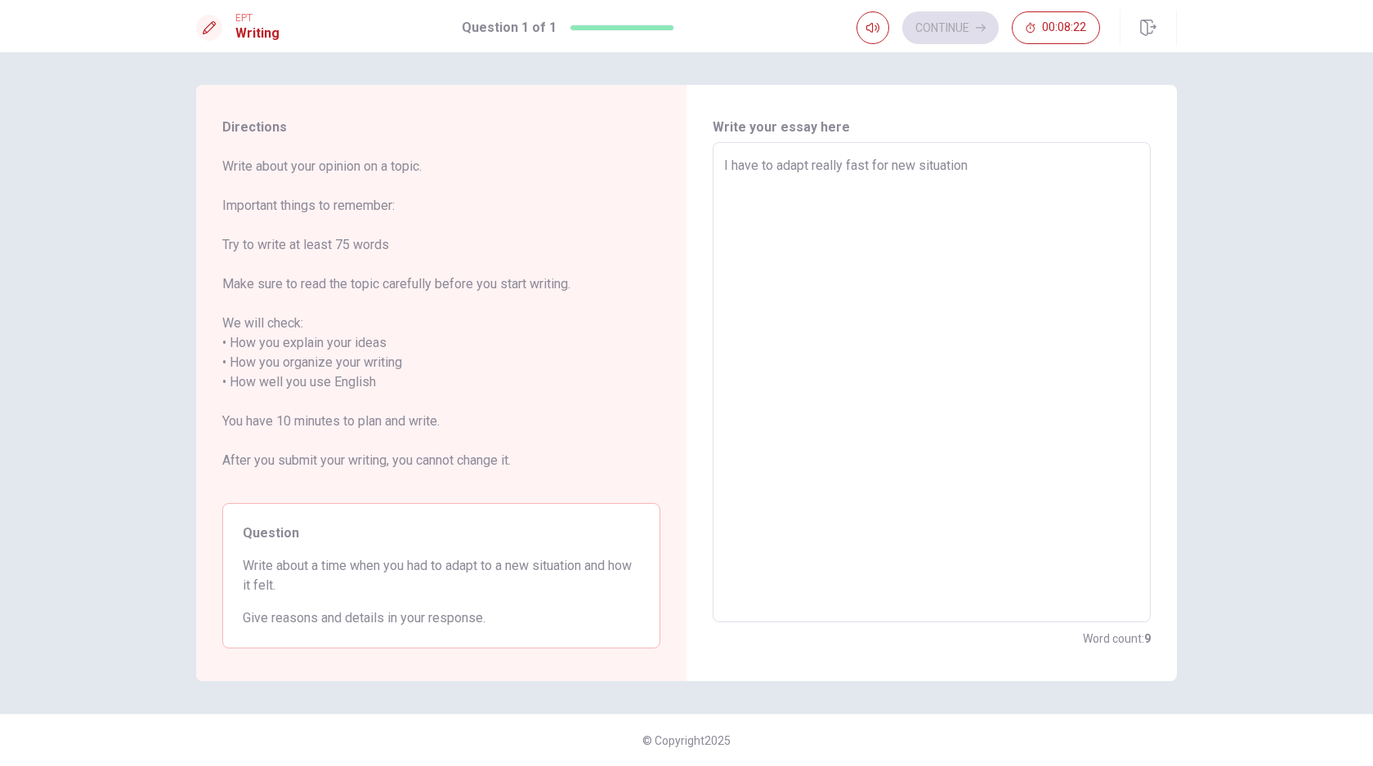
type textarea "I have to adapt really fast for new situation,"
type textarea "x"
type textarea "I have to adapt really fast for new situation,"
type textarea "x"
type textarea "I have to adapt really fast for new situation, i"
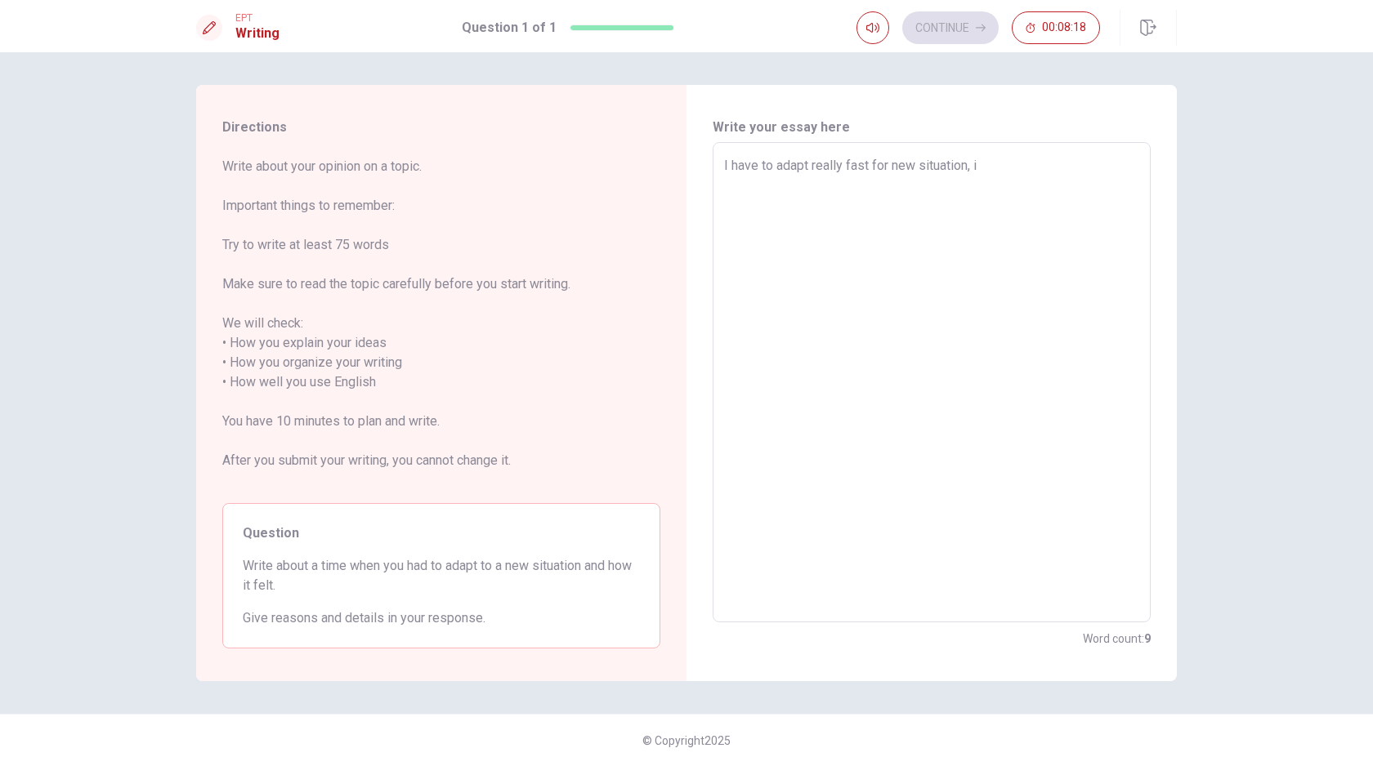
type textarea "x"
type textarea "I have to adapt really fast for new situation, in"
type textarea "x"
type textarea "I have to adapt really fast for new situation, in"
type textarea "x"
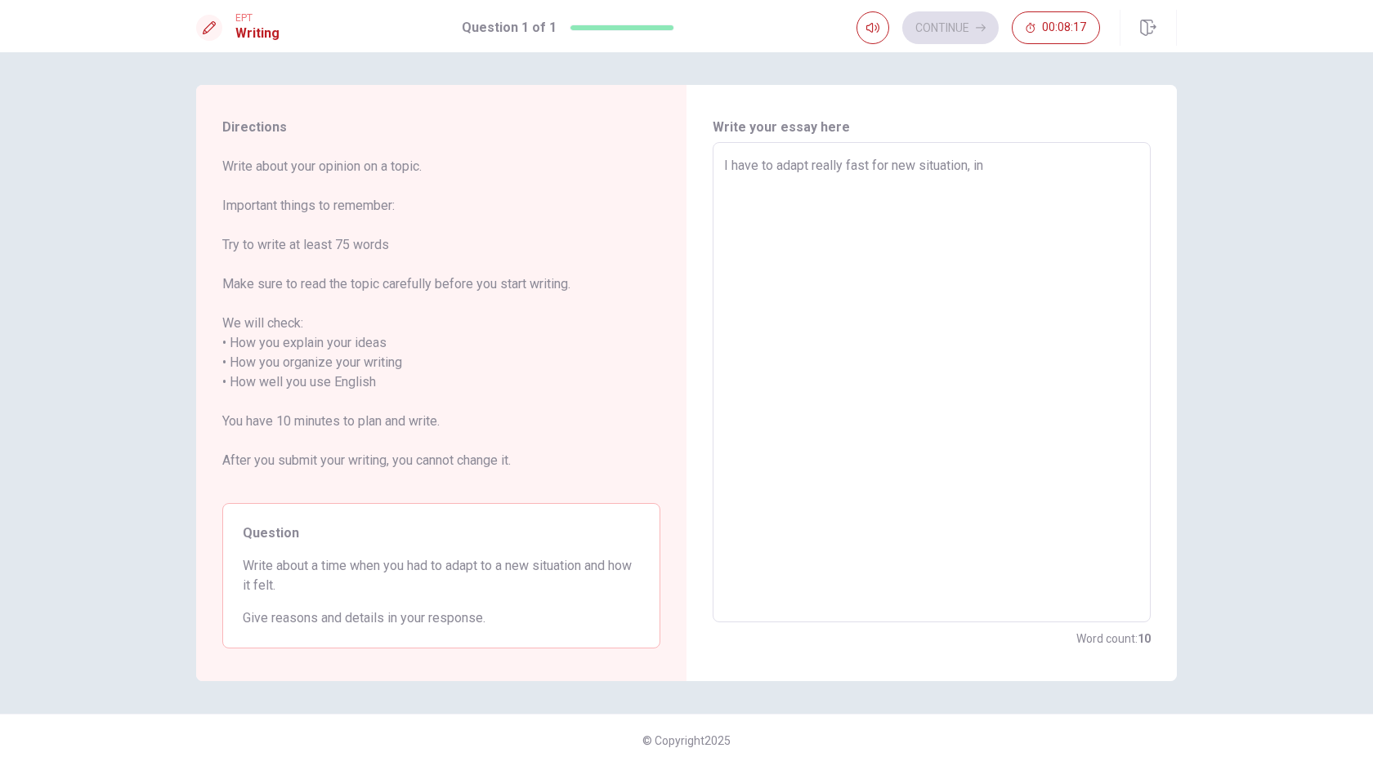
type textarea "I have to adapt really fast for new situation, in b"
type textarea "x"
type textarea "I have to adapt really fast for new situation, in be"
type textarea "x"
type textarea "I have to adapt really fast for new situation, in beg"
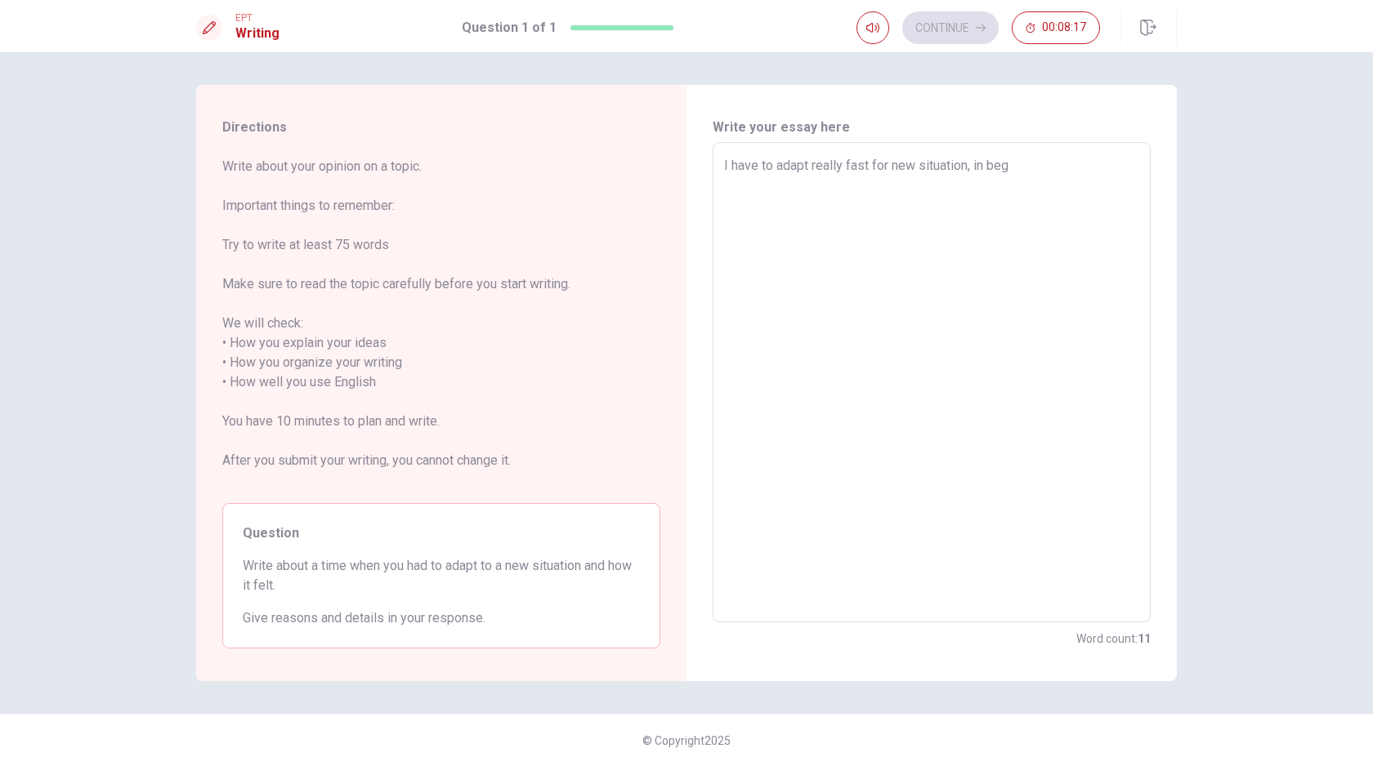
type textarea "x"
type textarea "I have to adapt really fast for new situation, in begi"
type textarea "x"
type textarea "I have to adapt really fast for new situation, in begin"
type textarea "x"
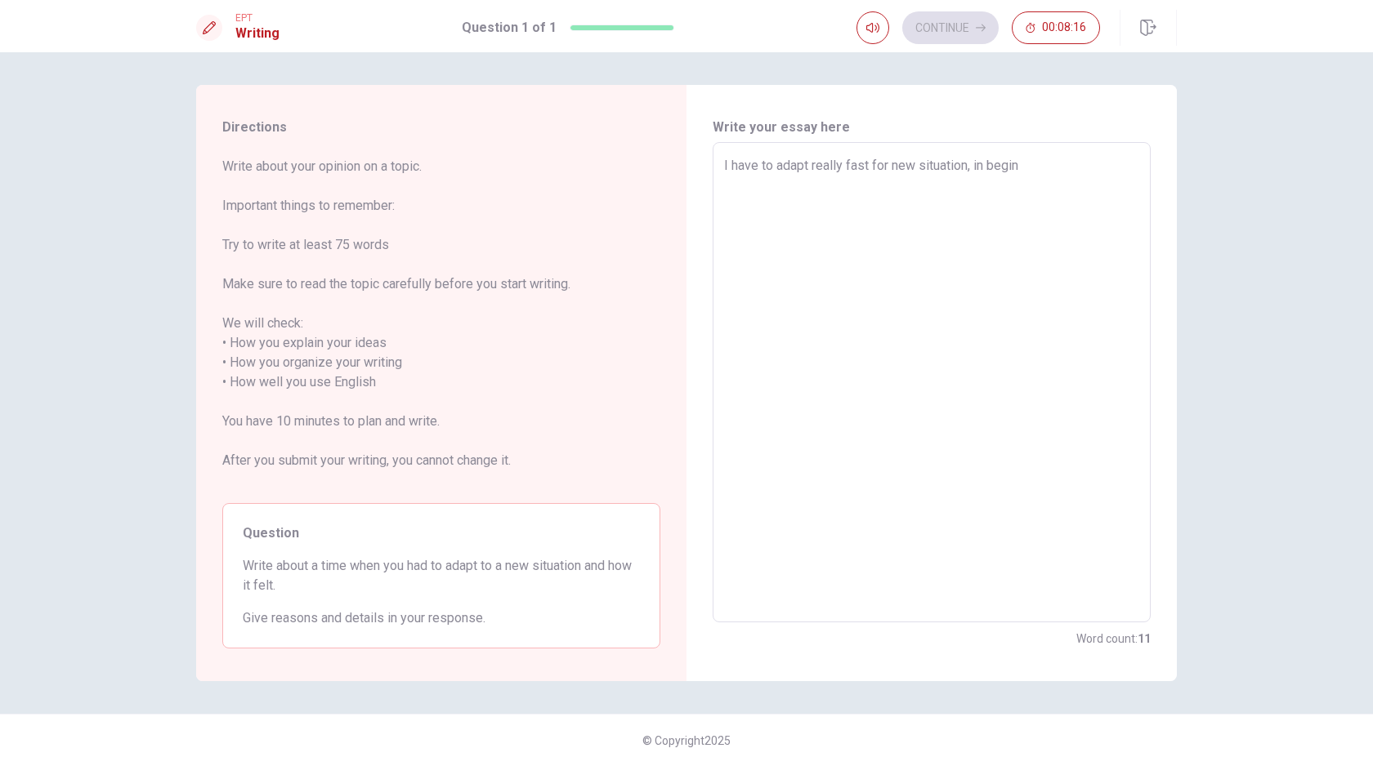
type textarea "I have to adapt really fast for new situation, in begin"
type textarea "x"
type textarea "I have to adapt really fast for new situation, in begin i"
type textarea "x"
type textarea "I have to adapt really fast for new situation, in begin i"
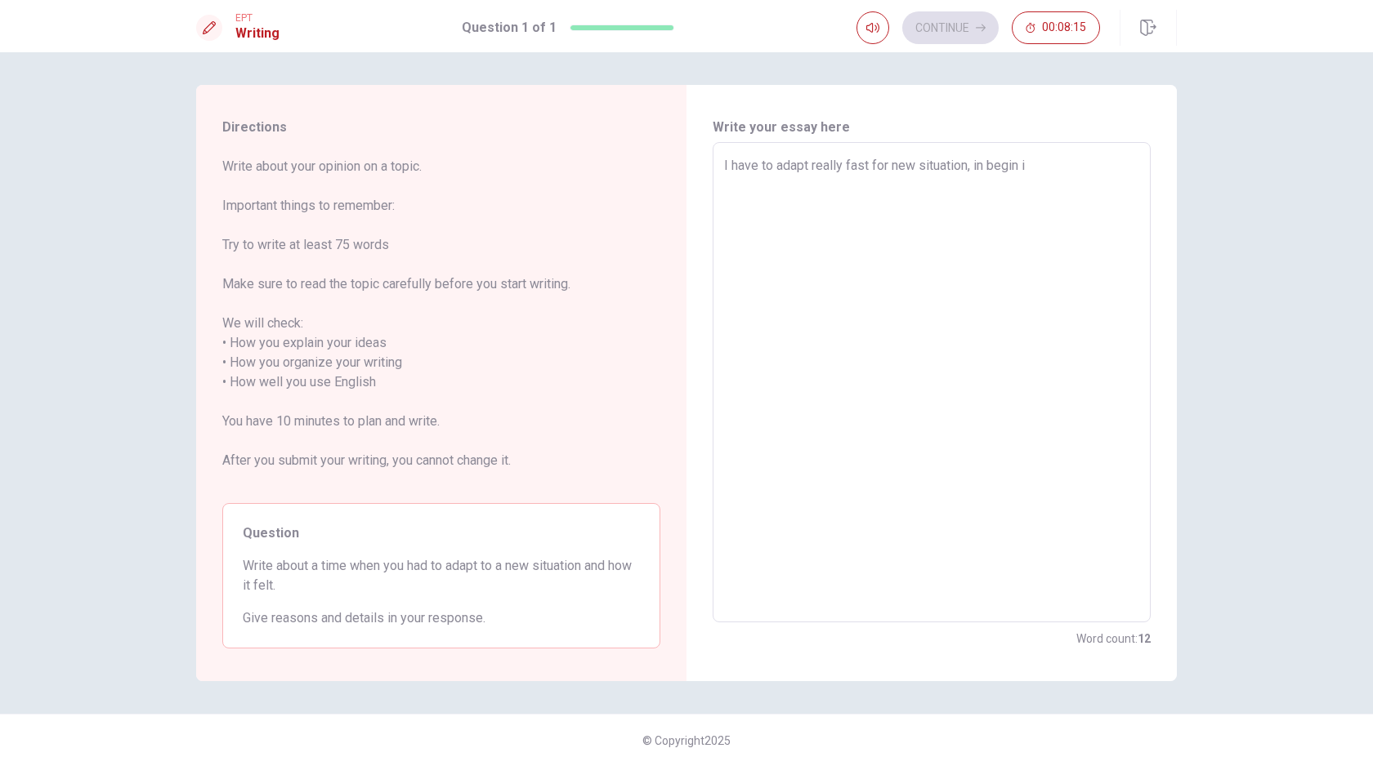
type textarea "x"
type textarea "I have to adapt really fast for new situation, in begin i f"
type textarea "x"
type textarea "I have to adapt really fast for new situation, in begin i [DEMOGRAPHIC_DATA]"
type textarea "x"
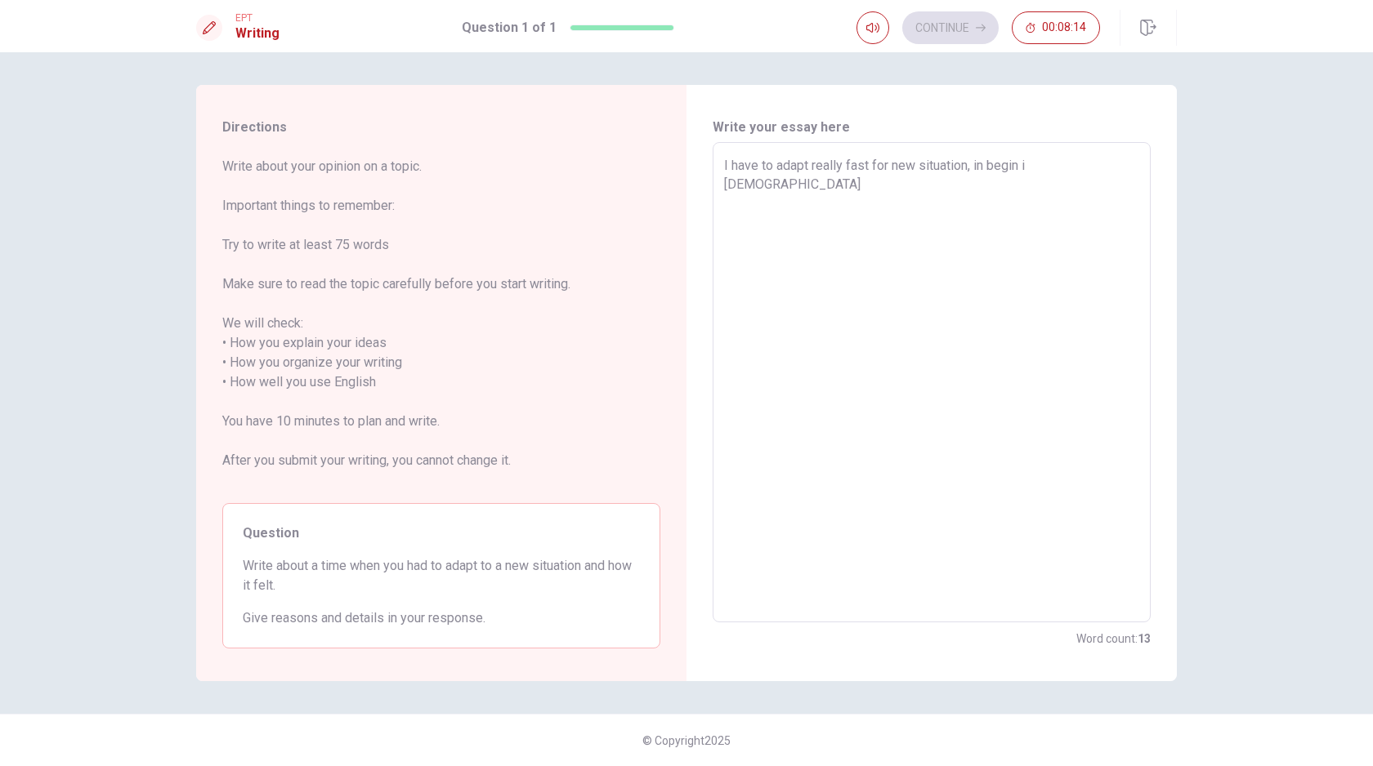
type textarea "I have to adapt really fast for new situation, in begin i fee"
type textarea "x"
type textarea "I have to adapt really fast for new situation, in begin i feel"
type textarea "x"
type textarea "I have to adapt really fast for new situation, in begin i feel"
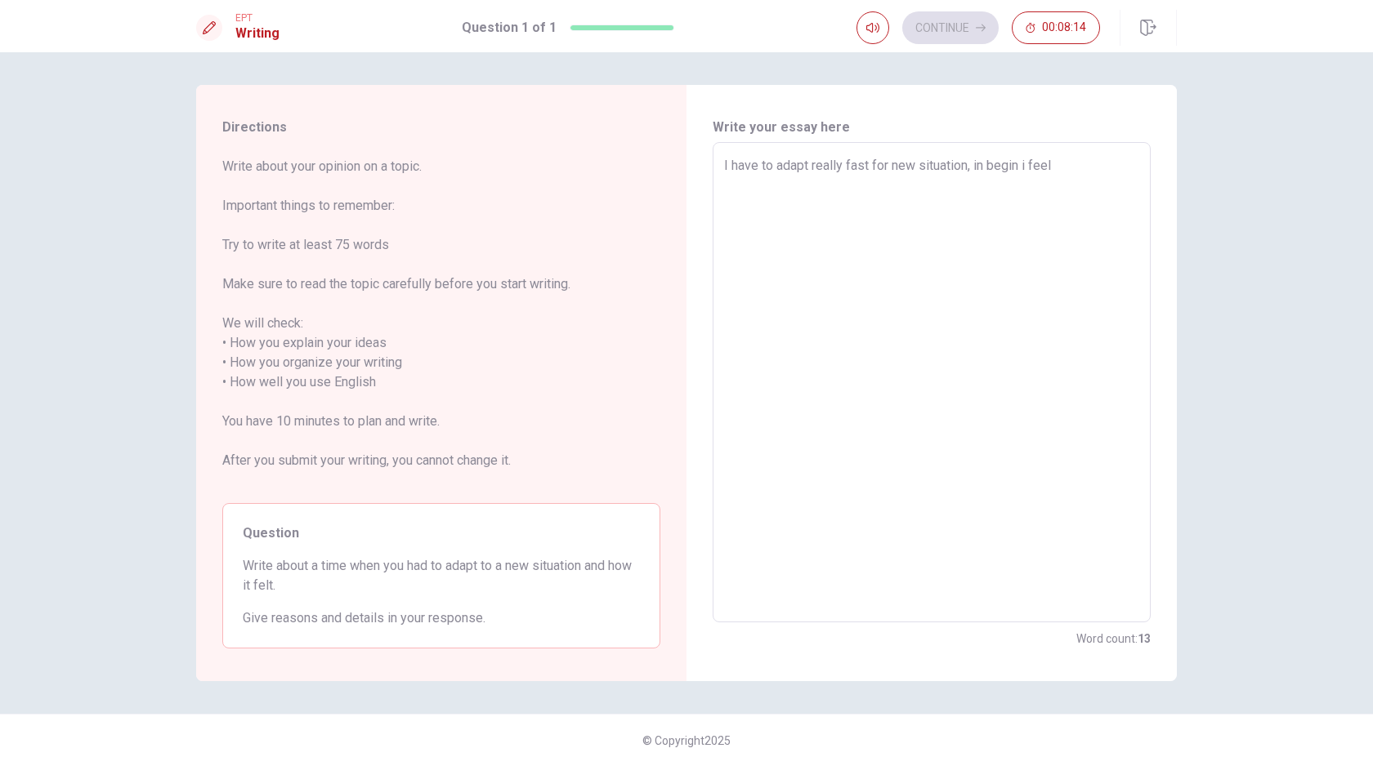
type textarea "x"
type textarea "I have to adapt really fast for new situation, in begin i feel a"
type textarea "x"
type textarea "I have to adapt really fast for new situation, in begin i feel a"
type textarea "x"
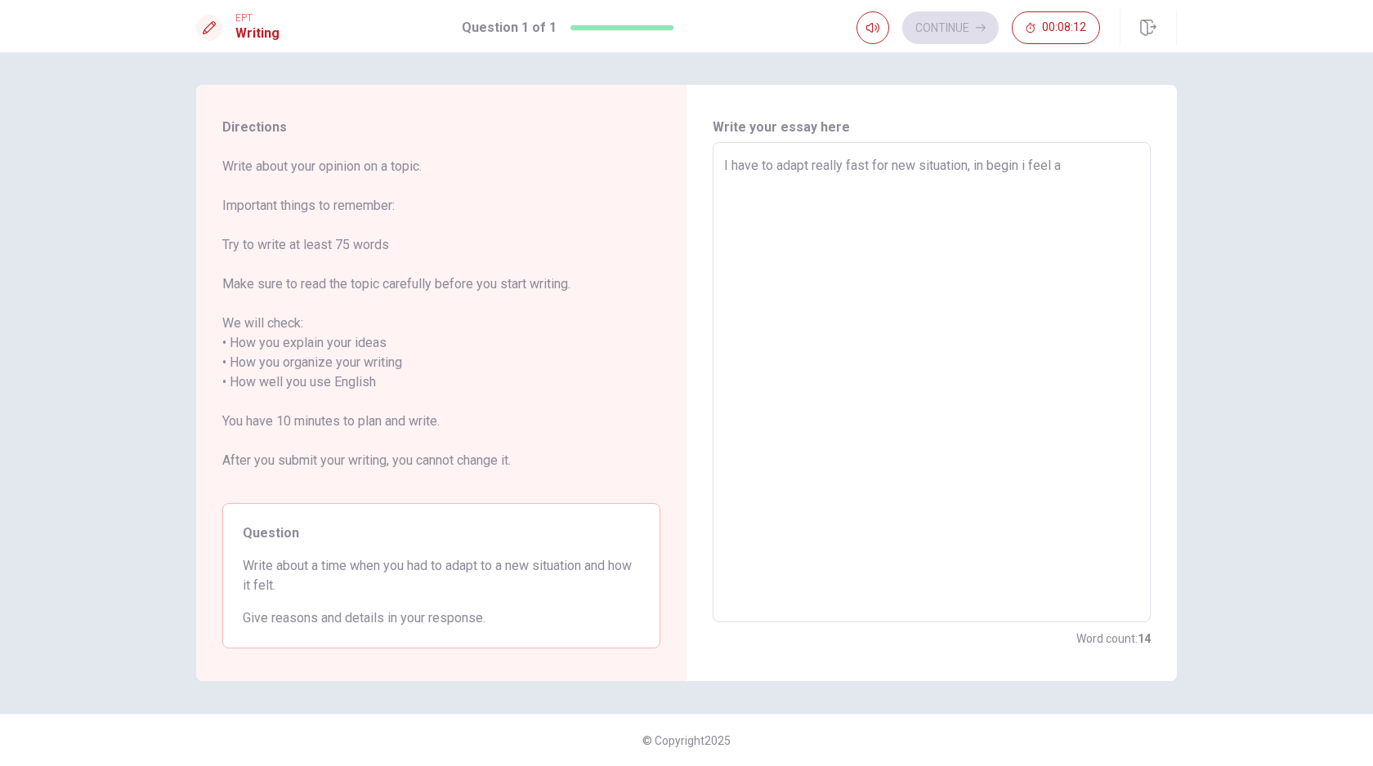
type textarea "I have to adapt really fast for new situation, in begin i feel a i"
type textarea "x"
type textarea "I have to adapt really fast for new situation, in begin i feel a ib"
type textarea "x"
type textarea "I have to adapt really fast for new situation, in begin i feel a i"
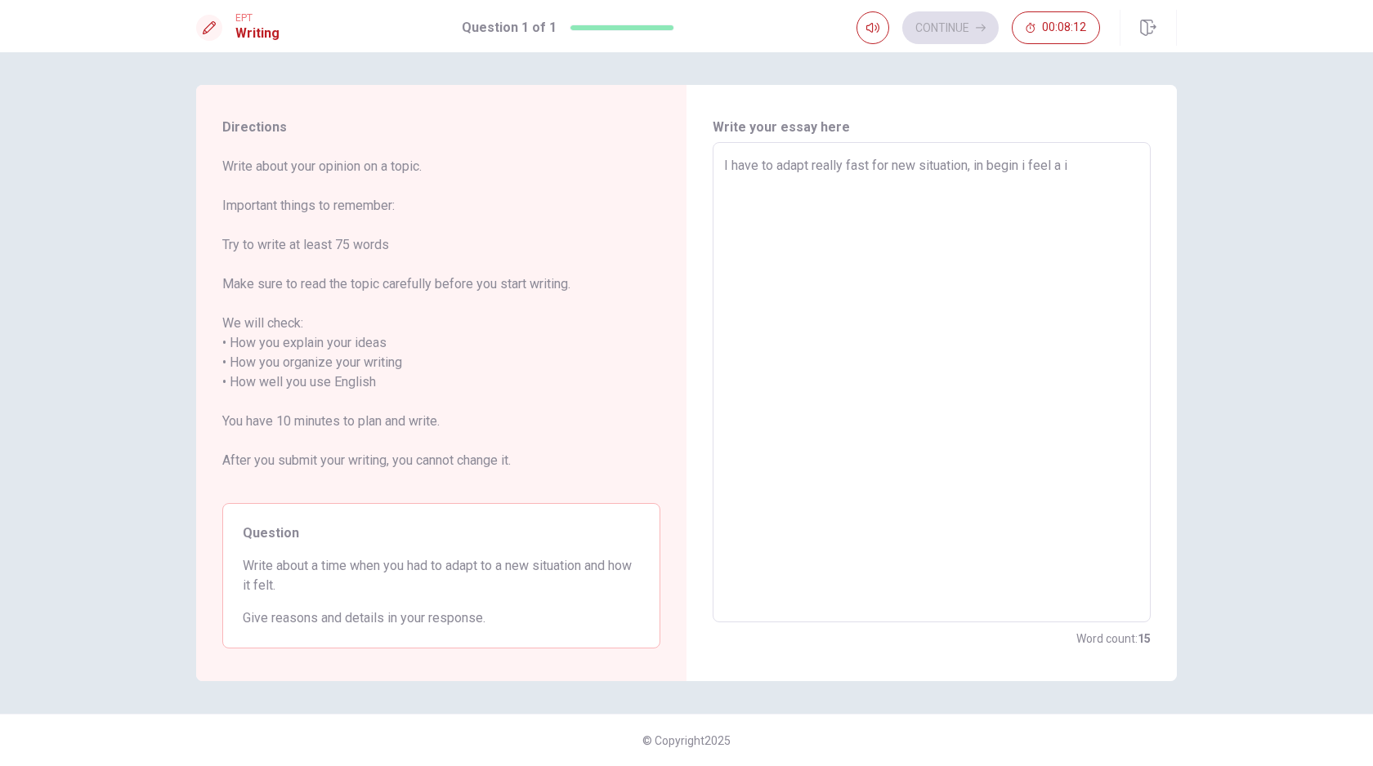
type textarea "x"
type textarea "I have to adapt really fast for new situation, in begin i feel a"
type textarea "x"
type textarea "I have to adapt really fast for new situation, in begin i feel a b"
type textarea "x"
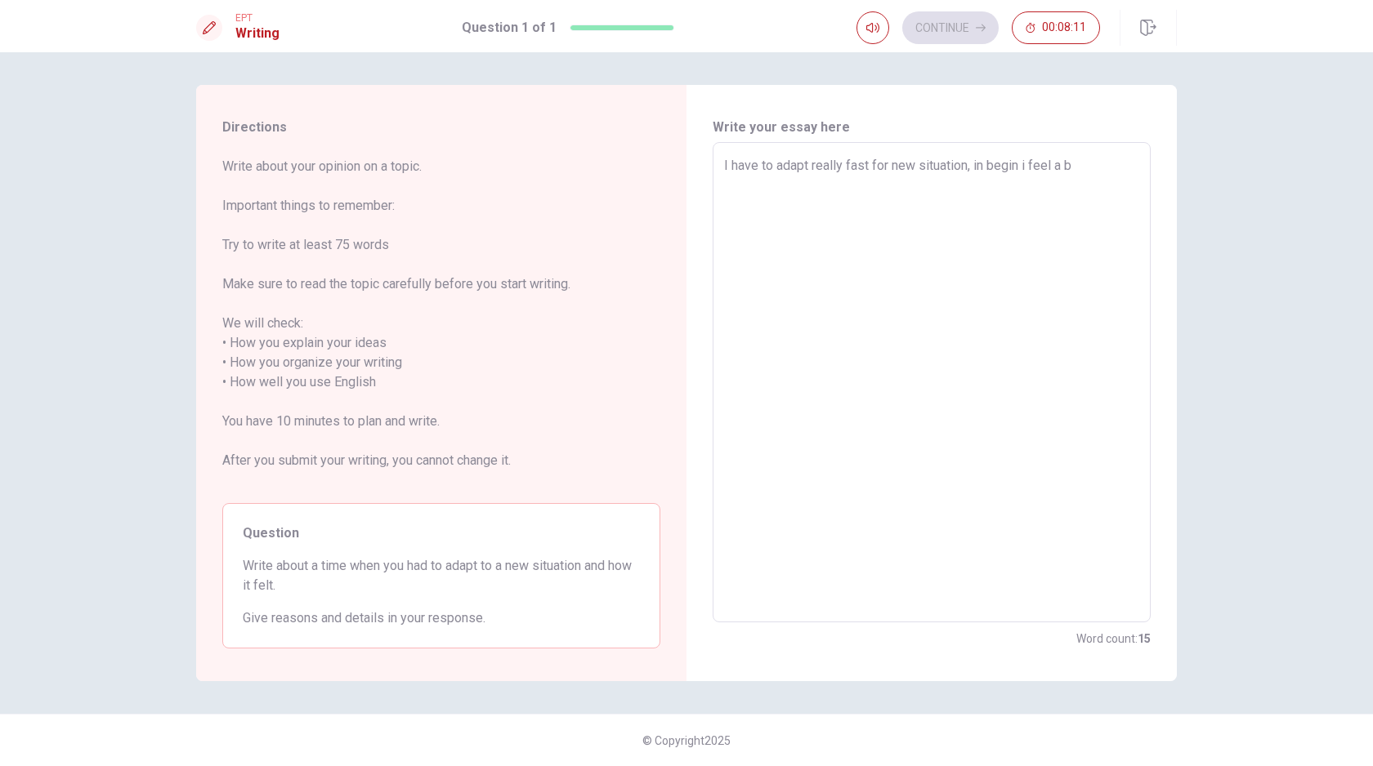
type textarea "I have to adapt really fast for new situation, in begin i feel a bi"
type textarea "x"
type textarea "I have to adapt really fast for new situation, in begin i feel a bit"
type textarea "x"
type textarea "I have to adapt really fast for new situation, in begin i feel a bit"
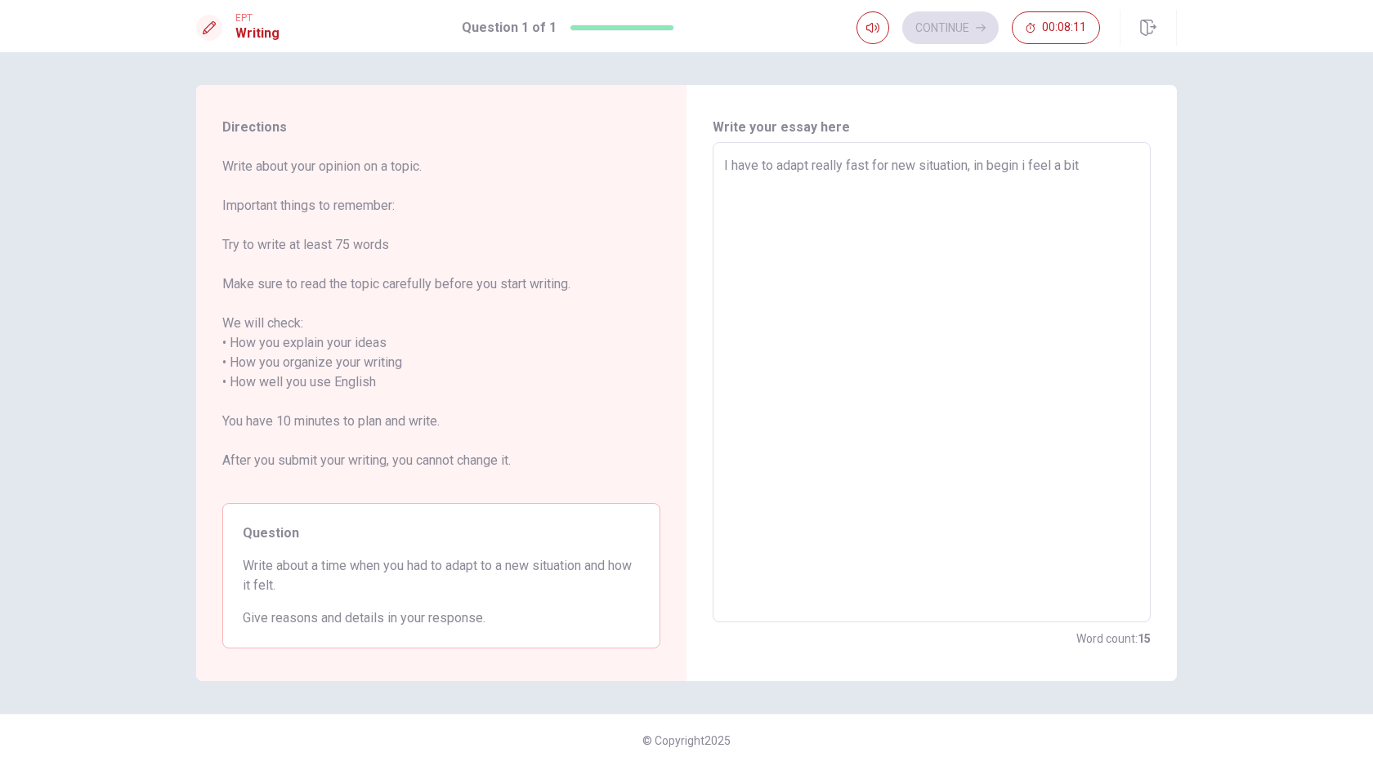
type textarea "x"
type textarea "I have to adapt really fast for new situation, in begin i feel a bit n"
type textarea "x"
type textarea "I have to adapt really fast for new situation, in begin i feel a bit ne"
type textarea "x"
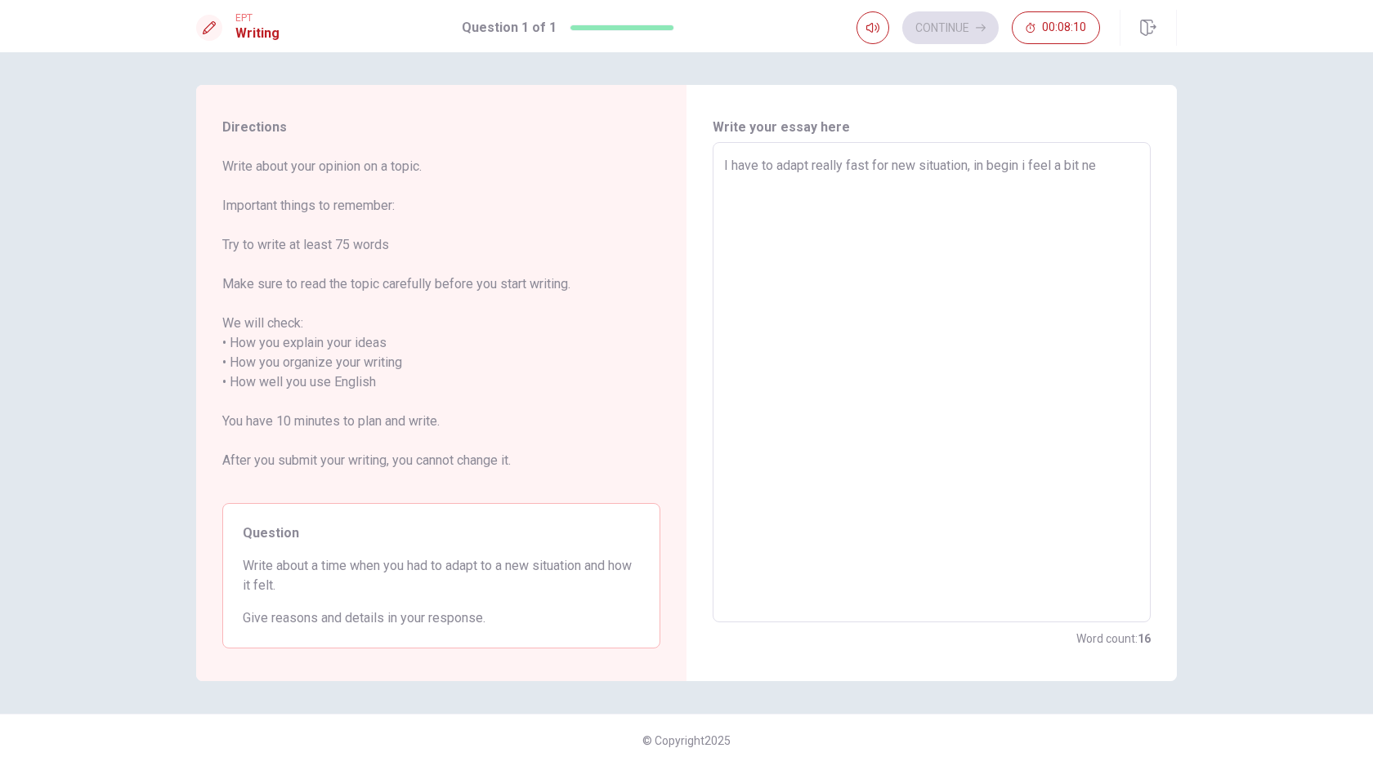
type textarea "I have to adapt really fast for new situation, in begin i feel a bit nev"
type textarea "x"
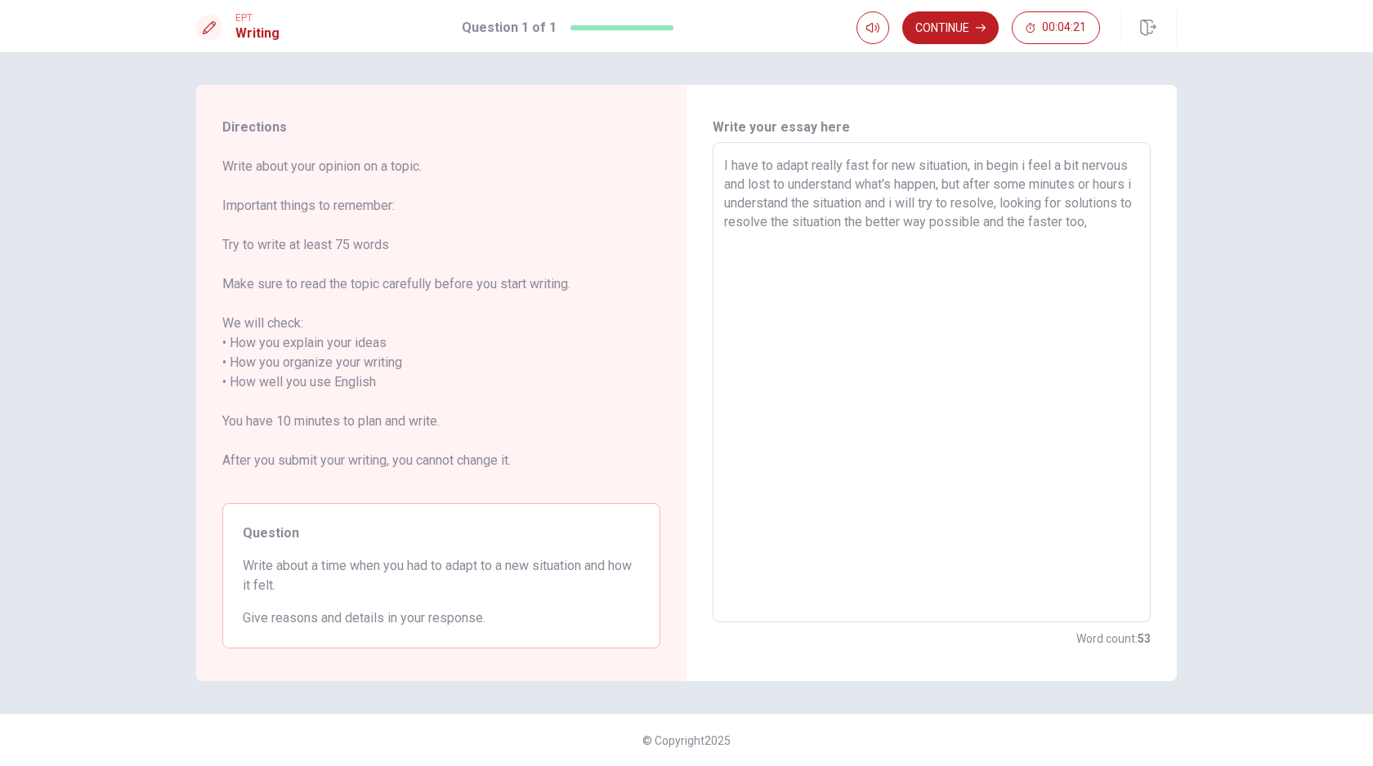
click at [837, 224] on textarea "I have to adapt really fast for new situation, in begin i feel a bit nervous an…" at bounding box center [931, 383] width 415 height 454
click at [897, 243] on textarea "I have to adapt really fast for new situation, in begin i feel a bit nervous an…" at bounding box center [931, 383] width 415 height 454
click at [892, 262] on textarea "I have to adapt really fast for new situation, in begin i feel a bit nervous an…" at bounding box center [931, 383] width 415 height 454
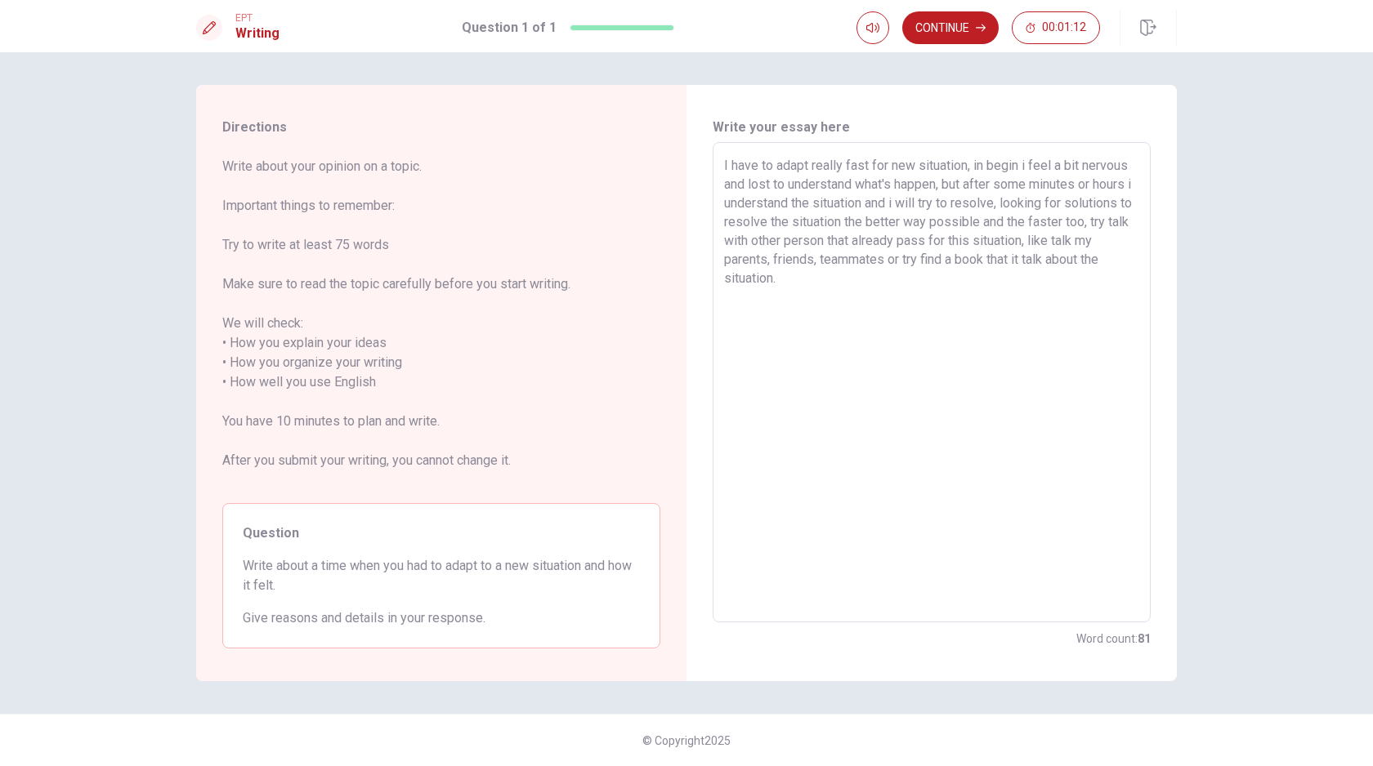
click at [802, 259] on textarea "I have to adapt really fast for new situation, in begin i feel a bit nervous an…" at bounding box center [931, 383] width 415 height 454
click at [842, 265] on textarea "I have to adapt really fast for new situation, in begin i feel a bit nervous an…" at bounding box center [931, 383] width 415 height 454
click at [926, 269] on textarea "I have to adapt really fast for new situation, in begin i feel a bit nervous an…" at bounding box center [931, 383] width 415 height 454
click at [958, 280] on textarea "I have to adapt really fast for new situation, in begin i feel a bit nervous an…" at bounding box center [931, 383] width 415 height 454
click at [1029, 164] on textarea "I have to adapt really fast for new situation, in begin i feel a bit nervous an…" at bounding box center [931, 383] width 415 height 454
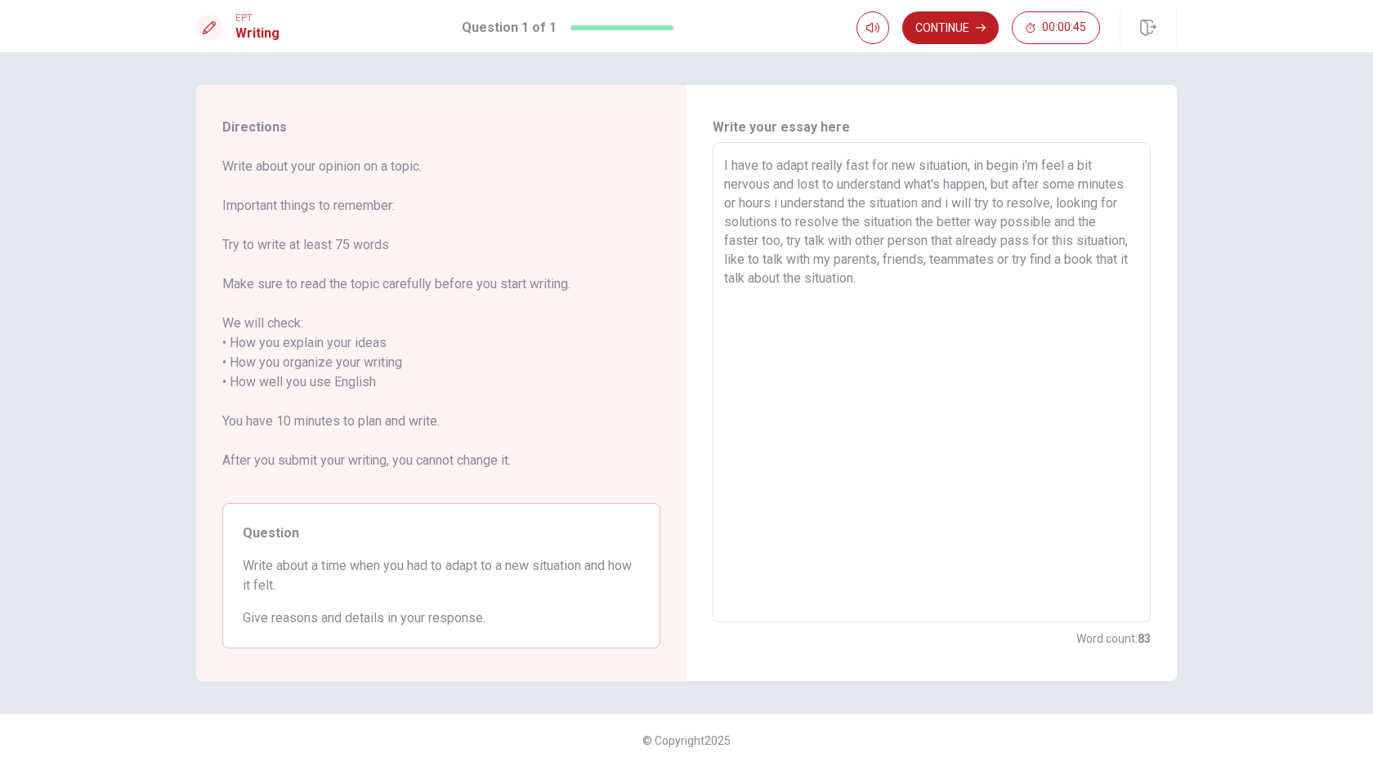
click at [983, 274] on textarea "I have to adapt really fast for new situation, in begin i'm feel a bit nervous …" at bounding box center [931, 383] width 415 height 454
click at [984, 263] on textarea "I have to adapt really fast for new situation, in begin i'm feel a bit nervous …" at bounding box center [931, 383] width 415 height 454
click at [979, 286] on textarea "I have to adapt really fast for new situation, in begin i'm feel a bit nervous …" at bounding box center [931, 383] width 415 height 454
click at [1116, 261] on textarea "I have to adapt really fast for new situation, in begin i'm feel a bit nervous …" at bounding box center [931, 383] width 415 height 454
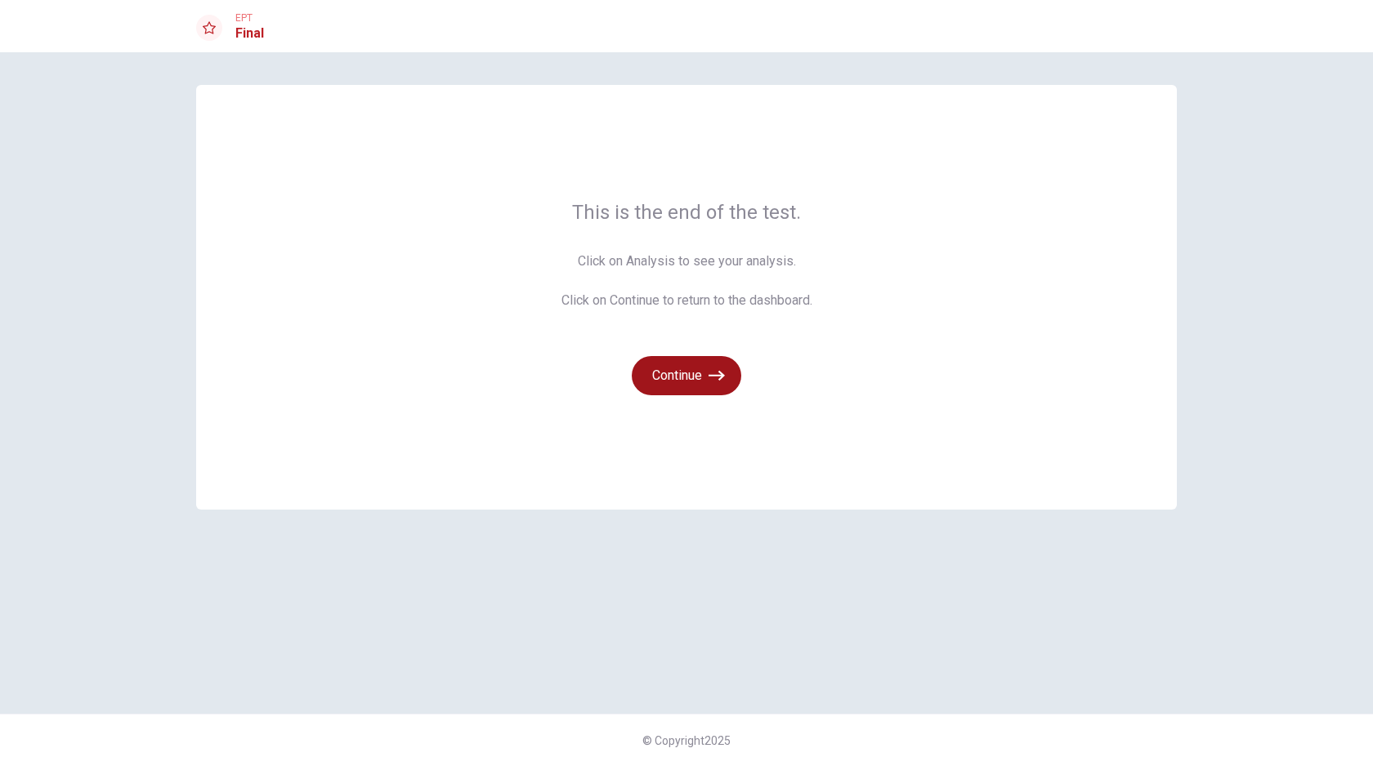
click at [686, 371] on button "Continue" at bounding box center [686, 375] width 109 height 39
